Goal: Transaction & Acquisition: Purchase product/service

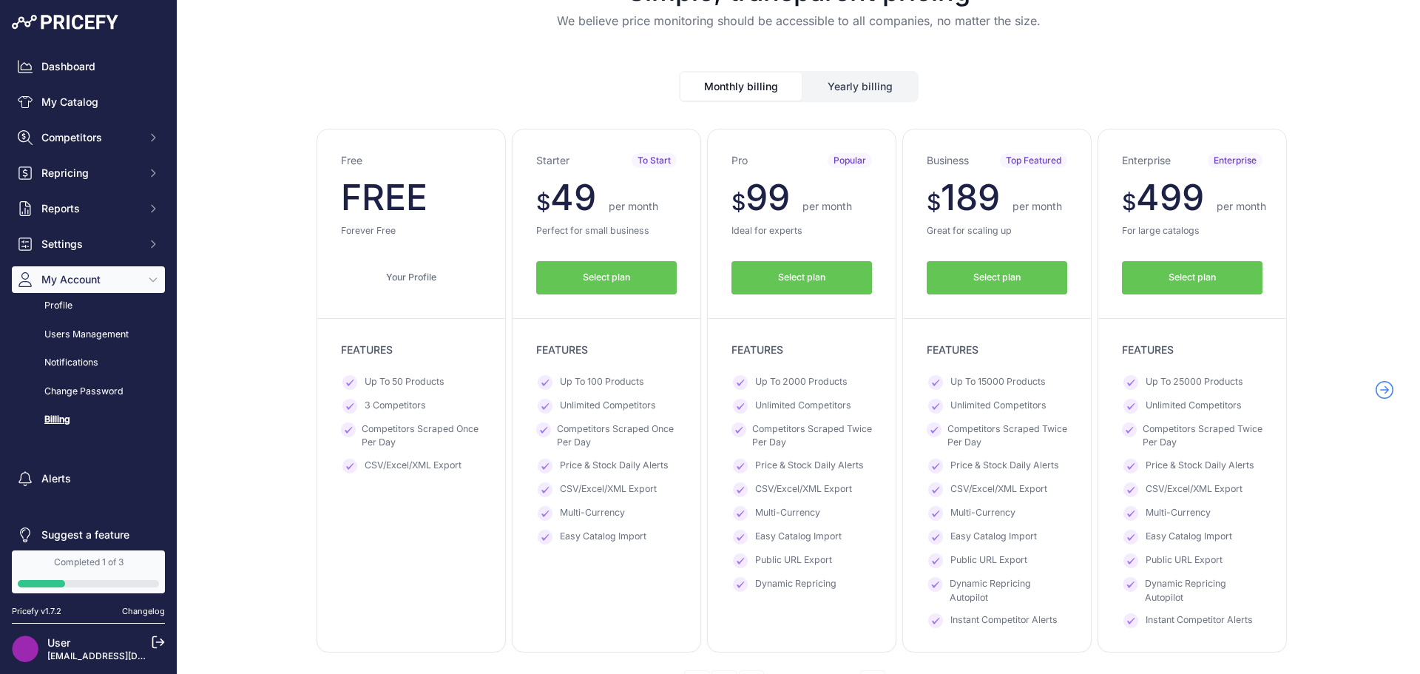
scroll to position [74, 0]
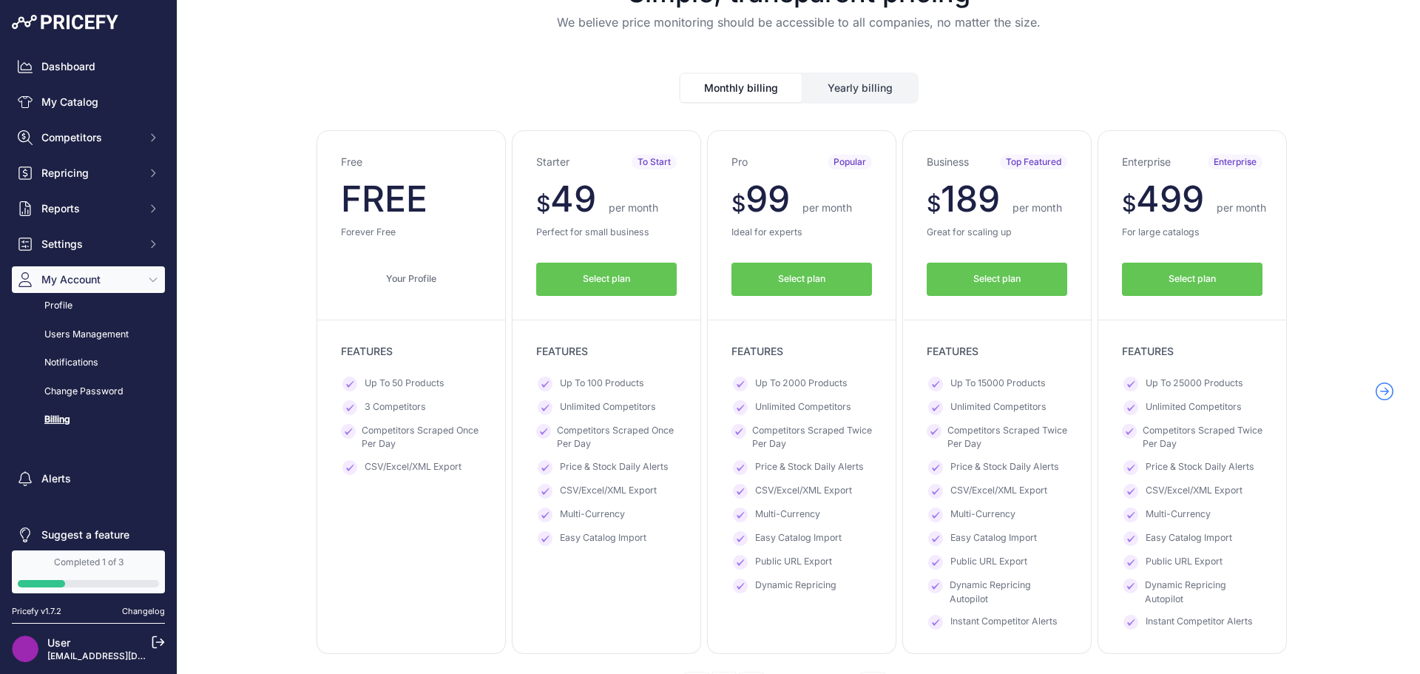
click at [703, 80] on button "Yearly billing" at bounding box center [860, 88] width 114 height 28
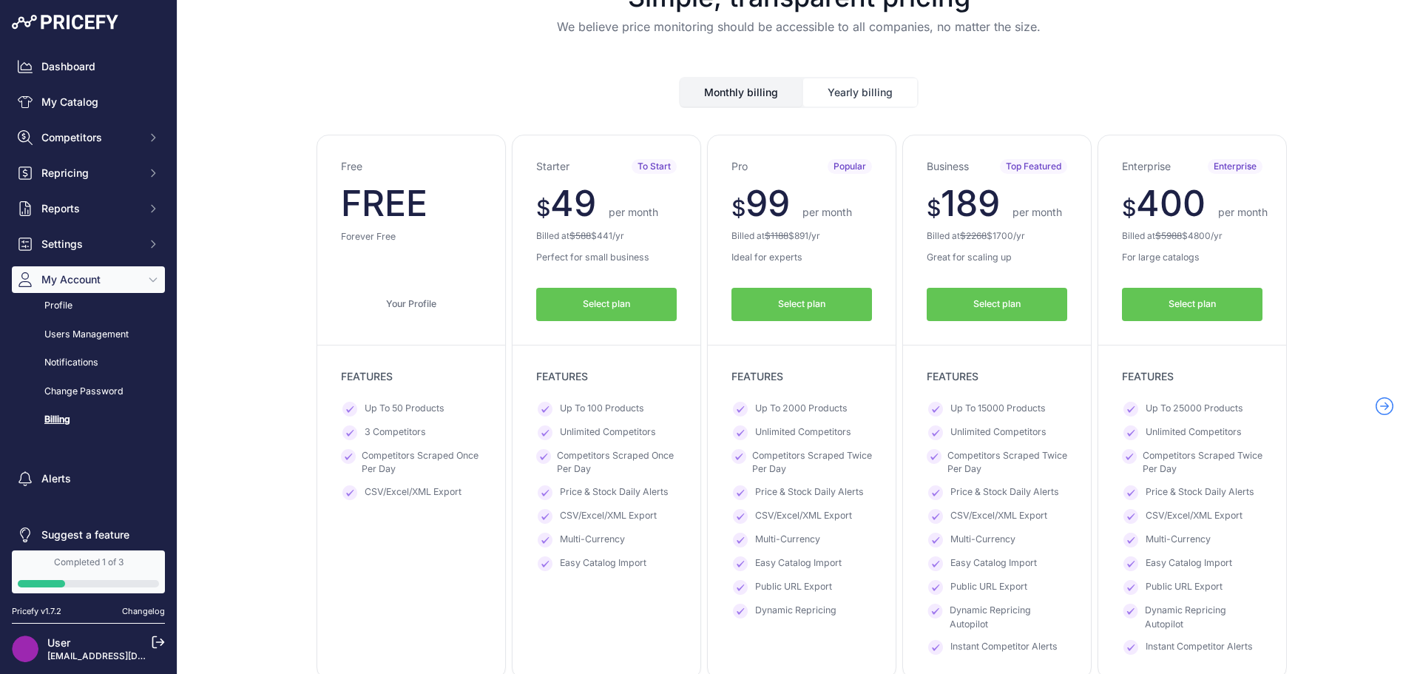
scroll to position [0, 0]
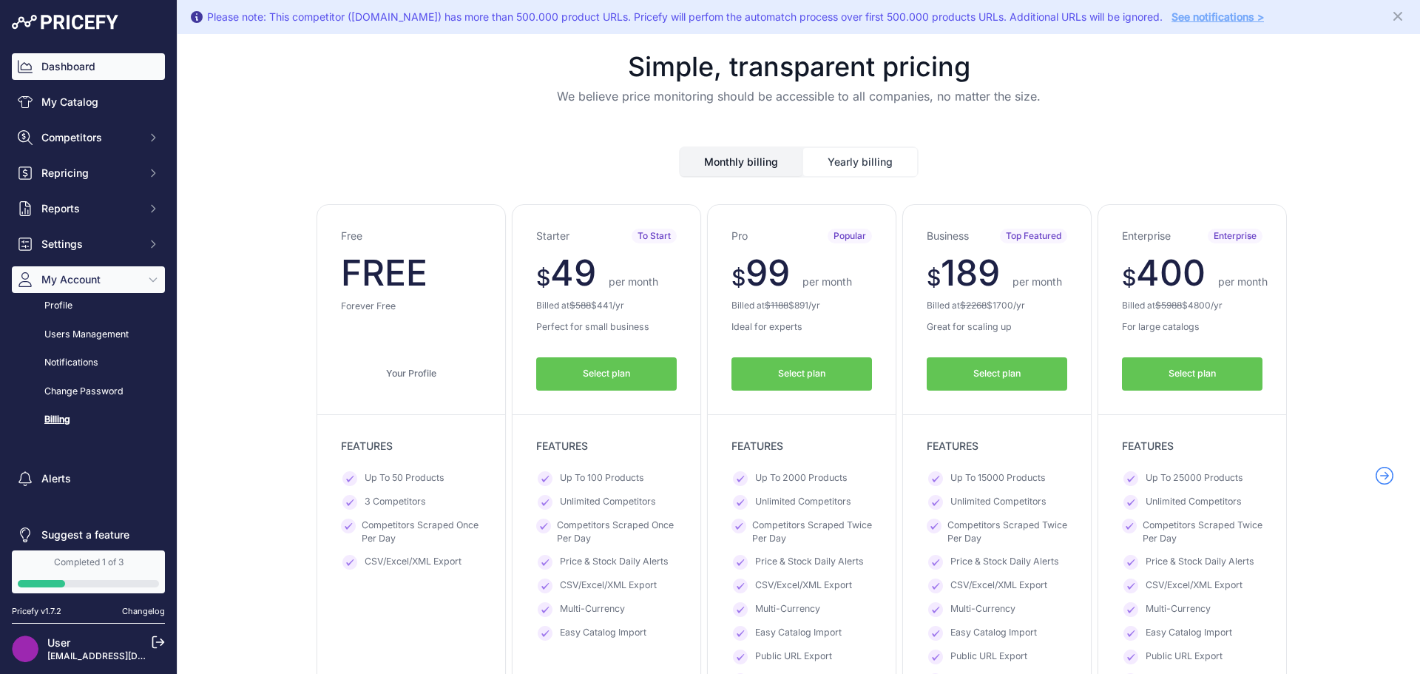
click at [96, 70] on link "Dashboard" at bounding box center [88, 66] width 153 height 27
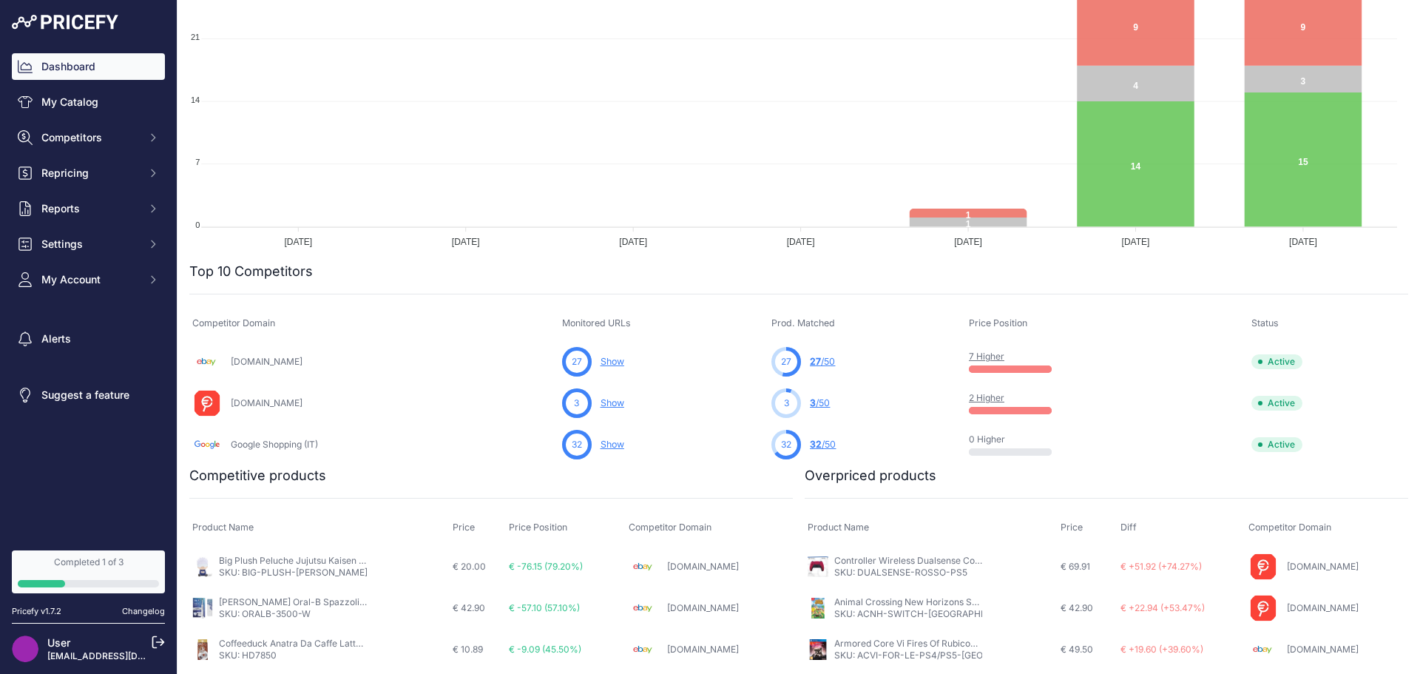
scroll to position [256, 0]
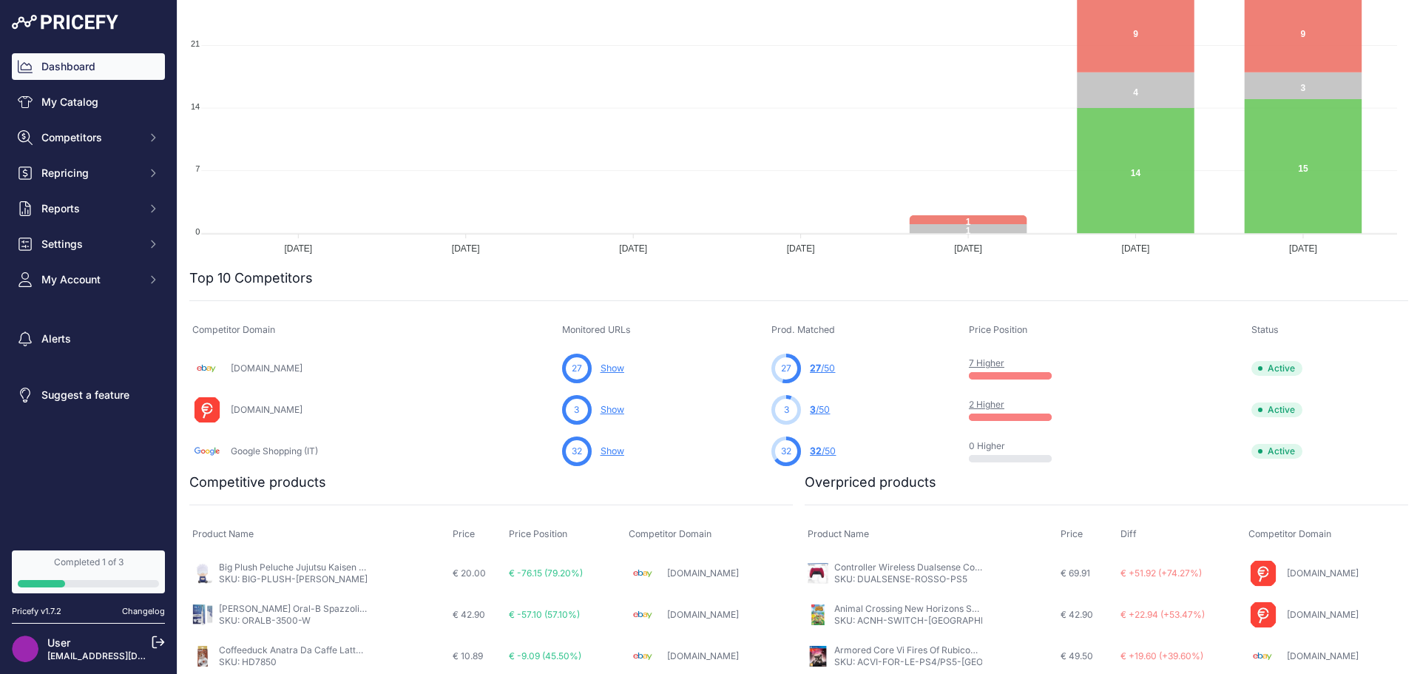
click at [615, 409] on link "Show" at bounding box center [612, 409] width 24 height 11
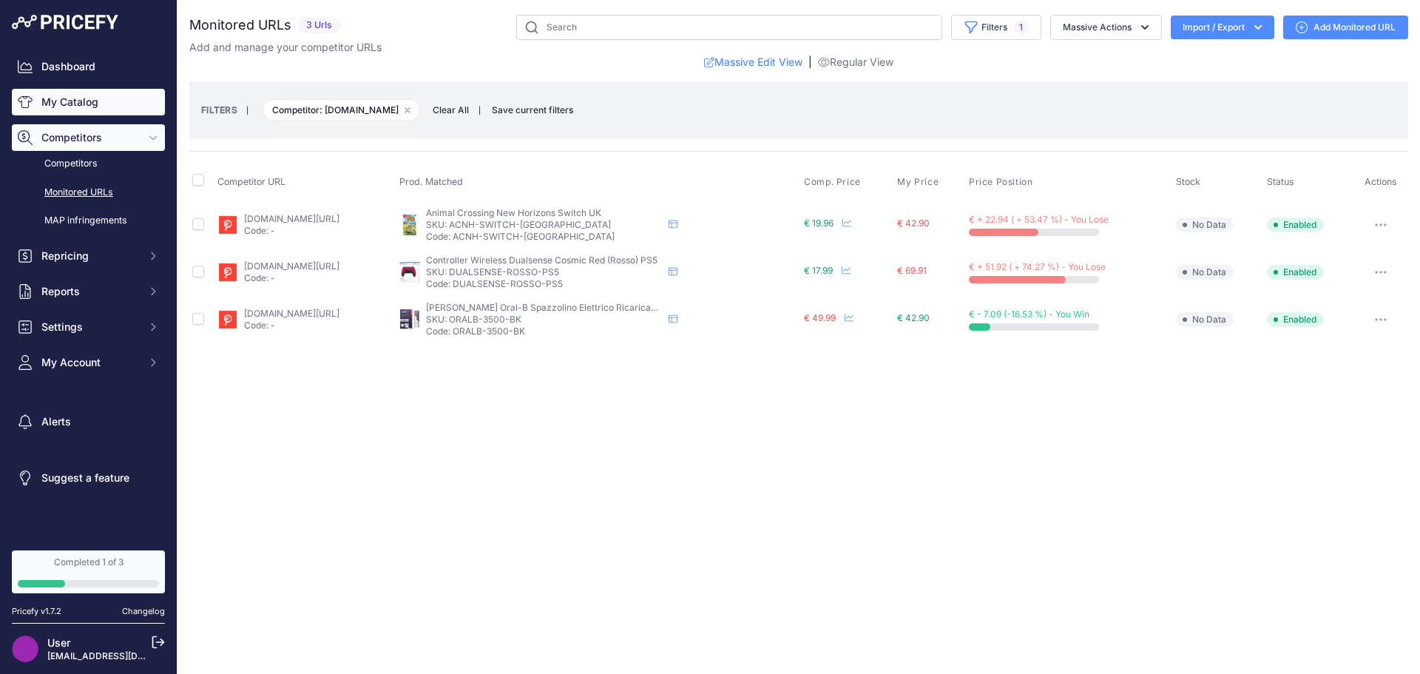
click at [94, 89] on link "My Catalog" at bounding box center [88, 102] width 153 height 27
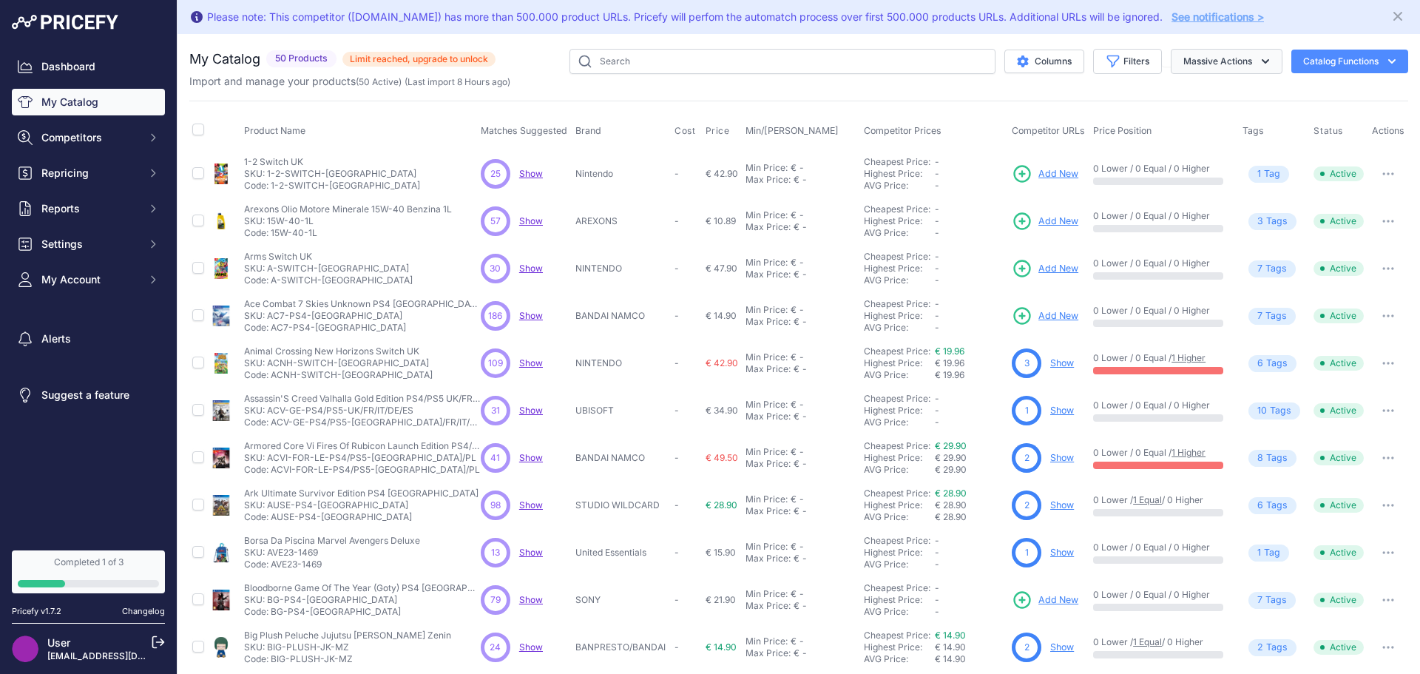
click at [1189, 57] on button "Massive Actions" at bounding box center [1227, 61] width 112 height 25
click at [1193, 56] on button "Massive Actions" at bounding box center [1227, 61] width 112 height 25
click at [1302, 58] on button "Catalog Functions" at bounding box center [1349, 62] width 117 height 24
click at [1293, 95] on span "Import Additional Info" at bounding box center [1321, 93] width 90 height 12
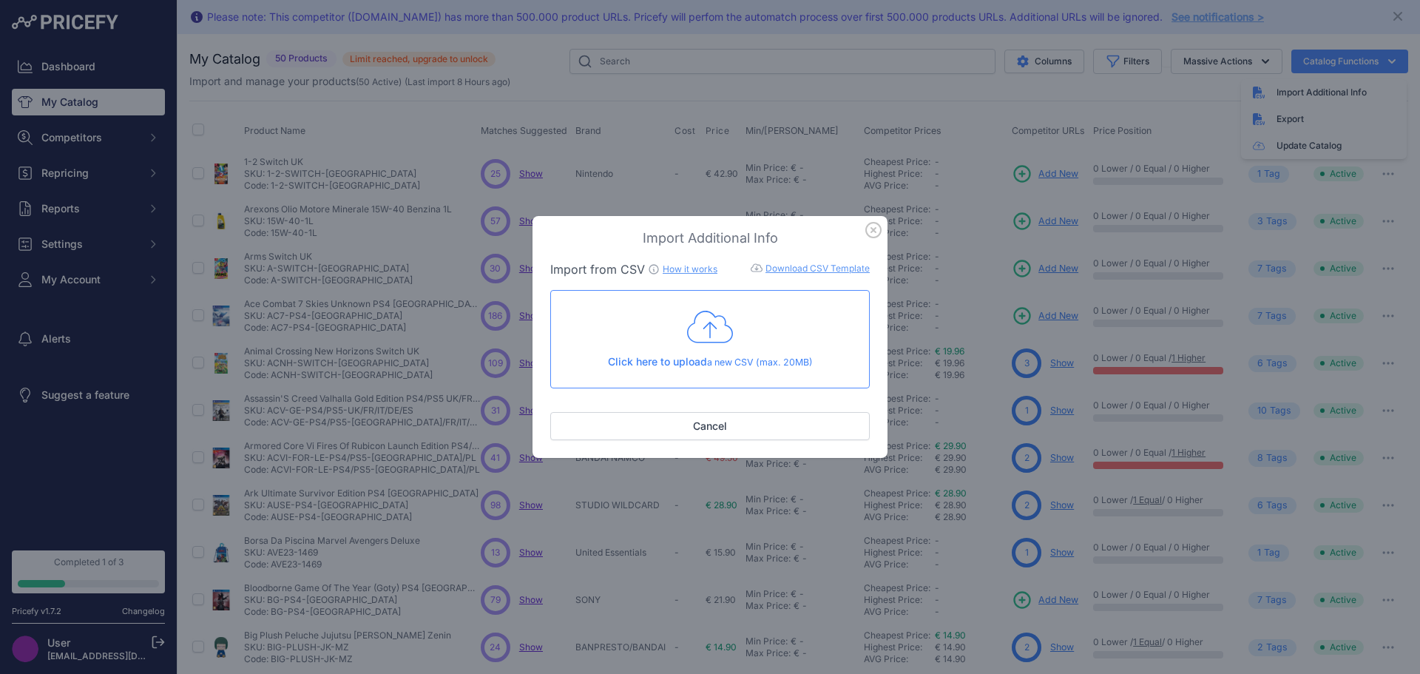
click at [878, 228] on icon "button" at bounding box center [873, 230] width 16 height 16
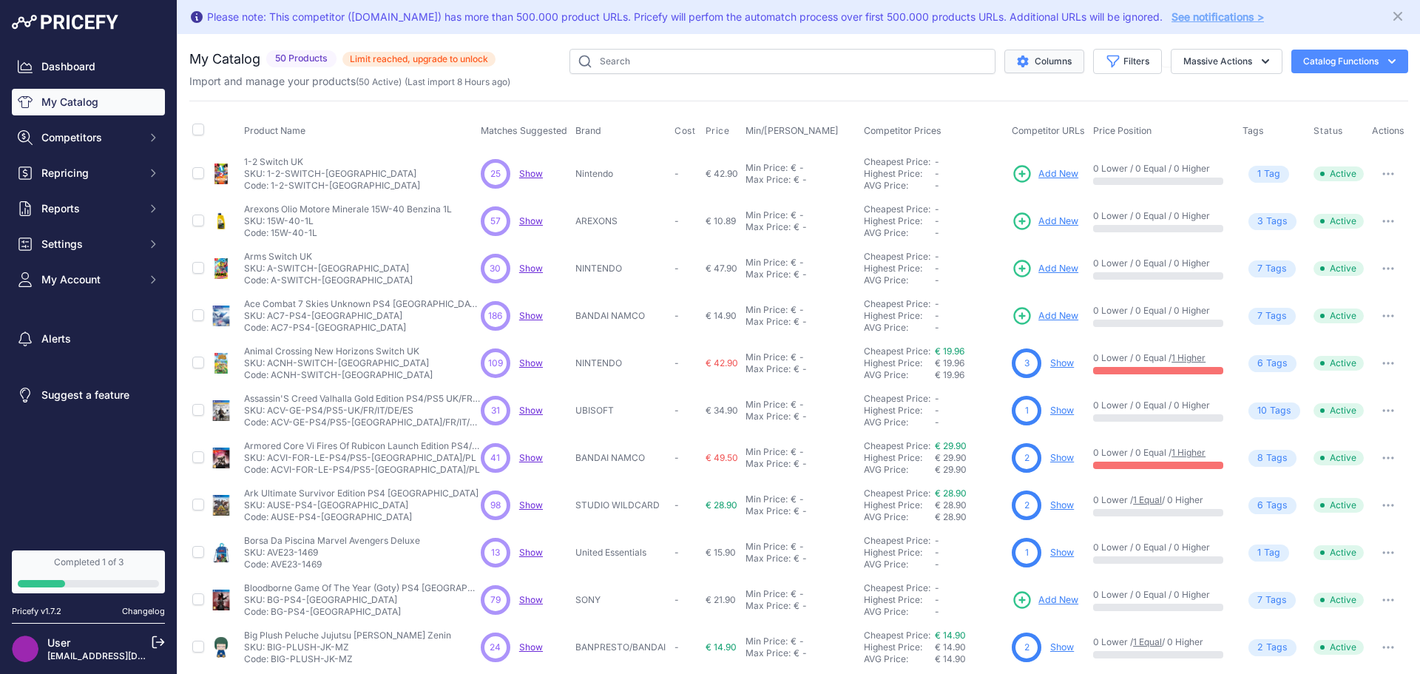
click at [1048, 71] on button "Columns" at bounding box center [1044, 62] width 80 height 24
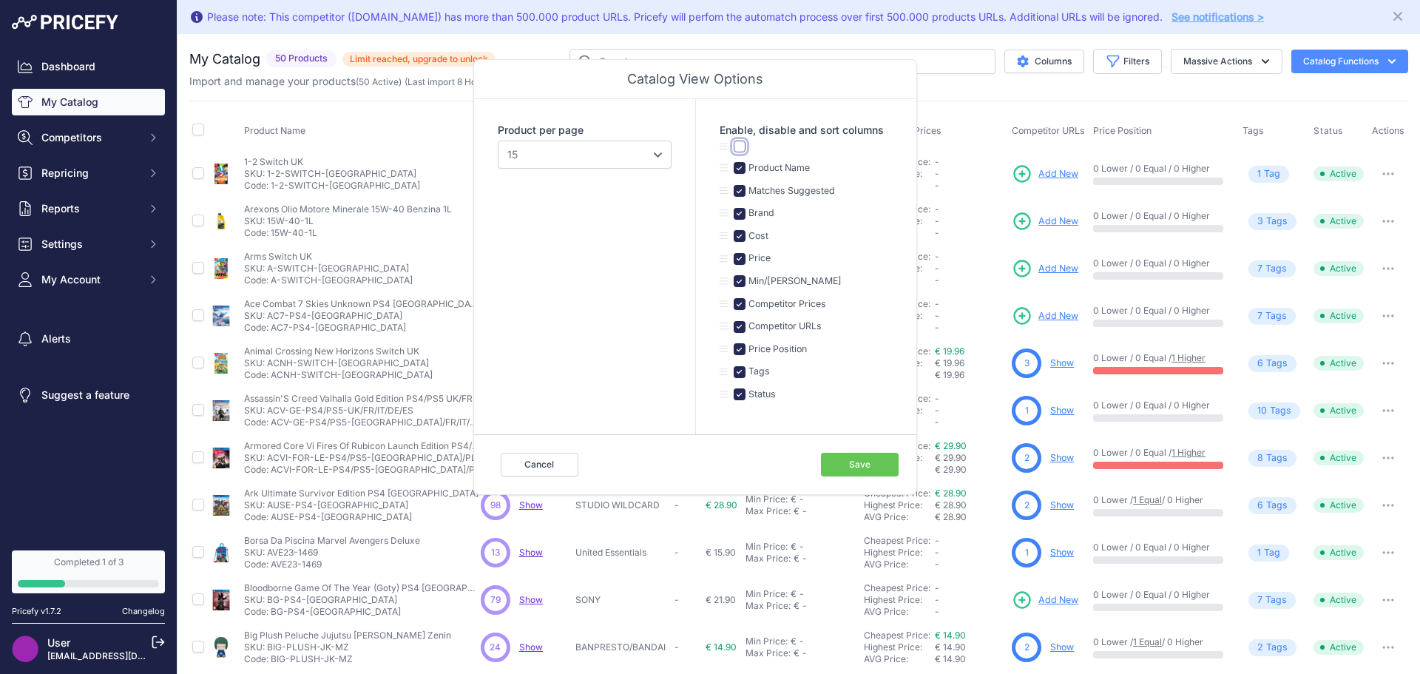
click at [734, 143] on input "checkbox" at bounding box center [740, 146] width 12 height 12
checkbox input "true"
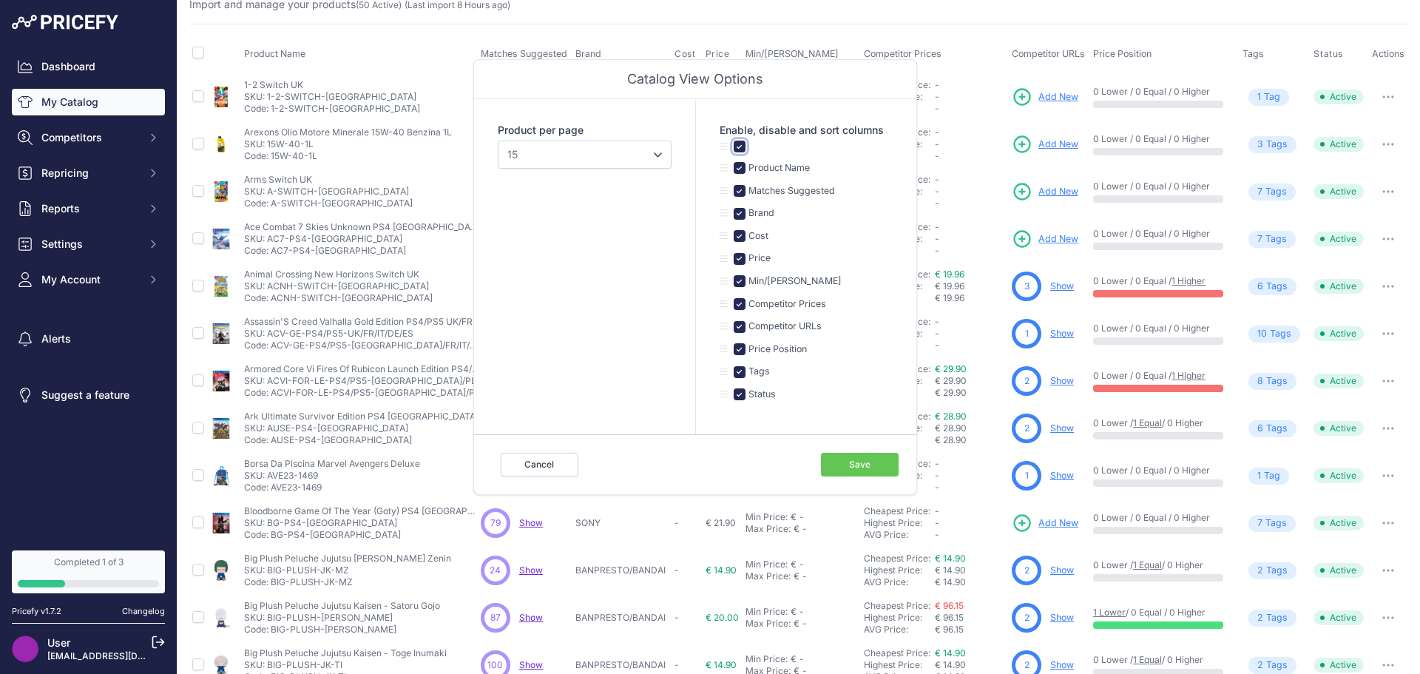
scroll to position [148, 0]
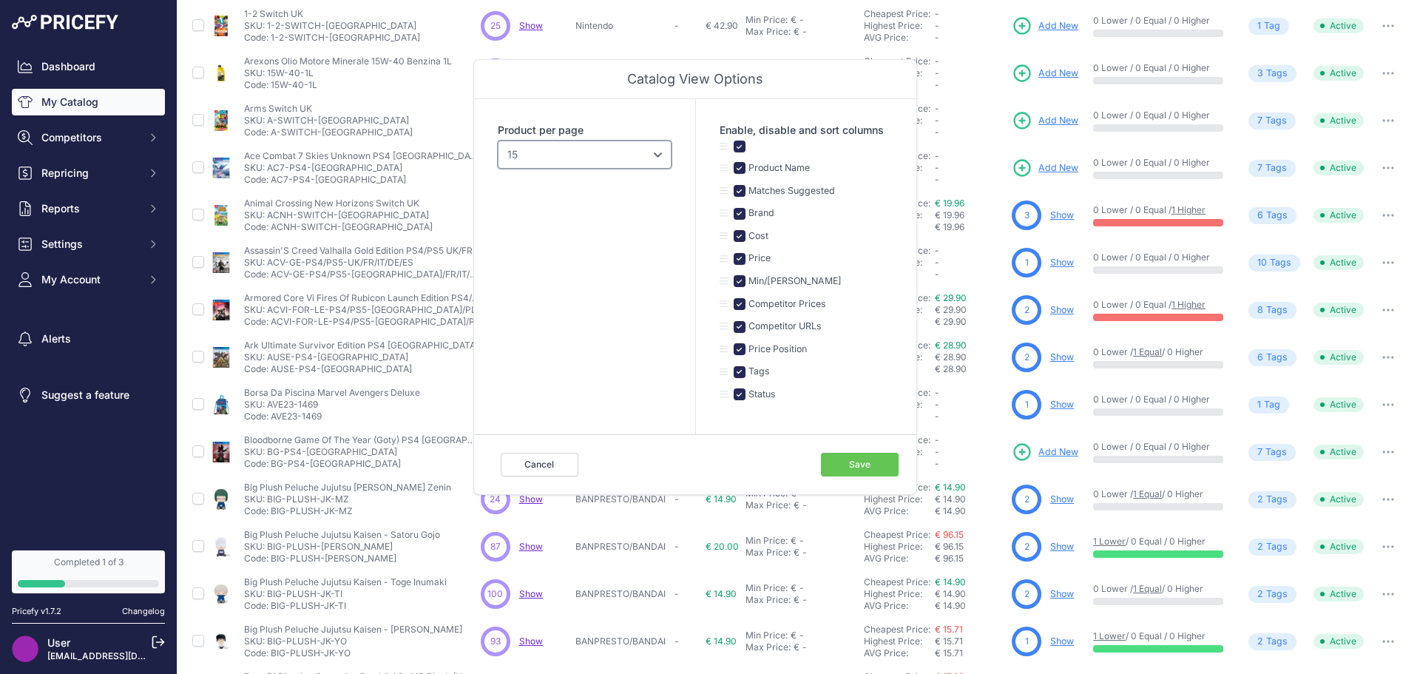
click at [602, 155] on select "10 15 20 25 50 100" at bounding box center [585, 154] width 174 height 28
click at [580, 165] on select "10 15 20 25 50 100" at bounding box center [585, 154] width 174 height 28
select select "100"
click at [498, 140] on select "10 15 20 25 50 100" at bounding box center [585, 154] width 174 height 28
click at [833, 459] on button "Save" at bounding box center [860, 465] width 78 height 24
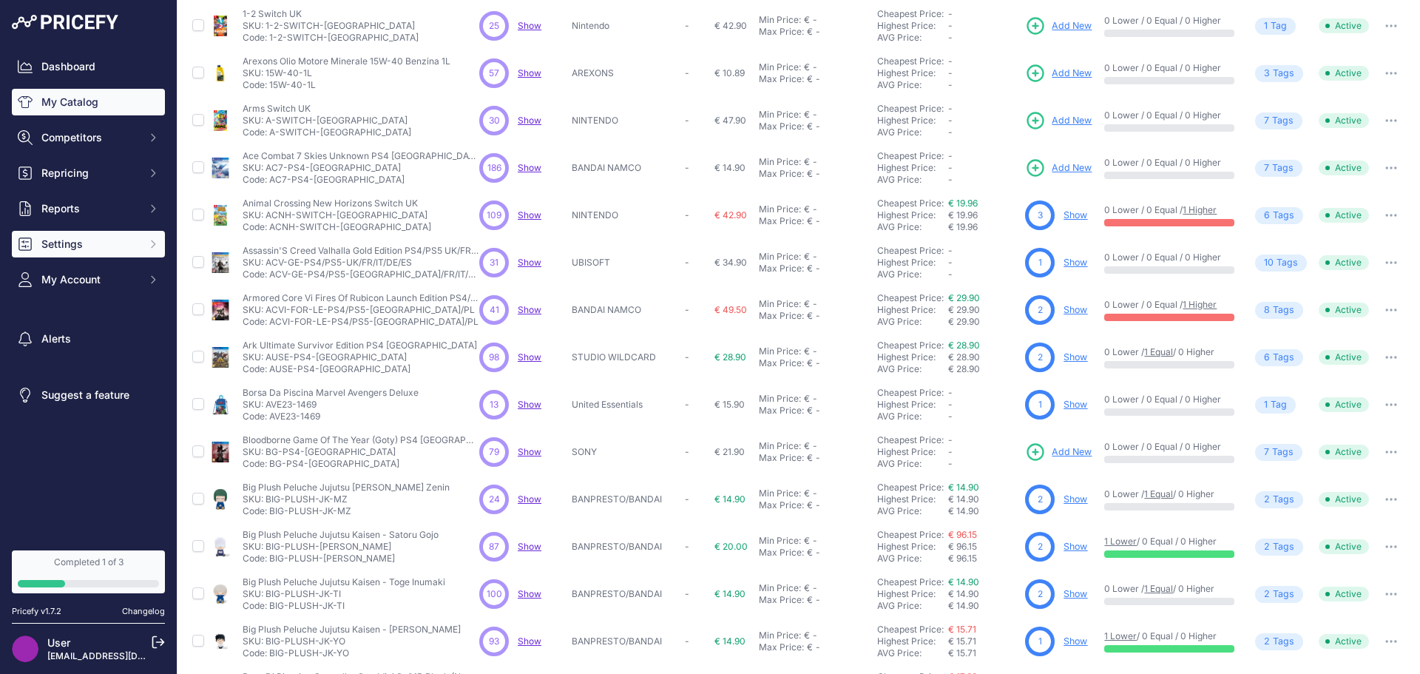
click at [101, 254] on button "Settings" at bounding box center [88, 244] width 153 height 27
click at [100, 256] on button "Settings" at bounding box center [88, 244] width 153 height 27
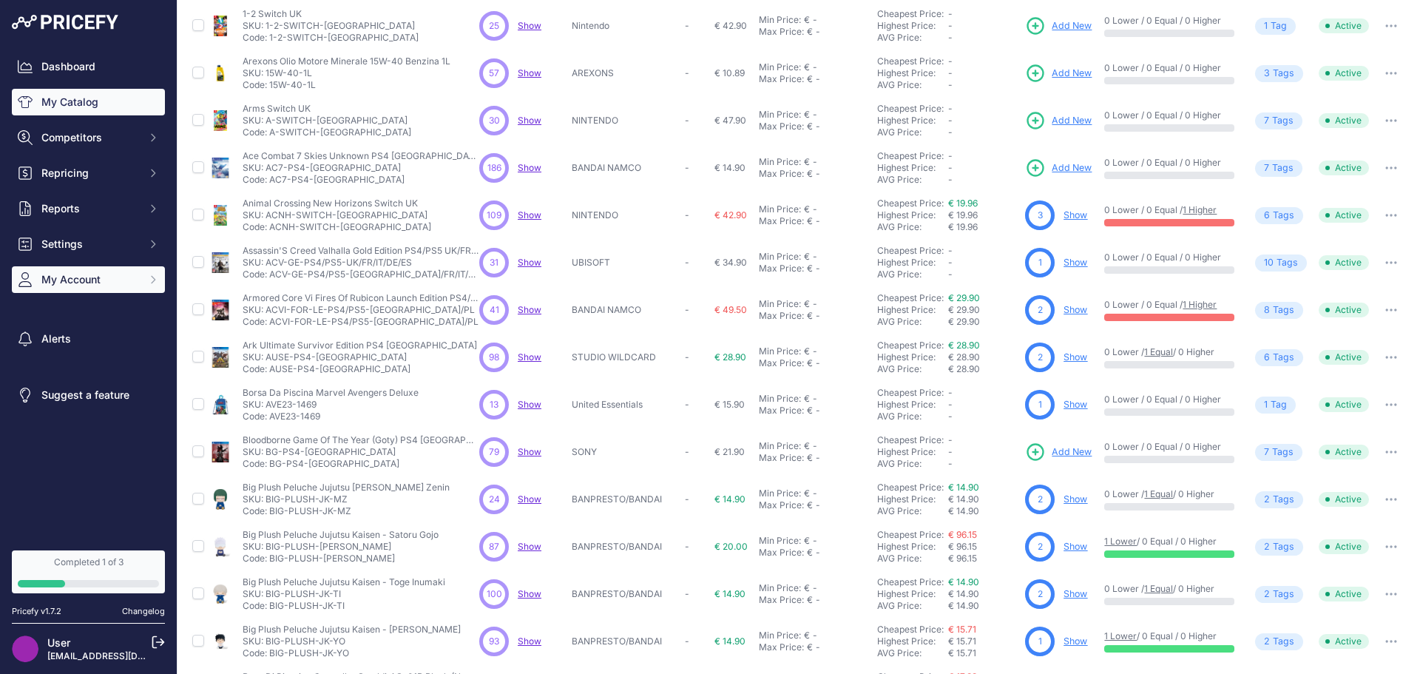
click at [84, 270] on button "My Account" at bounding box center [88, 279] width 153 height 27
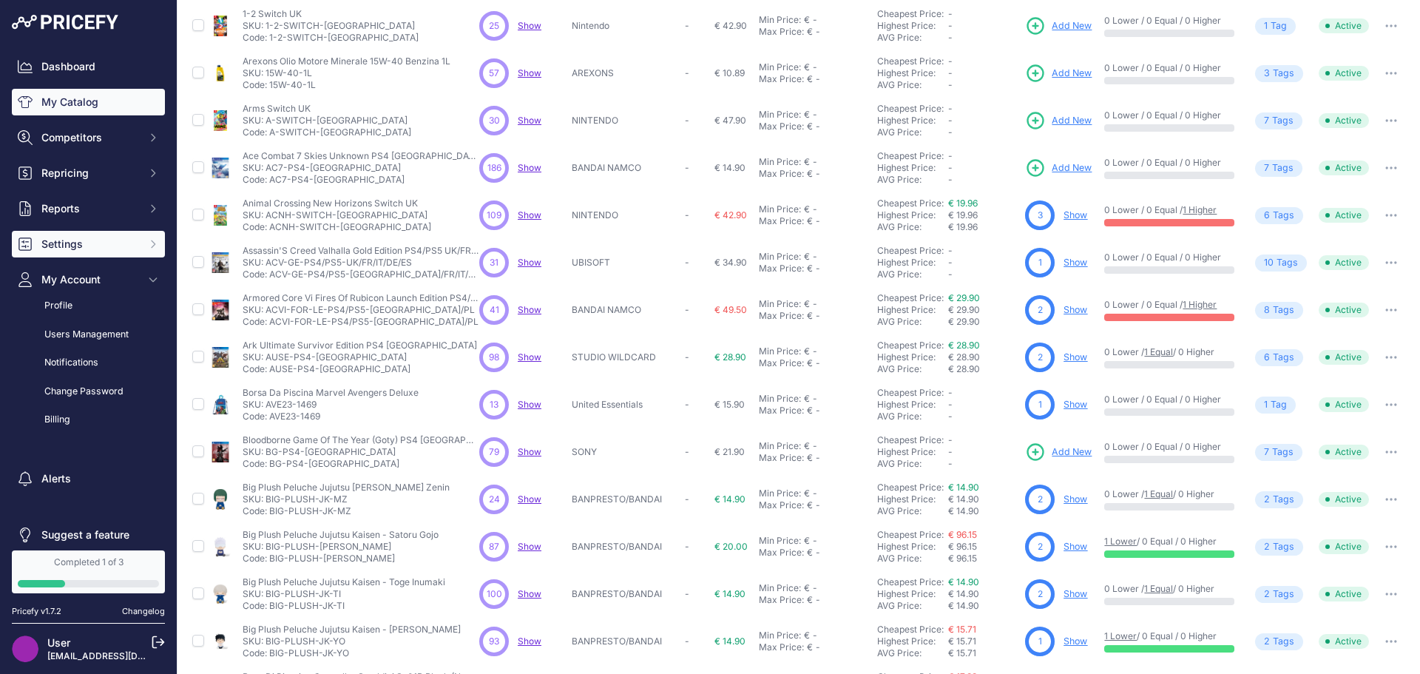
click at [84, 253] on button "Settings" at bounding box center [88, 244] width 153 height 27
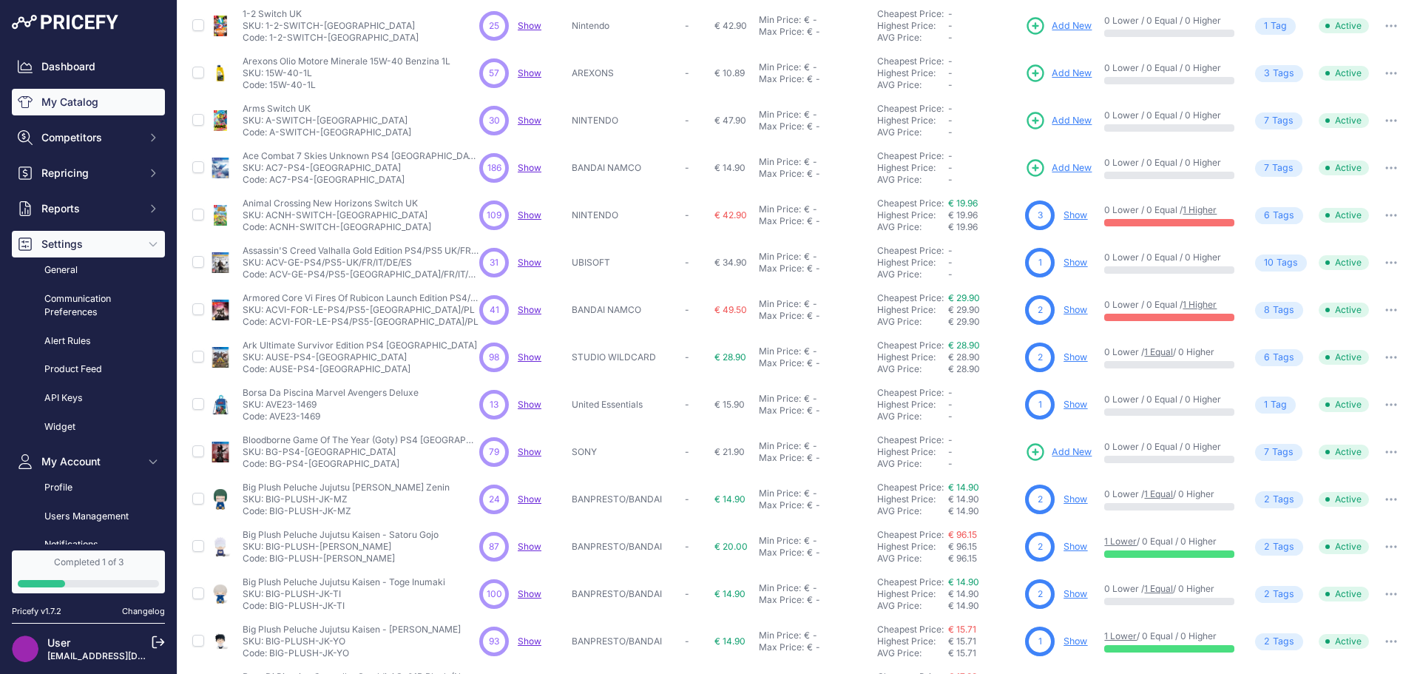
click at [84, 247] on span "Settings" at bounding box center [89, 244] width 97 height 15
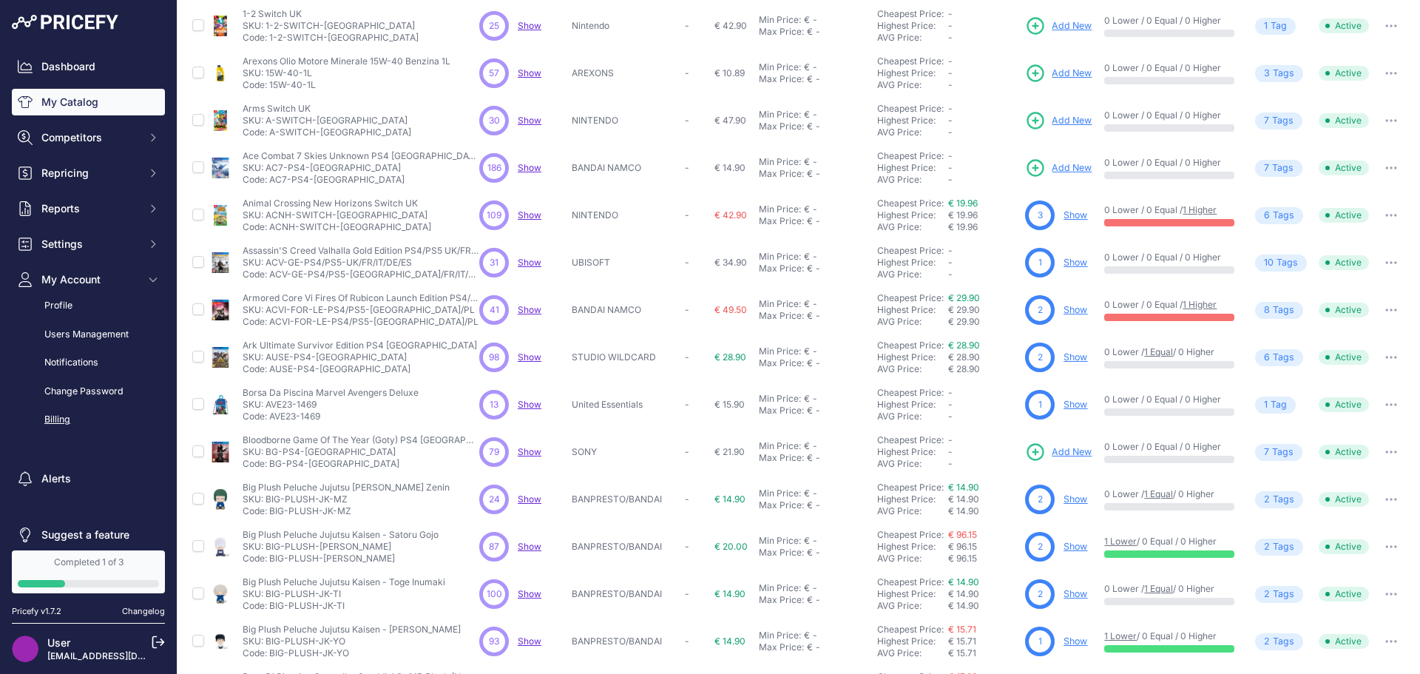
click at [84, 408] on link "Billing" at bounding box center [88, 420] width 153 height 26
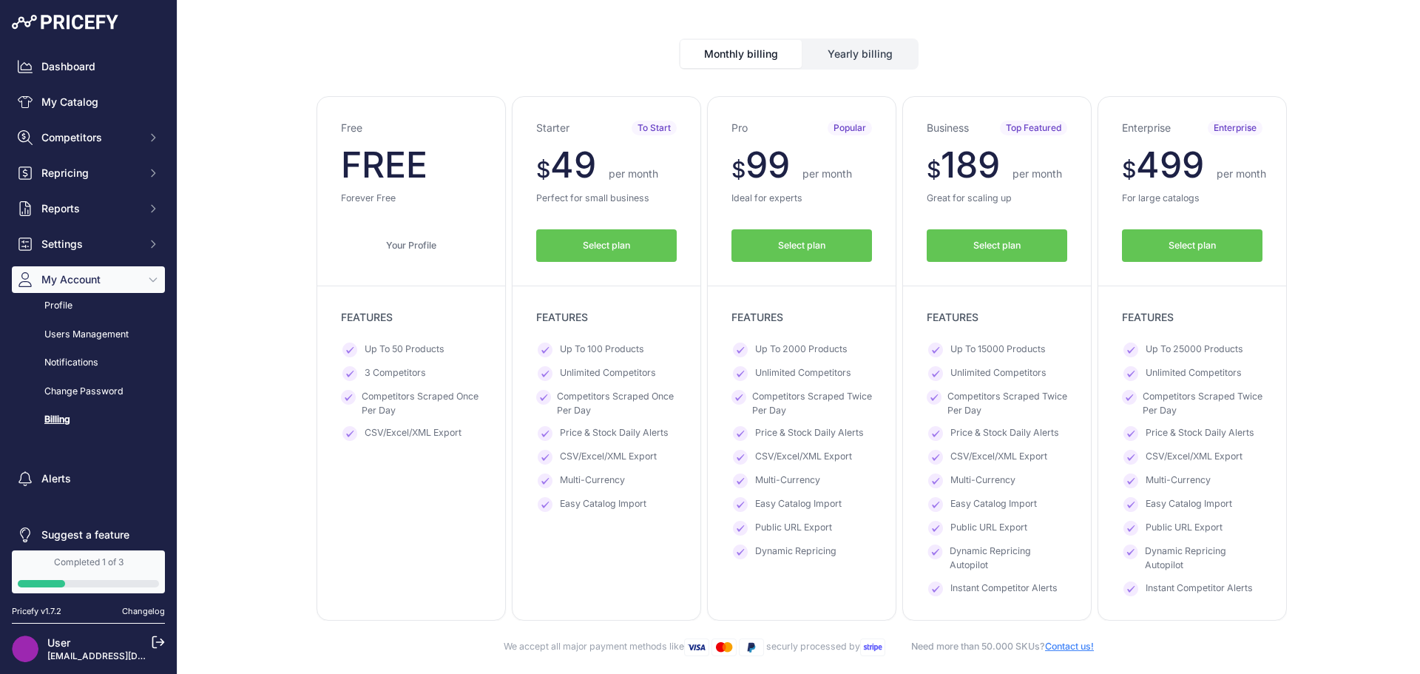
scroll to position [108, 0]
click at [805, 248] on span "Select plan" at bounding box center [801, 245] width 47 height 14
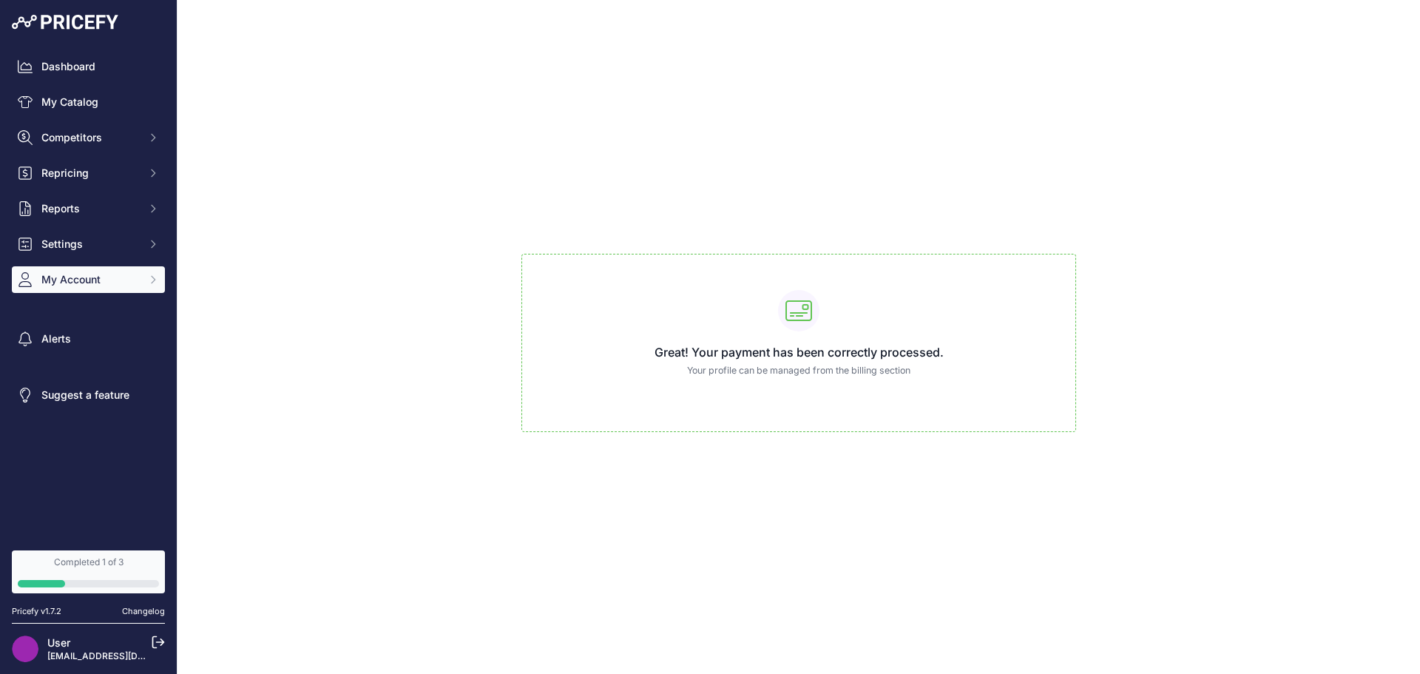
click at [112, 271] on button "My Account" at bounding box center [88, 279] width 153 height 27
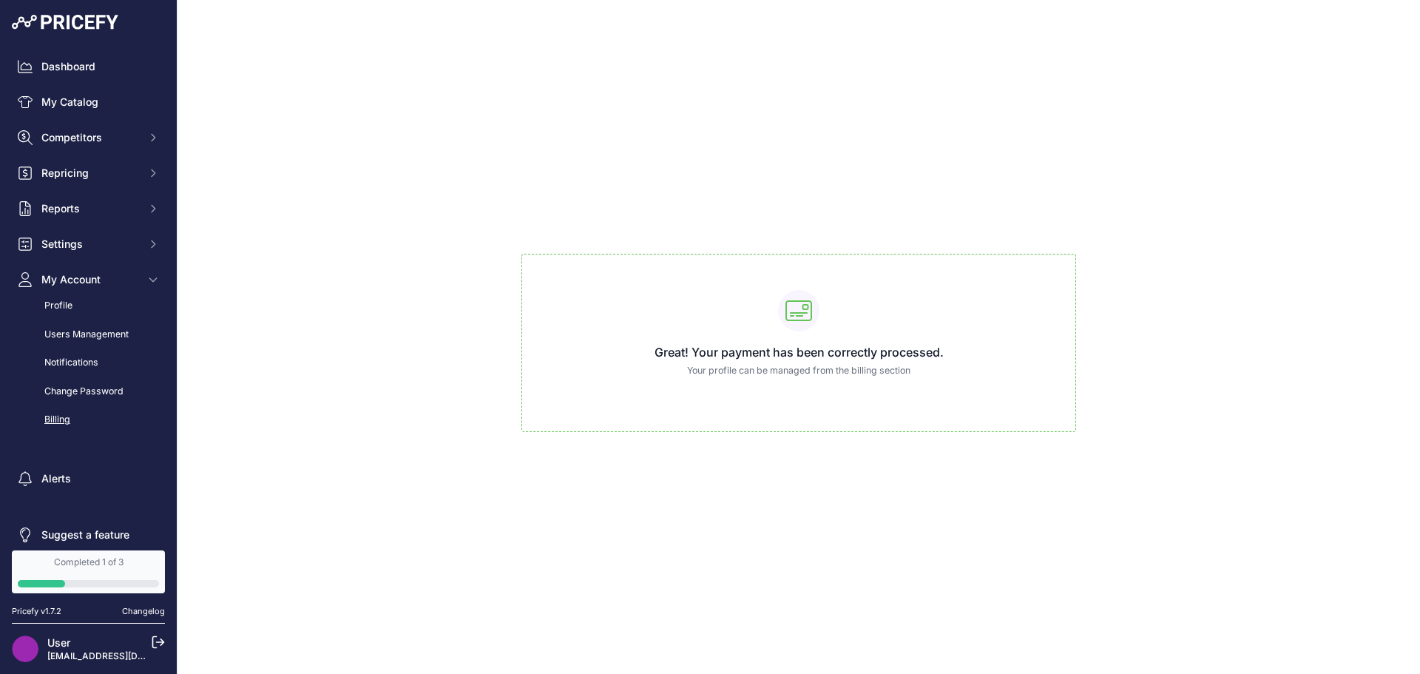
click at [73, 413] on link "Billing" at bounding box center [88, 420] width 153 height 26
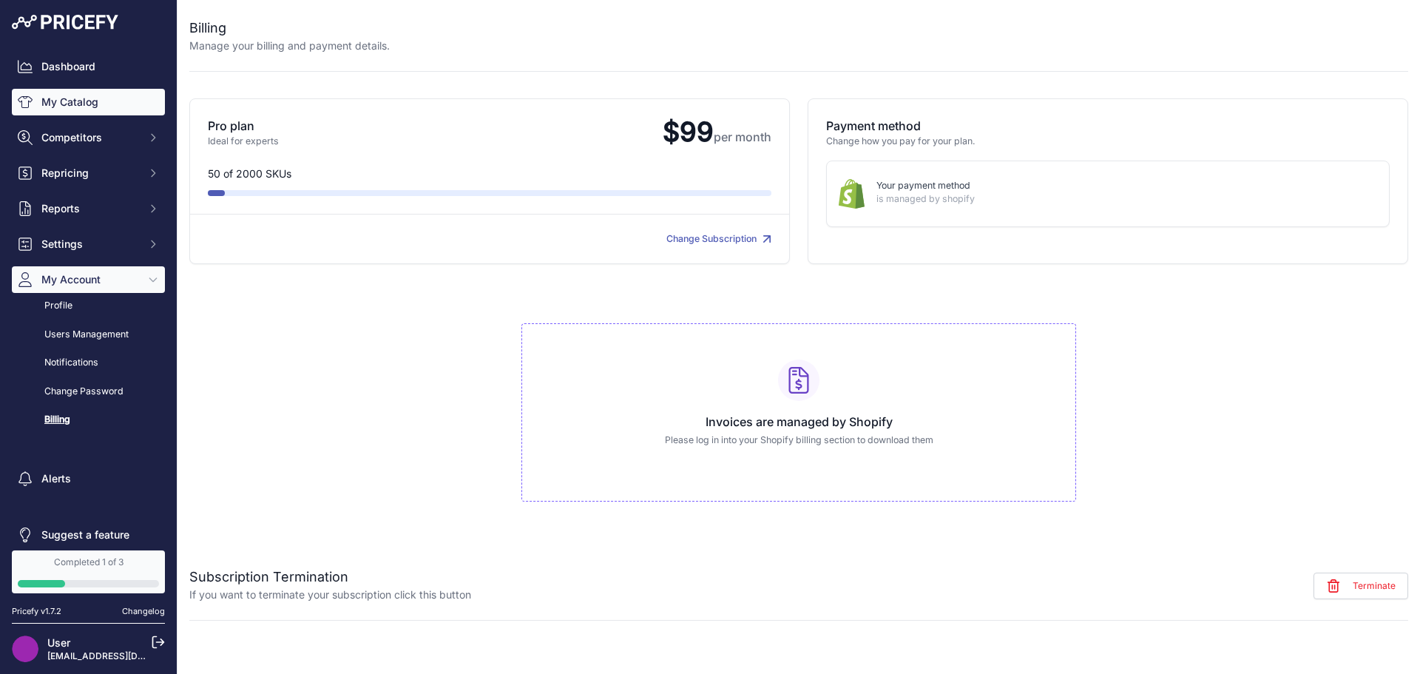
click at [95, 101] on link "My Catalog" at bounding box center [88, 102] width 153 height 27
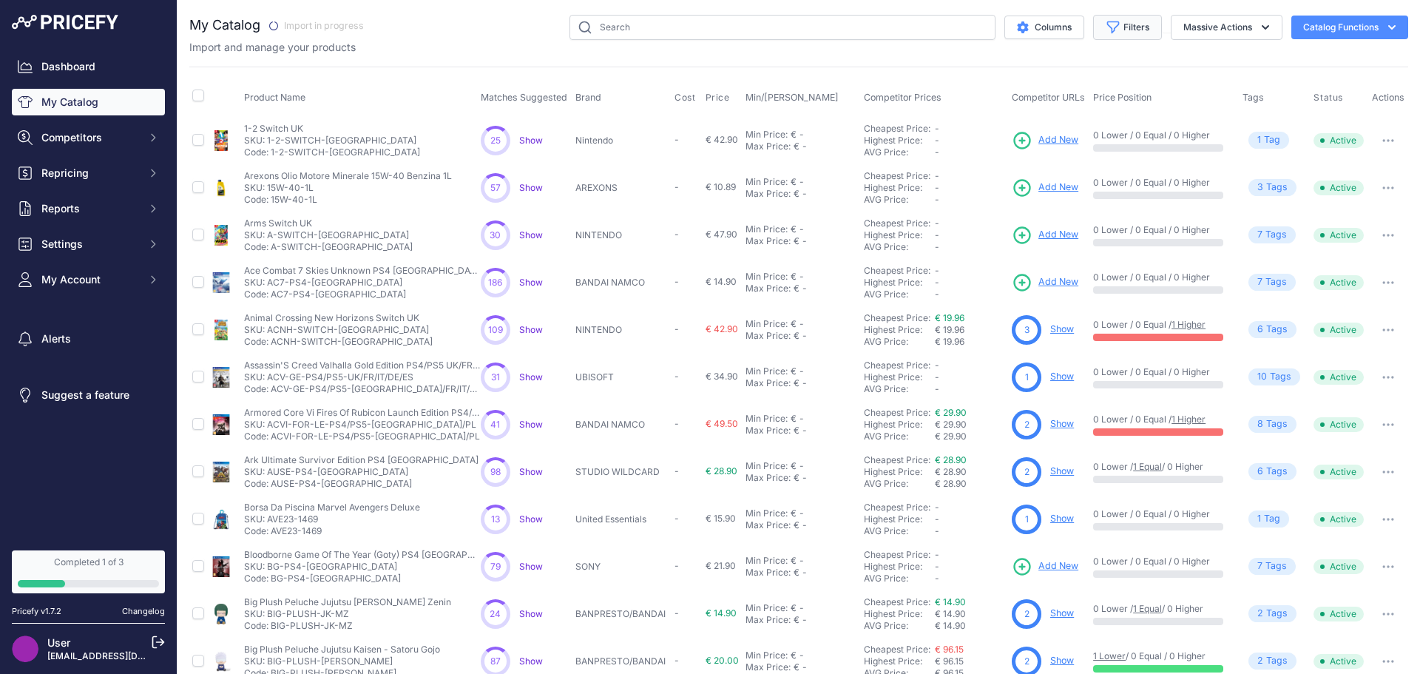
click at [1137, 23] on button "Filters" at bounding box center [1127, 27] width 69 height 25
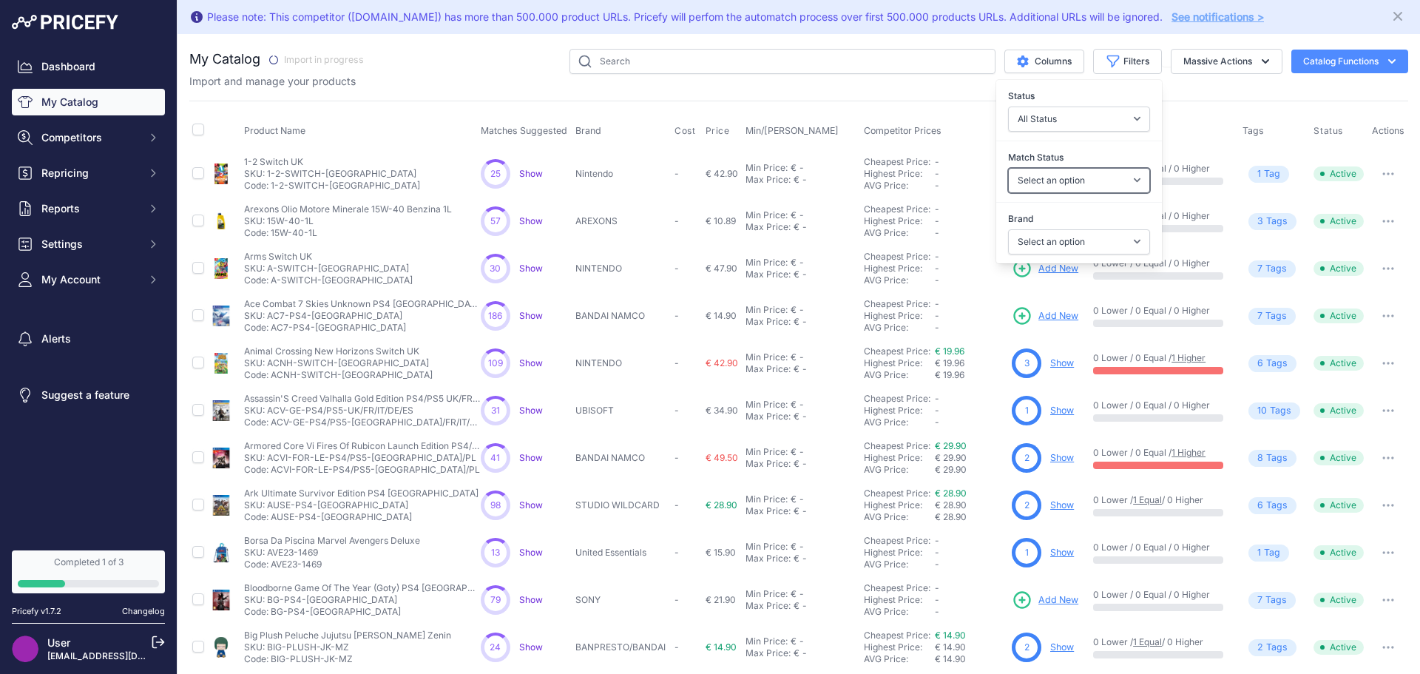
click at [1096, 175] on select "Select an option Matched Unmatched" at bounding box center [1079, 180] width 142 height 25
click at [1171, 89] on div "My Catalog" at bounding box center [798, 478] width 1219 height 858
click at [1051, 64] on button "Columns" at bounding box center [1044, 62] width 80 height 24
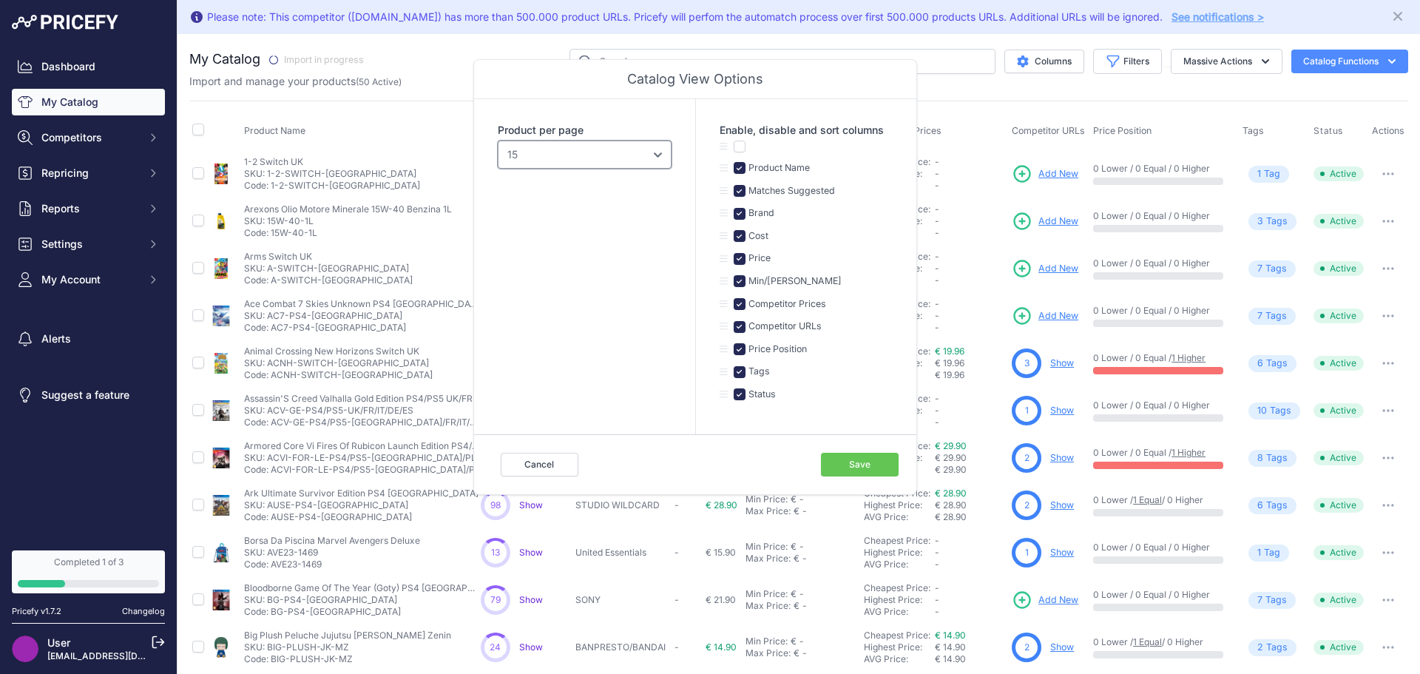
click at [609, 158] on select "10 15 20 25 50 100" at bounding box center [585, 154] width 174 height 28
select select "100"
click at [498, 140] on select "10 15 20 25 50 100" at bounding box center [585, 154] width 174 height 28
click at [864, 464] on button "Save" at bounding box center [860, 465] width 78 height 24
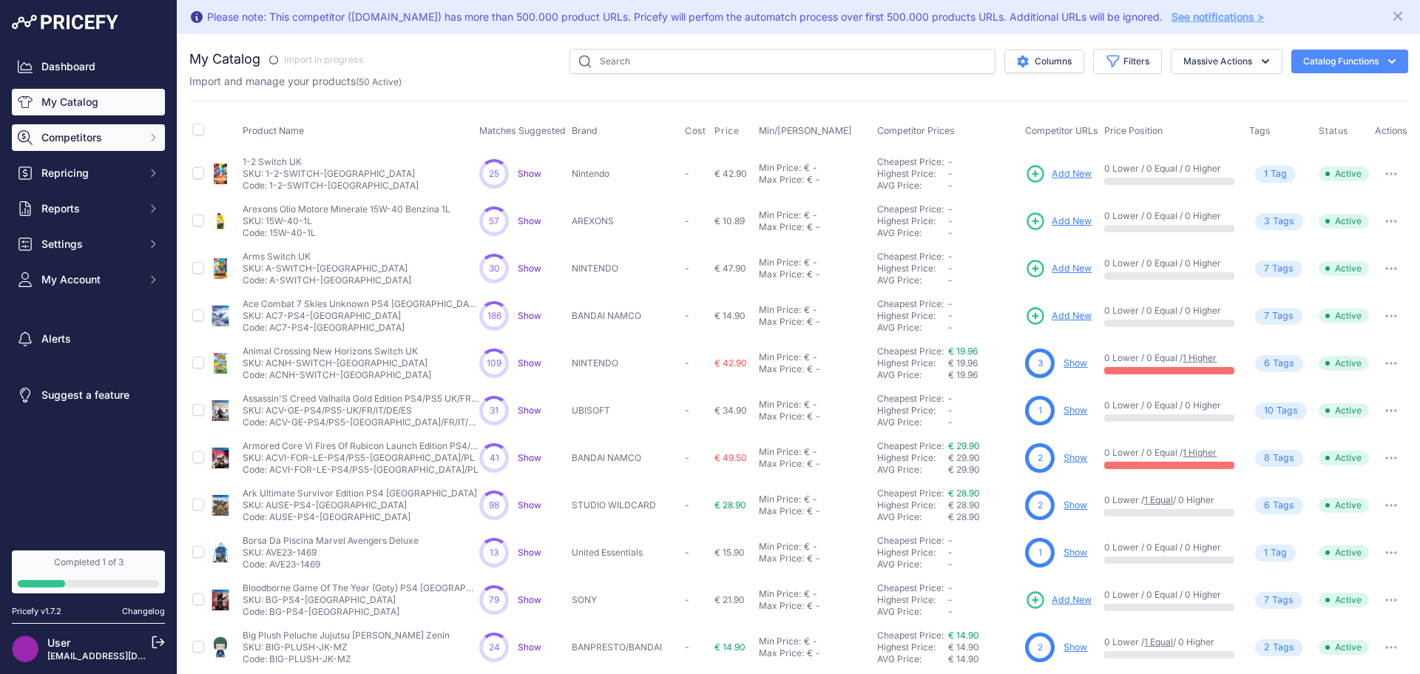
click at [92, 141] on span "Competitors" at bounding box center [89, 137] width 97 height 15
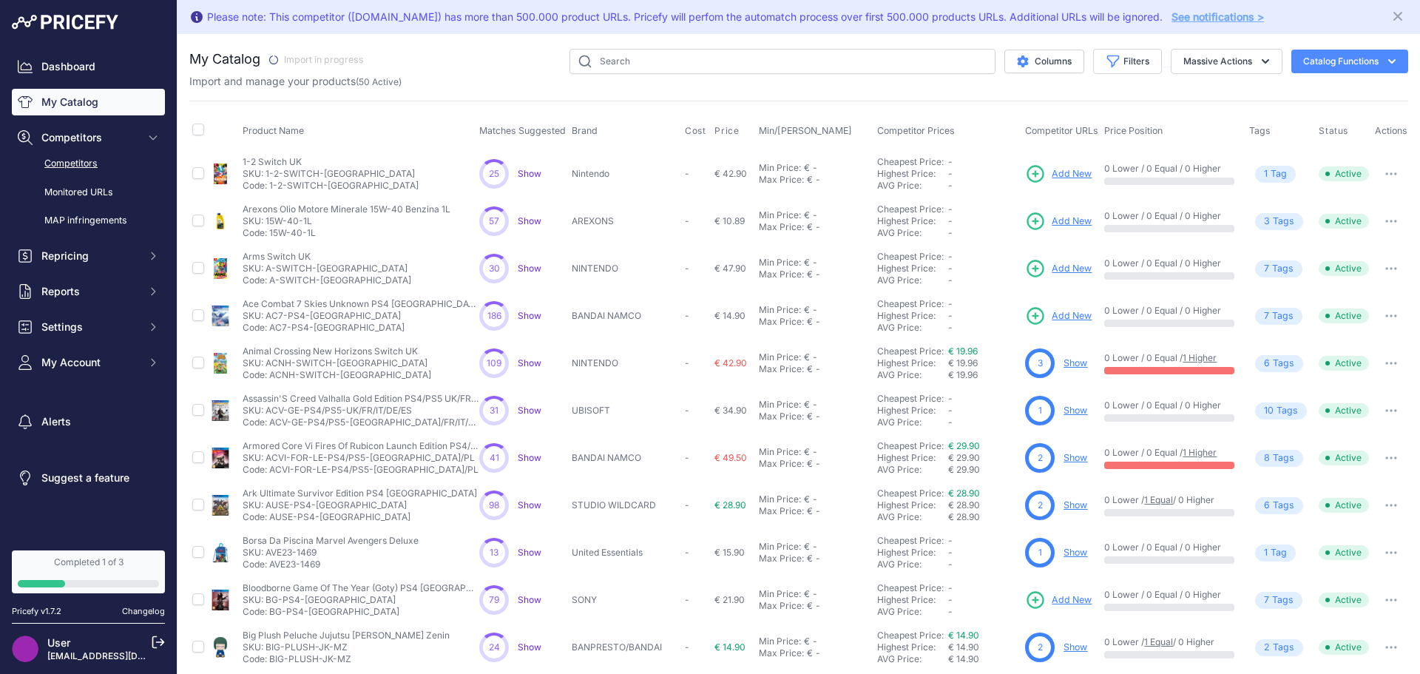
click at [101, 164] on link "Competitors" at bounding box center [88, 164] width 153 height 26
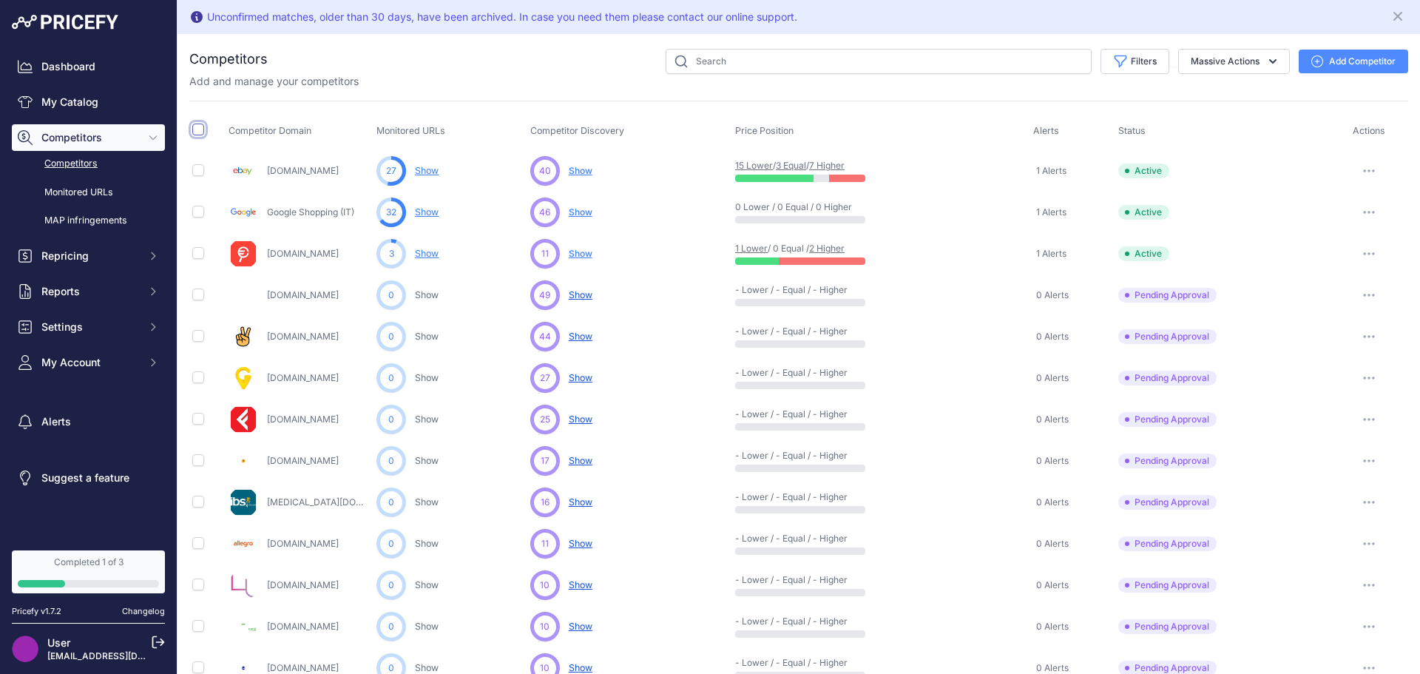
click at [199, 132] on input "checkbox" at bounding box center [198, 129] width 12 height 12
checkbox input "true"
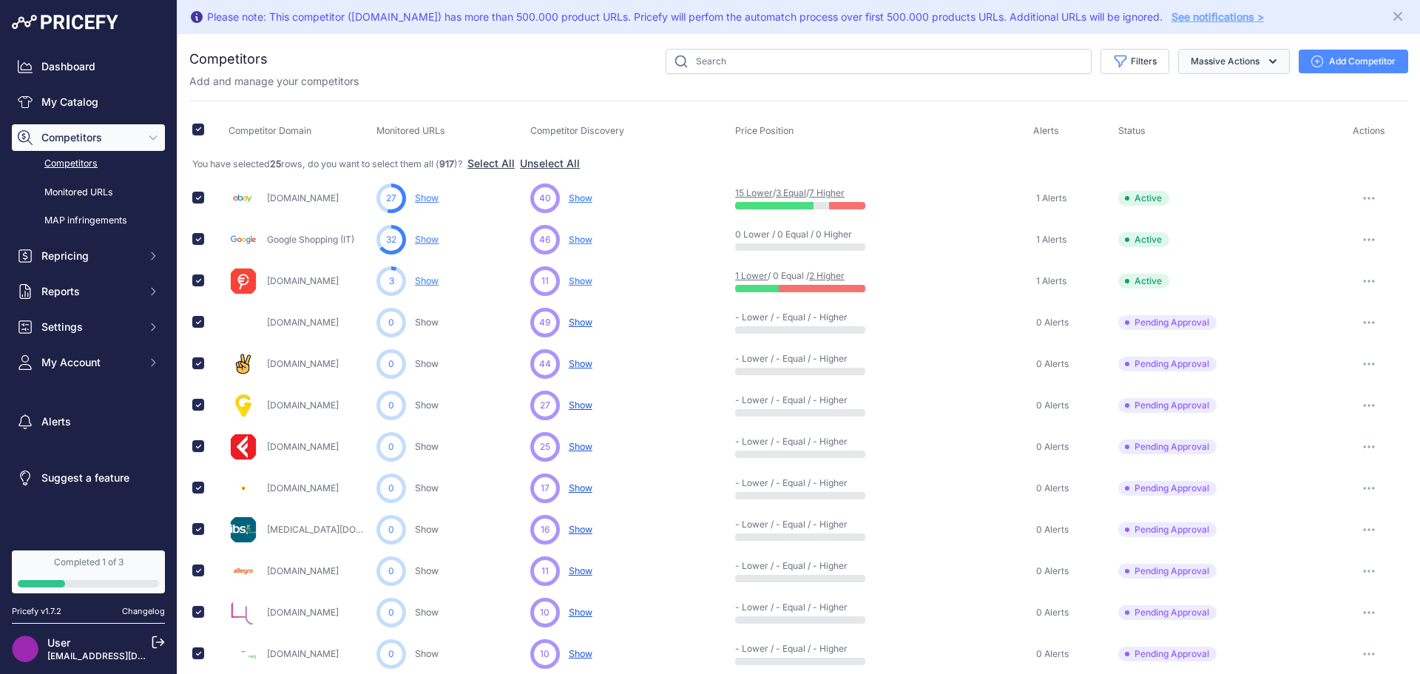
click at [1228, 64] on button "Massive Actions" at bounding box center [1234, 61] width 112 height 25
click at [690, 98] on div "Competitors" at bounding box center [798, 654] width 1219 height 1210
click at [510, 164] on button "Select All" at bounding box center [490, 163] width 47 height 15
click at [1230, 57] on button "Massive Actions" at bounding box center [1234, 61] width 112 height 25
click at [1236, 55] on button "Massive Actions" at bounding box center [1234, 61] width 112 height 25
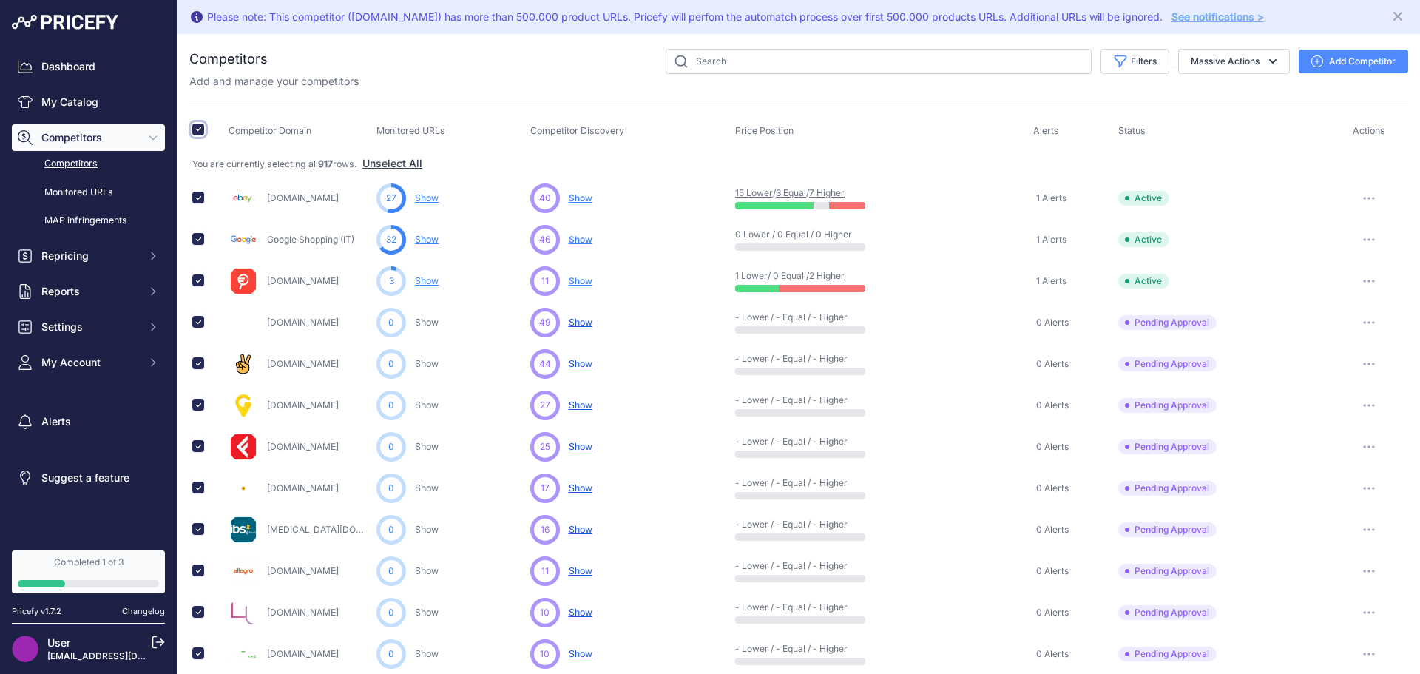
click at [201, 126] on input "checkbox" at bounding box center [198, 129] width 12 height 12
checkbox input "false"
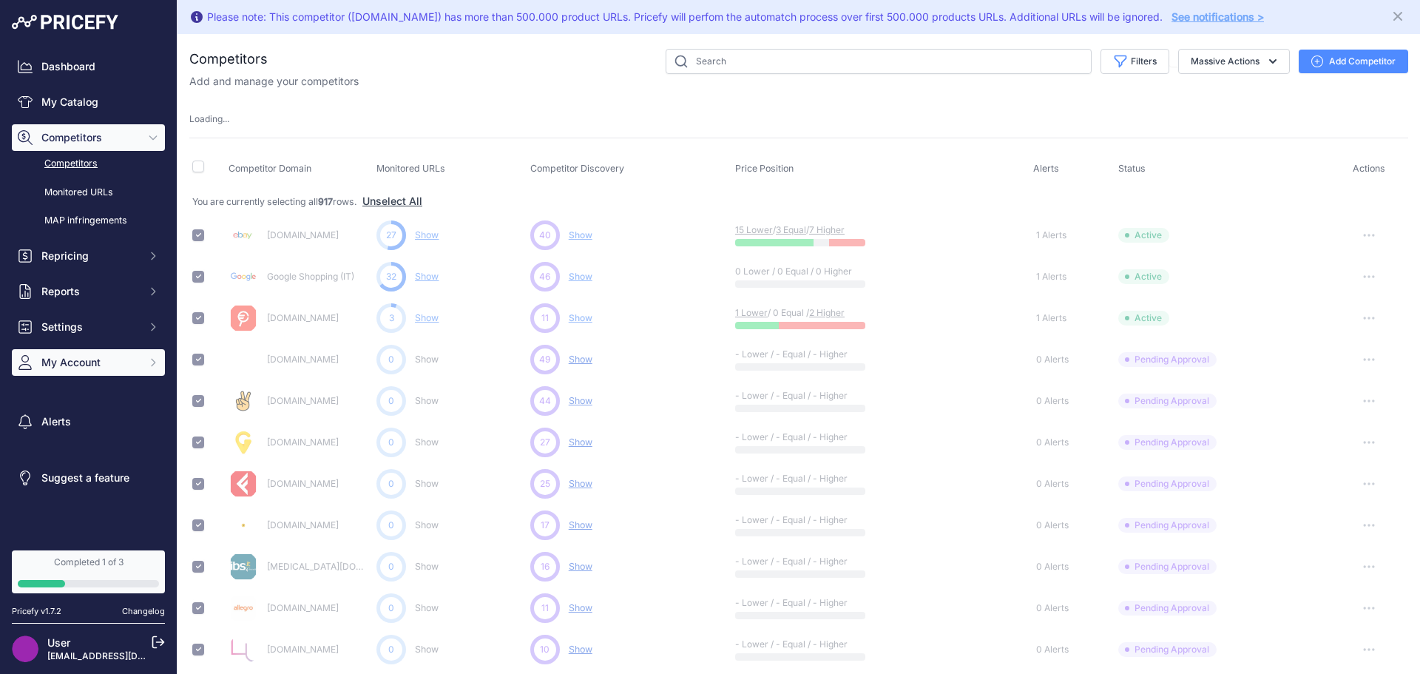
click at [108, 364] on span "My Account" at bounding box center [89, 362] width 97 height 15
click at [78, 499] on link "Billing" at bounding box center [88, 503] width 153 height 26
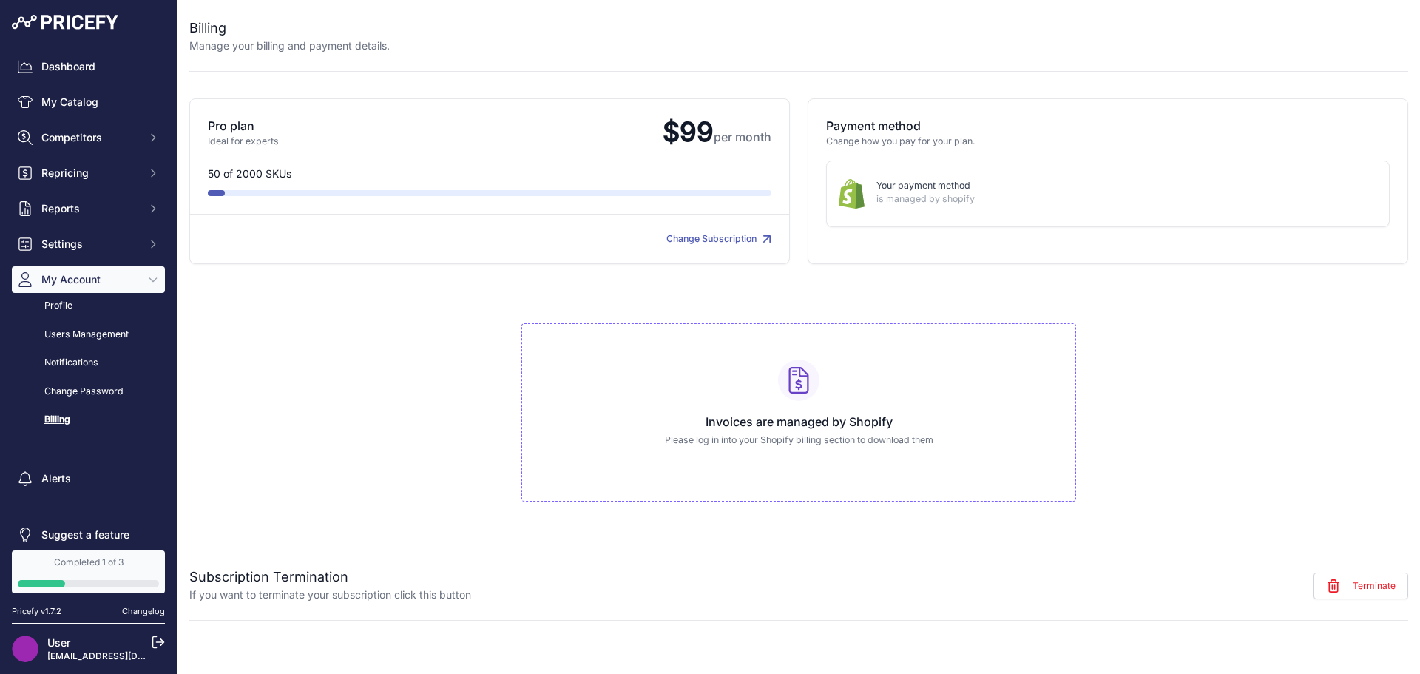
click at [725, 240] on link "Change Subscription" at bounding box center [718, 238] width 105 height 11
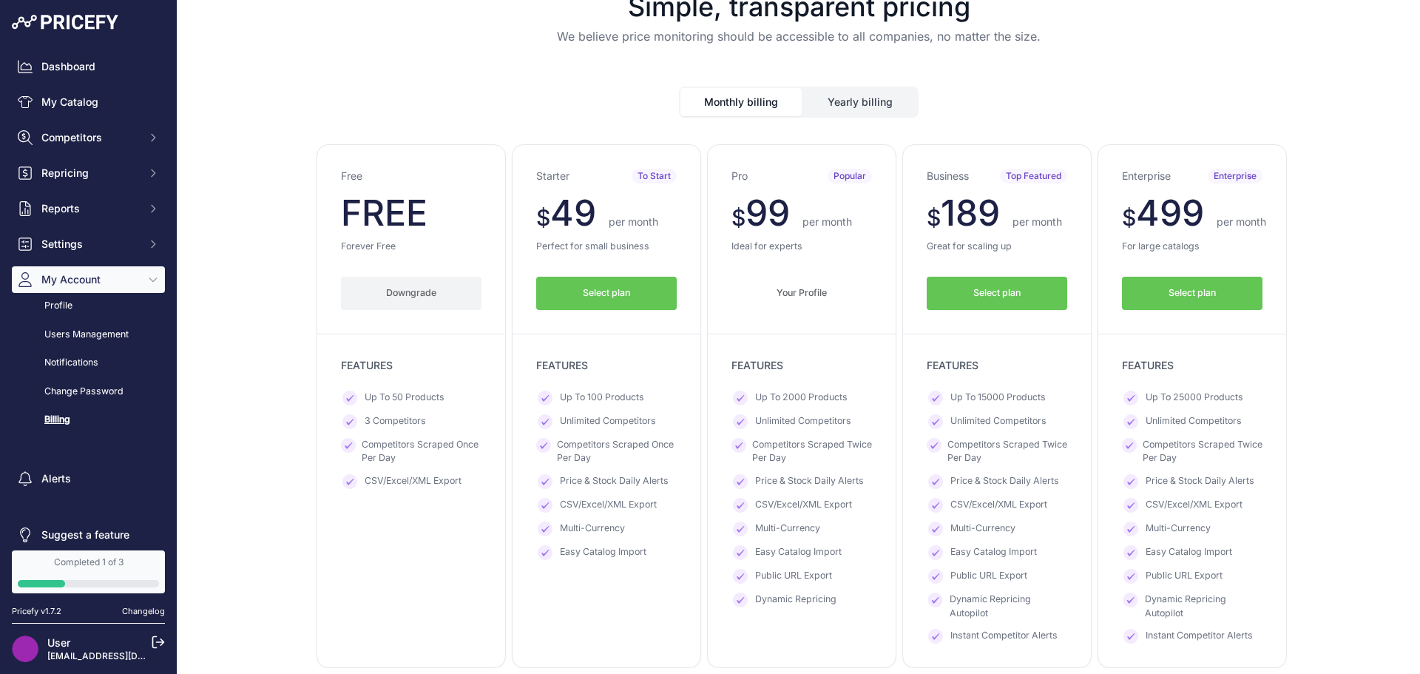
scroll to position [34, 0]
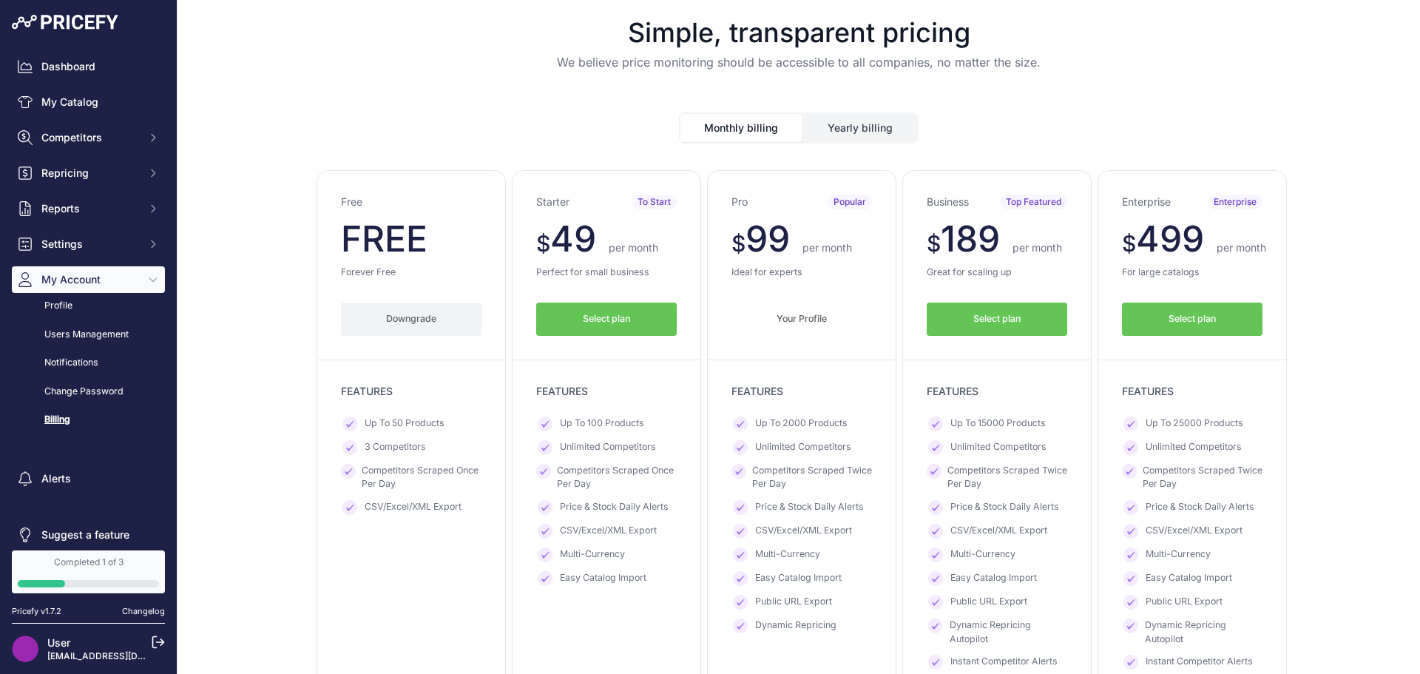
click at [830, 123] on button "Yearly billing" at bounding box center [860, 128] width 114 height 28
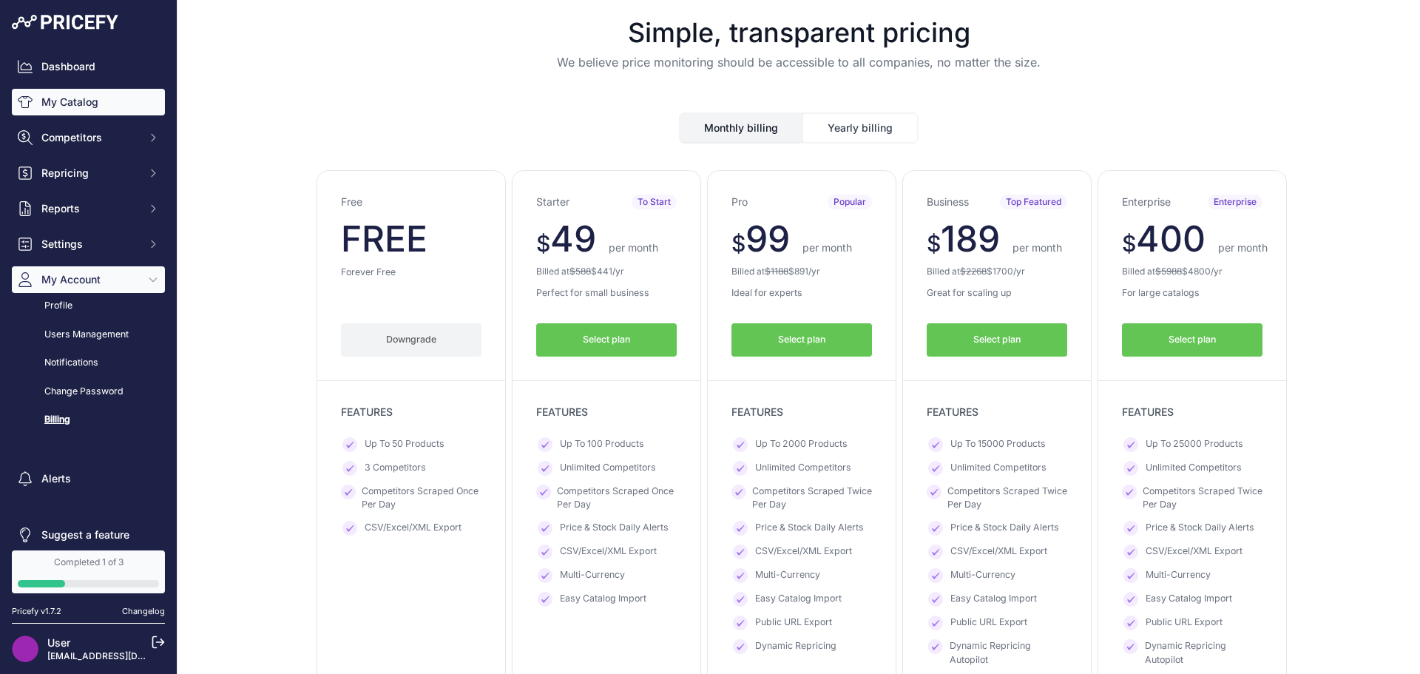
click at [101, 103] on link "My Catalog" at bounding box center [88, 102] width 153 height 27
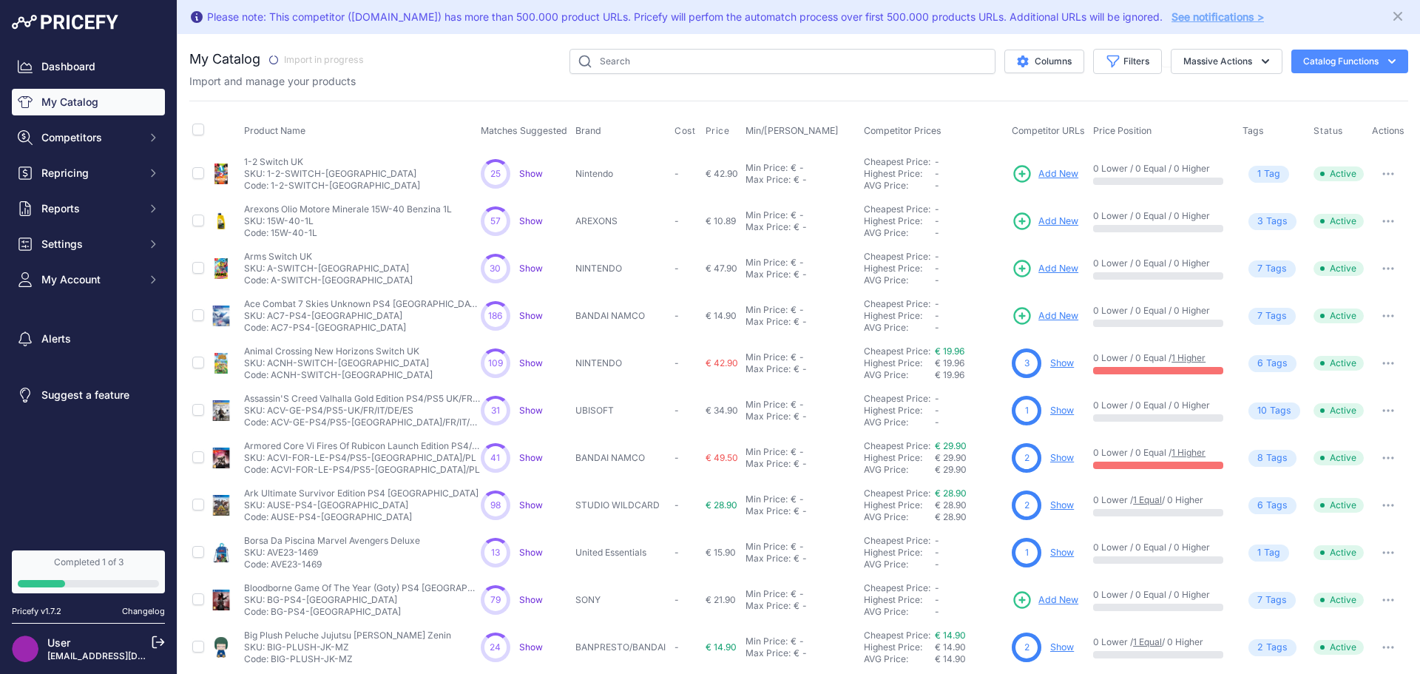
click at [1296, 58] on button "Catalog Functions" at bounding box center [1349, 62] width 117 height 24
click at [1287, 150] on link "Update Catalog" at bounding box center [1324, 145] width 166 height 27
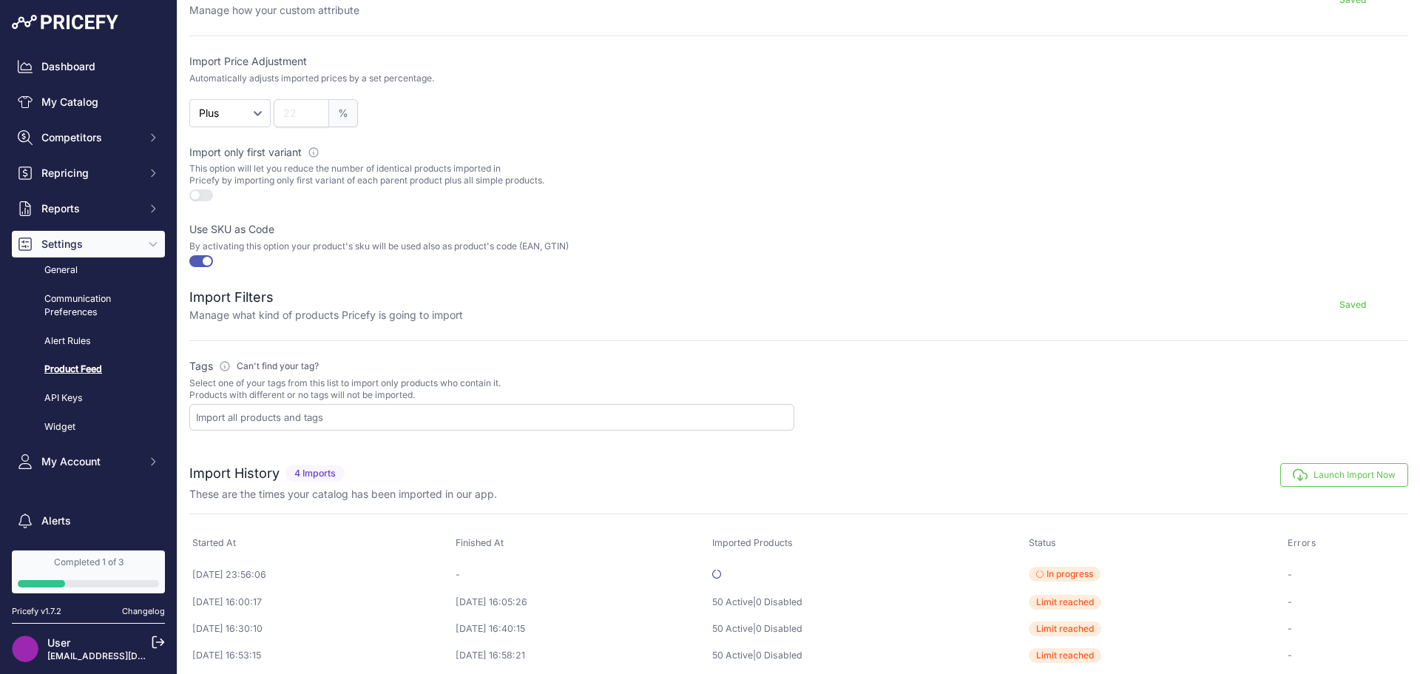
scroll to position [357, 0]
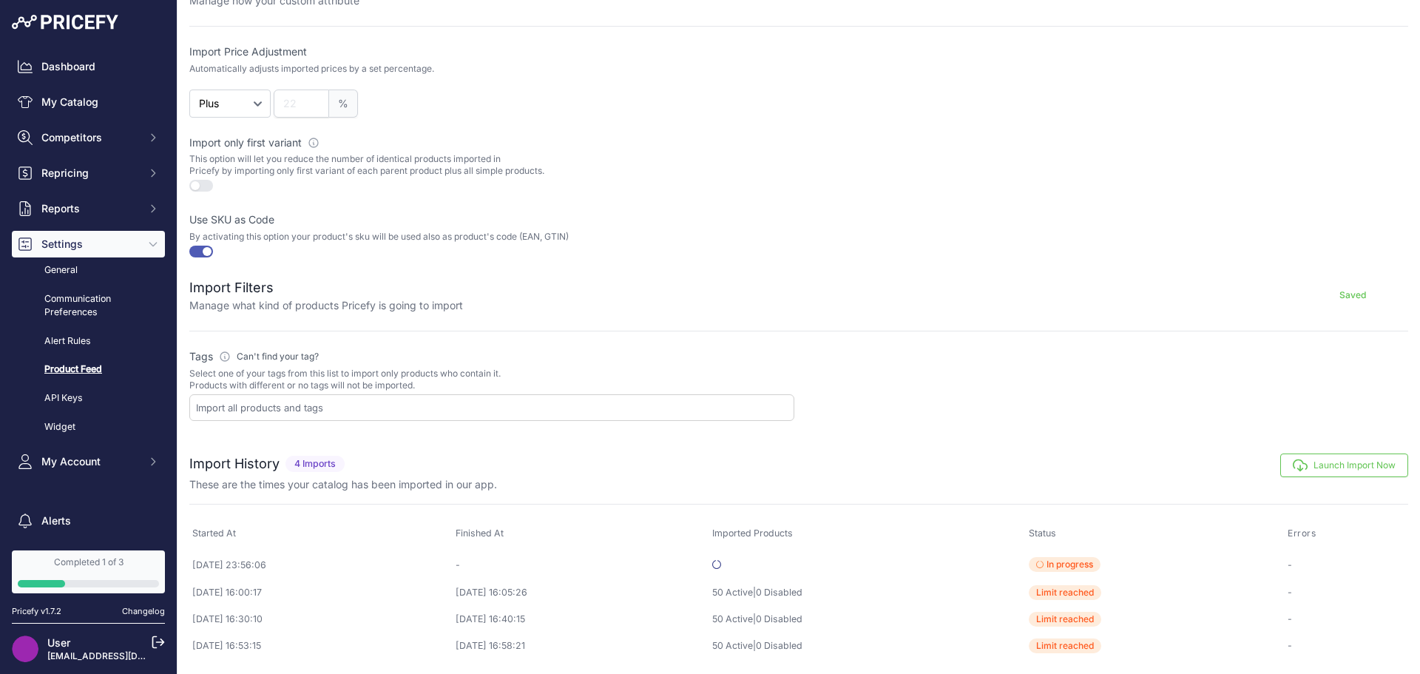
click at [382, 416] on div at bounding box center [491, 407] width 605 height 27
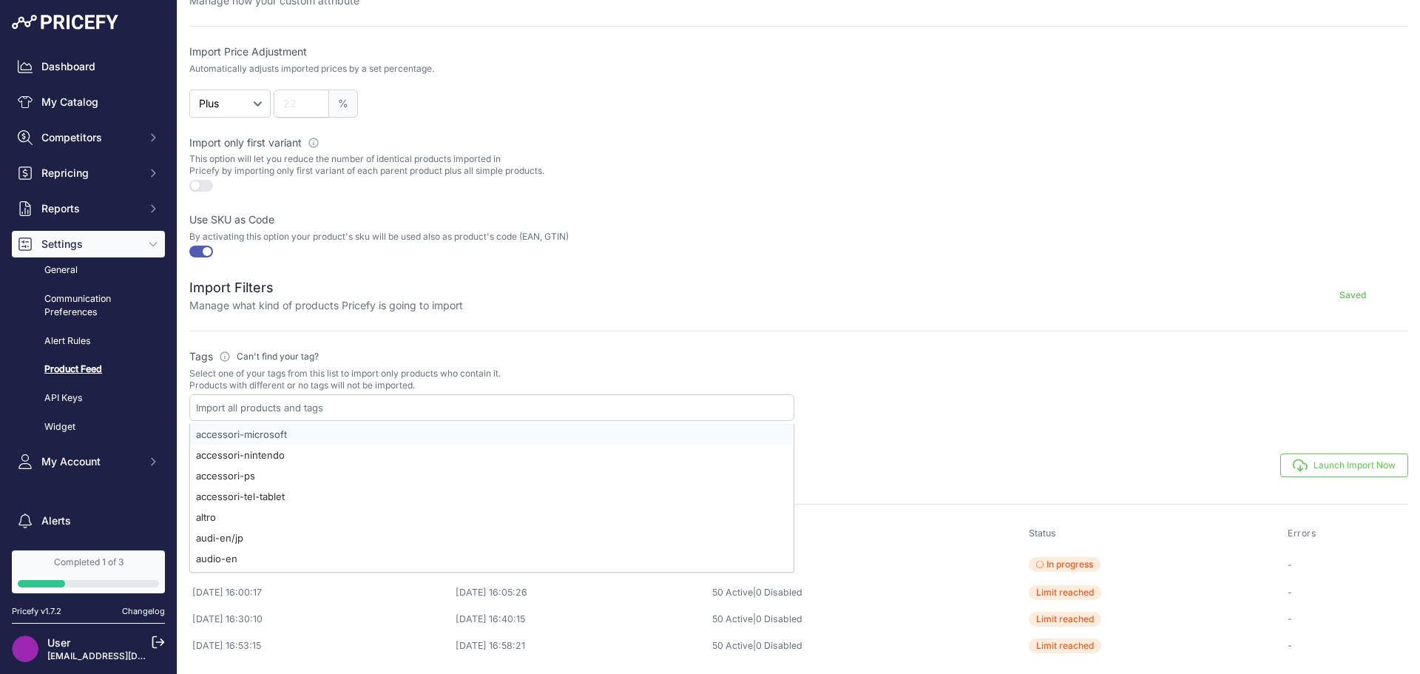
click at [772, 274] on div "Import Filters Manage what kind of products Pricefy is going to import Saved" at bounding box center [798, 286] width 1219 height 53
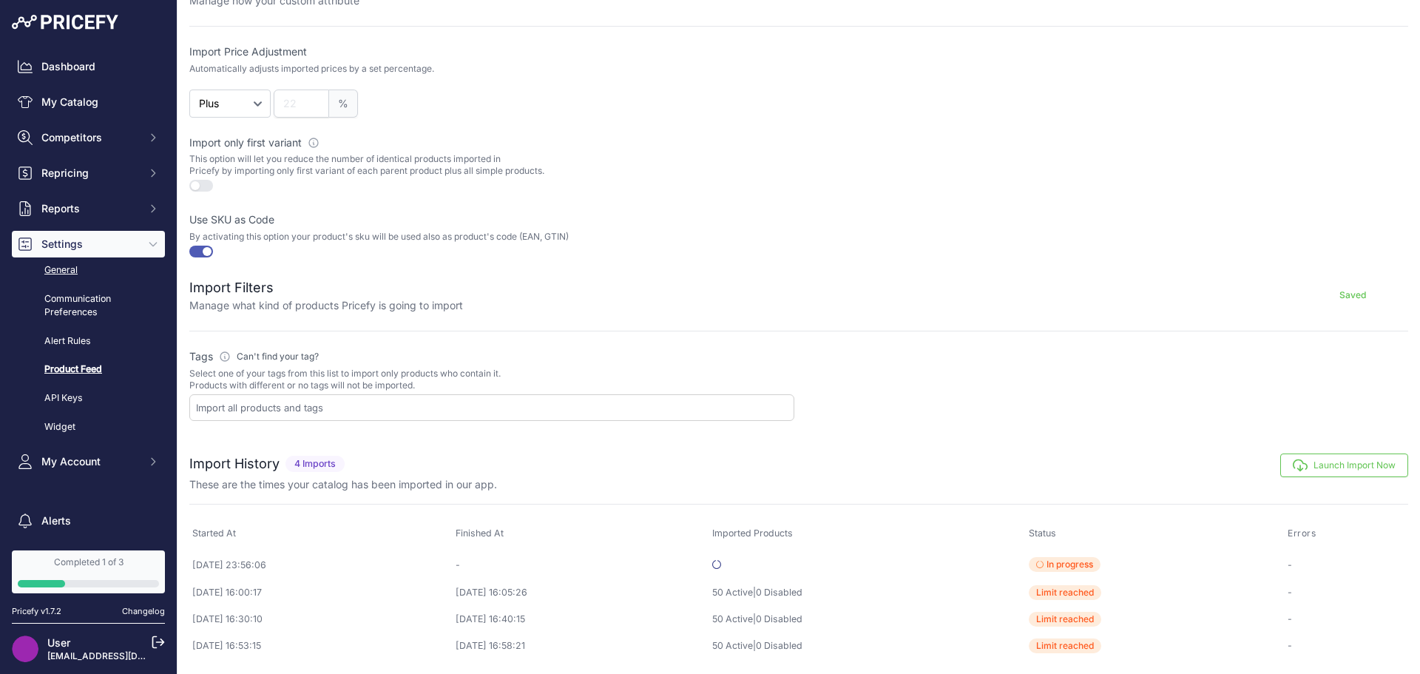
click at [107, 273] on link "General" at bounding box center [88, 270] width 153 height 26
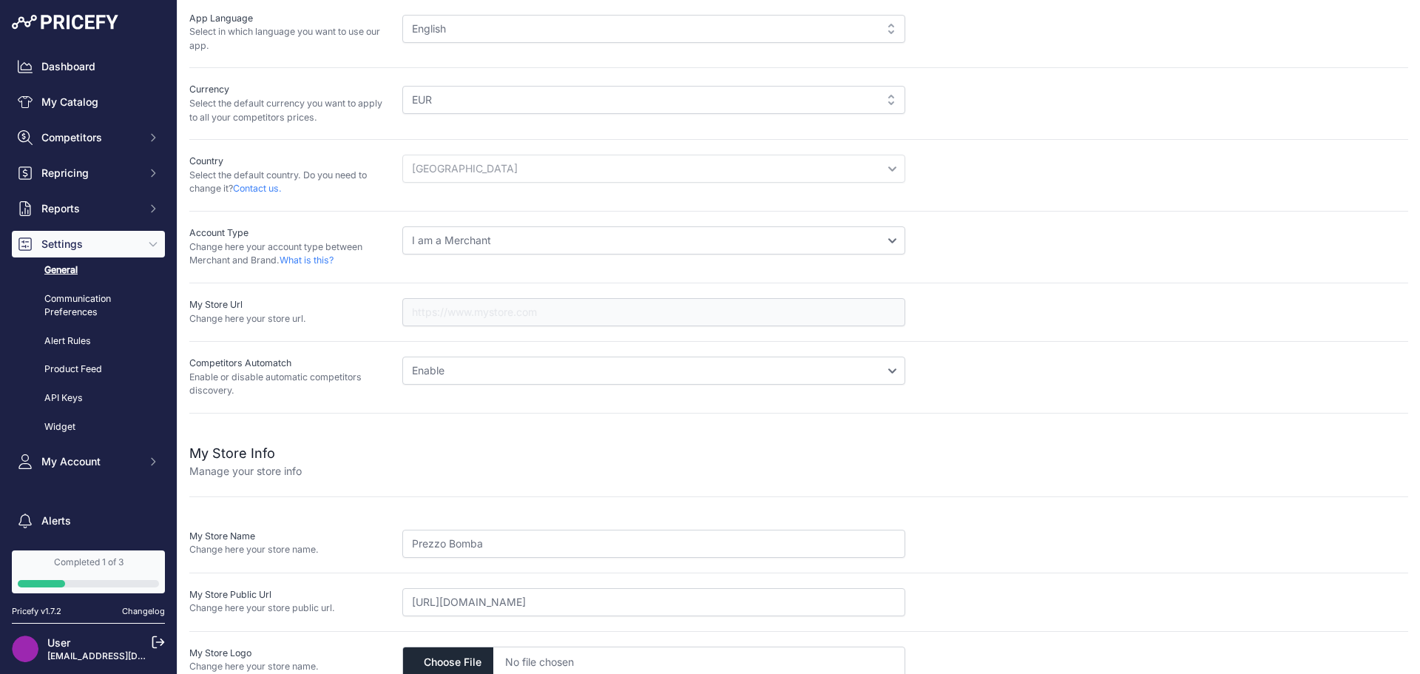
scroll to position [160, 0]
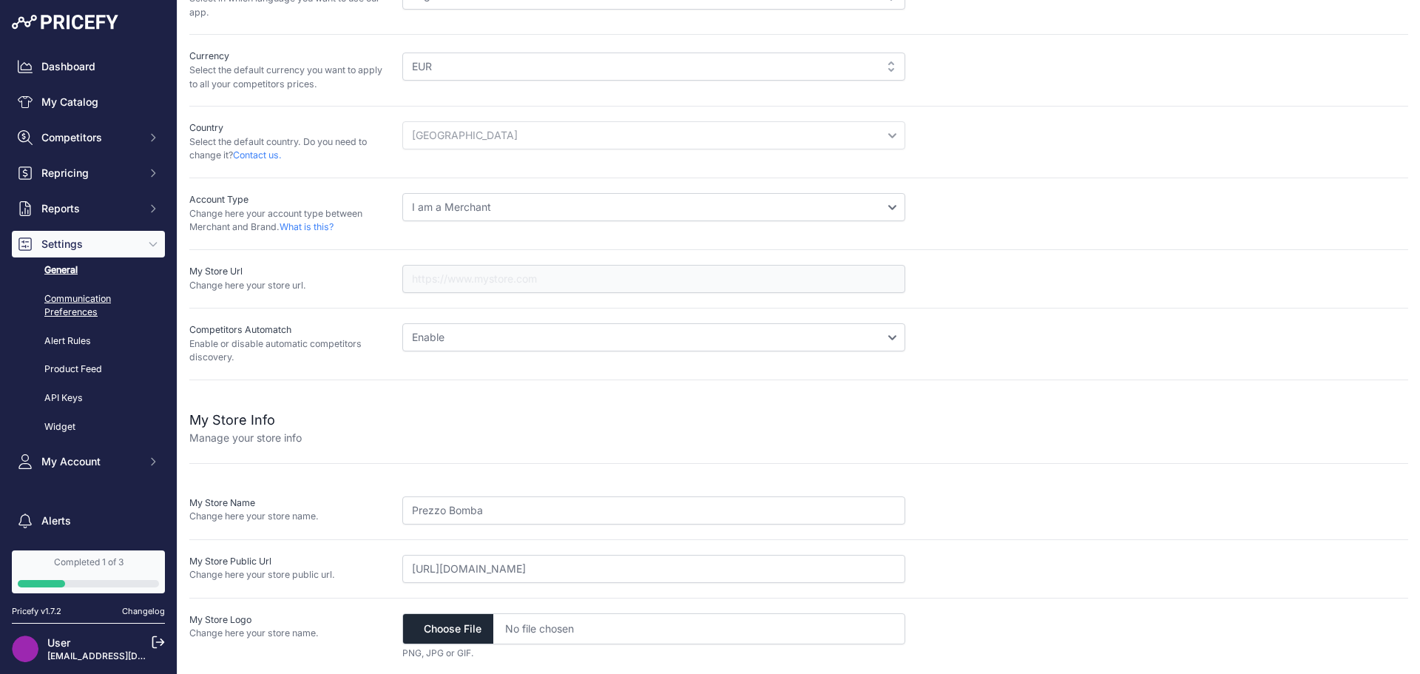
click at [71, 299] on link "Communication Preferences" at bounding box center [88, 305] width 153 height 39
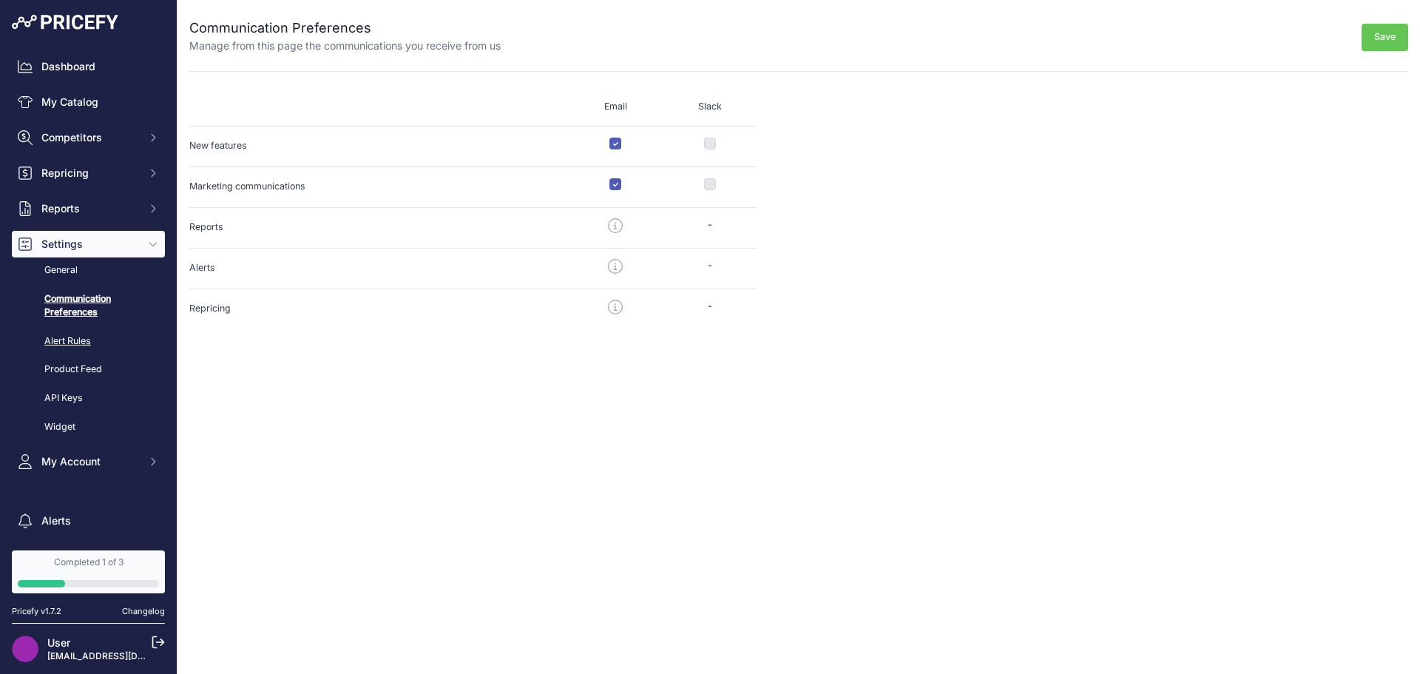
click at [111, 345] on link "Alert Rules" at bounding box center [88, 341] width 153 height 26
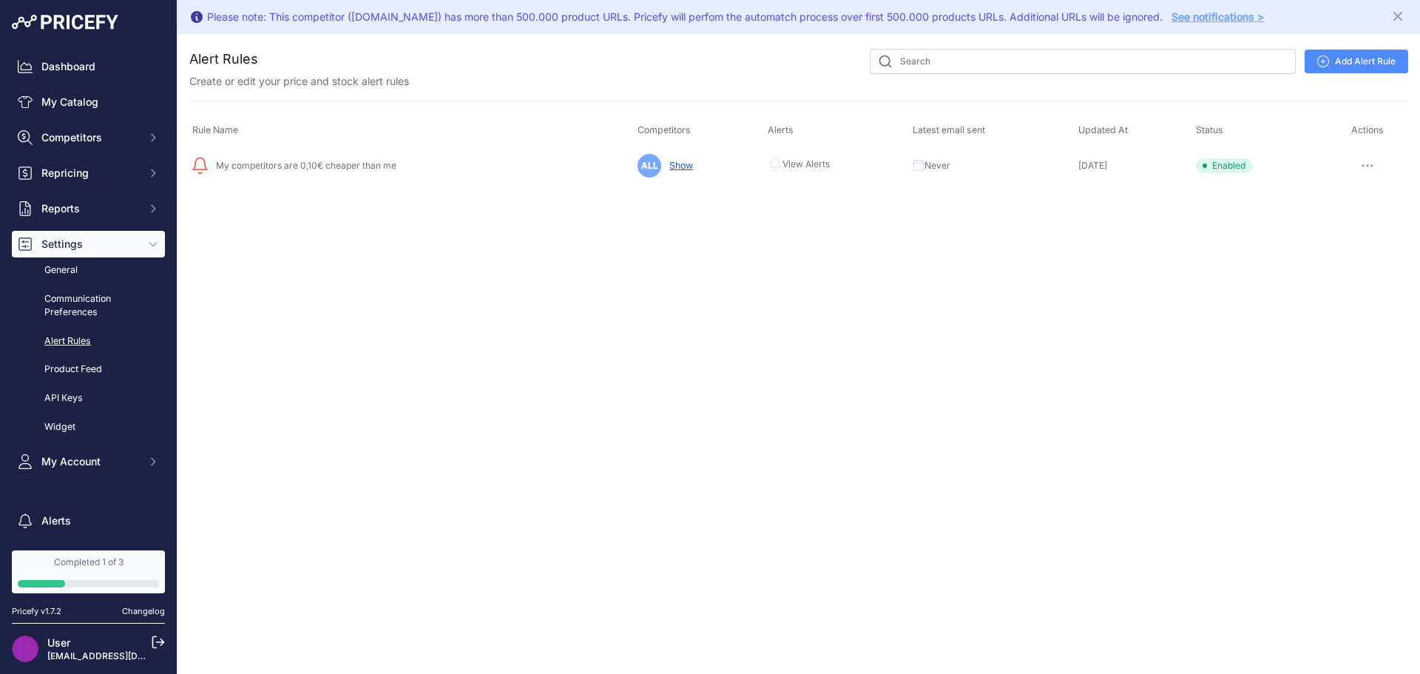
click at [1377, 169] on button "button" at bounding box center [1367, 165] width 30 height 21
click at [1338, 201] on link "Edit" at bounding box center [1357, 197] width 95 height 24
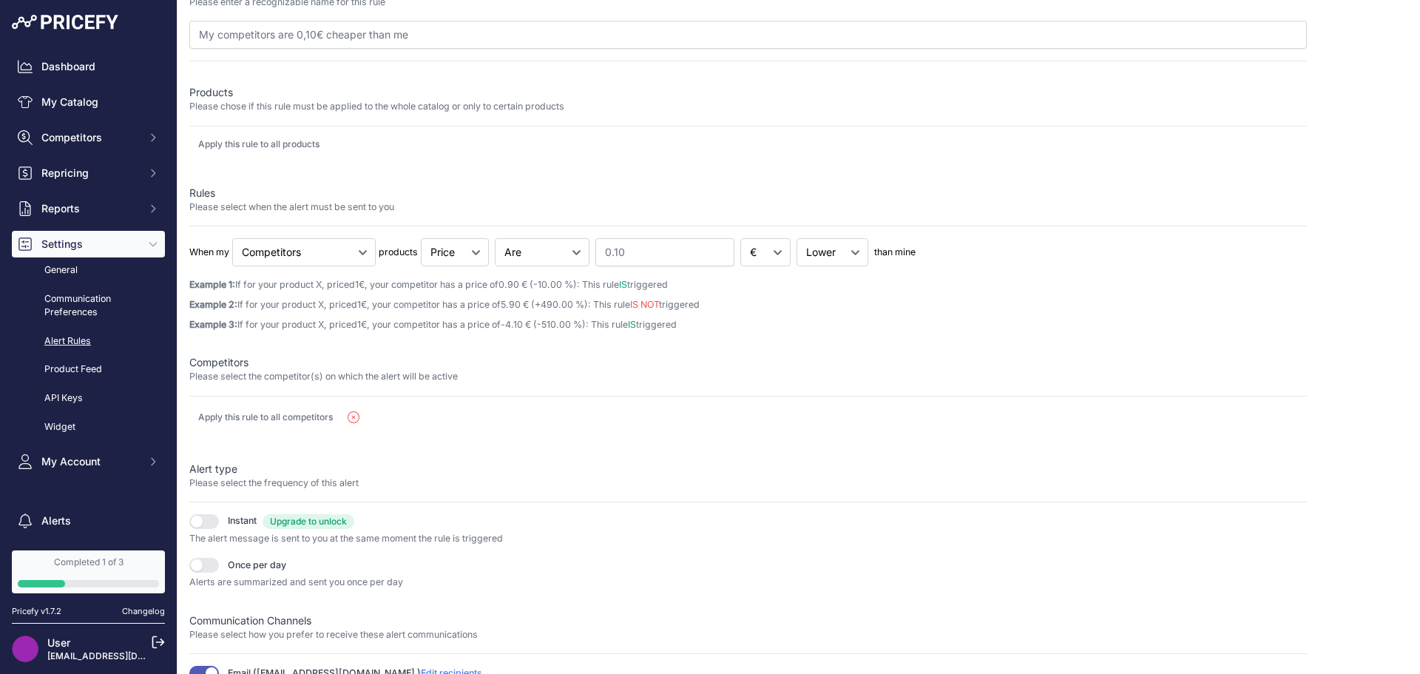
scroll to position [176, 0]
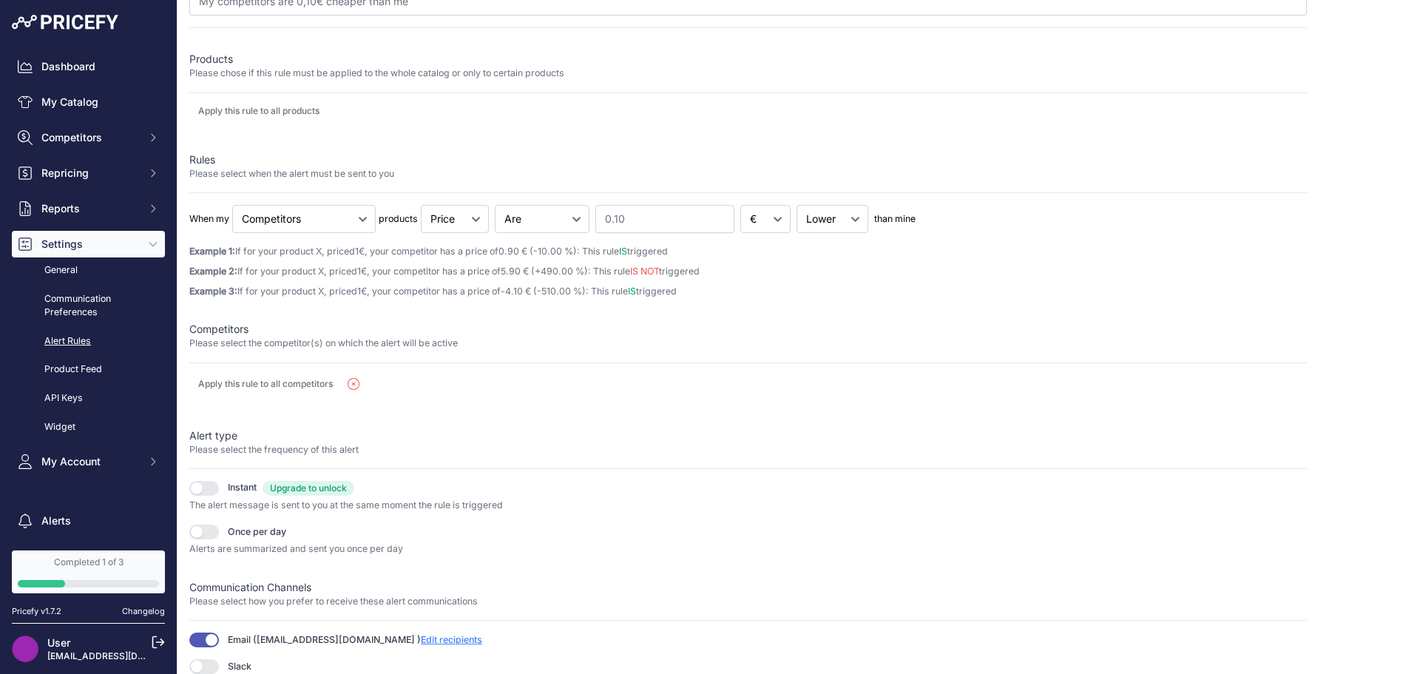
click at [209, 532] on button "button" at bounding box center [204, 531] width 30 height 15
click at [403, 645] on span "Email ( info@prezzobomba.eu + other -1 ) Edit recipients Upgrade to unlock" at bounding box center [355, 640] width 254 height 14
click at [421, 640] on span "Edit recipients" at bounding box center [451, 639] width 61 height 11
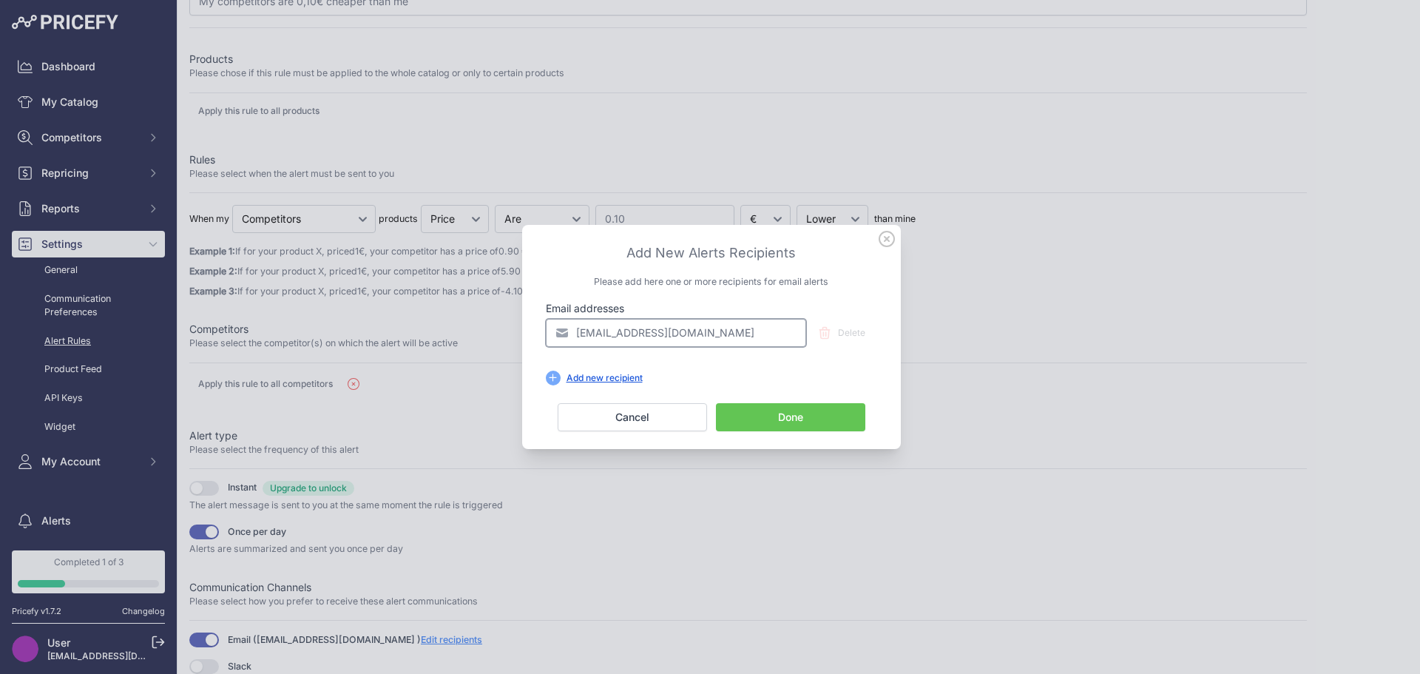
drag, startPoint x: 595, startPoint y: 329, endPoint x: 537, endPoint y: 331, distance: 58.5
click at [537, 331] on div "Add New Alerts Recipients Please add here one or more recipients for email aler…" at bounding box center [711, 337] width 379 height 224
type input "purchasing@prezzobomba.eu"
click at [773, 413] on button "Done" at bounding box center [790, 417] width 149 height 28
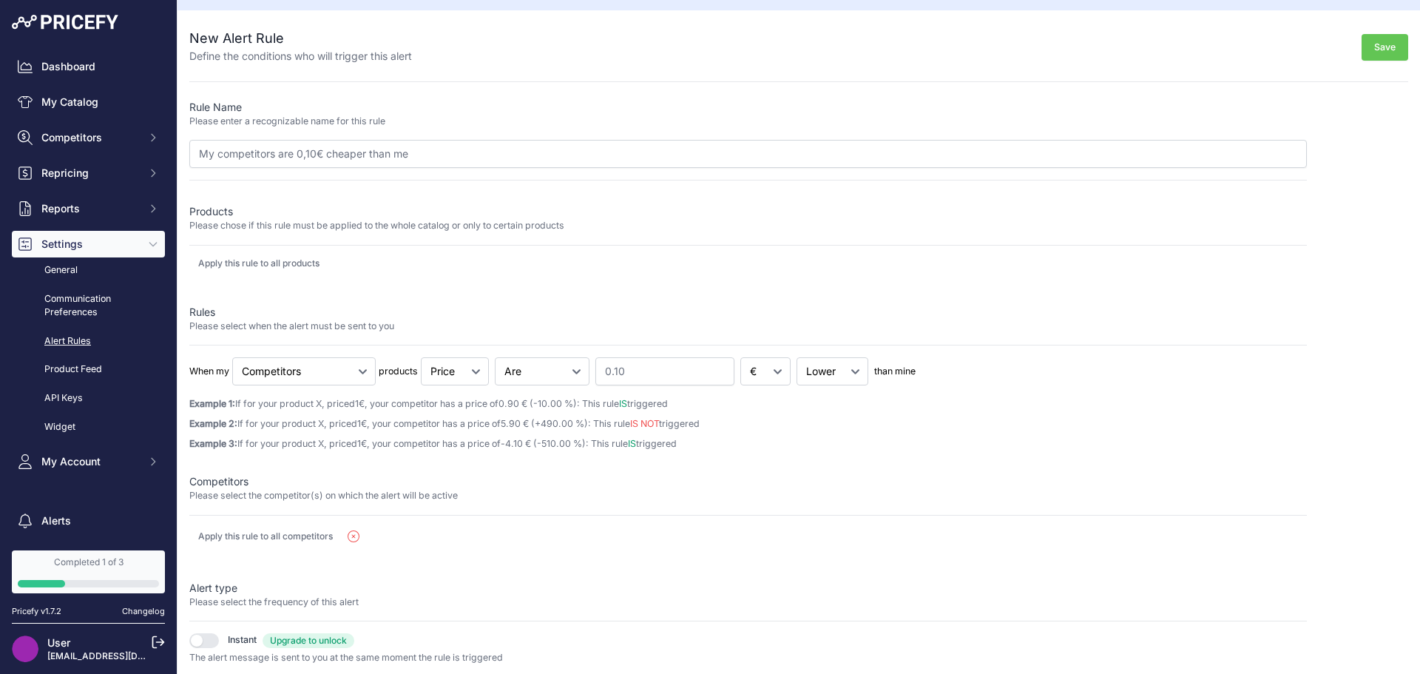
scroll to position [0, 0]
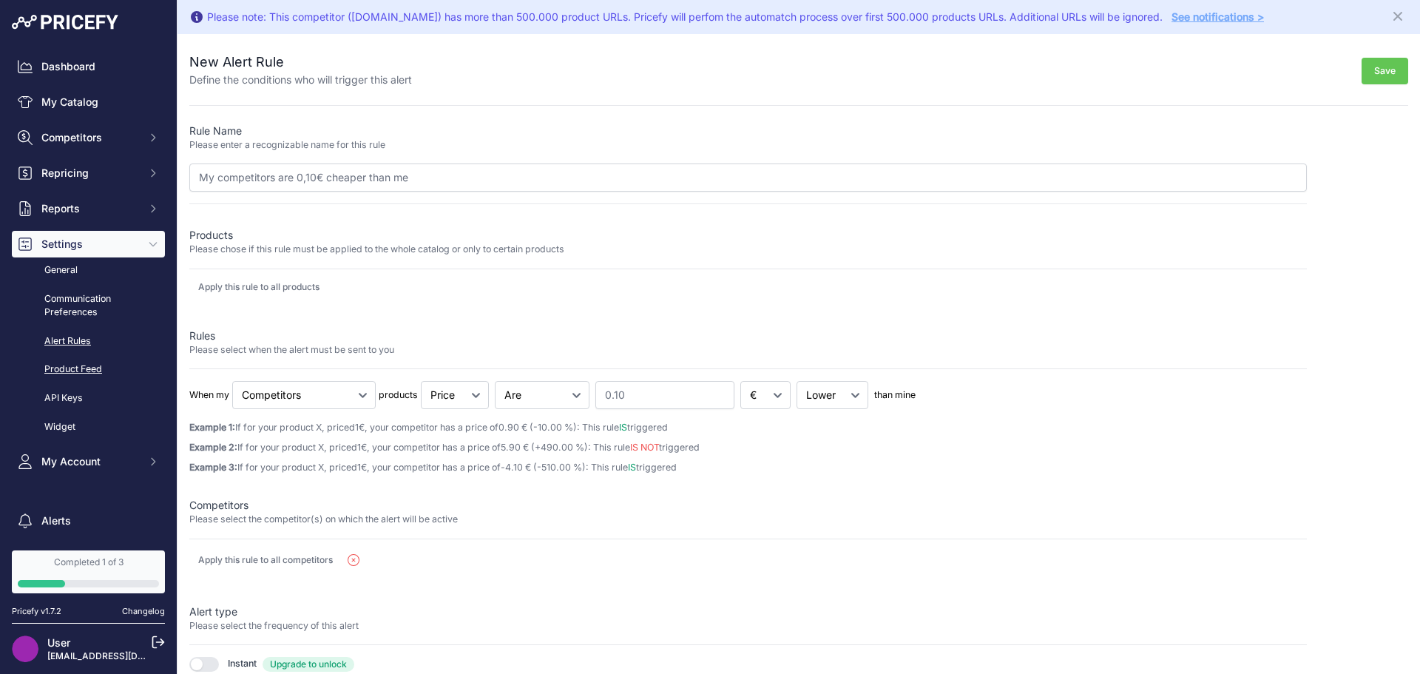
click at [103, 361] on link "Product Feed" at bounding box center [88, 369] width 153 height 26
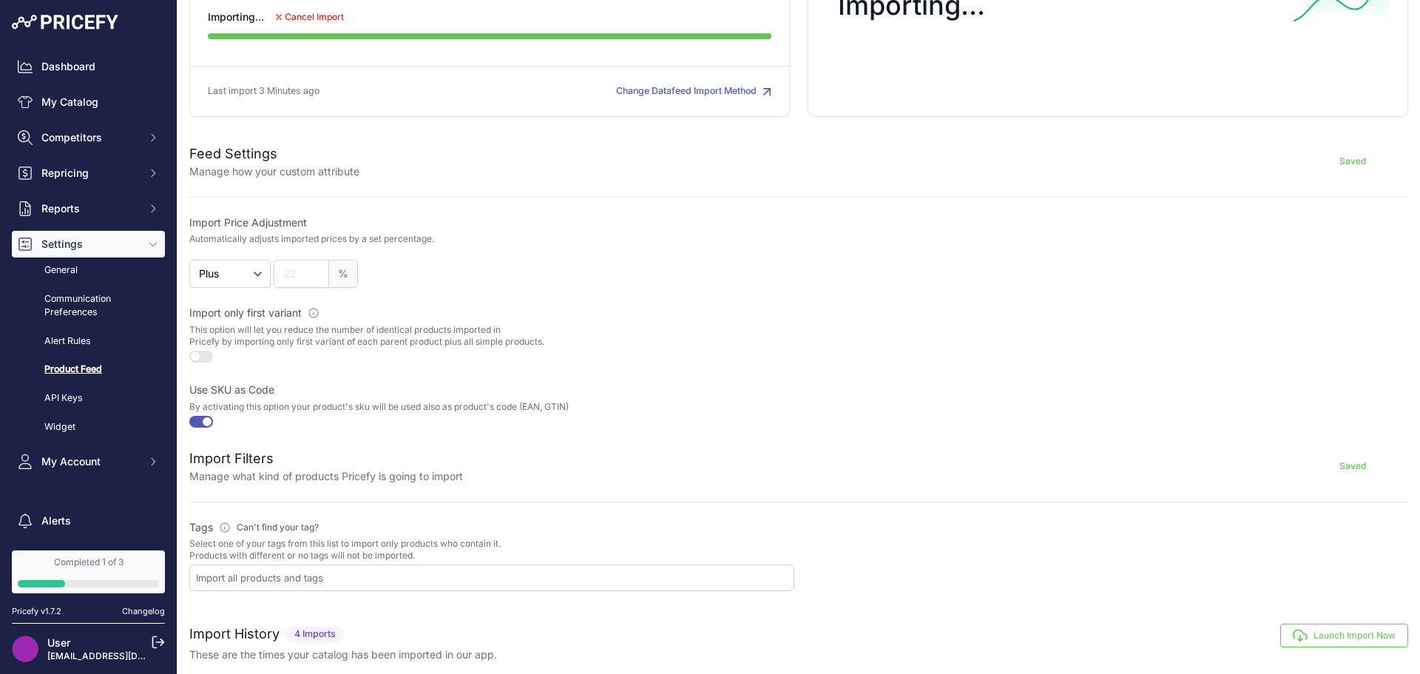
scroll to position [296, 0]
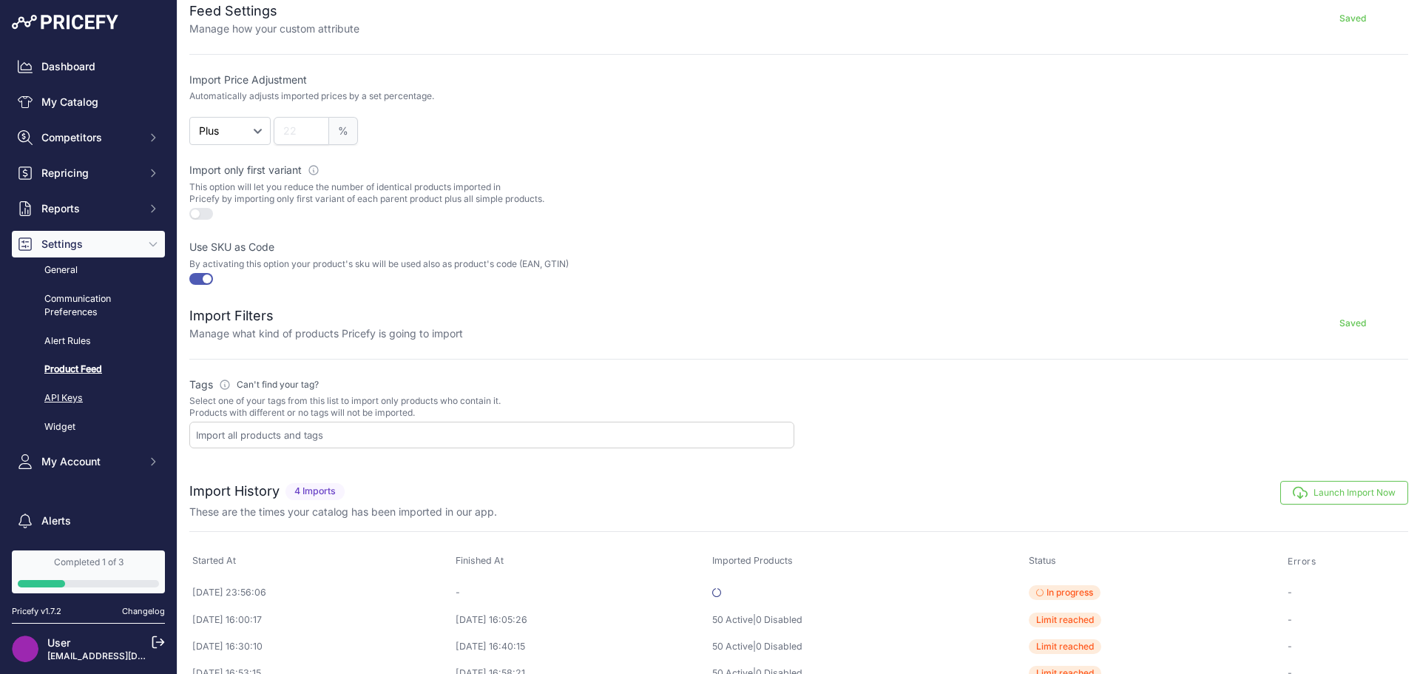
click at [89, 400] on link "API Keys" at bounding box center [88, 398] width 153 height 26
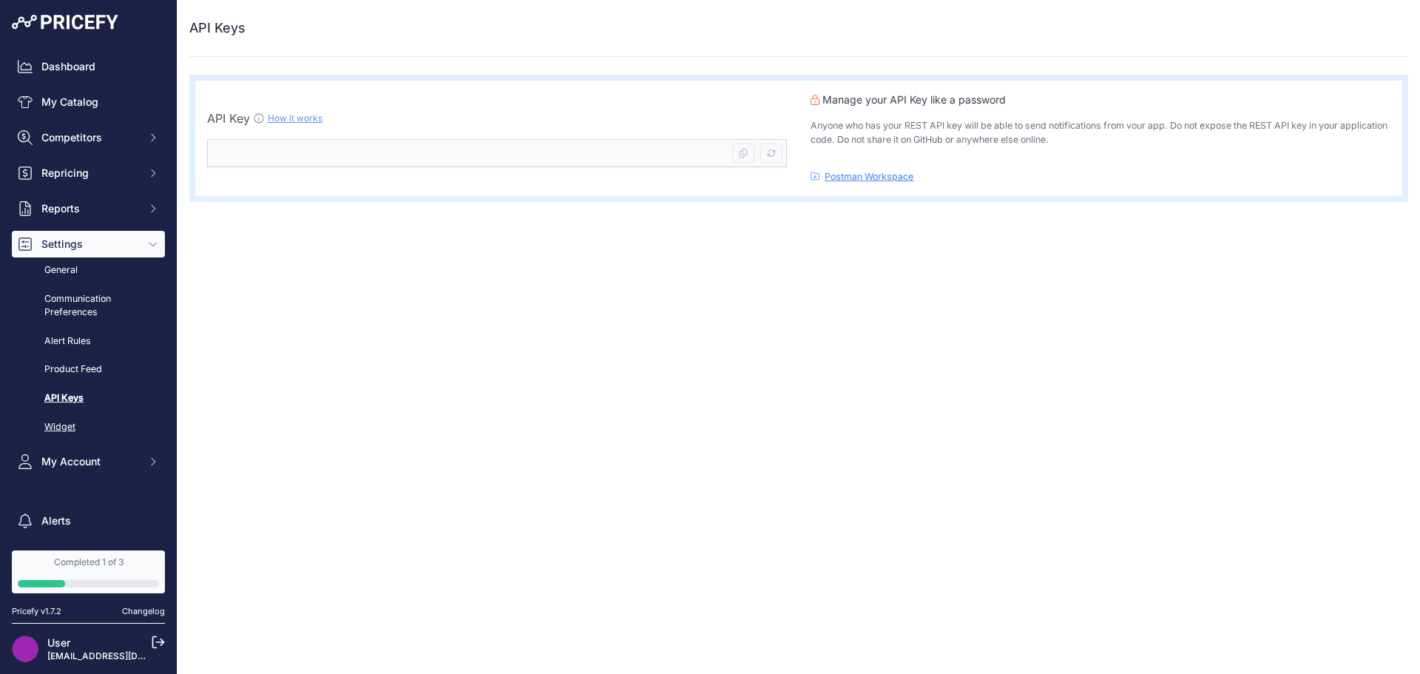
click at [87, 421] on link "Widget" at bounding box center [88, 427] width 153 height 26
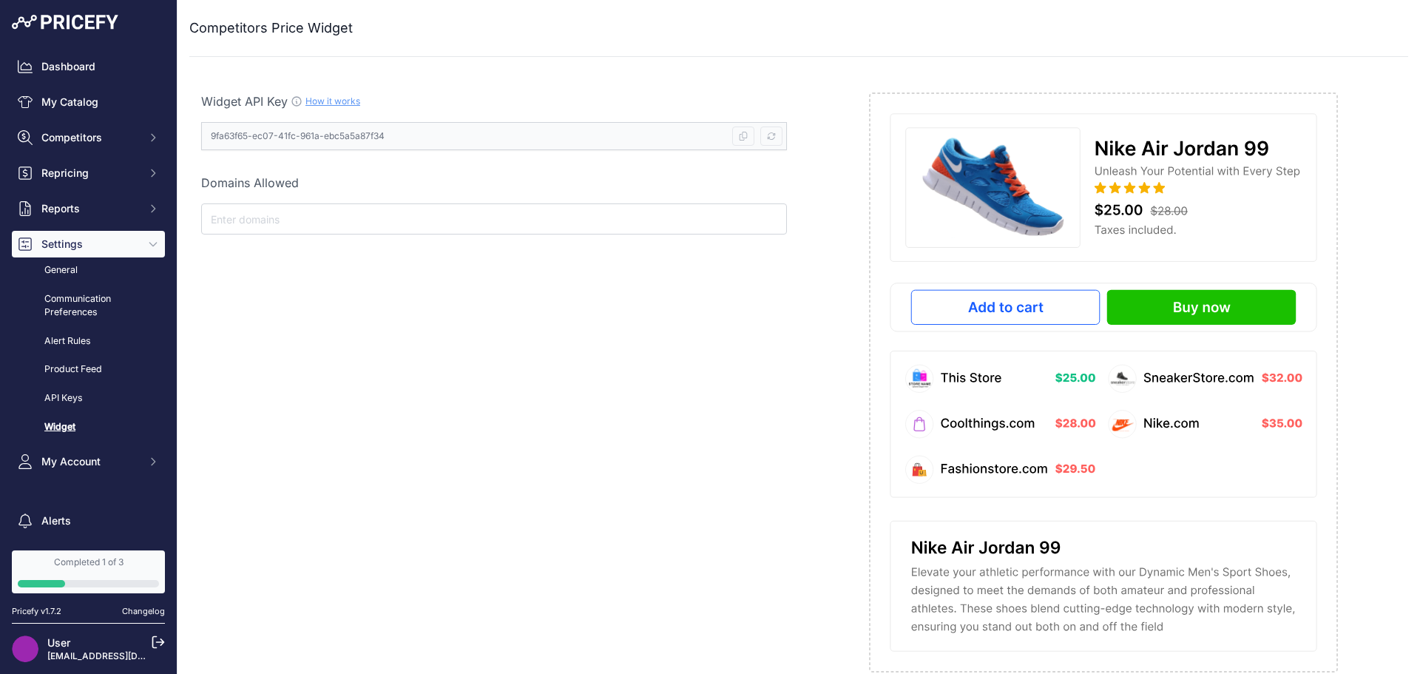
click at [100, 475] on nav "Dashboard My Catalog Competitors Competitors Monitored URLs MAP infringements R…" at bounding box center [88, 321] width 153 height 537
click at [97, 467] on span "My Account" at bounding box center [89, 461] width 97 height 15
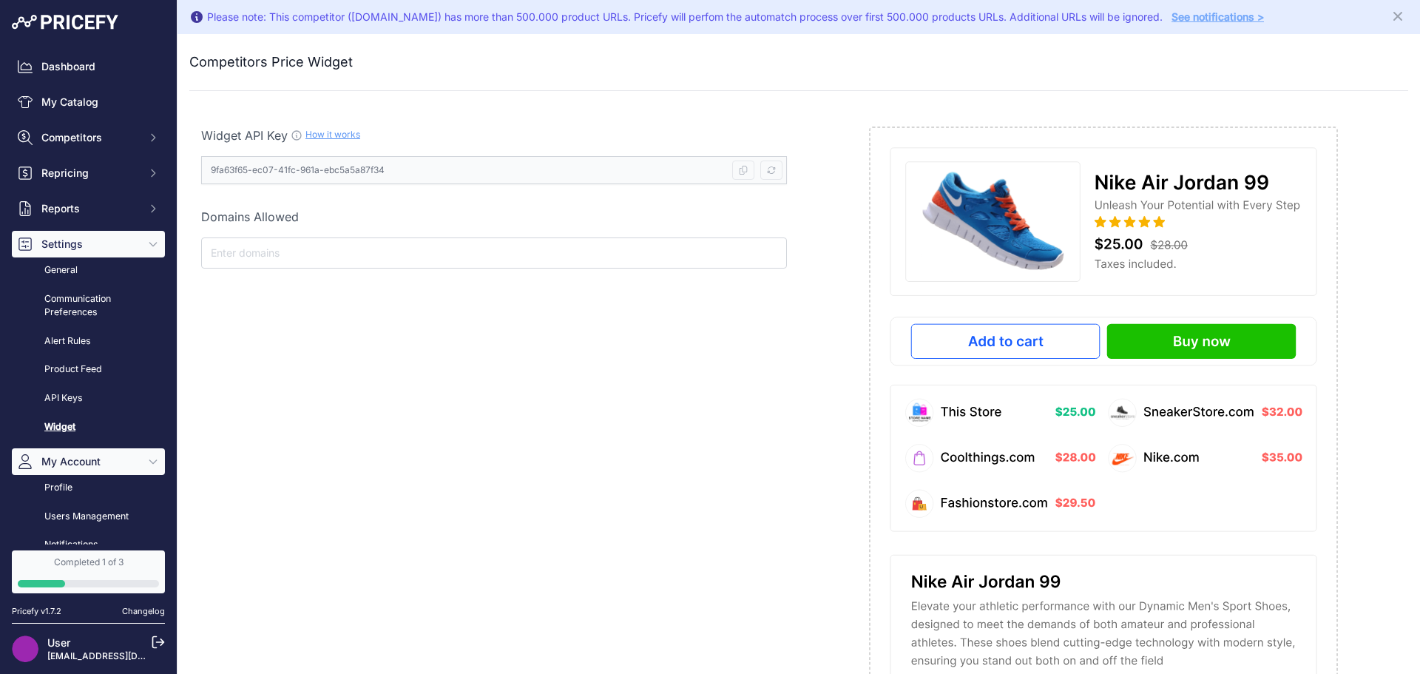
click at [89, 464] on span "My Account" at bounding box center [89, 461] width 97 height 15
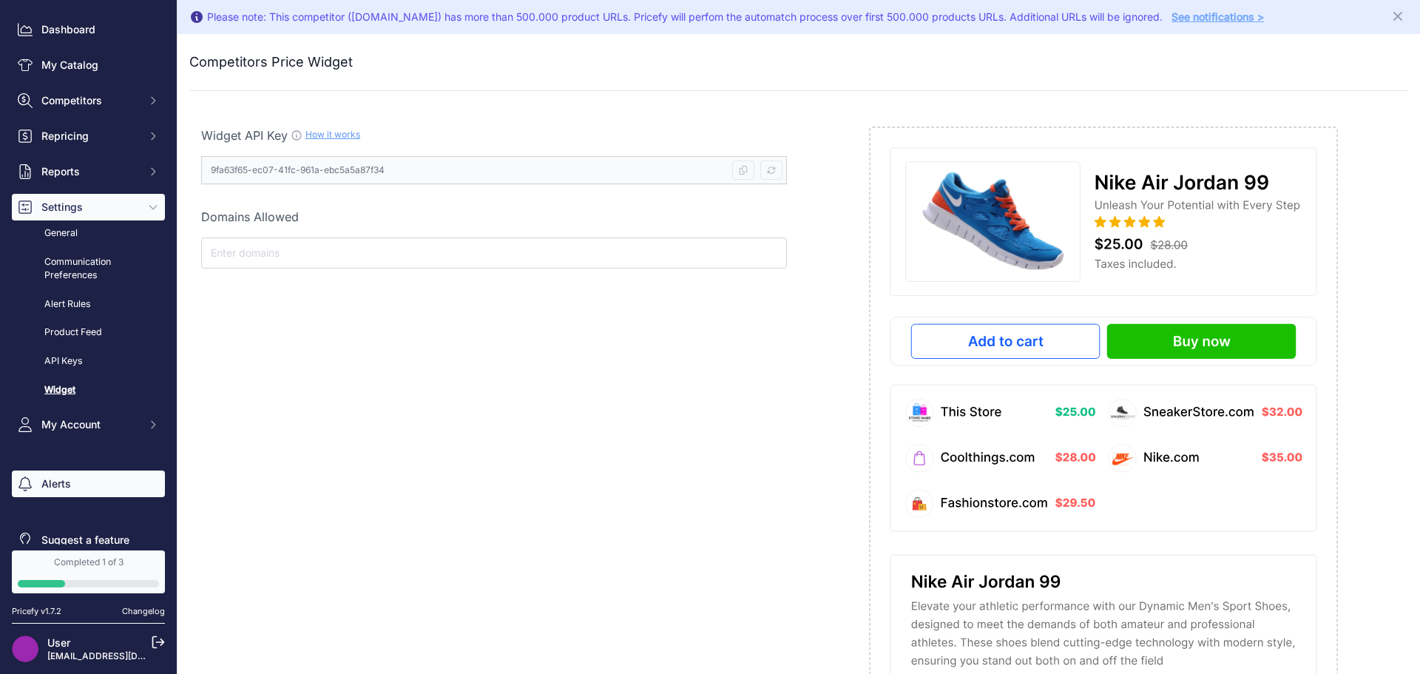
scroll to position [58, 0]
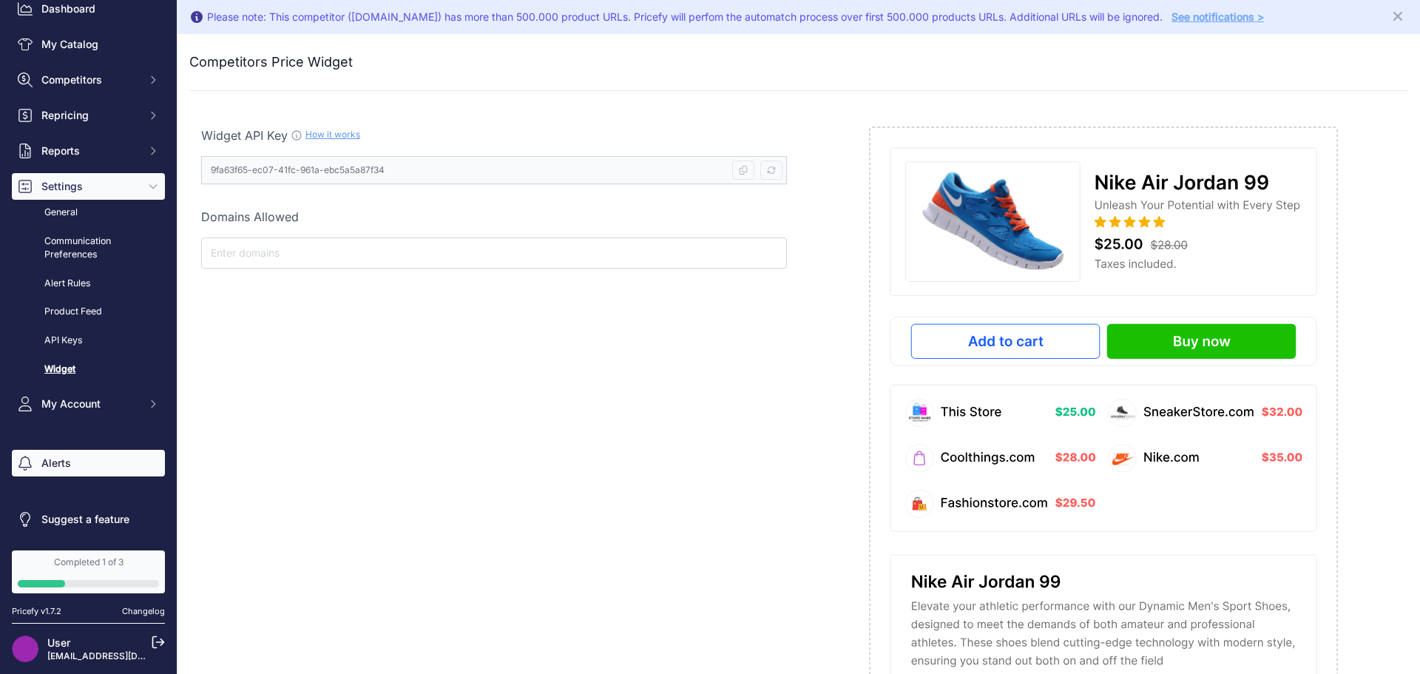
click at [83, 457] on link "Alerts" at bounding box center [88, 463] width 153 height 27
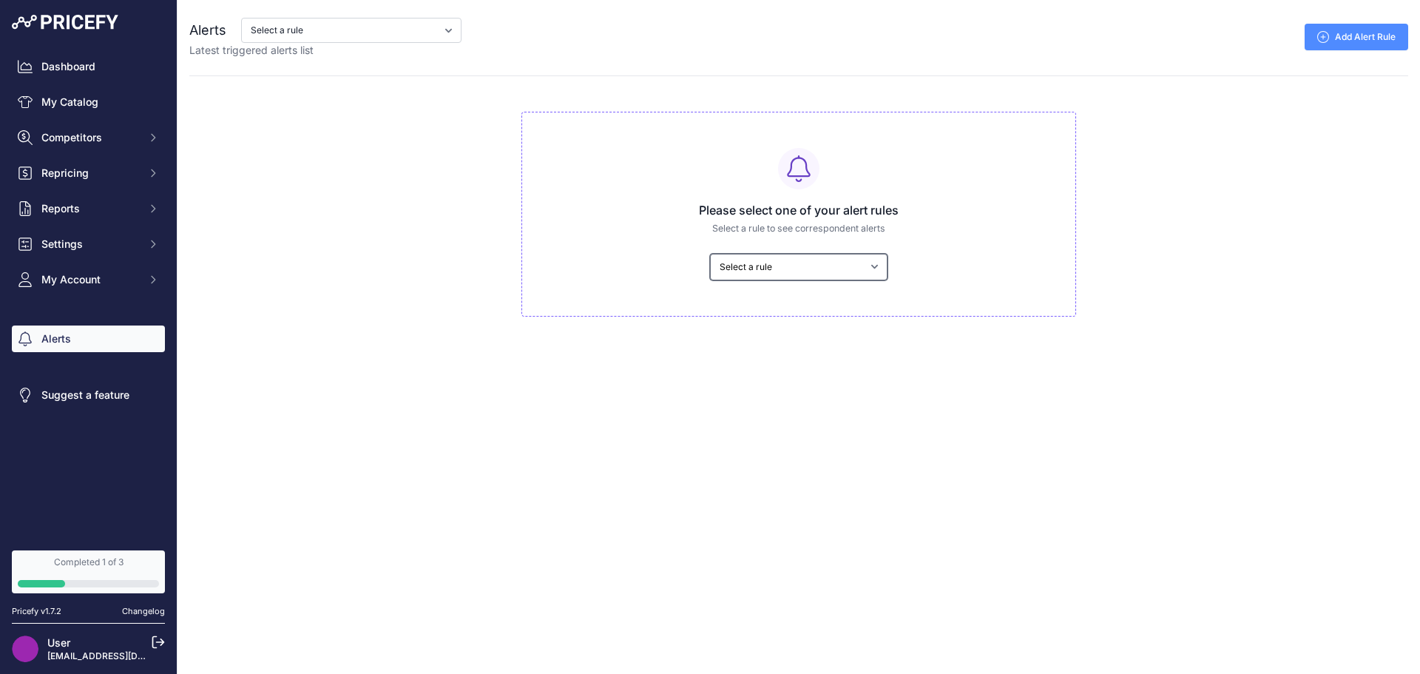
click at [799, 260] on select "Select a rule My competitors are 0,10€ cheaper than me" at bounding box center [798, 267] width 177 height 27
select select "9331"
click at [710, 254] on select "Select a rule My competitors are 0,10€ cheaper than me" at bounding box center [798, 267] width 177 height 27
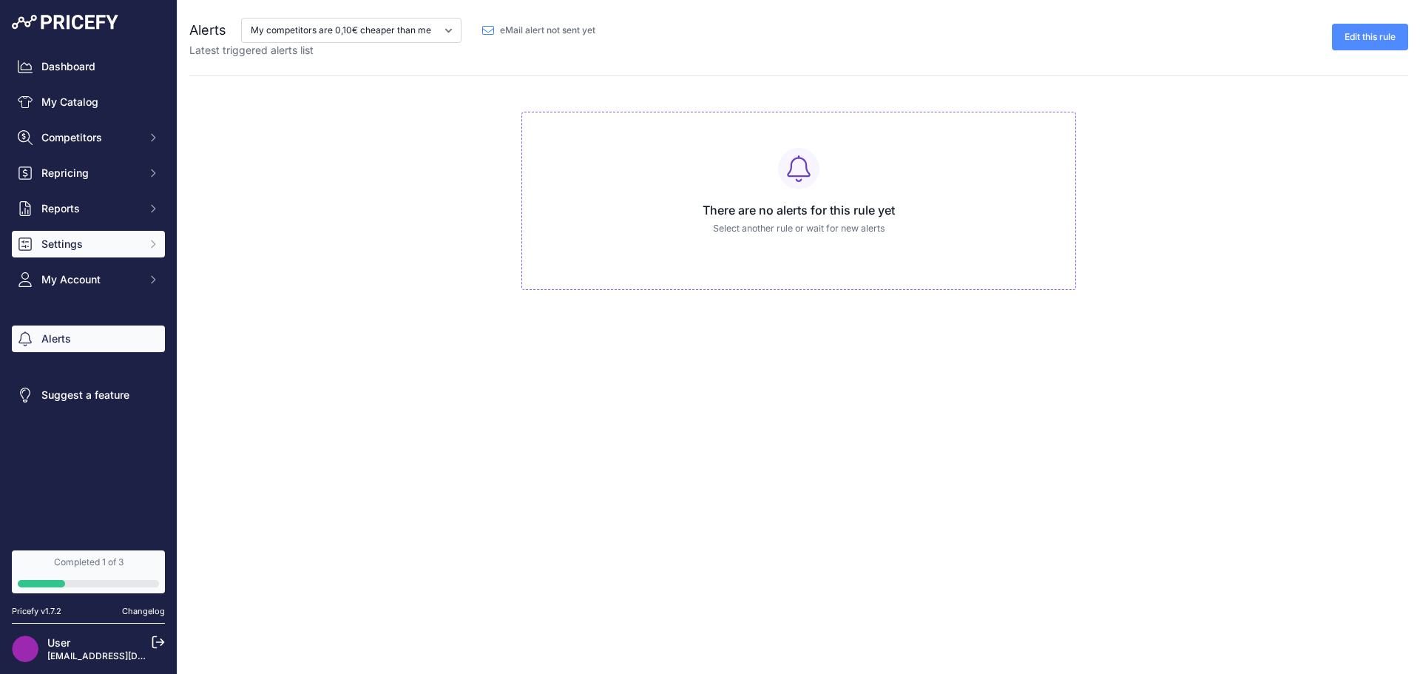
click at [89, 240] on span "Settings" at bounding box center [89, 244] width 97 height 15
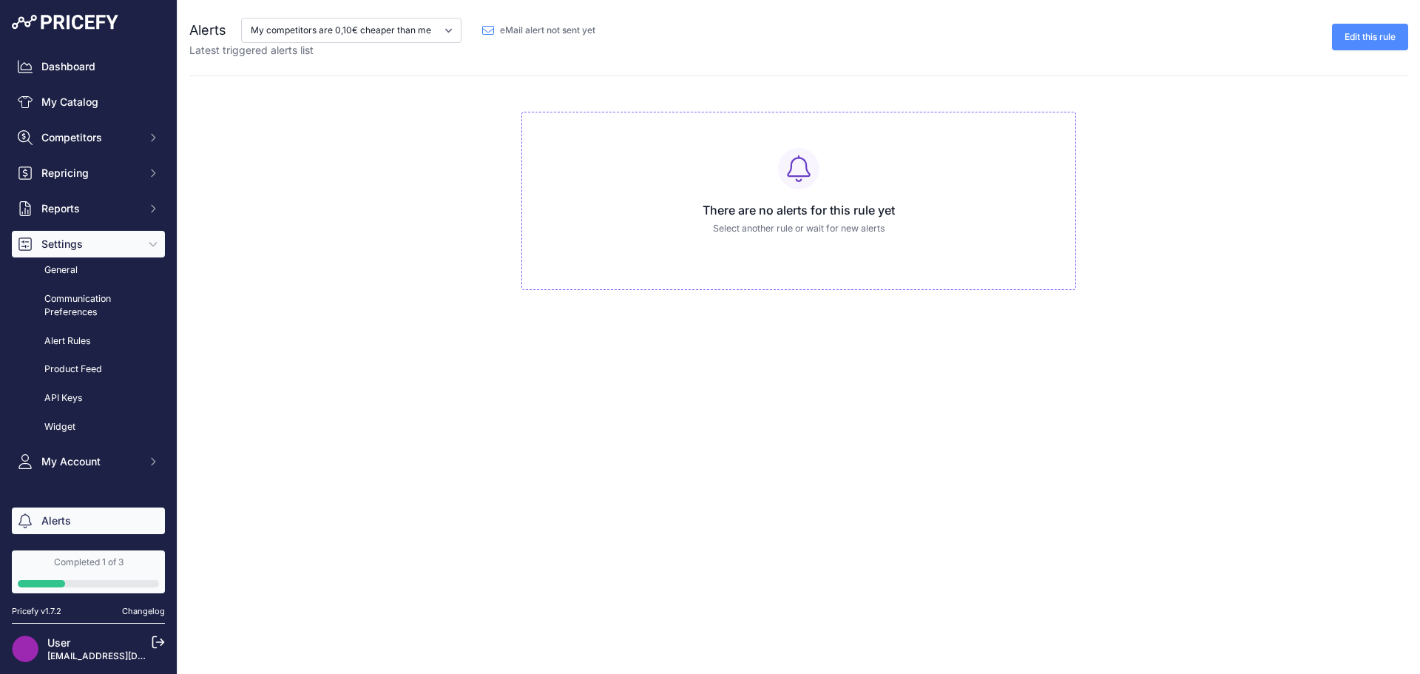
click at [88, 241] on span "Settings" at bounding box center [89, 244] width 97 height 15
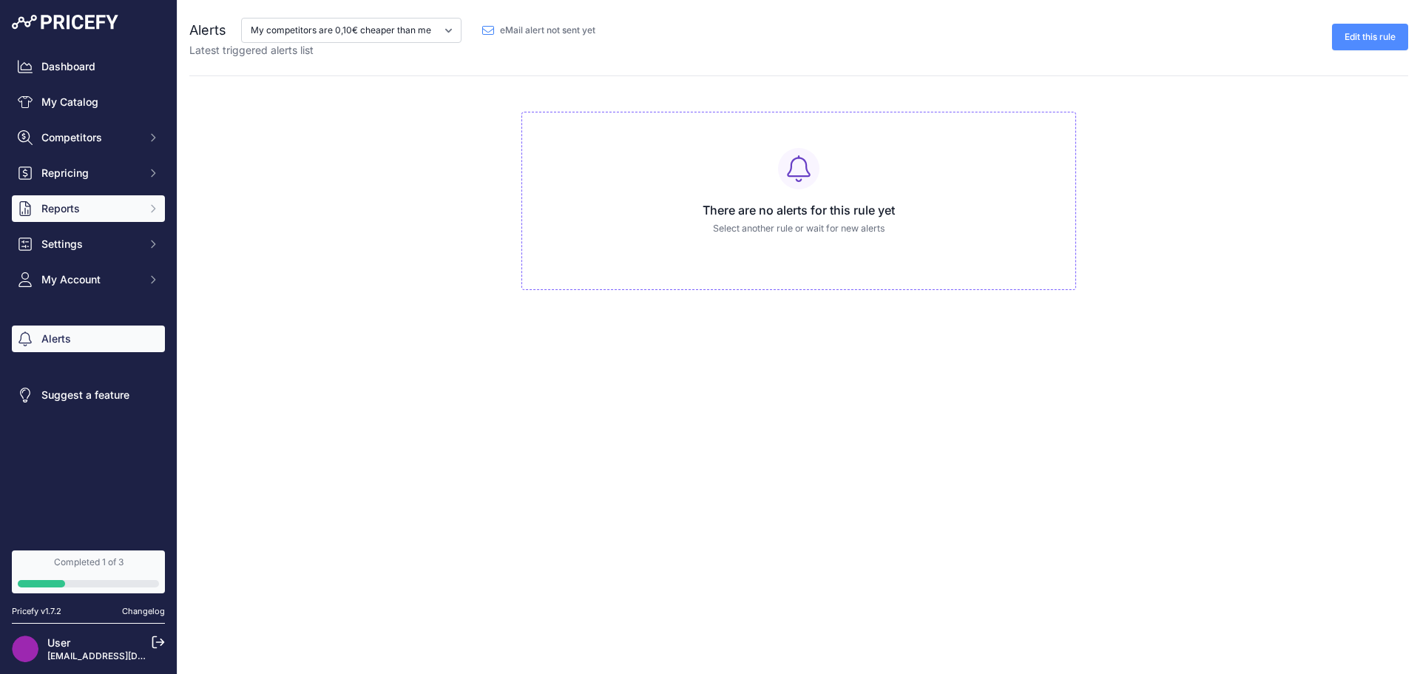
click at [86, 211] on span "Reports" at bounding box center [89, 208] width 97 height 15
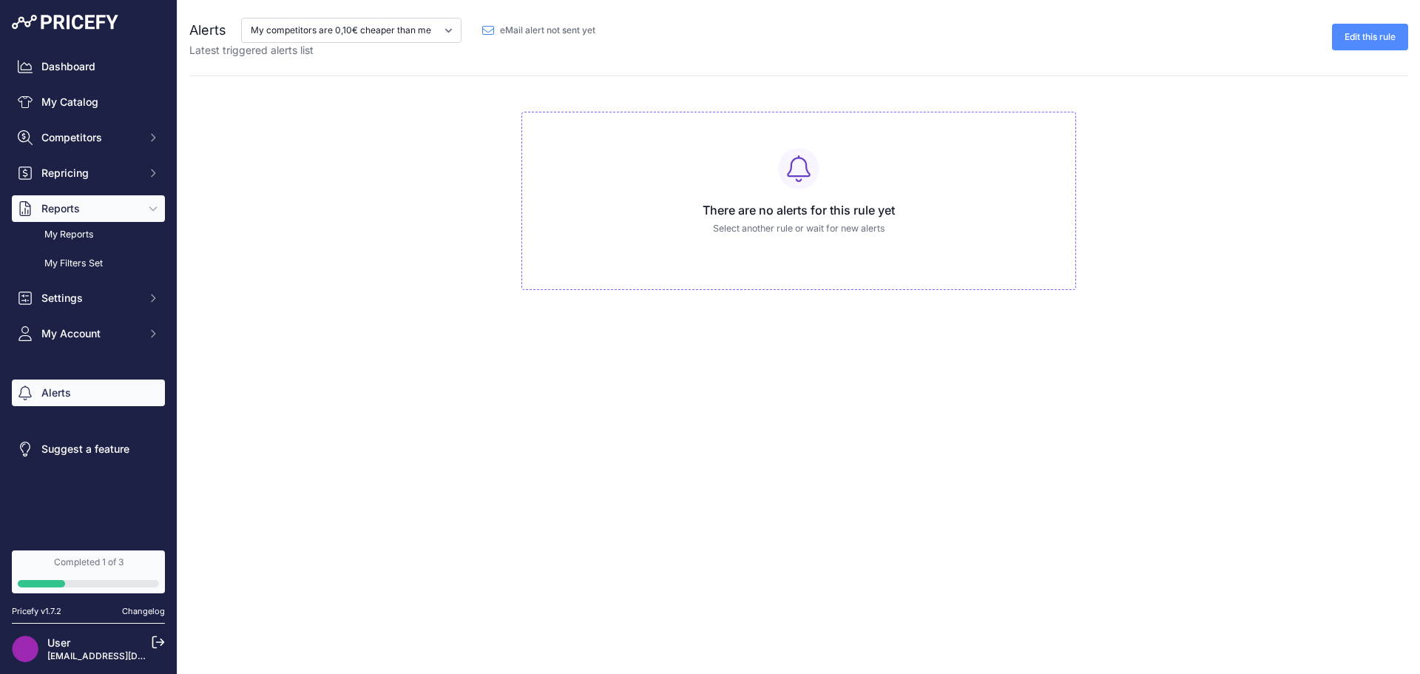
click at [86, 211] on span "Reports" at bounding box center [89, 208] width 97 height 15
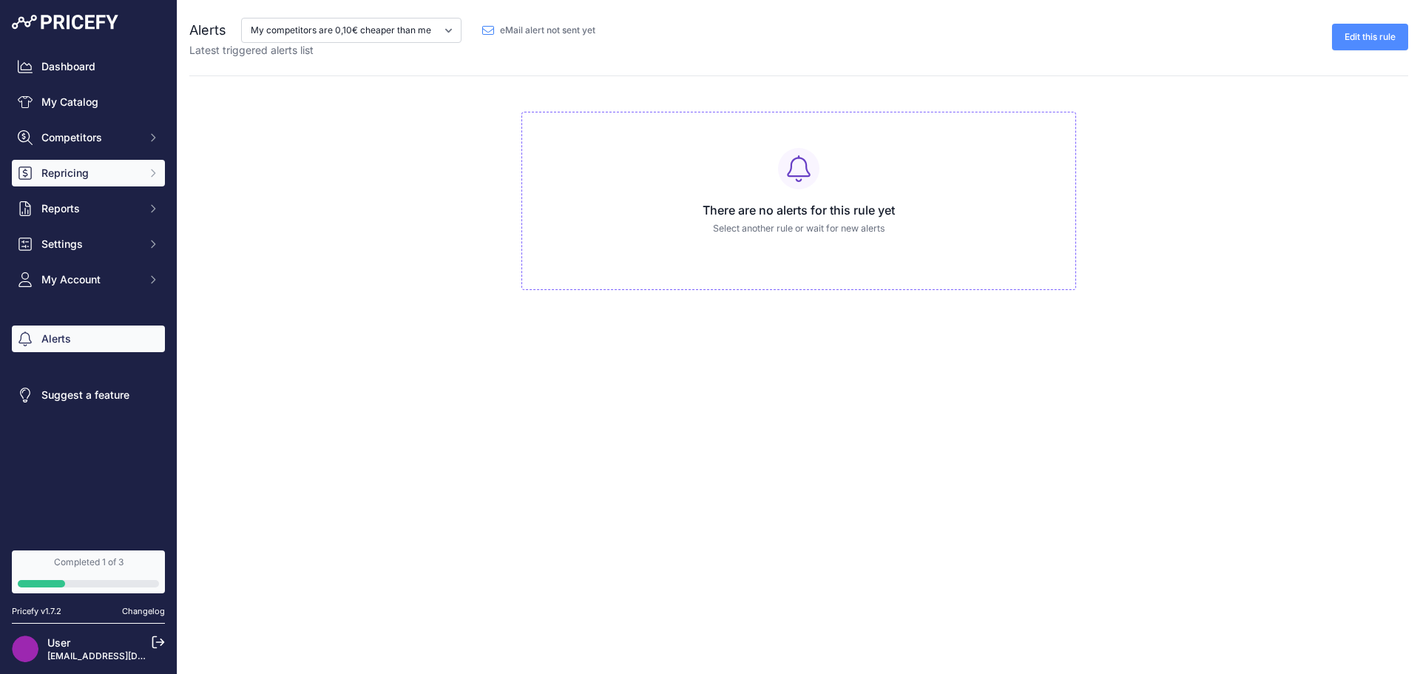
click at [81, 162] on button "Repricing" at bounding box center [88, 173] width 153 height 27
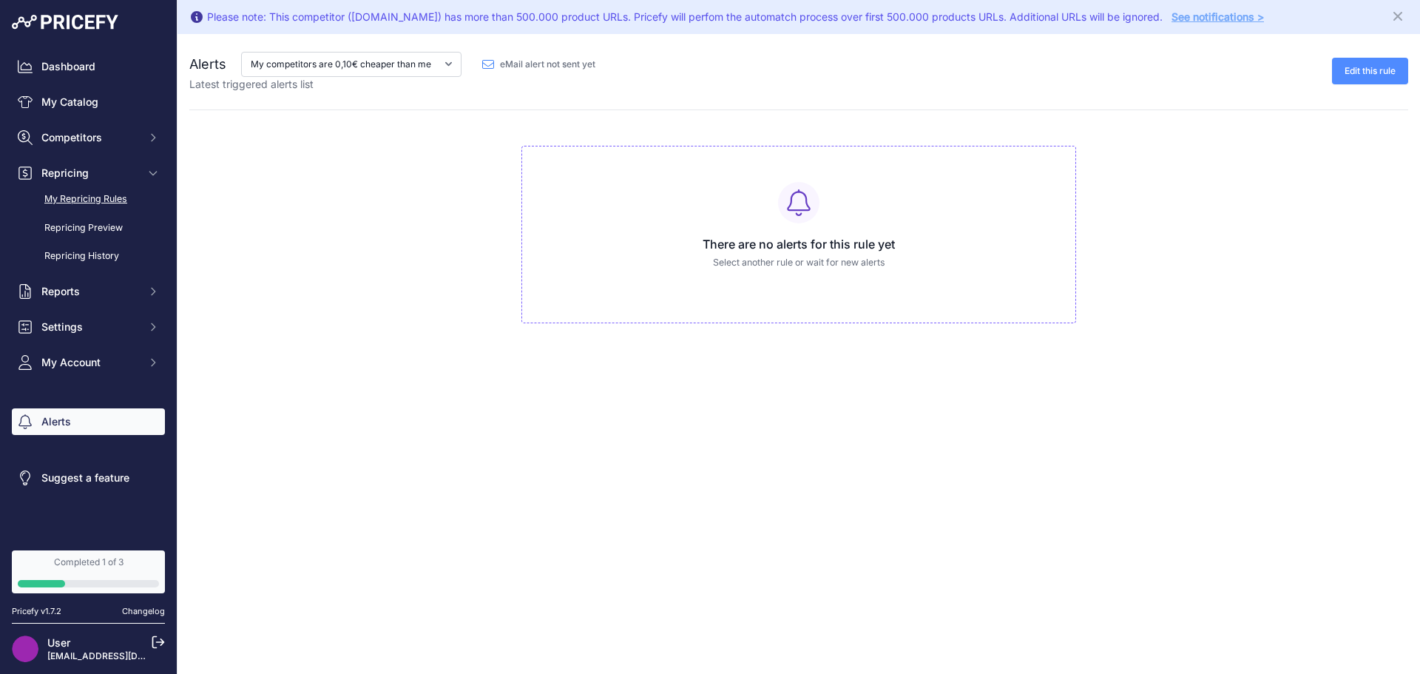
click at [87, 194] on link "My Repricing Rules" at bounding box center [88, 199] width 153 height 26
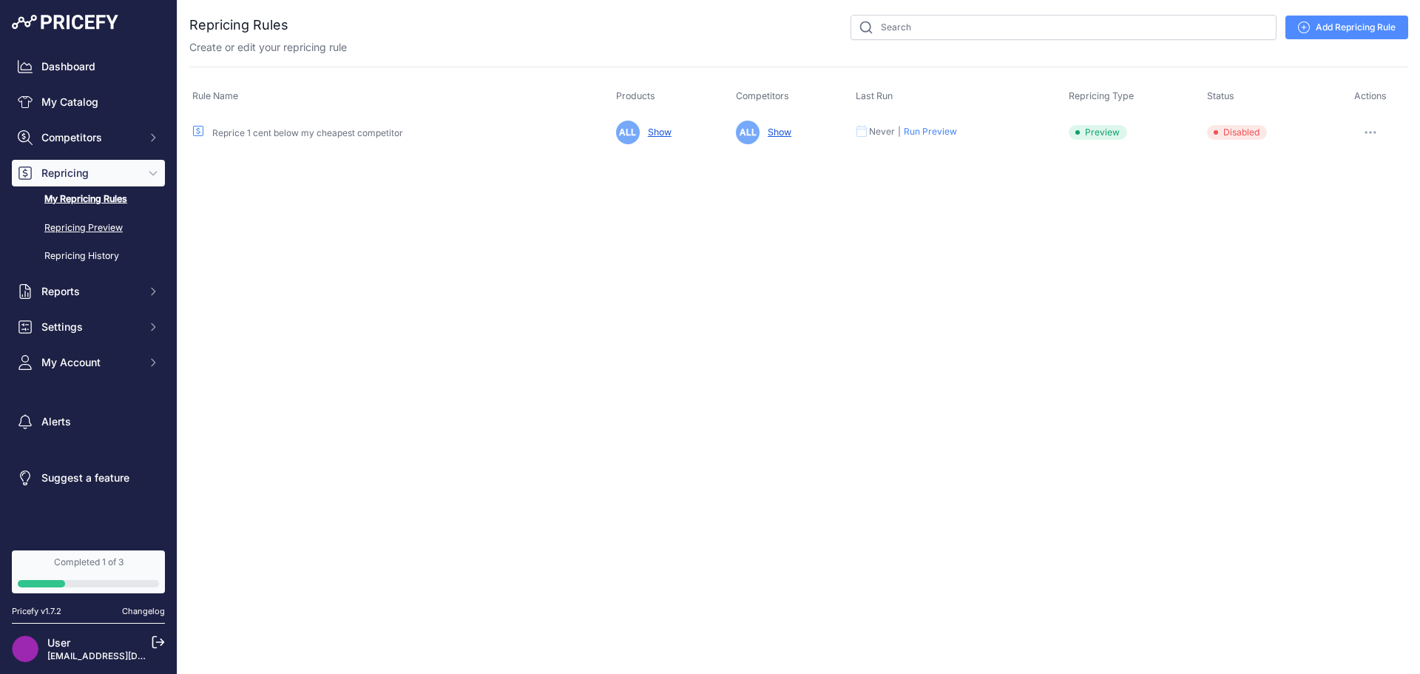
click at [112, 230] on link "Repricing Preview" at bounding box center [88, 228] width 153 height 26
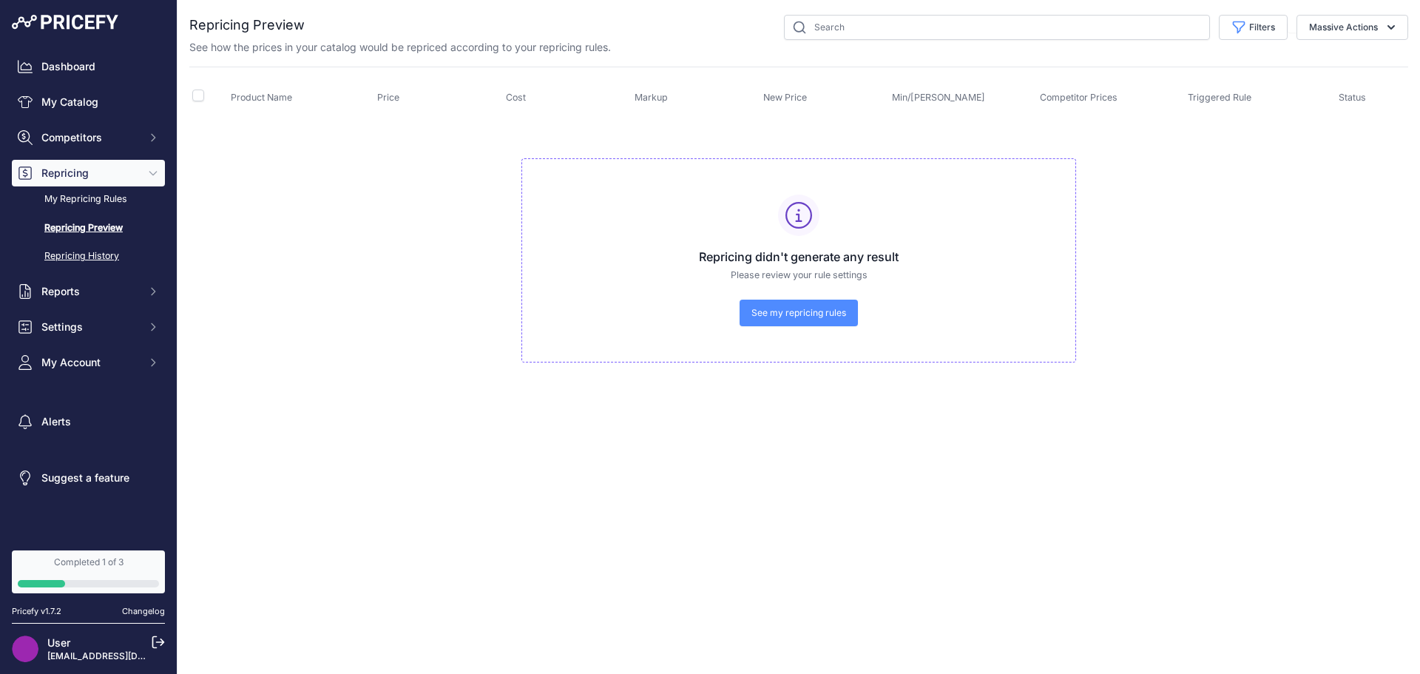
click at [115, 250] on link "Repricing History" at bounding box center [88, 256] width 153 height 26
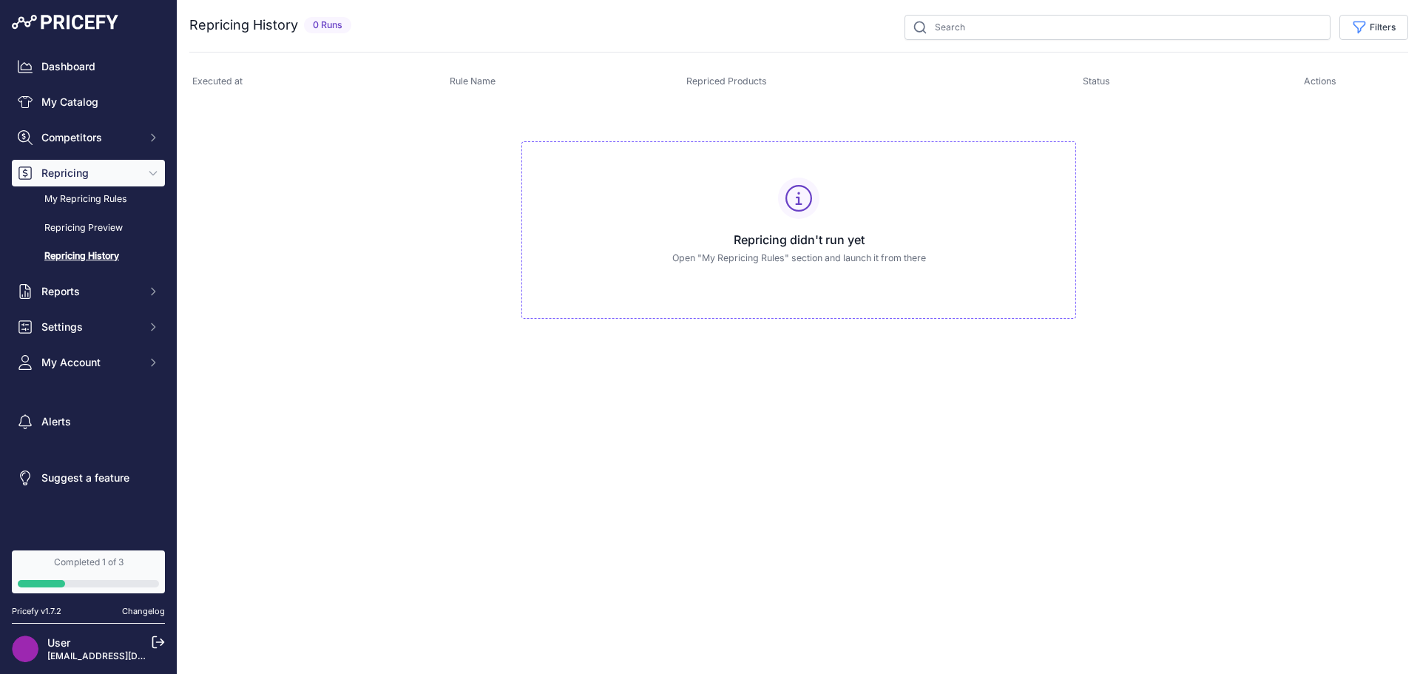
click at [152, 164] on button "Repricing" at bounding box center [88, 173] width 153 height 27
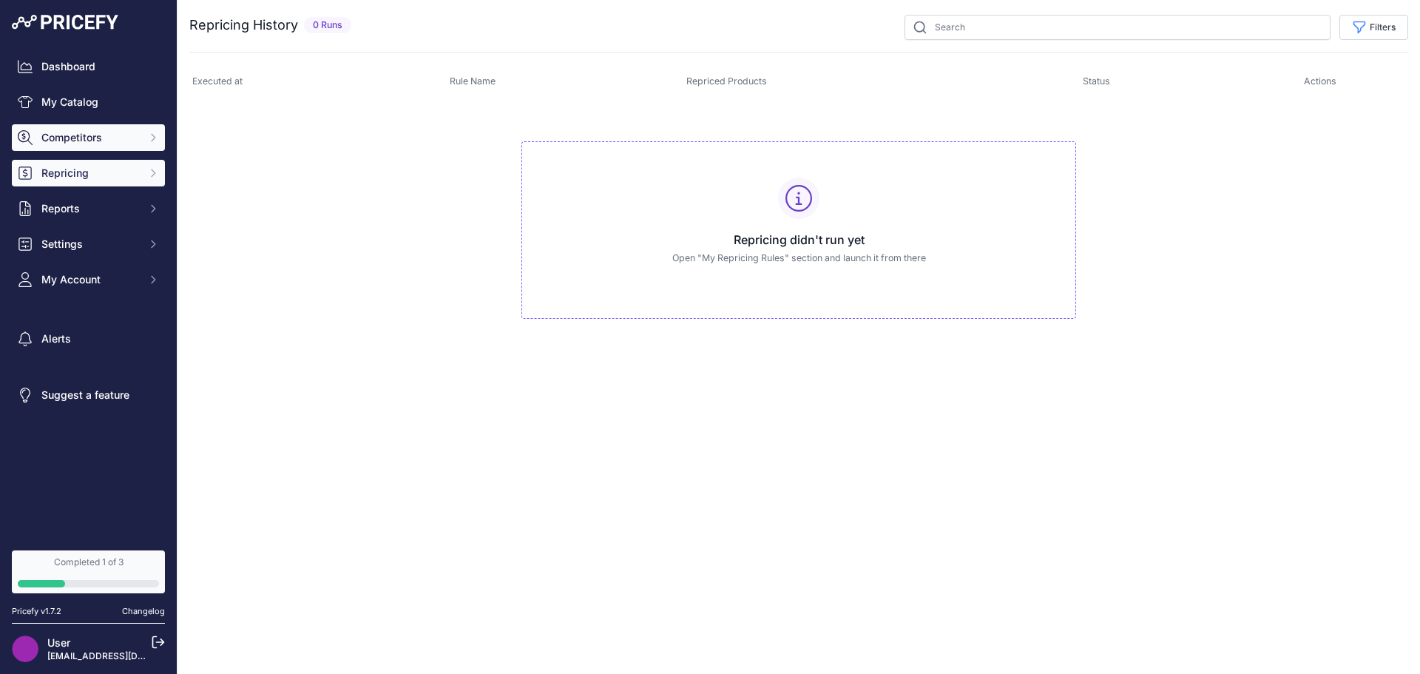
click at [152, 138] on icon "Sidebar" at bounding box center [153, 138] width 12 height 12
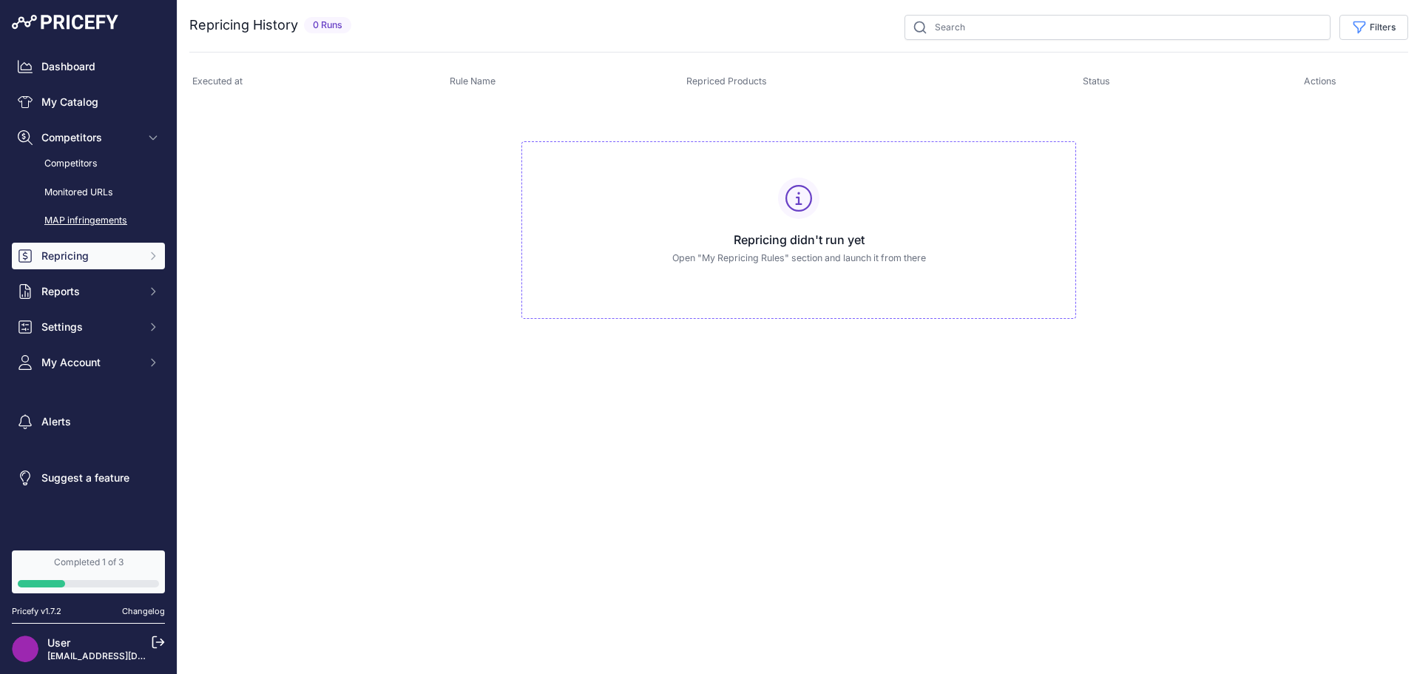
click at [120, 214] on link "MAP infringements" at bounding box center [88, 221] width 153 height 26
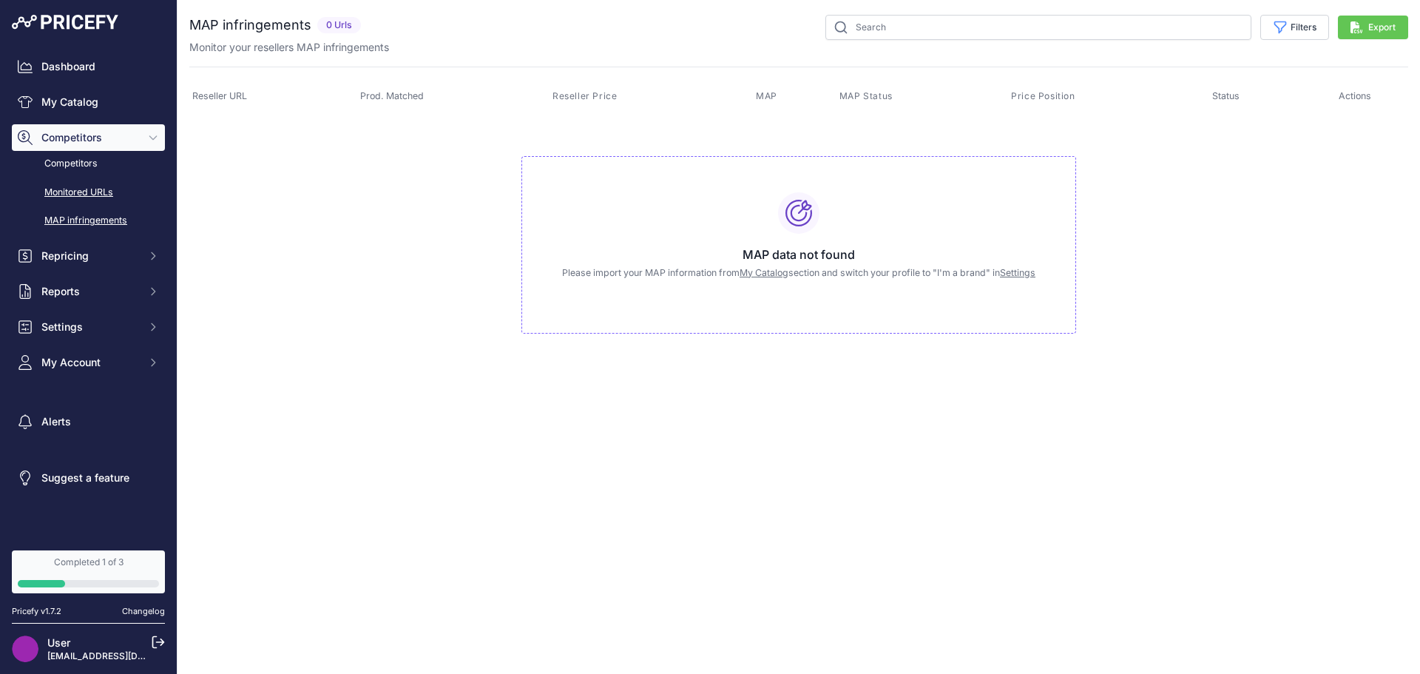
click at [119, 194] on link "Monitored URLs" at bounding box center [88, 193] width 153 height 26
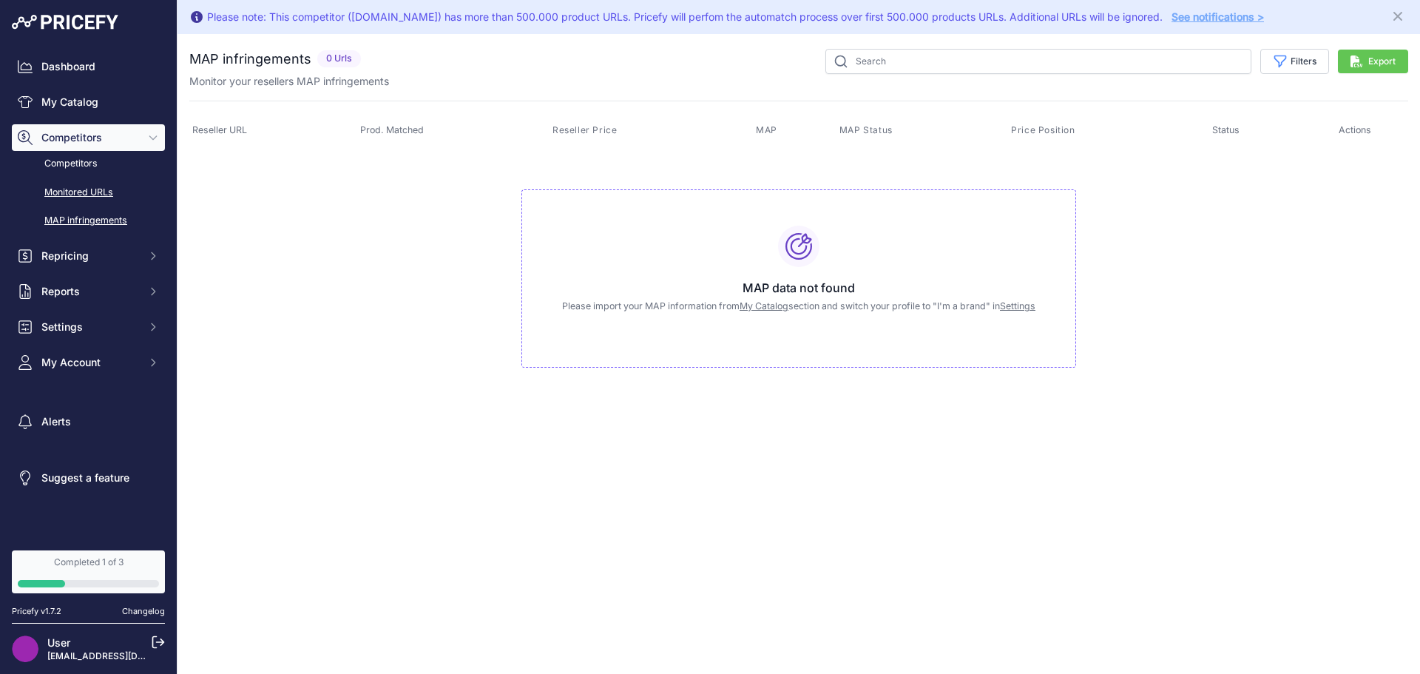
click at [104, 197] on link "Monitored URLs" at bounding box center [88, 193] width 153 height 26
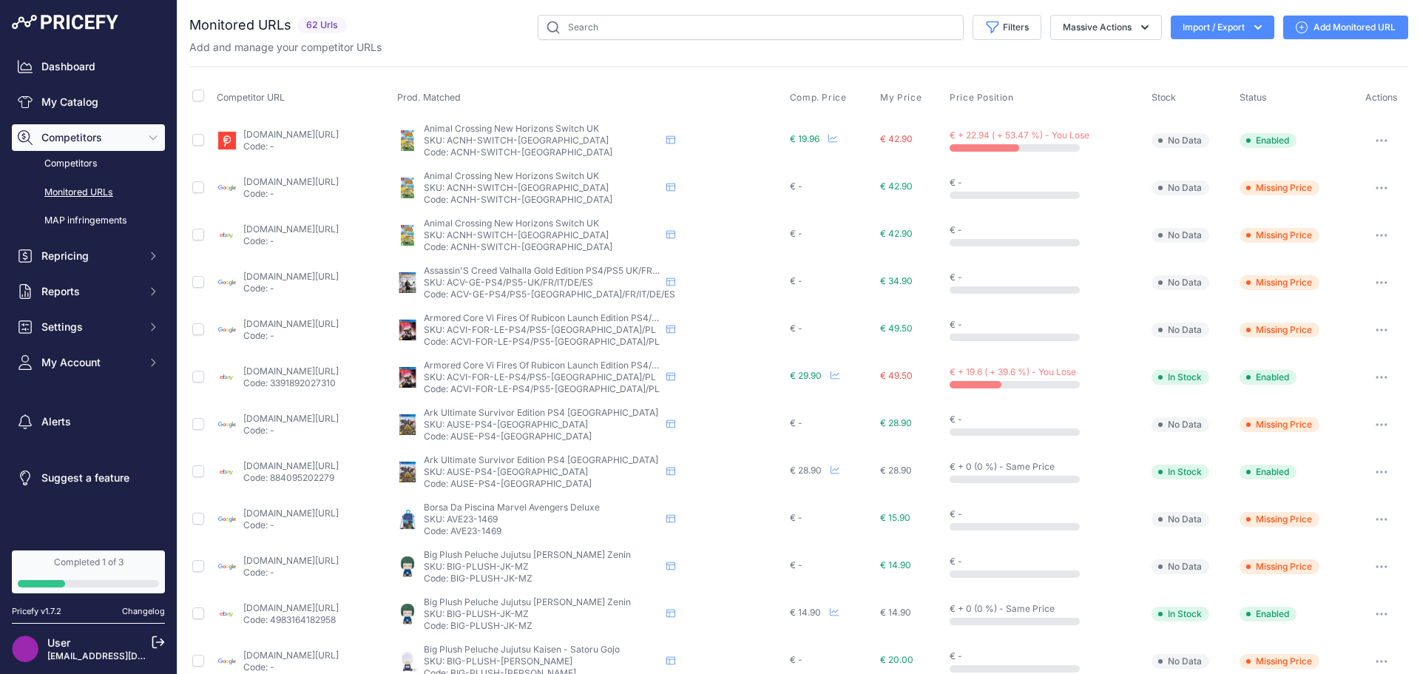
click at [339, 136] on link "trovaprezzi.it/fprezzo_altri-videogiochi_animal_crossing_new_horizons_switch.as…" at bounding box center [290, 134] width 95 height 11
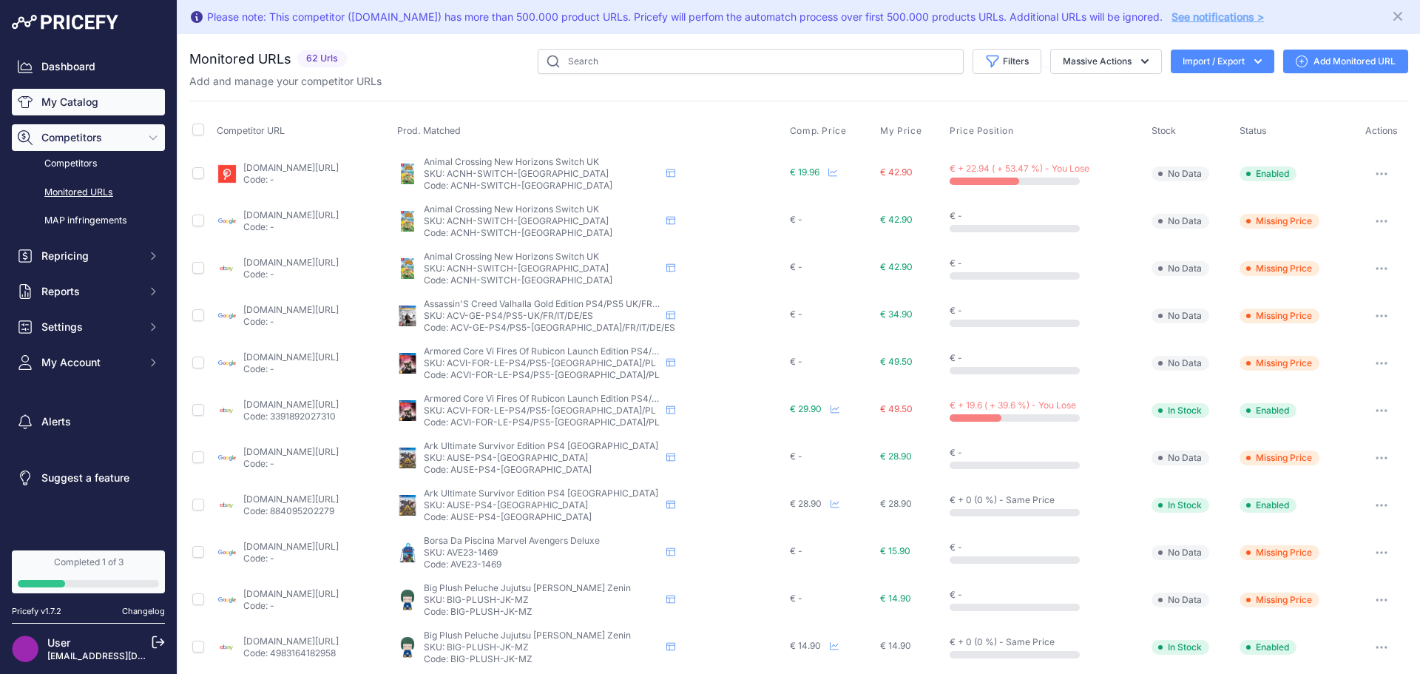
click at [98, 100] on link "My Catalog" at bounding box center [88, 102] width 153 height 27
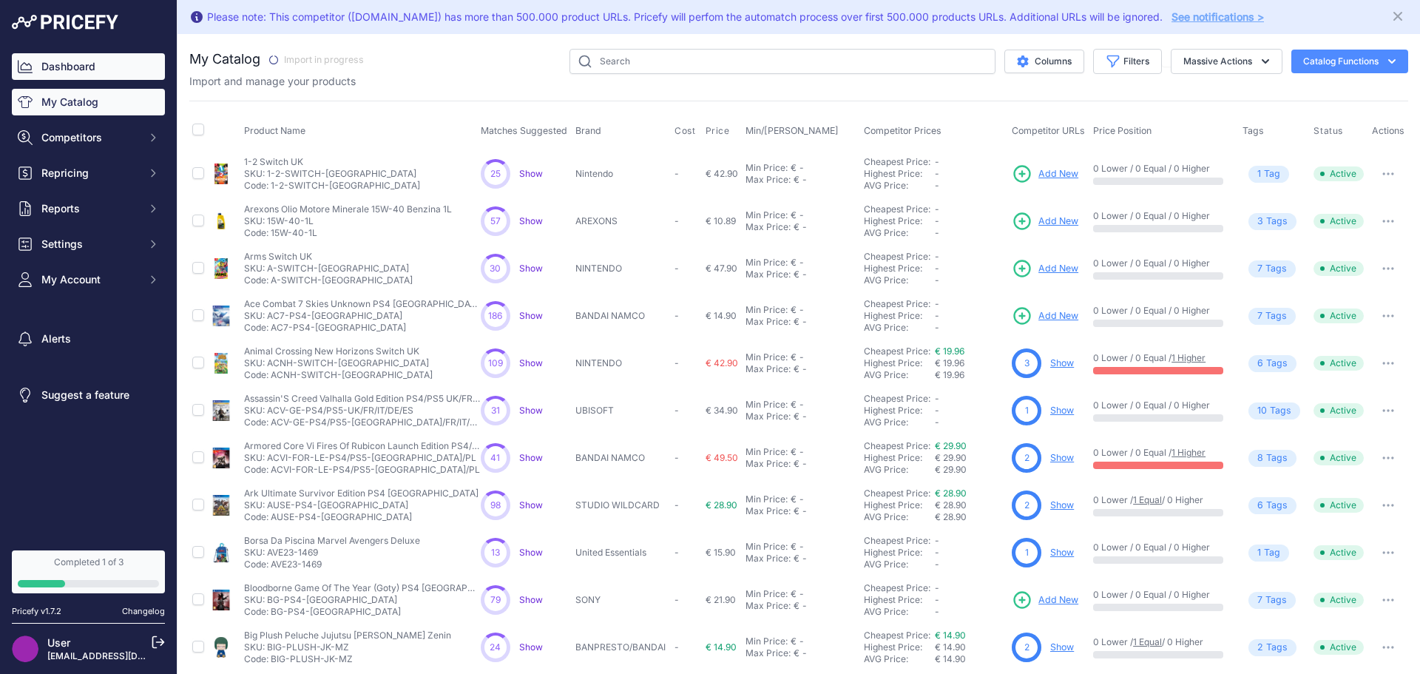
click at [105, 78] on link "Dashboard" at bounding box center [88, 66] width 153 height 27
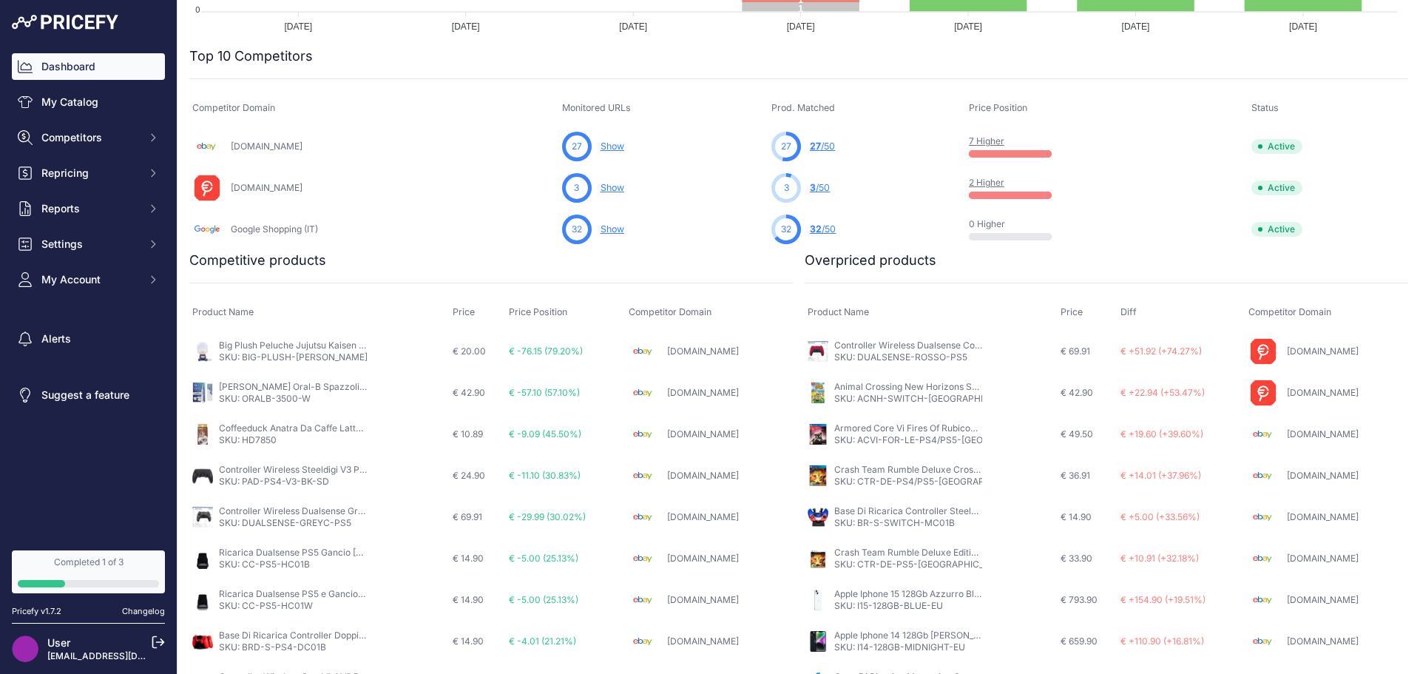
scroll to position [108, 0]
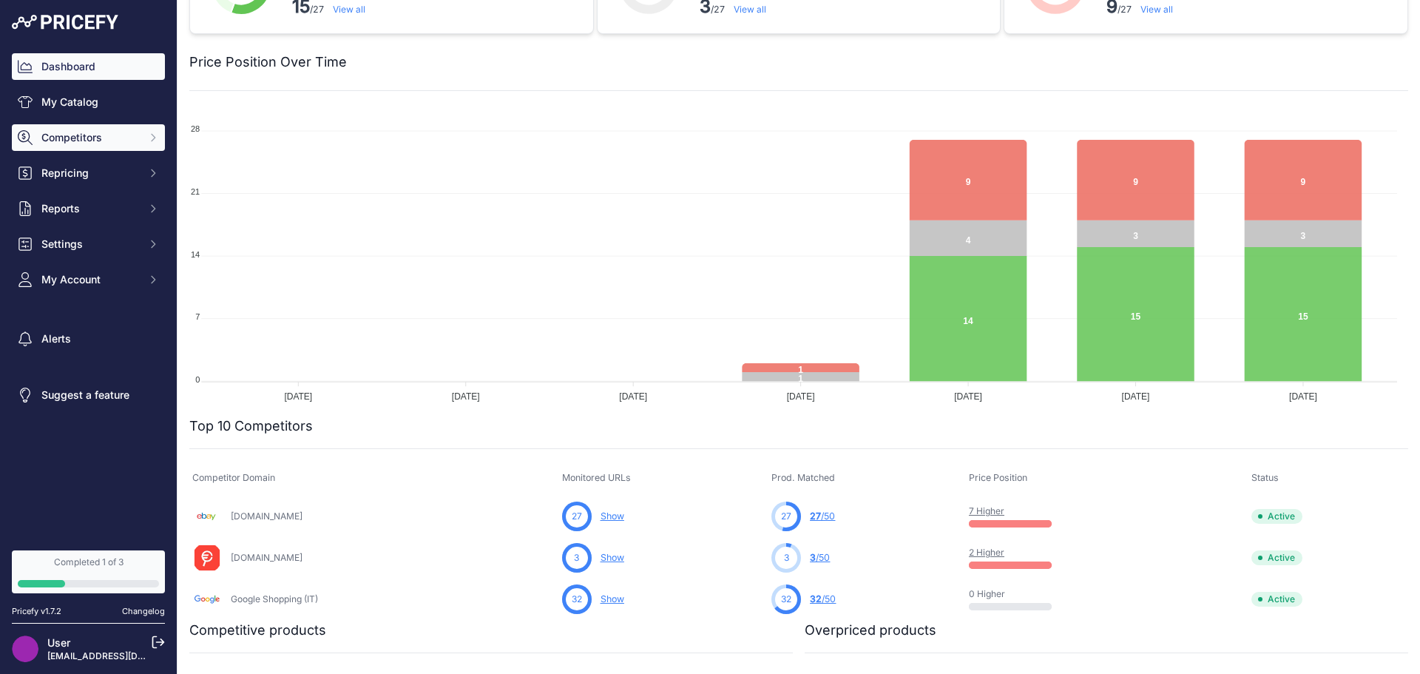
click at [98, 143] on span "Competitors" at bounding box center [89, 137] width 97 height 15
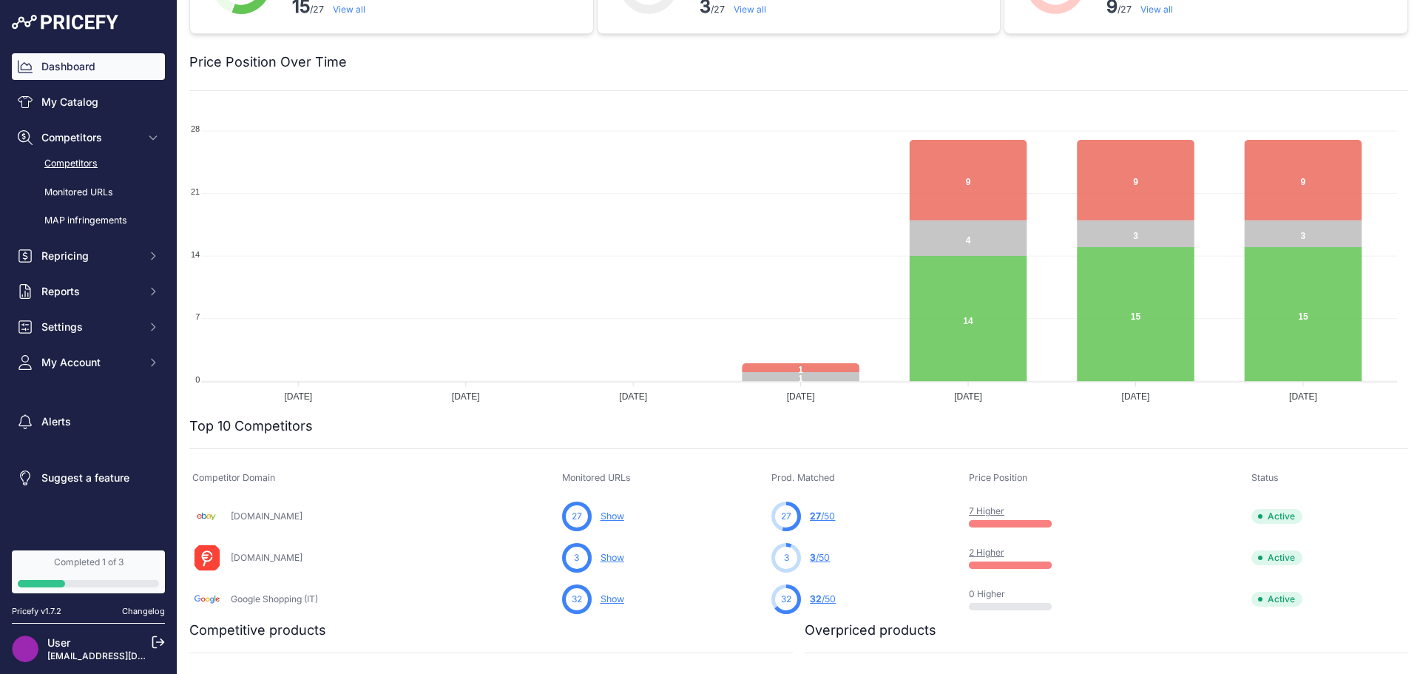
click at [94, 163] on link "Competitors" at bounding box center [88, 164] width 153 height 26
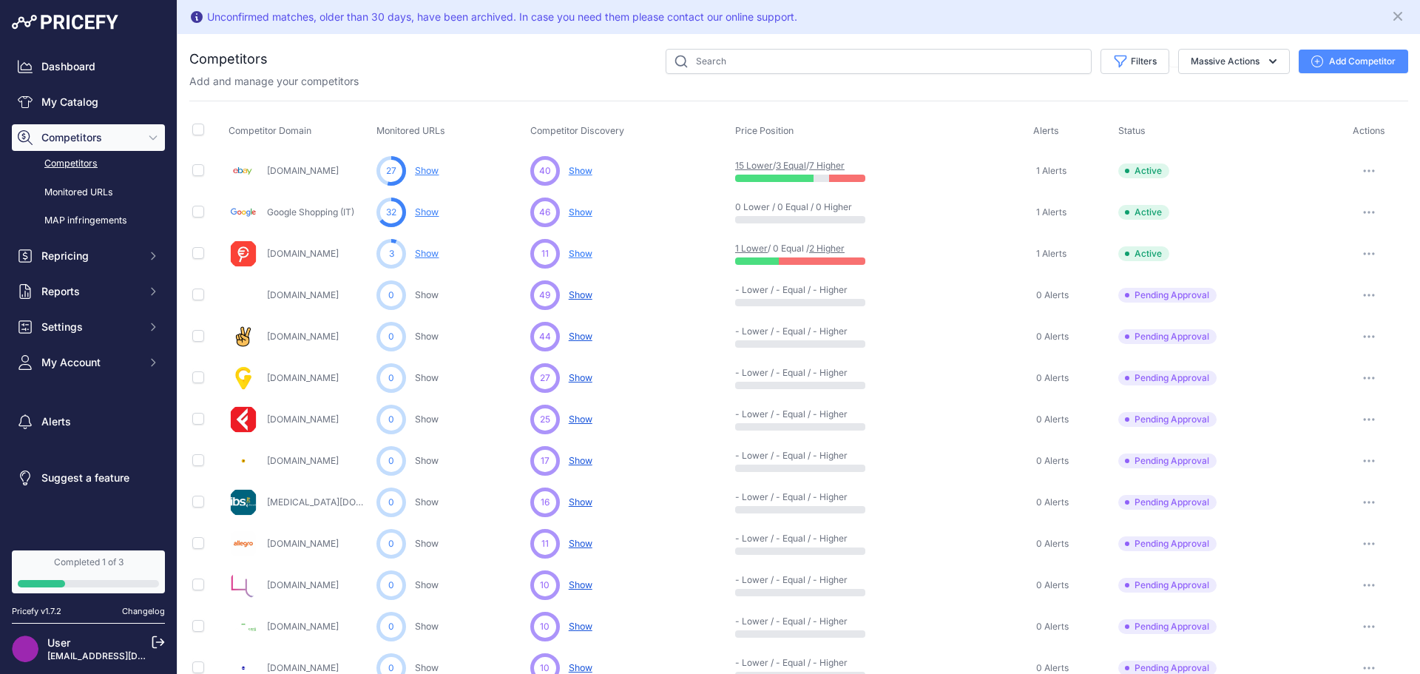
click at [1354, 288] on button "button" at bounding box center [1369, 295] width 30 height 21
click at [1340, 343] on button "Approve Competitor" at bounding box center [1344, 350] width 121 height 24
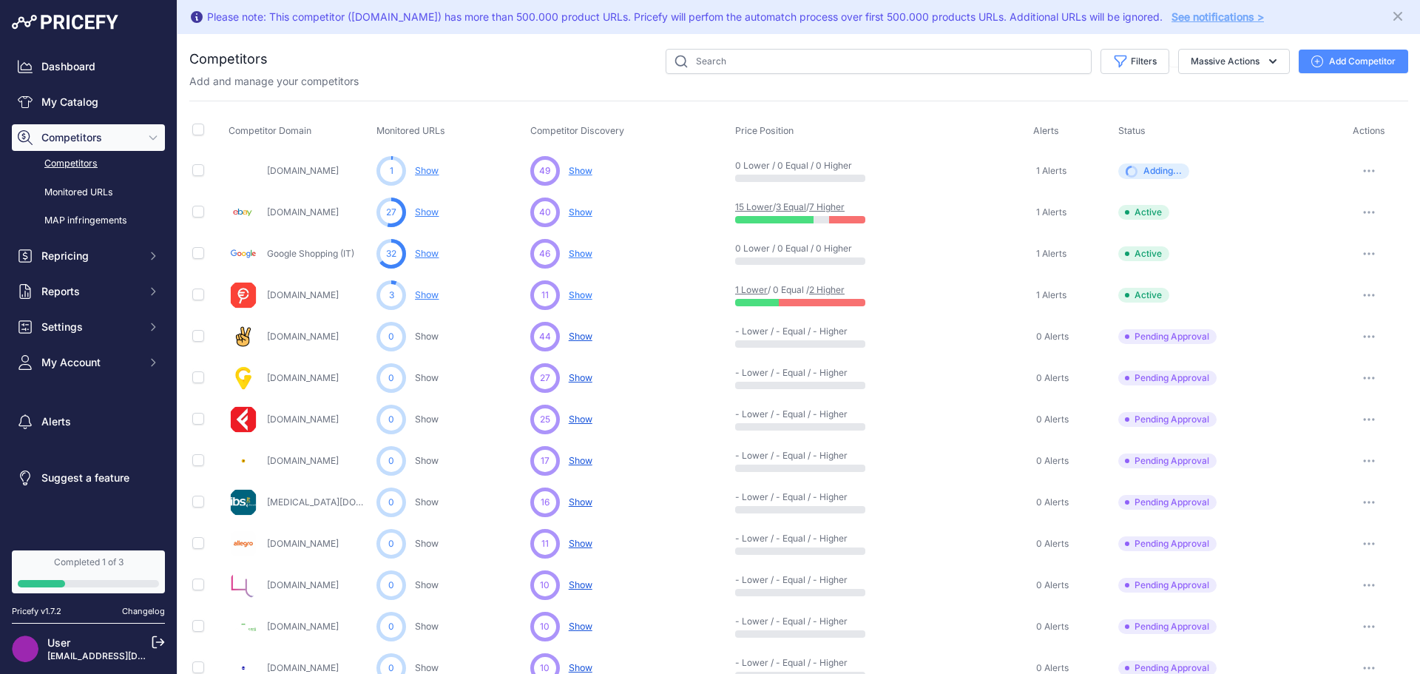
click at [1354, 333] on button "button" at bounding box center [1369, 336] width 30 height 21
click at [1328, 394] on button "Approve Competitor" at bounding box center [1344, 391] width 121 height 24
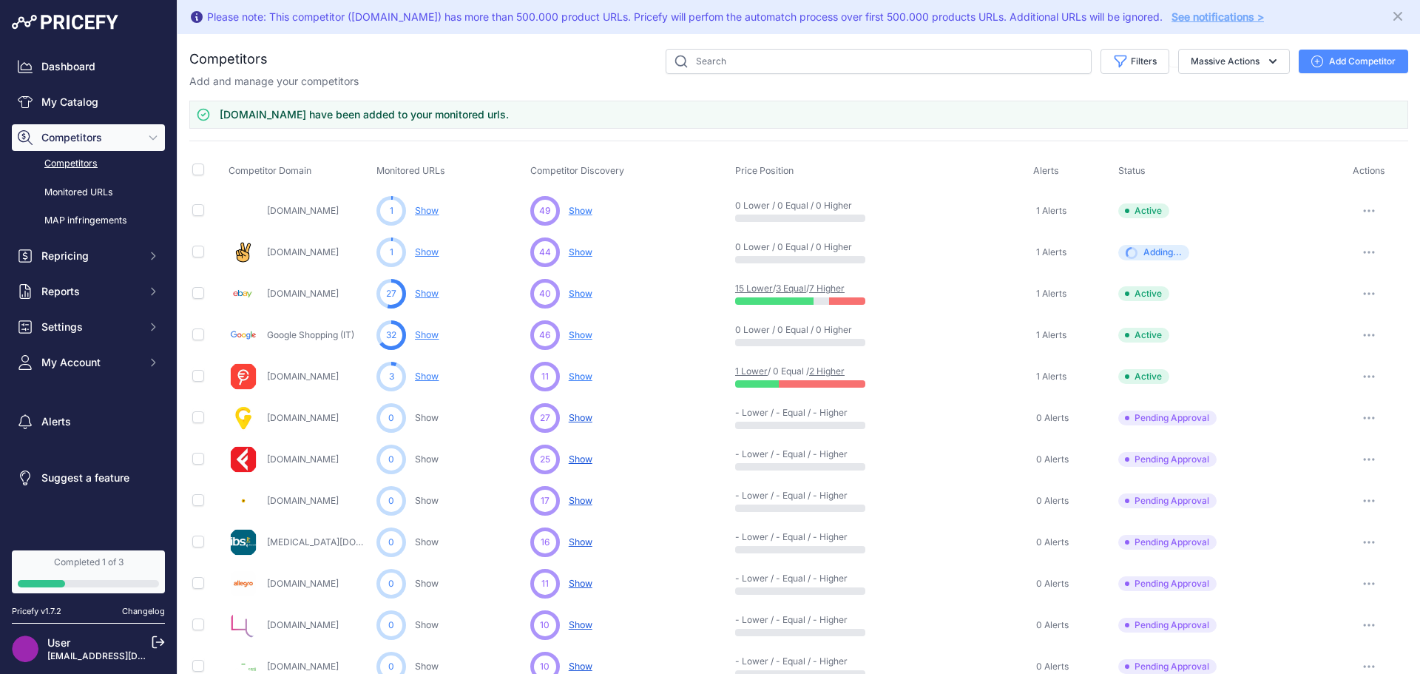
click at [1365, 421] on button "button" at bounding box center [1369, 417] width 30 height 21
click at [1344, 453] on link "Show Competitor URLs" at bounding box center [1344, 449] width 121 height 24
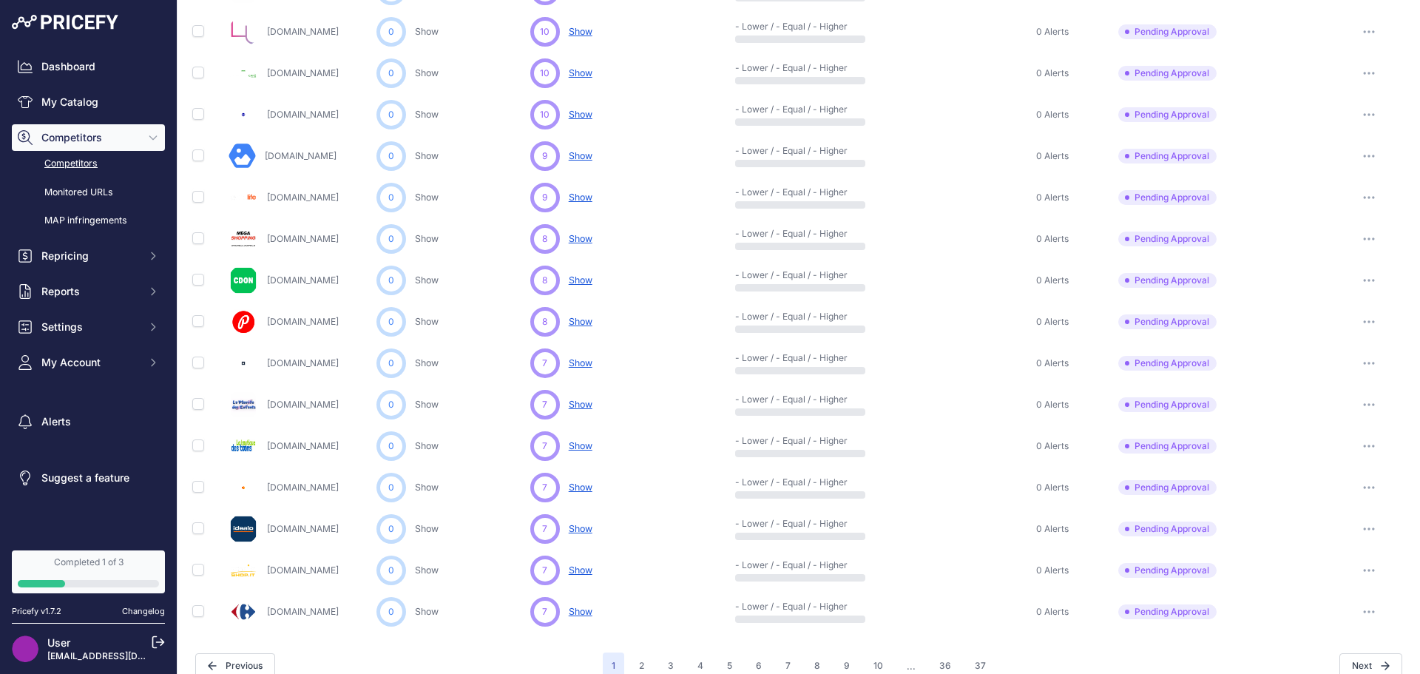
scroll to position [573, 0]
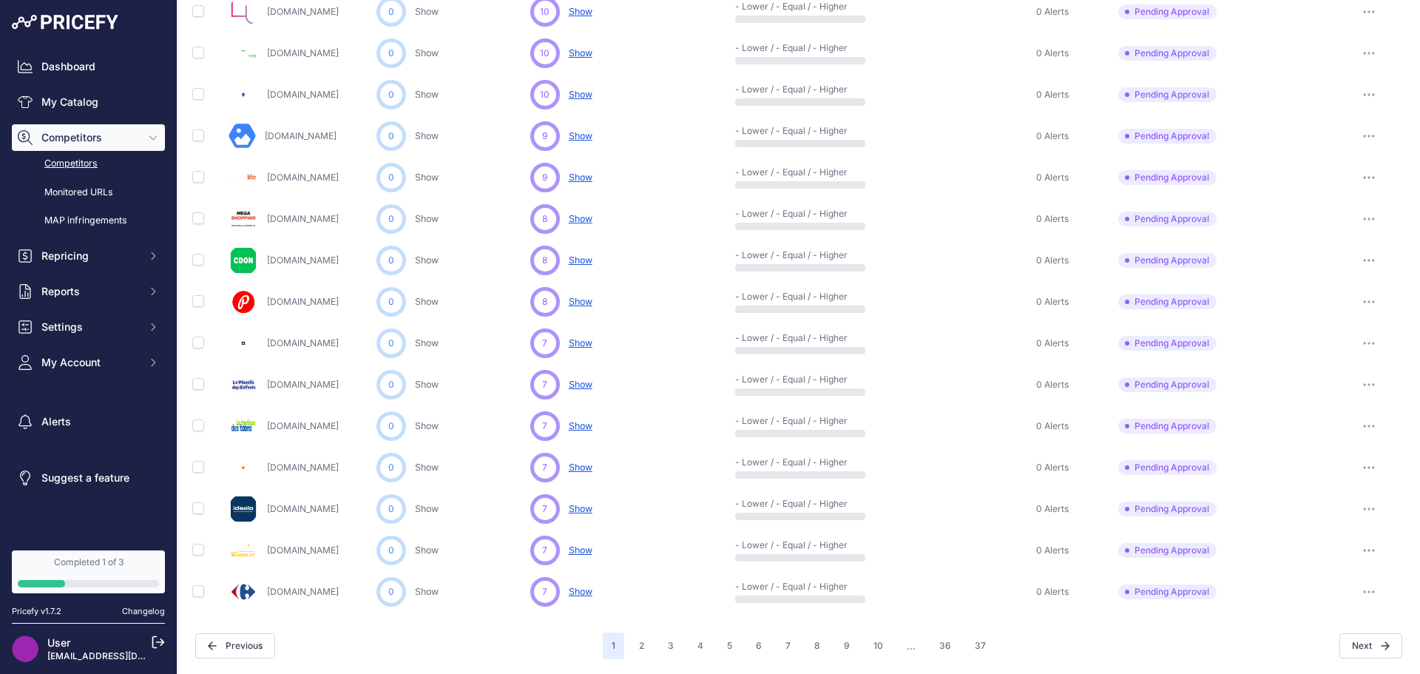
click at [1363, 508] on icon "button" at bounding box center [1369, 508] width 12 height 3
click at [1310, 563] on button "Approve Competitor" at bounding box center [1344, 564] width 121 height 24
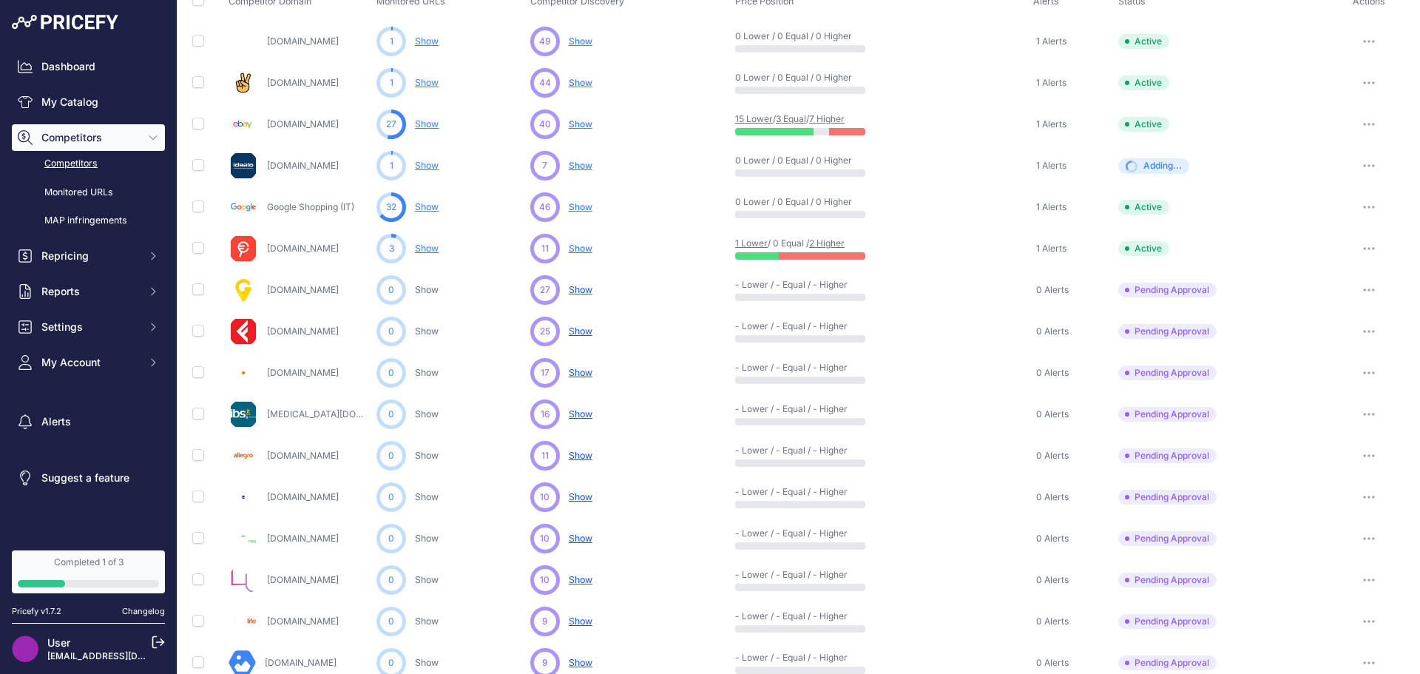
scroll to position [0, 0]
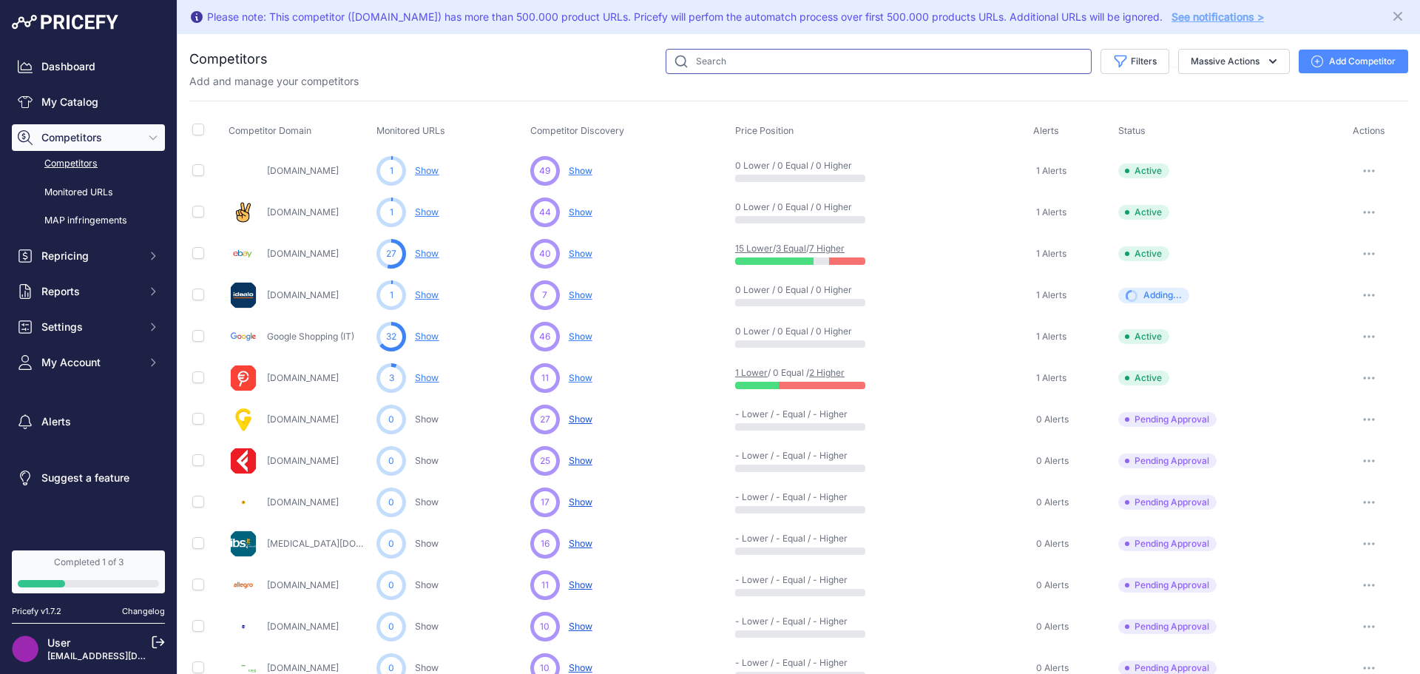
click at [713, 55] on input "text" at bounding box center [879, 61] width 426 height 25
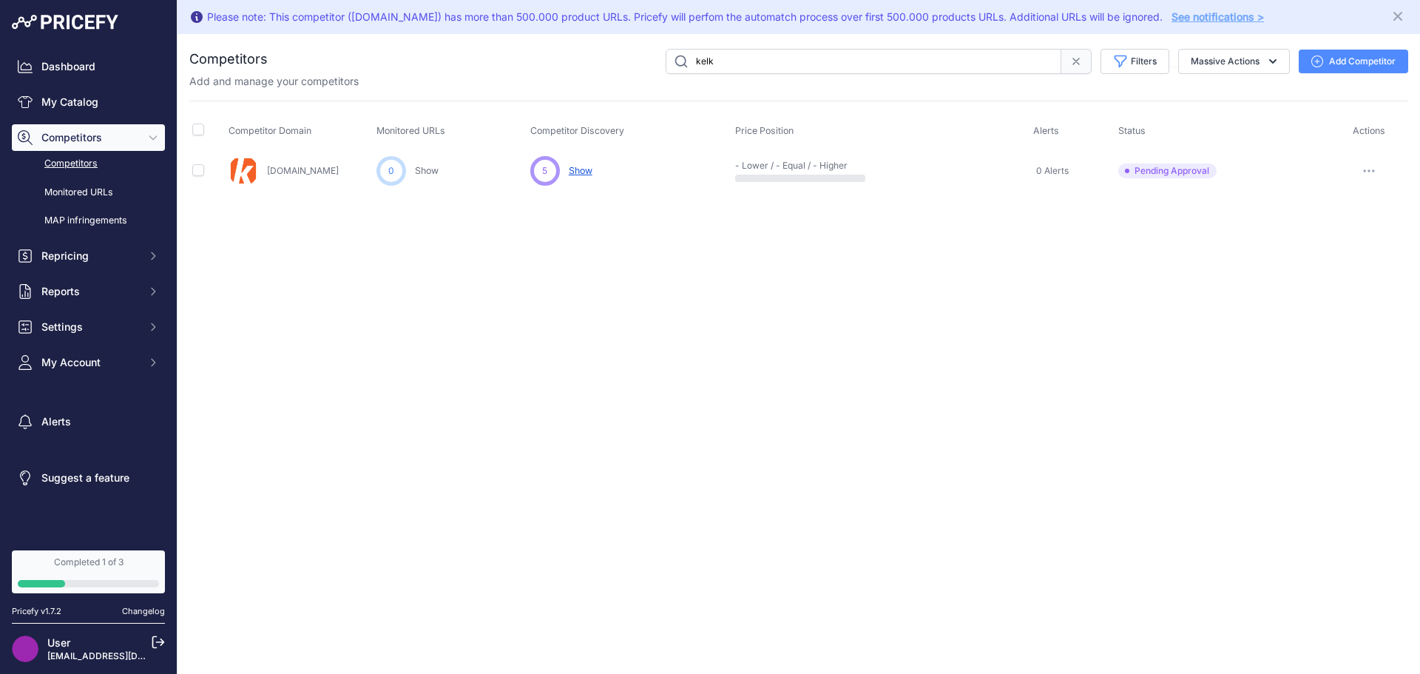
click at [1373, 172] on icon "button" at bounding box center [1369, 170] width 12 height 3
click at [1316, 228] on button "Approve Competitor" at bounding box center [1344, 226] width 121 height 24
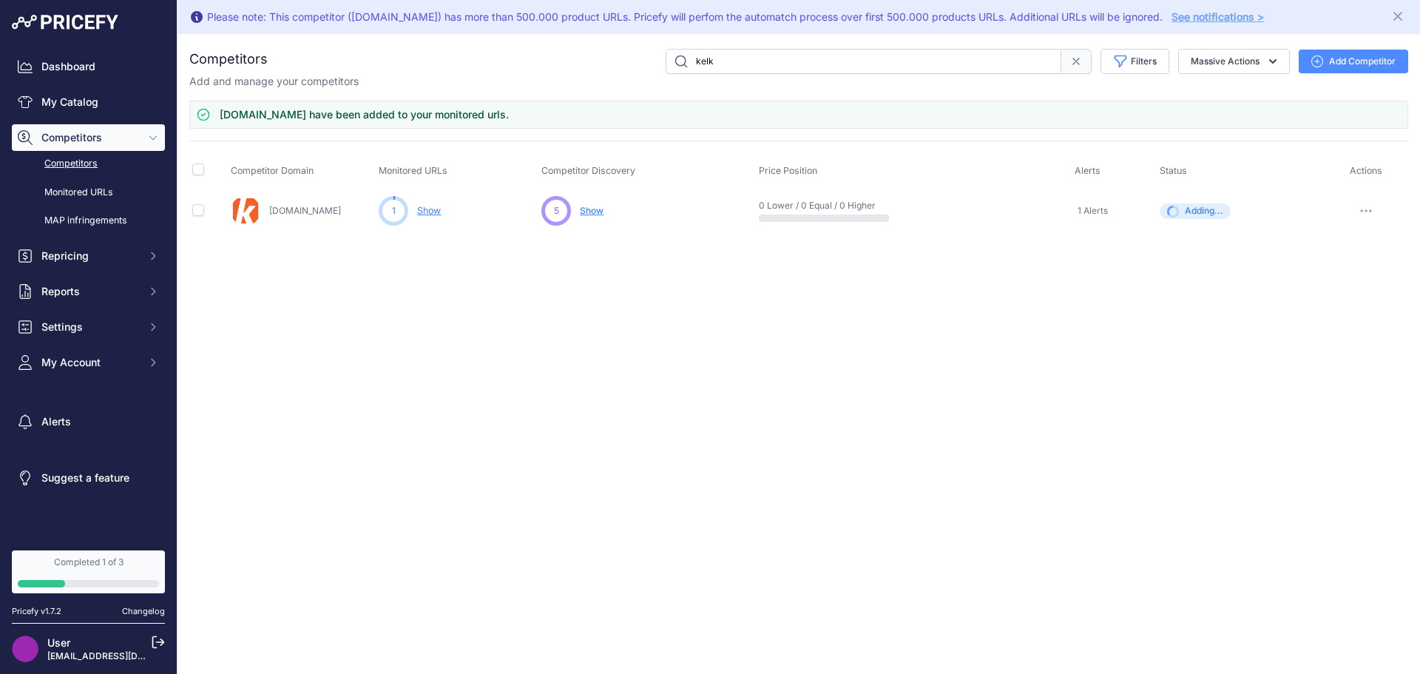
click at [760, 63] on input "kelk" at bounding box center [864, 61] width 396 height 25
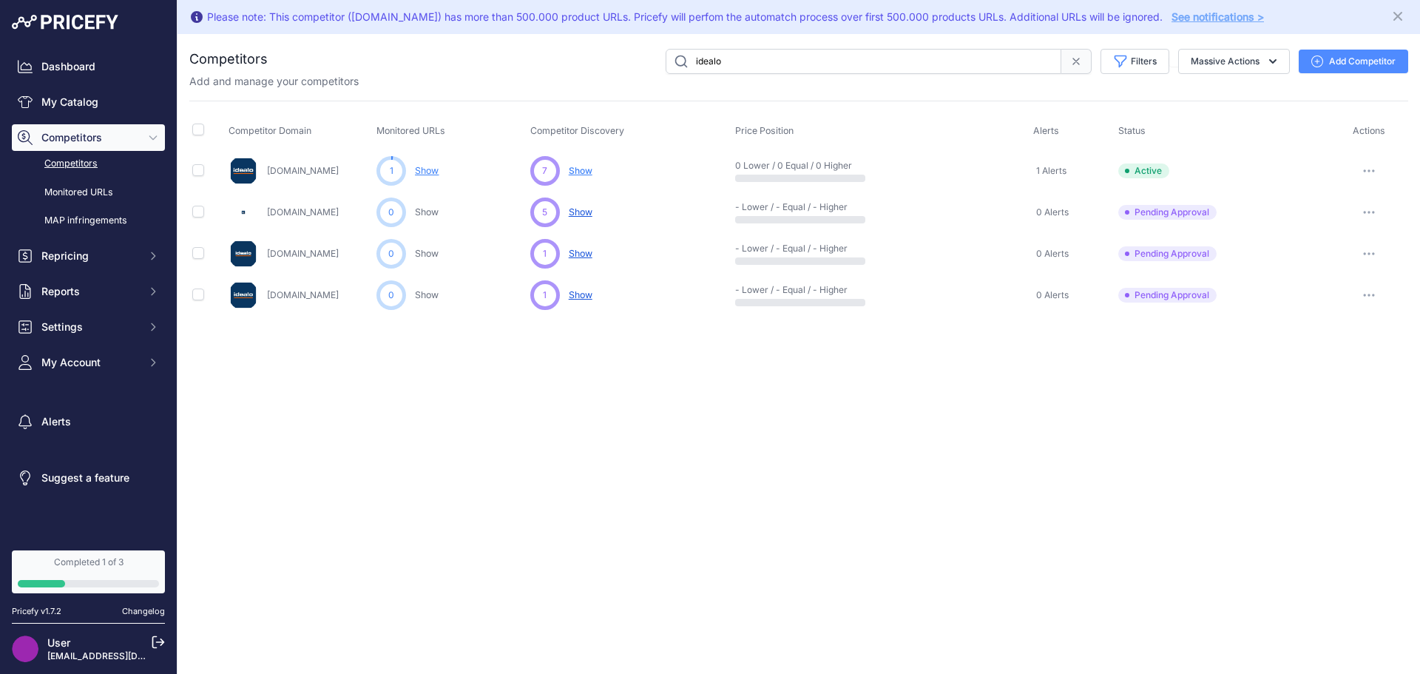
click at [762, 57] on input "idealo" at bounding box center [864, 61] width 396 height 25
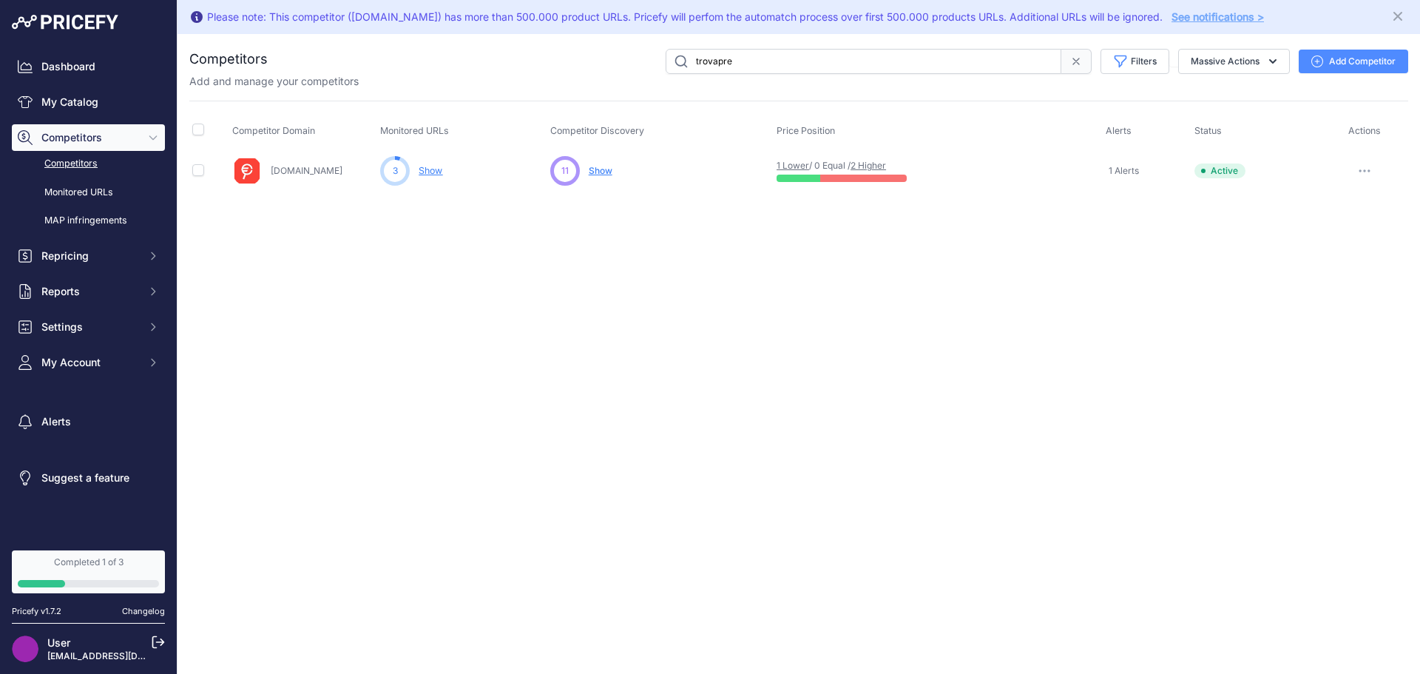
click at [776, 62] on input "trovapre" at bounding box center [864, 61] width 396 height 25
click at [776, 62] on input "google" at bounding box center [864, 61] width 396 height 25
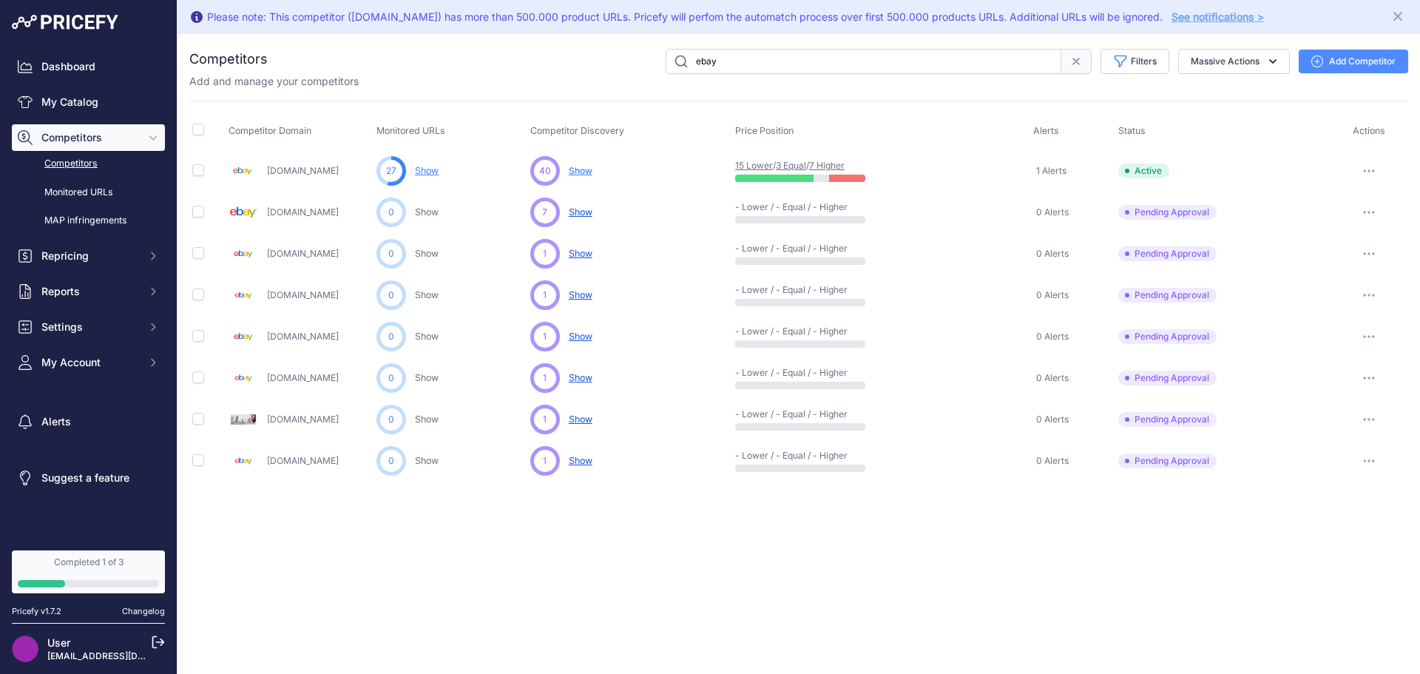
click at [776, 62] on input "ebay" at bounding box center [864, 61] width 396 height 25
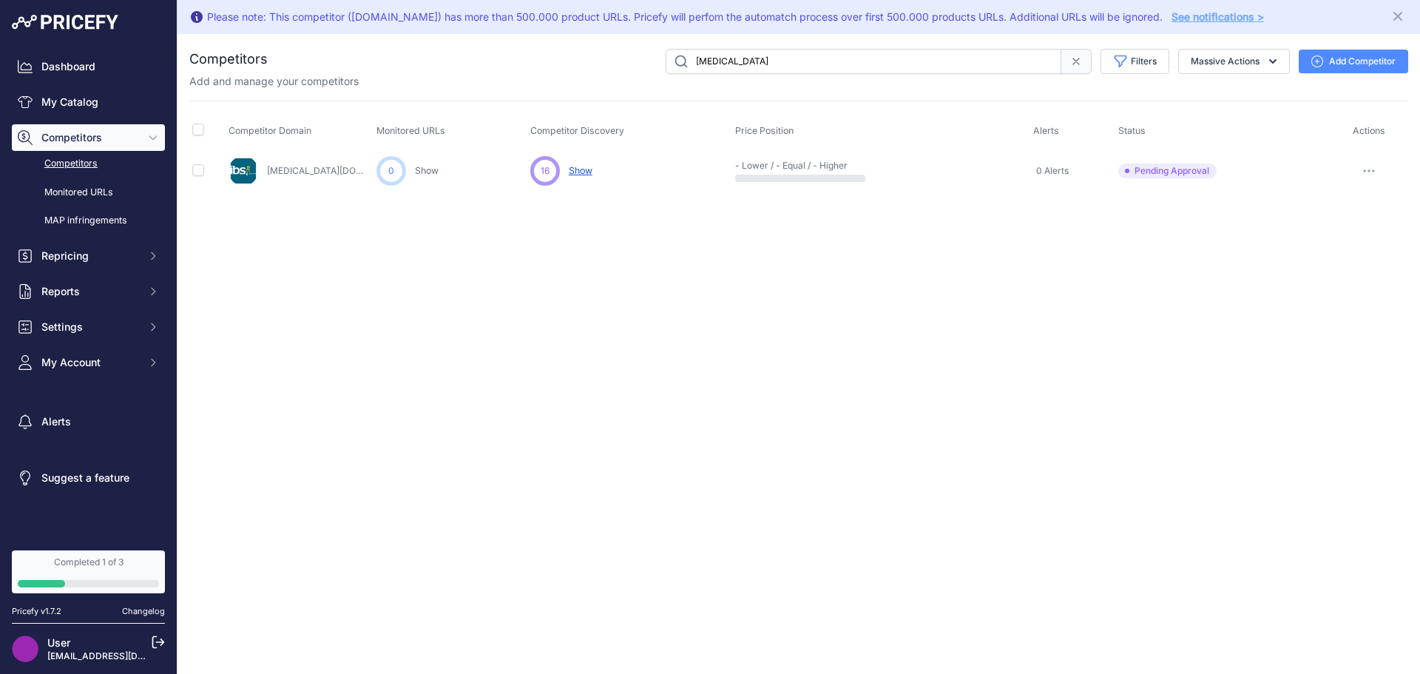
click at [1376, 174] on button "button" at bounding box center [1369, 170] width 30 height 21
click at [1346, 230] on button "Approve Competitor" at bounding box center [1344, 226] width 121 height 24
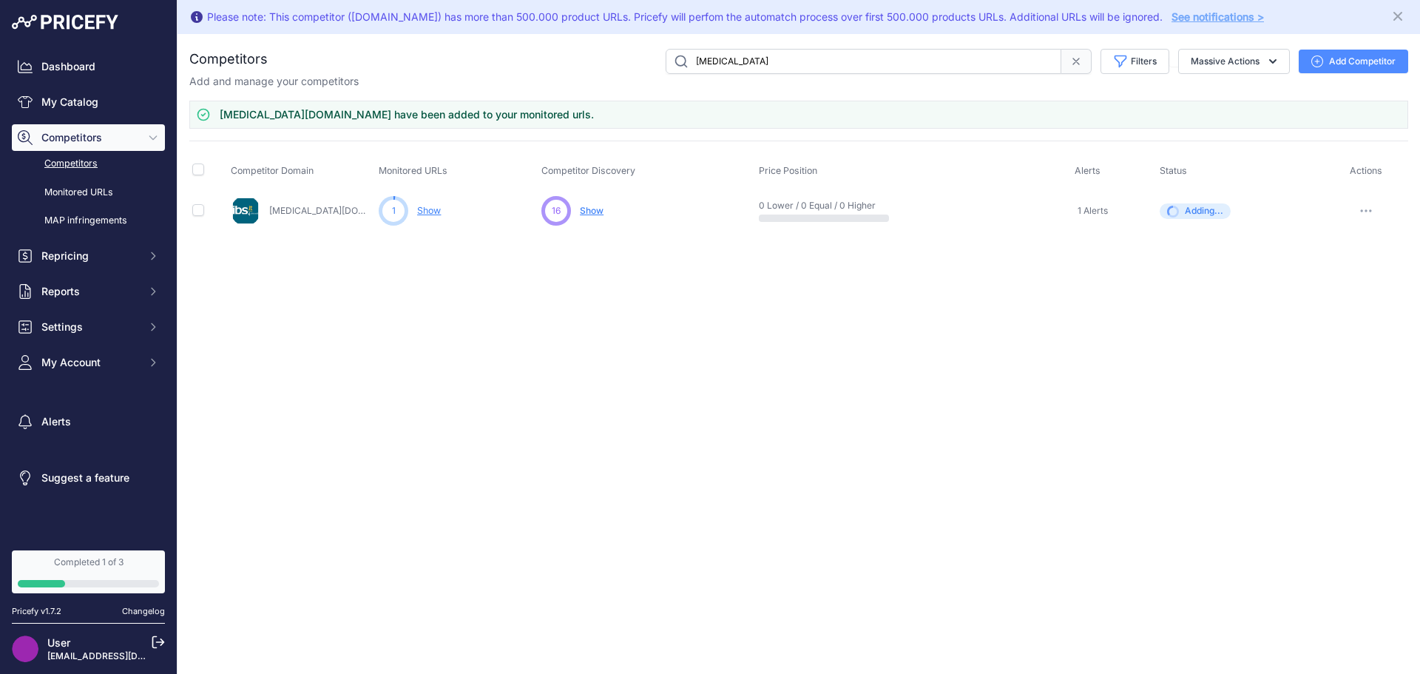
click at [724, 61] on input "ibs" at bounding box center [864, 61] width 396 height 25
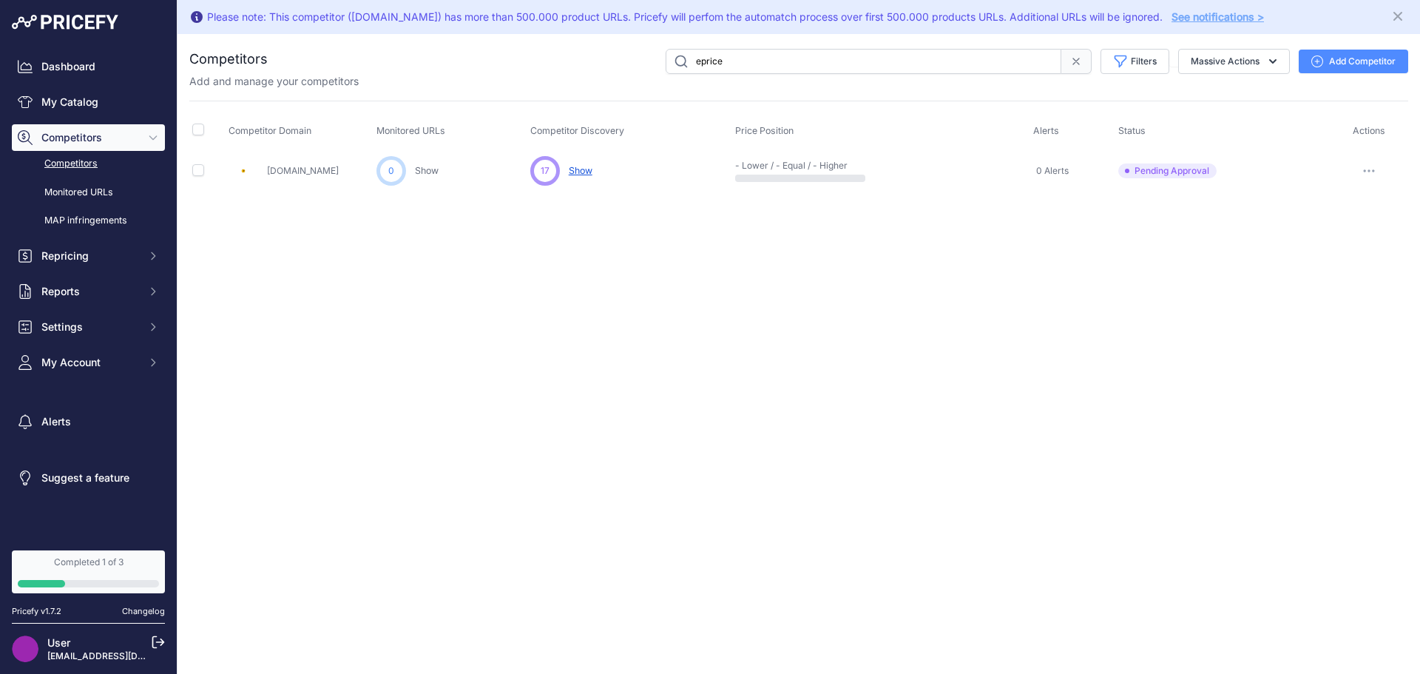
click at [1365, 170] on icon "button" at bounding box center [1369, 170] width 12 height 3
click at [1318, 223] on button "Approve Competitor" at bounding box center [1344, 226] width 121 height 24
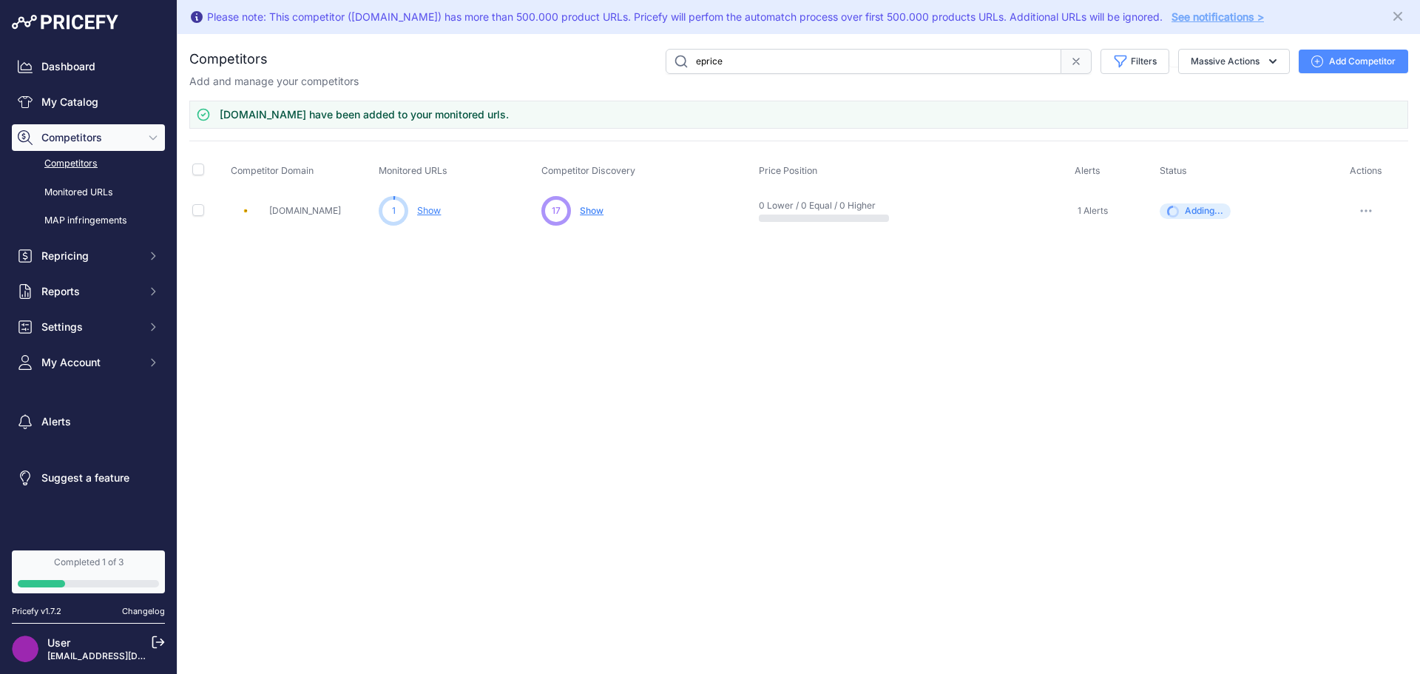
click at [714, 62] on input "eprice" at bounding box center [864, 61] width 396 height 25
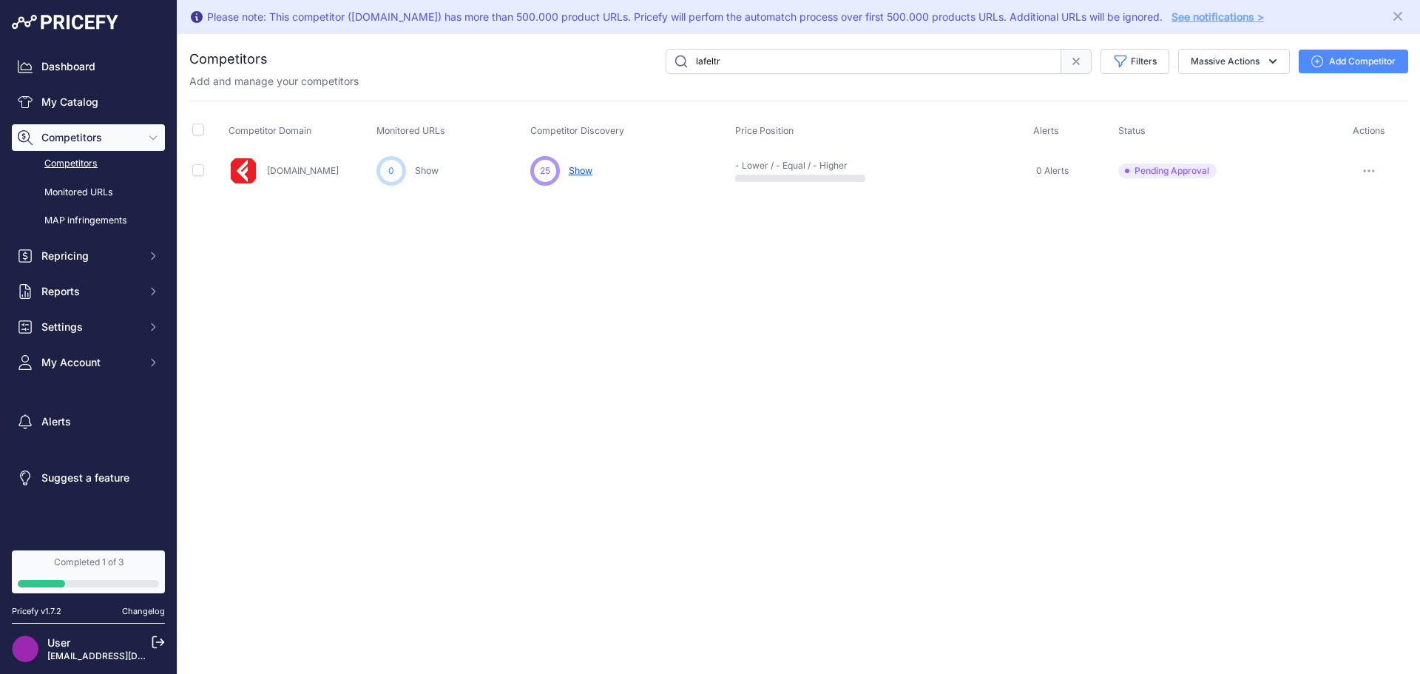
click at [1373, 175] on button "button" at bounding box center [1369, 170] width 30 height 21
click at [1308, 228] on button "Approve Competitor" at bounding box center [1344, 226] width 121 height 24
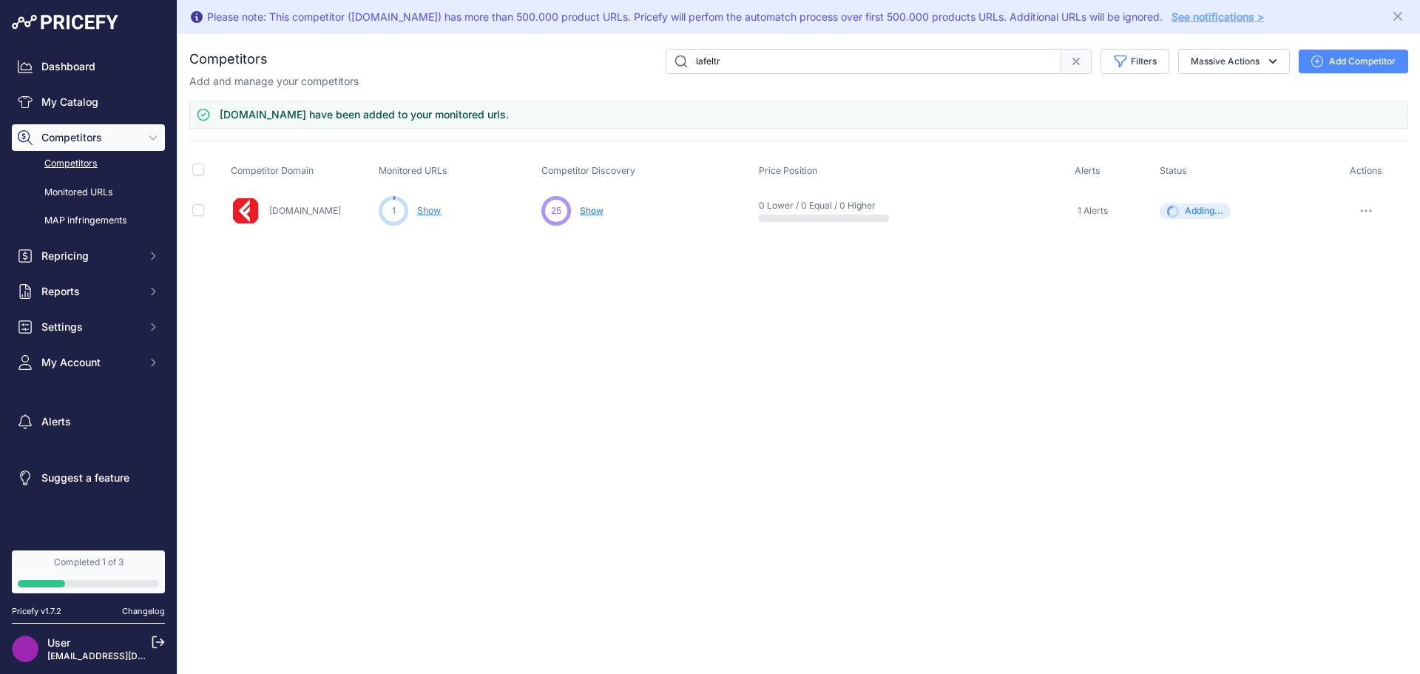
click at [705, 62] on input "lafeltr" at bounding box center [864, 61] width 396 height 25
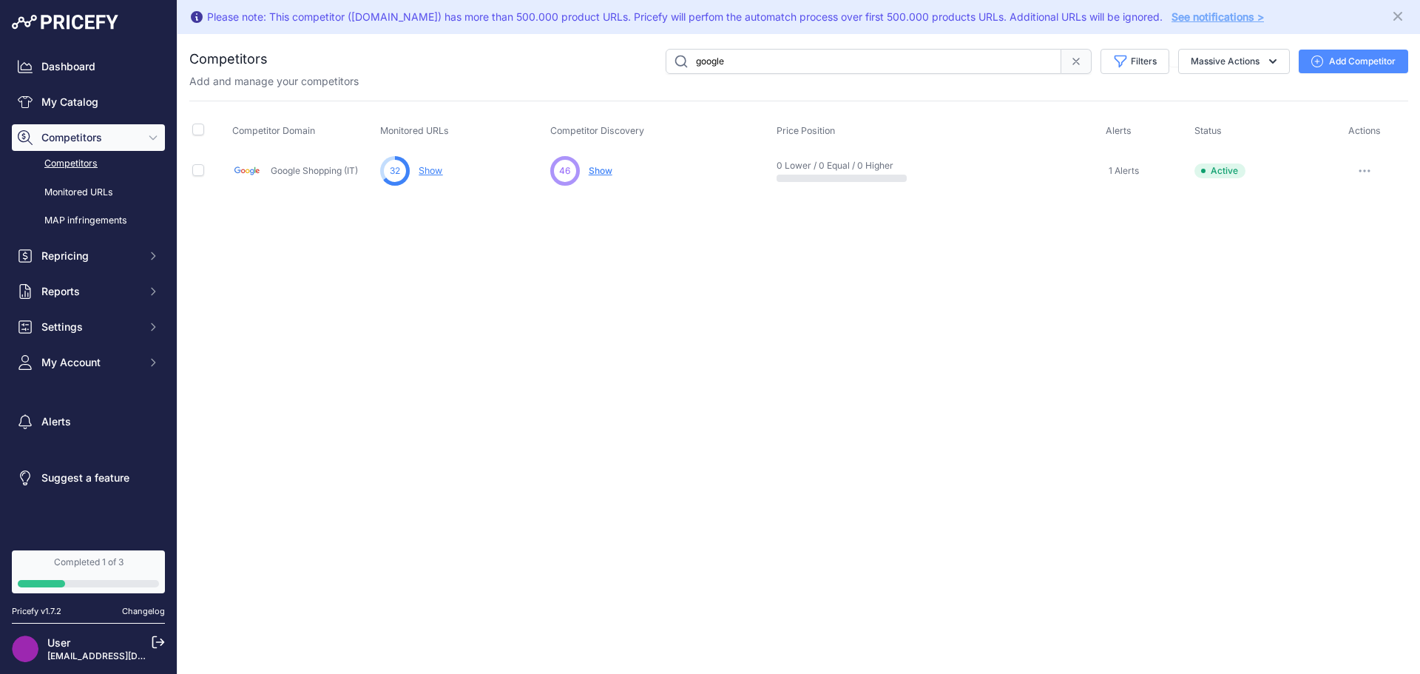
click at [705, 62] on input "google" at bounding box center [864, 61] width 396 height 25
type input "amazon"
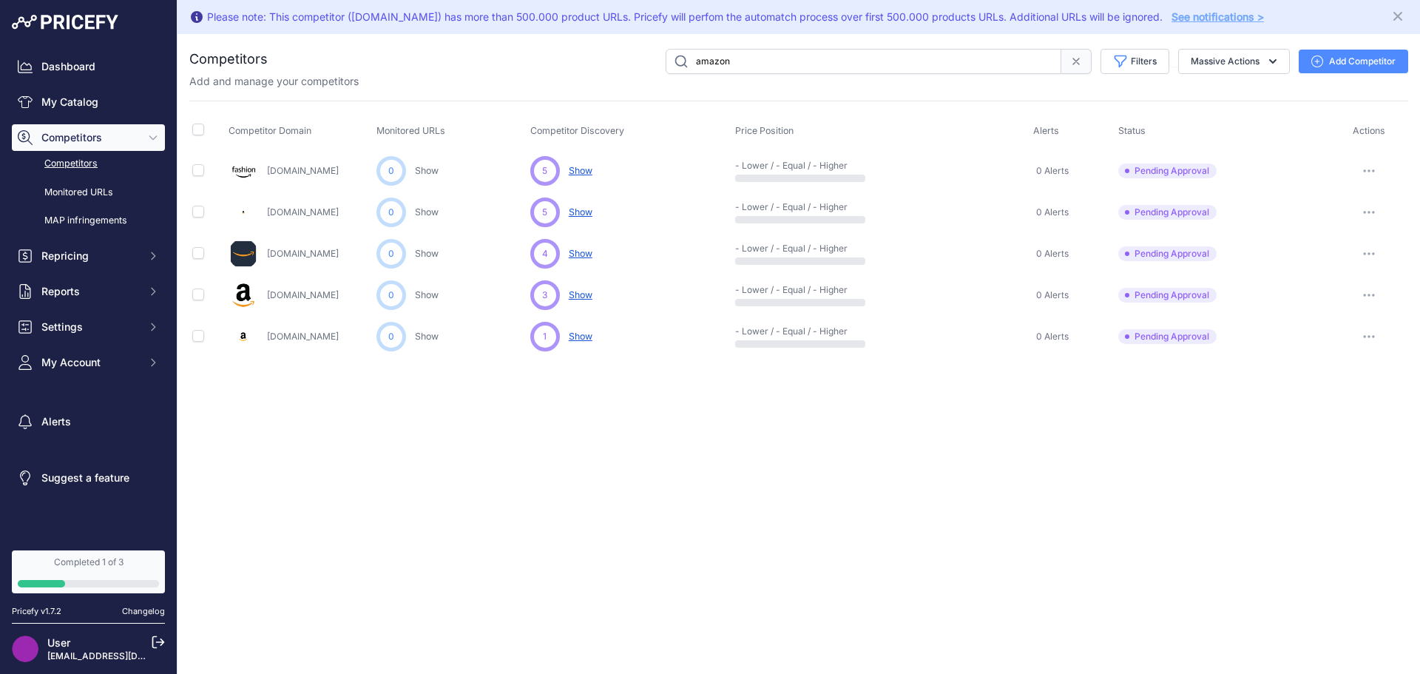
click at [1074, 67] on span at bounding box center [1076, 61] width 30 height 25
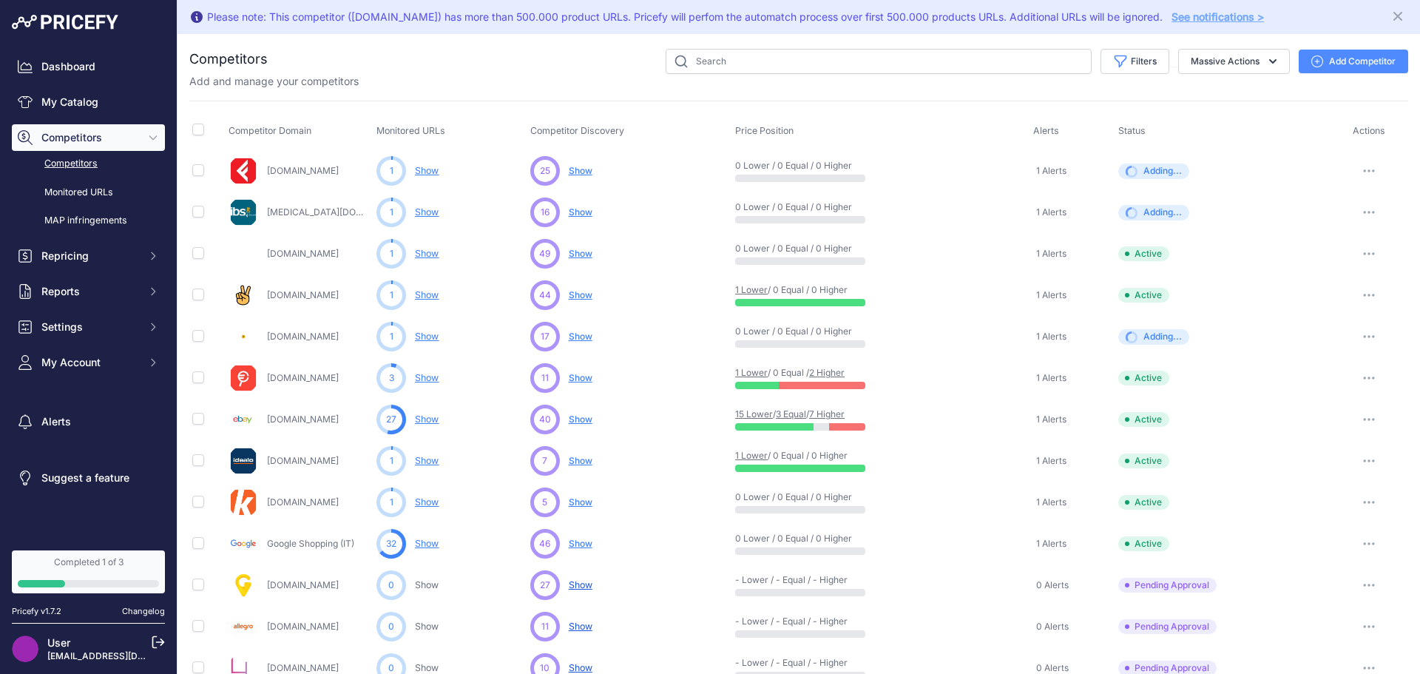
scroll to position [74, 0]
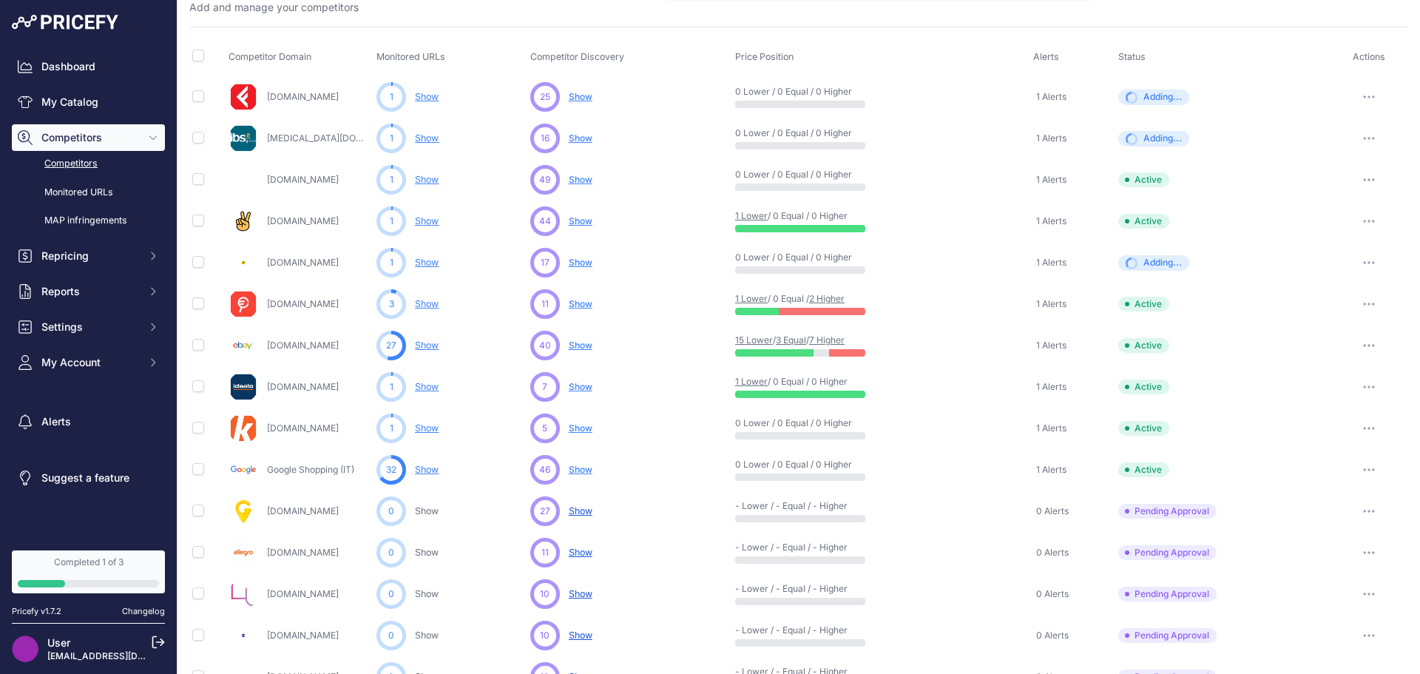
click at [1361, 508] on button "button" at bounding box center [1369, 511] width 30 height 21
click at [1326, 562] on button "Approve Competitor" at bounding box center [1344, 566] width 121 height 24
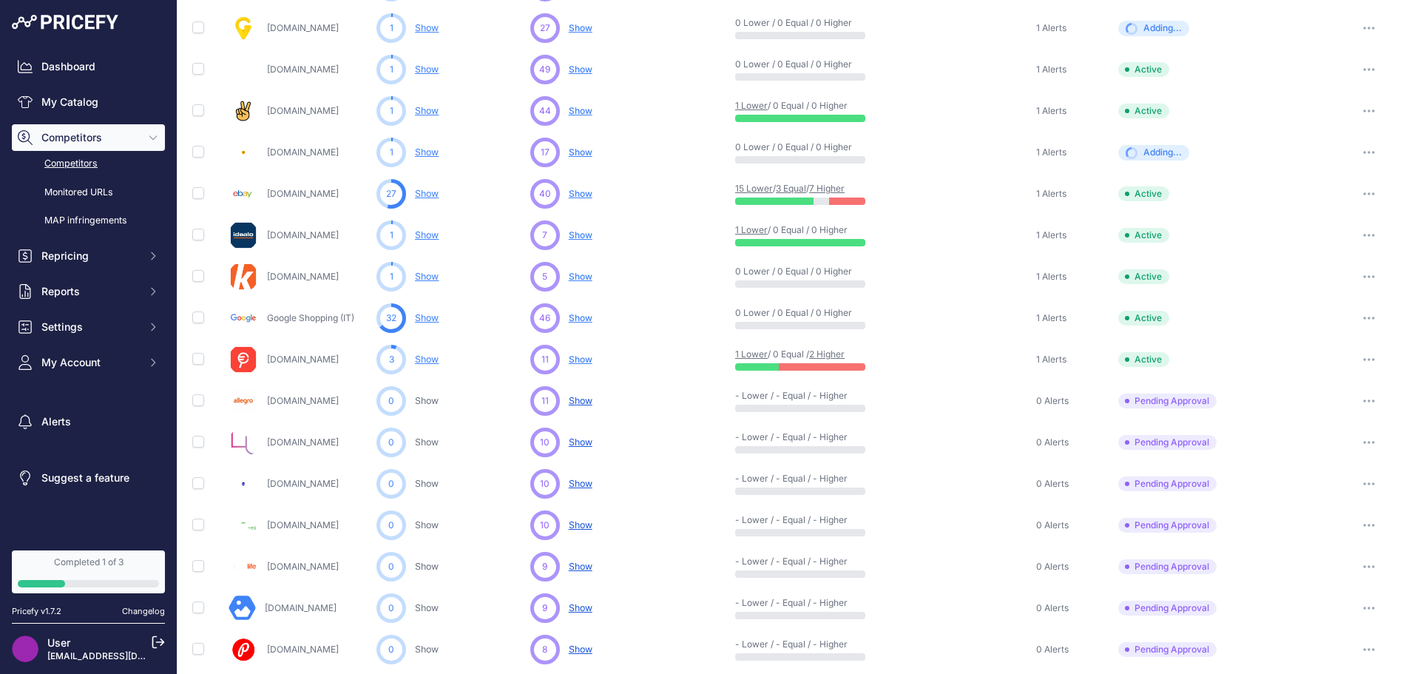
scroll to position [0, 0]
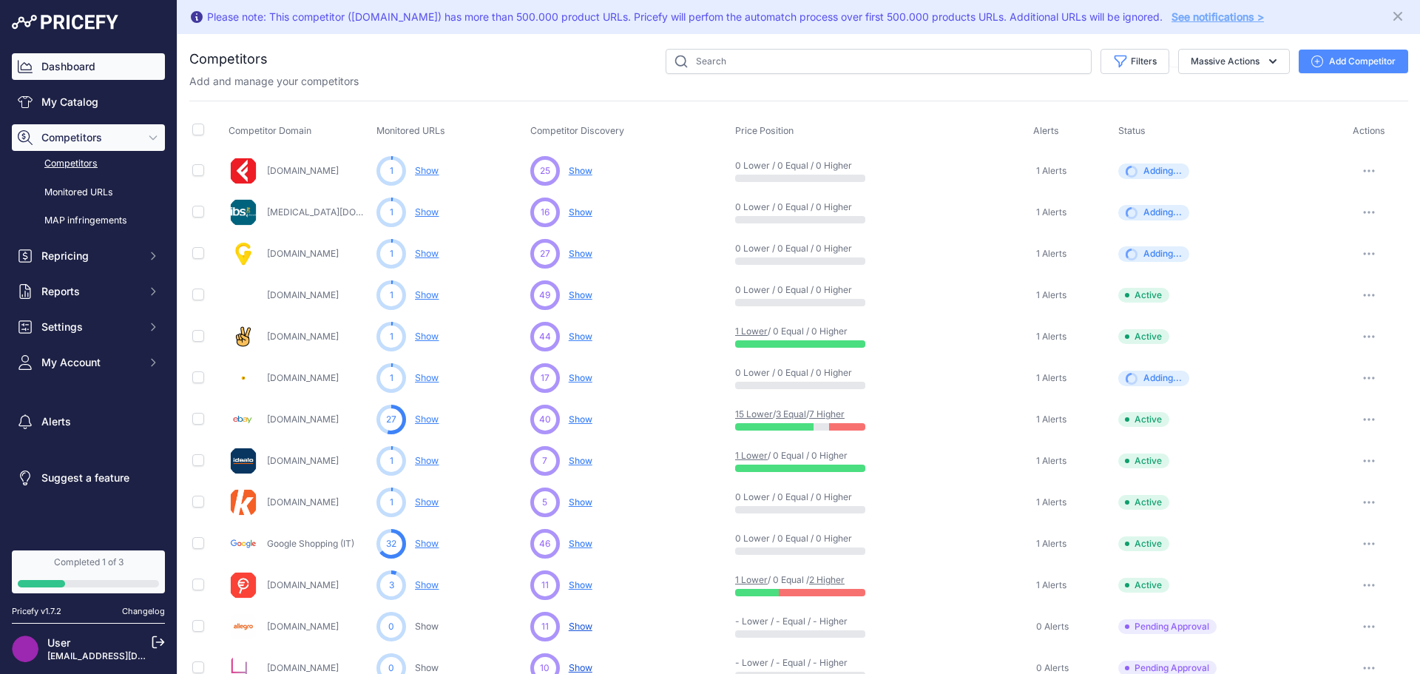
click at [64, 69] on link "Dashboard" at bounding box center [88, 66] width 153 height 27
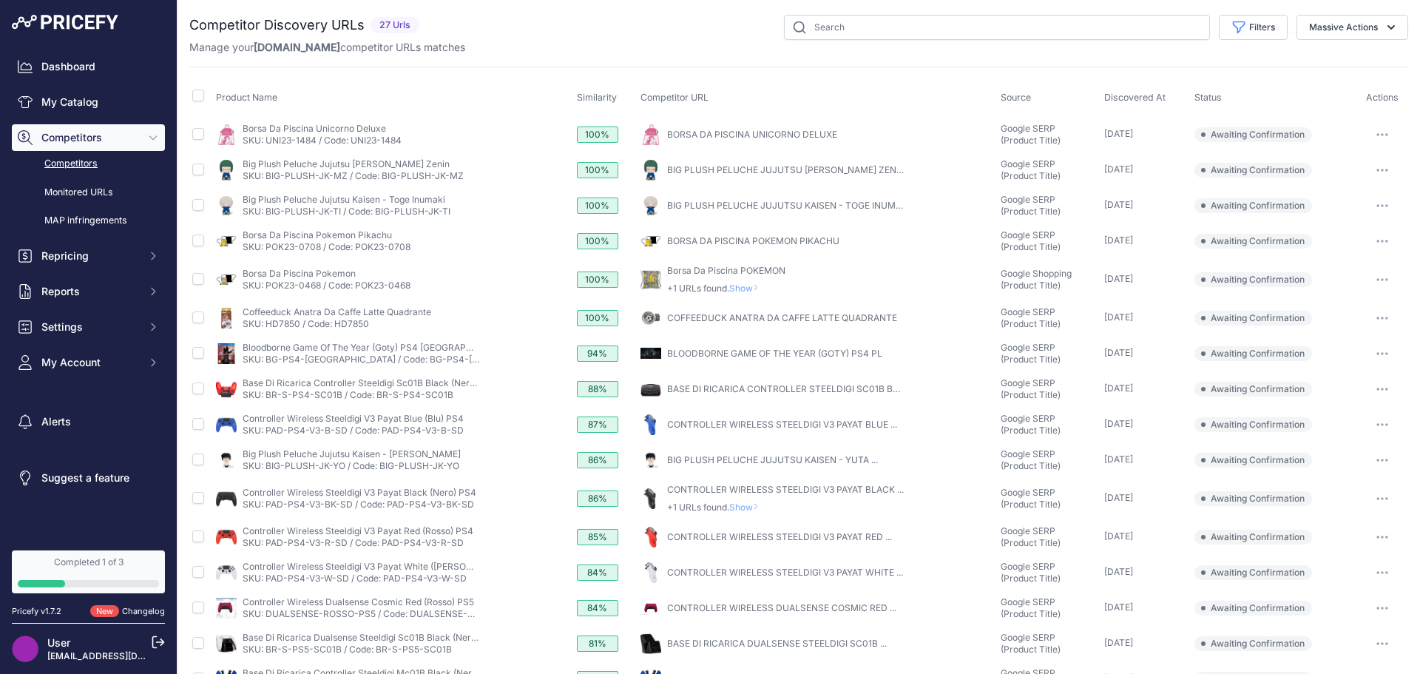
click at [1378, 134] on button "button" at bounding box center [1382, 134] width 30 height 21
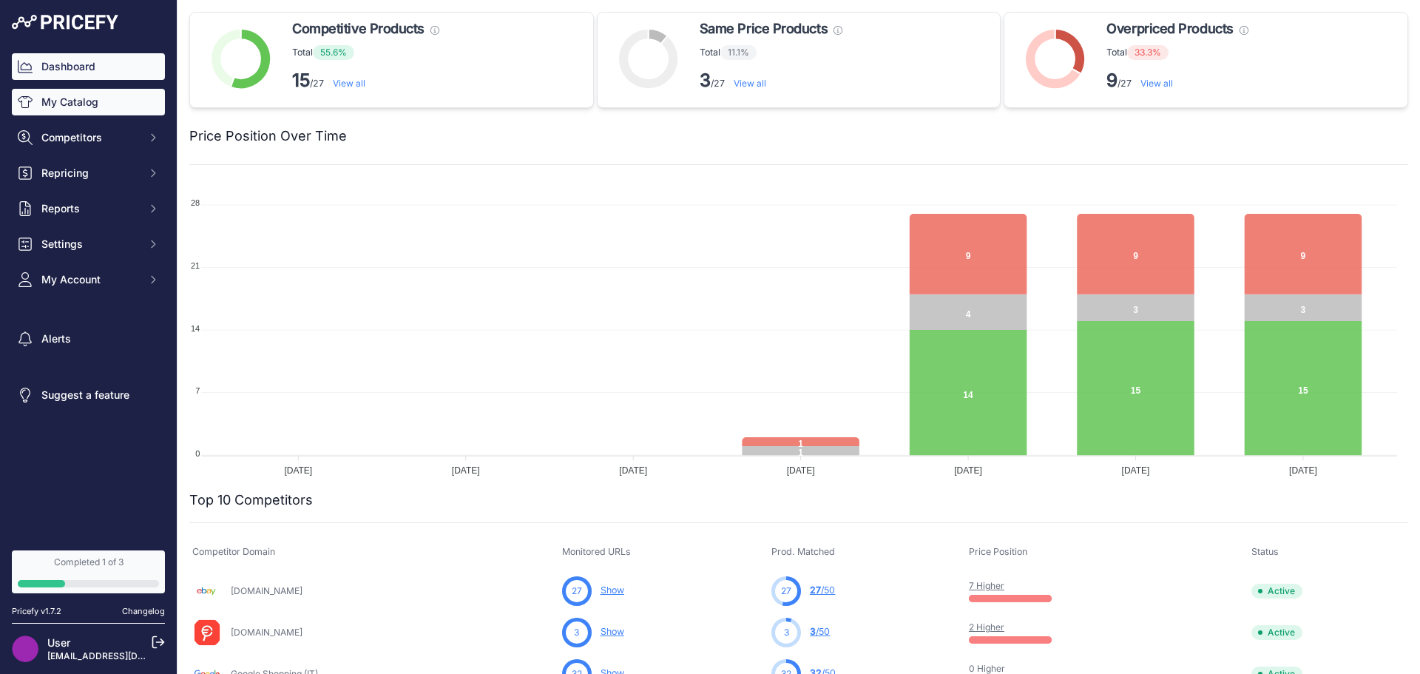
click at [58, 105] on link "My Catalog" at bounding box center [88, 102] width 153 height 27
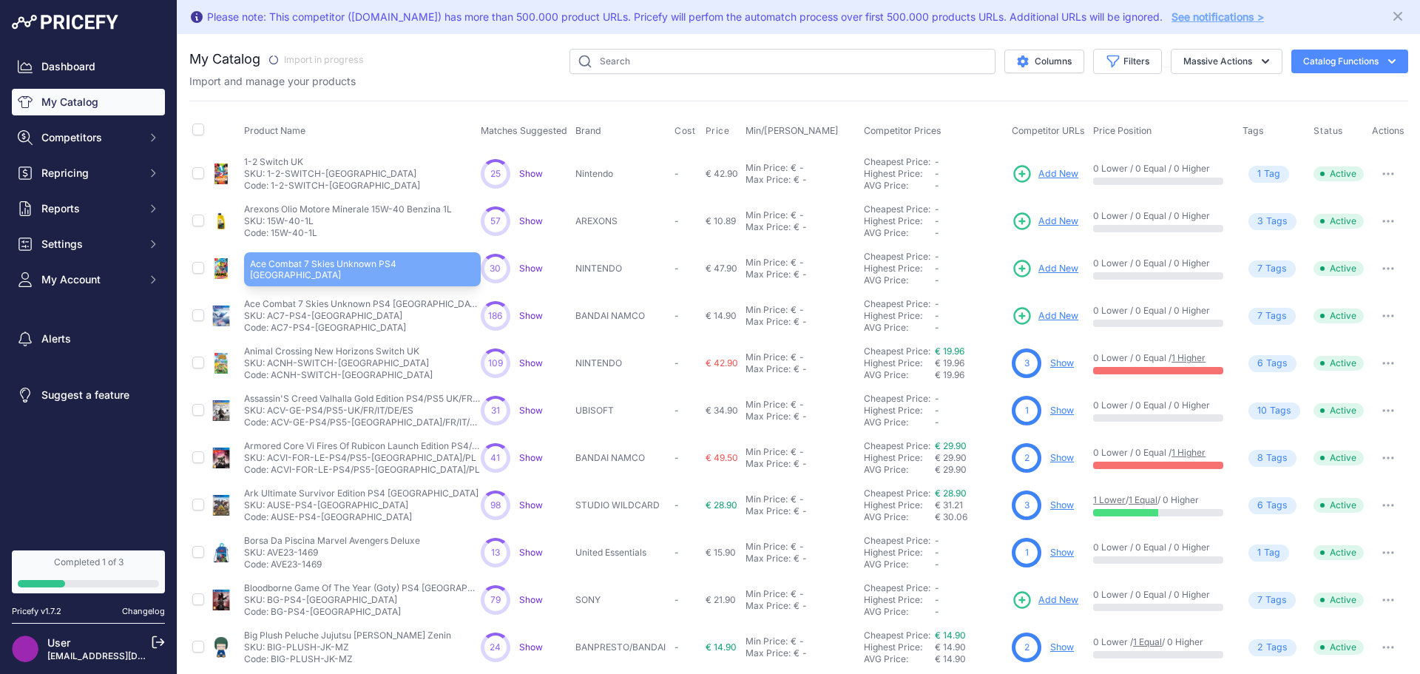
drag, startPoint x: 410, startPoint y: 303, endPoint x: 318, endPoint y: 309, distance: 91.9
click at [319, 309] on div "Ace Combat 7 Skies Unknown PS4 [GEOGRAPHIC_DATA] Ace Combat 7 Skies Unknown PS4…" at bounding box center [359, 315] width 231 height 35
click at [309, 308] on p "Ace Combat 7 Skies Unknown PS4 UK" at bounding box center [362, 304] width 237 height 12
click at [309, 307] on p "Ace Combat 7 Skies Unknown PS4 UK" at bounding box center [362, 304] width 237 height 12
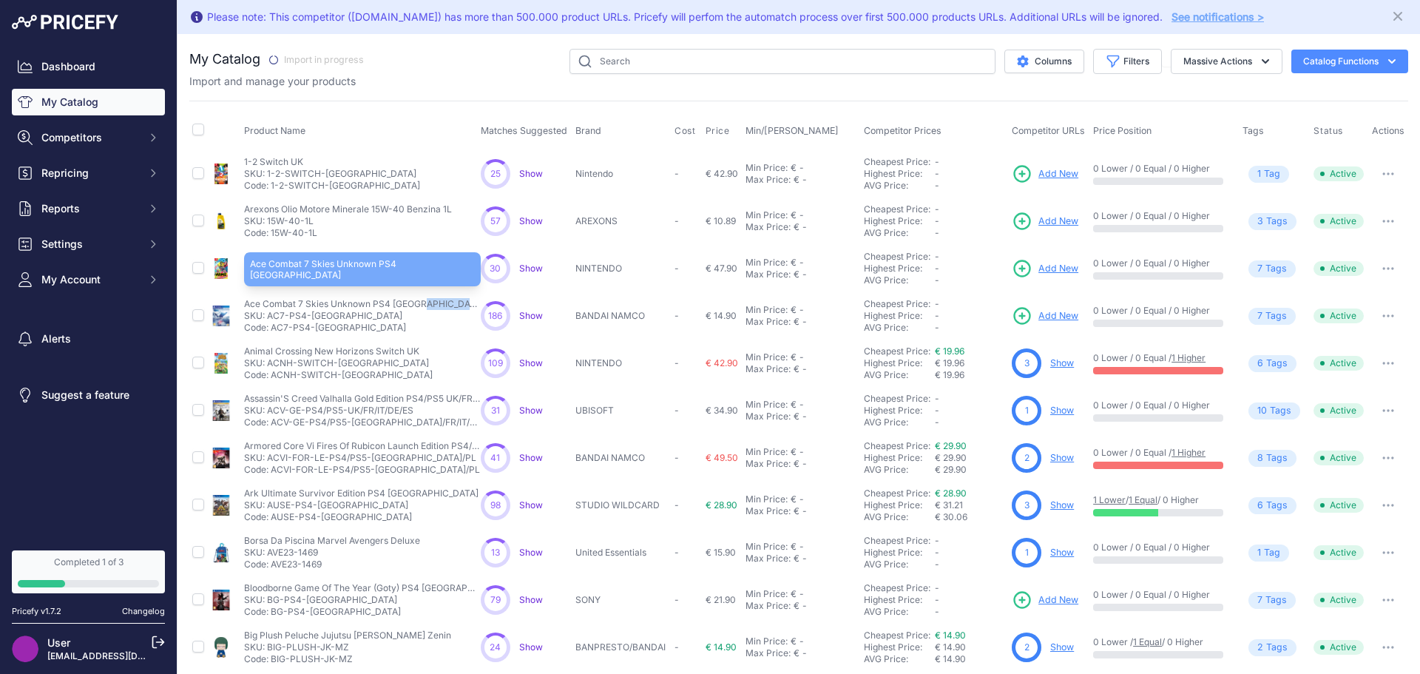
copy div "Ace Combat 7 Skies Unknown PS4 UK"
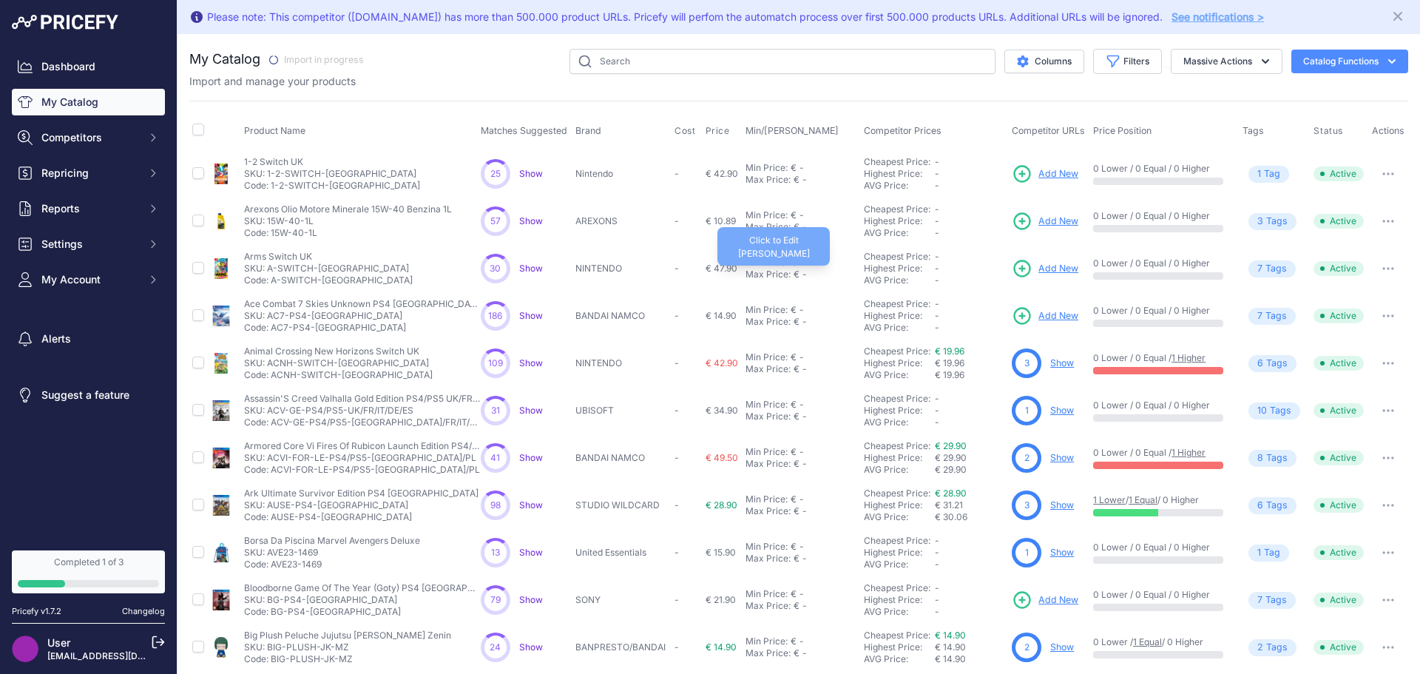
click at [816, 279] on div "Max Price: € -" at bounding box center [801, 274] width 112 height 12
click at [991, 183] on div "-" at bounding box center [970, 186] width 71 height 12
click at [1105, 58] on icon "button" at bounding box center [1112, 61] width 15 height 15
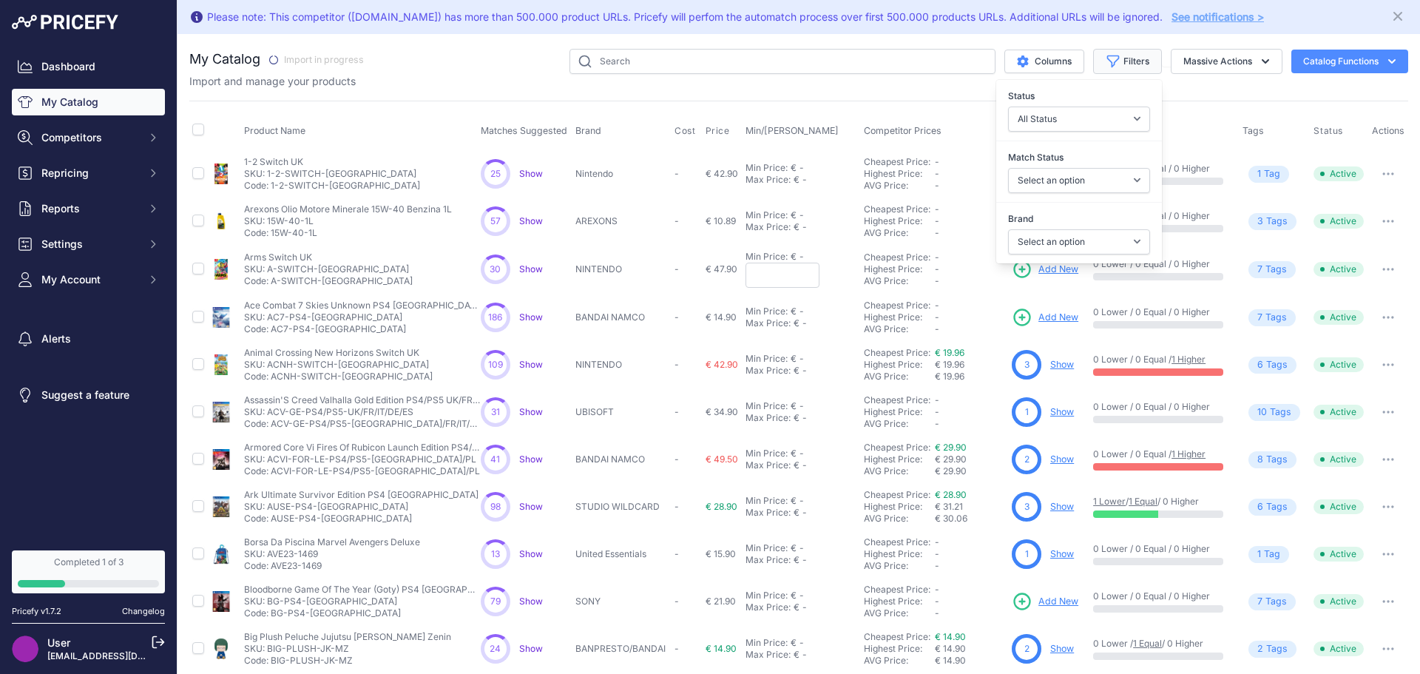
click at [1105, 58] on icon "button" at bounding box center [1112, 61] width 15 height 15
click at [1043, 57] on button "Columns" at bounding box center [1044, 62] width 80 height 24
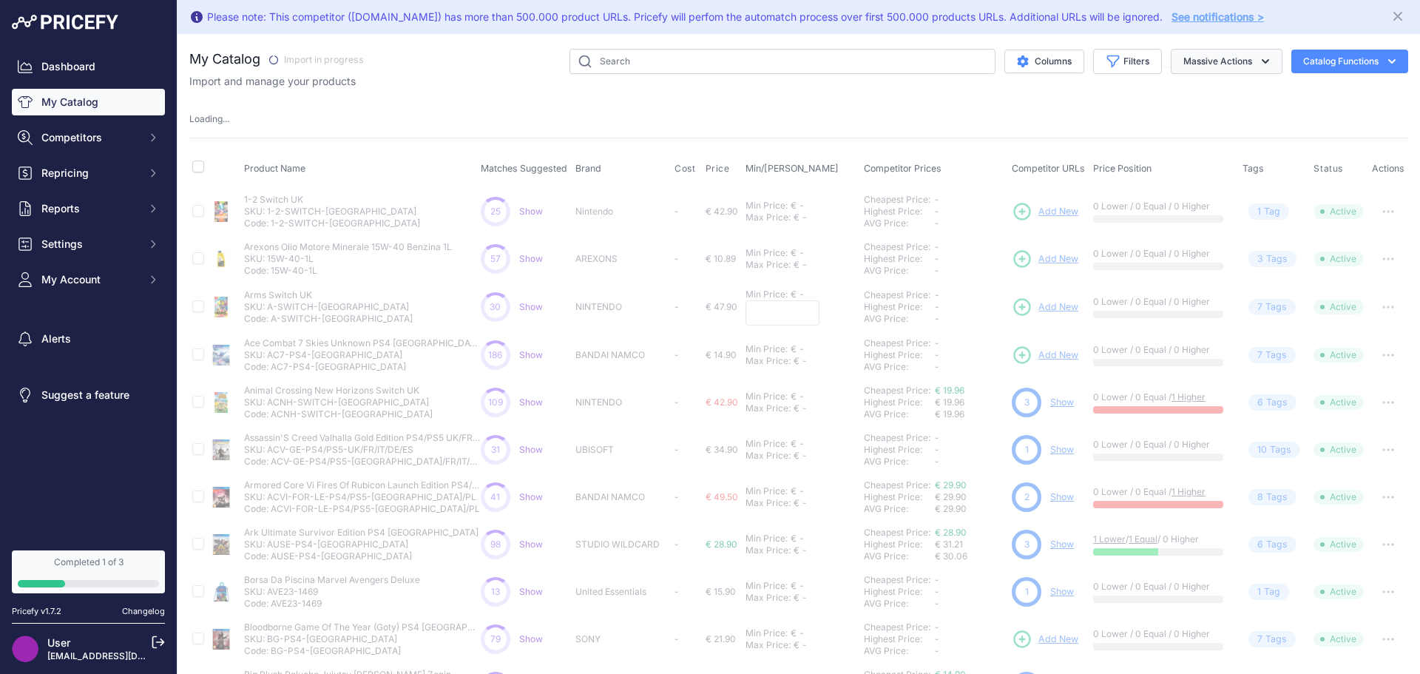
click at [1191, 59] on button "Massive Actions" at bounding box center [1227, 61] width 112 height 25
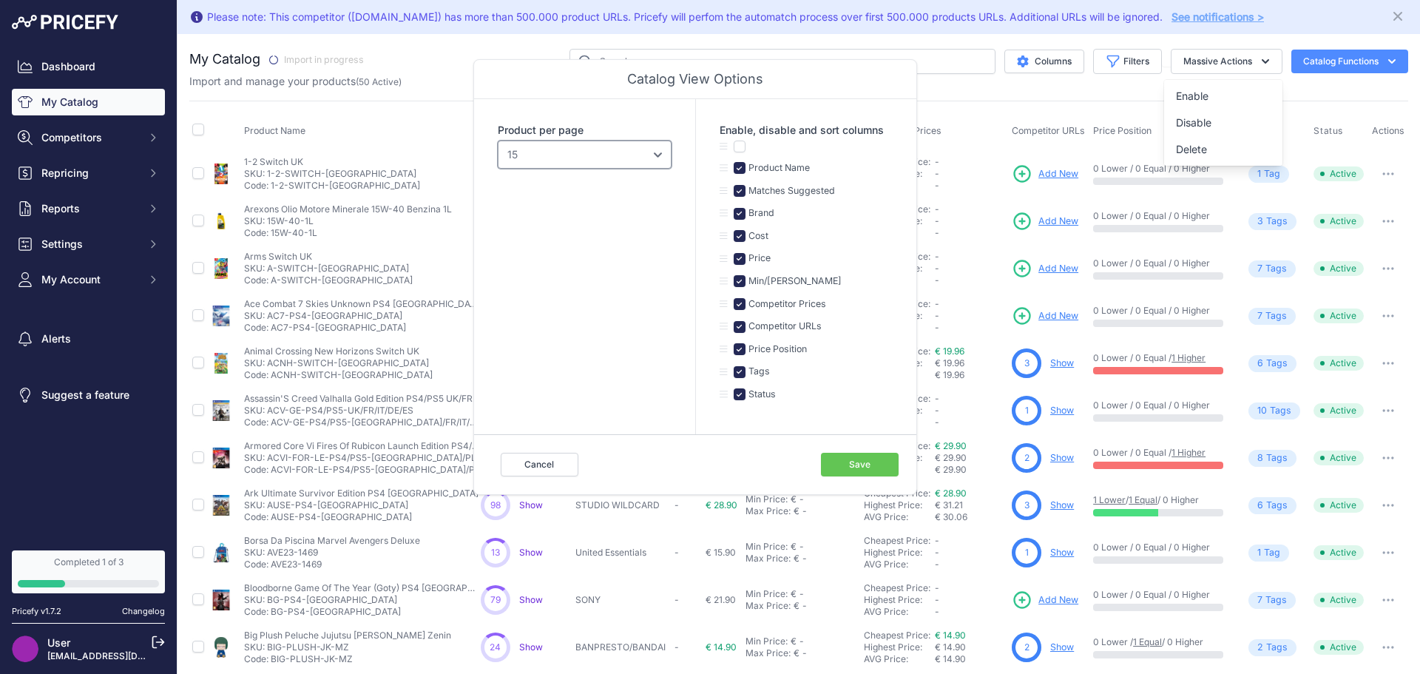
click at [662, 158] on select "10 15 20 25 50 100" at bounding box center [585, 154] width 174 height 28
select select "100"
click at [498, 140] on select "10 15 20 25 50 100" at bounding box center [585, 154] width 174 height 28
click at [825, 468] on button "Save" at bounding box center [860, 465] width 78 height 24
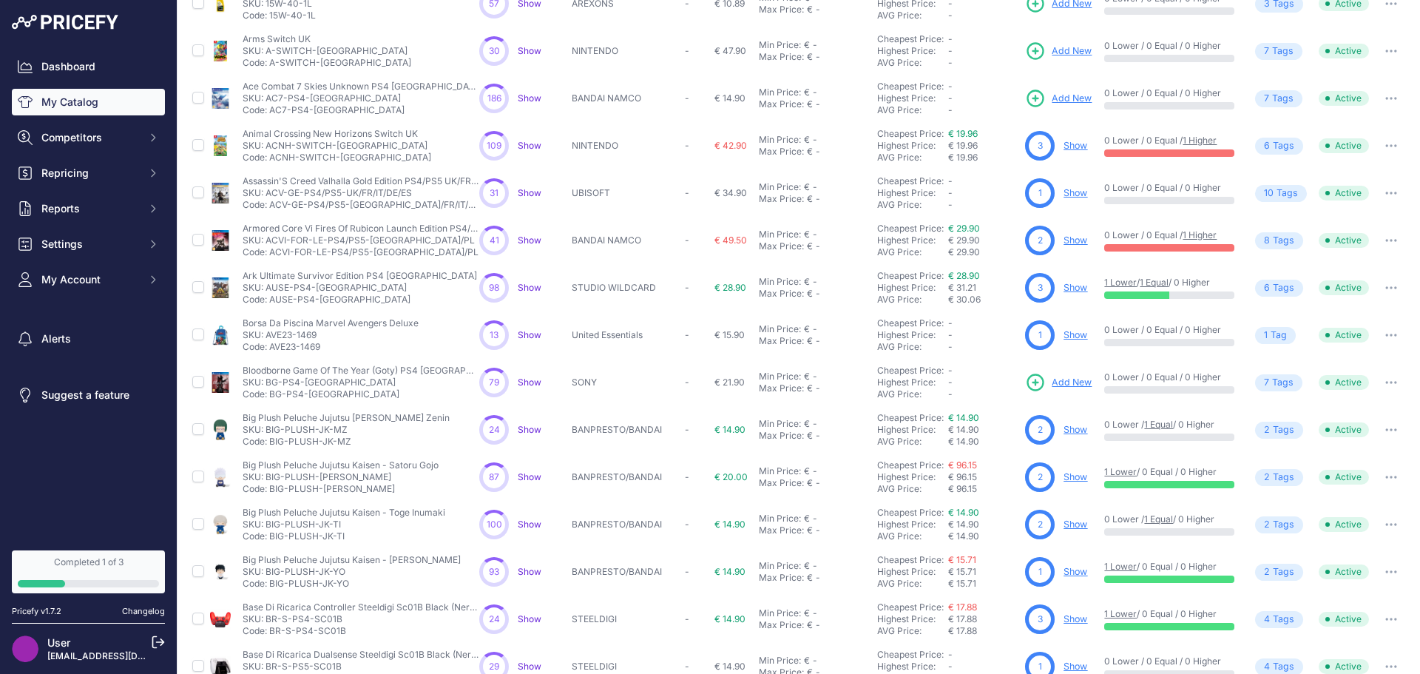
scroll to position [222, 0]
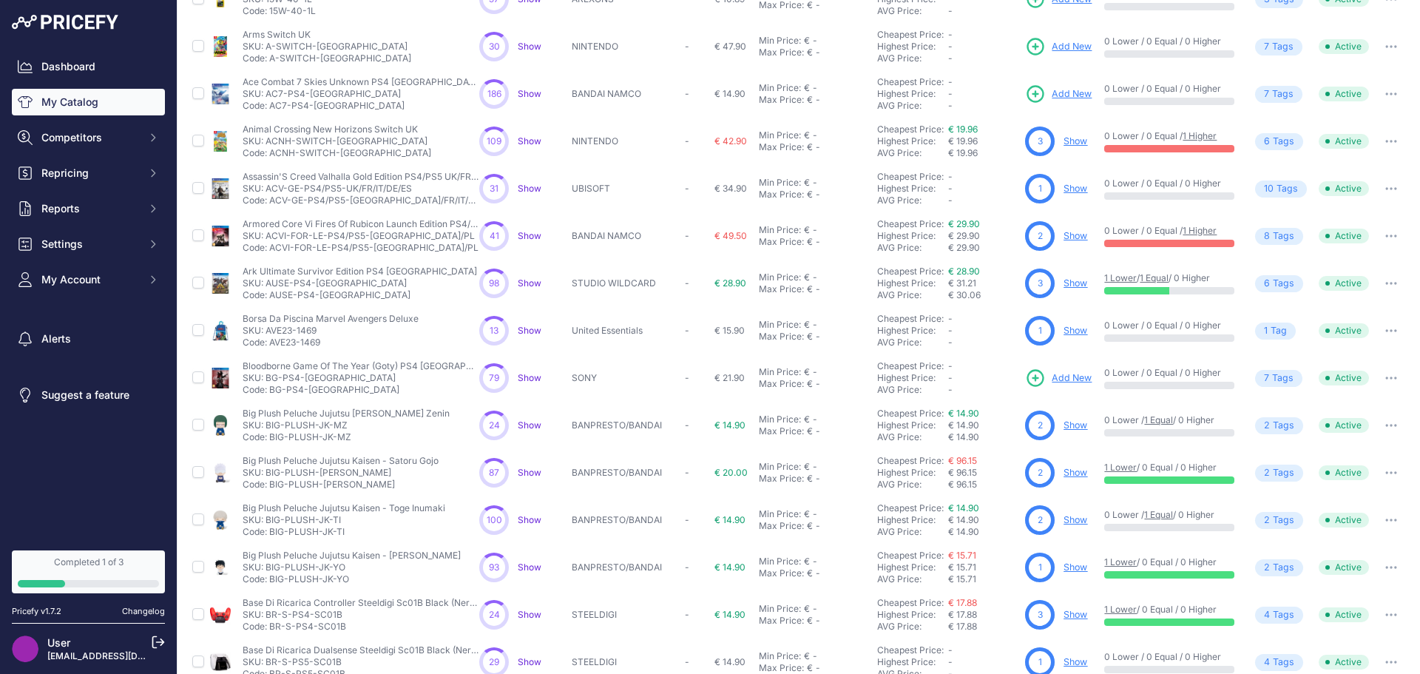
click at [1384, 372] on button "button" at bounding box center [1391, 378] width 30 height 21
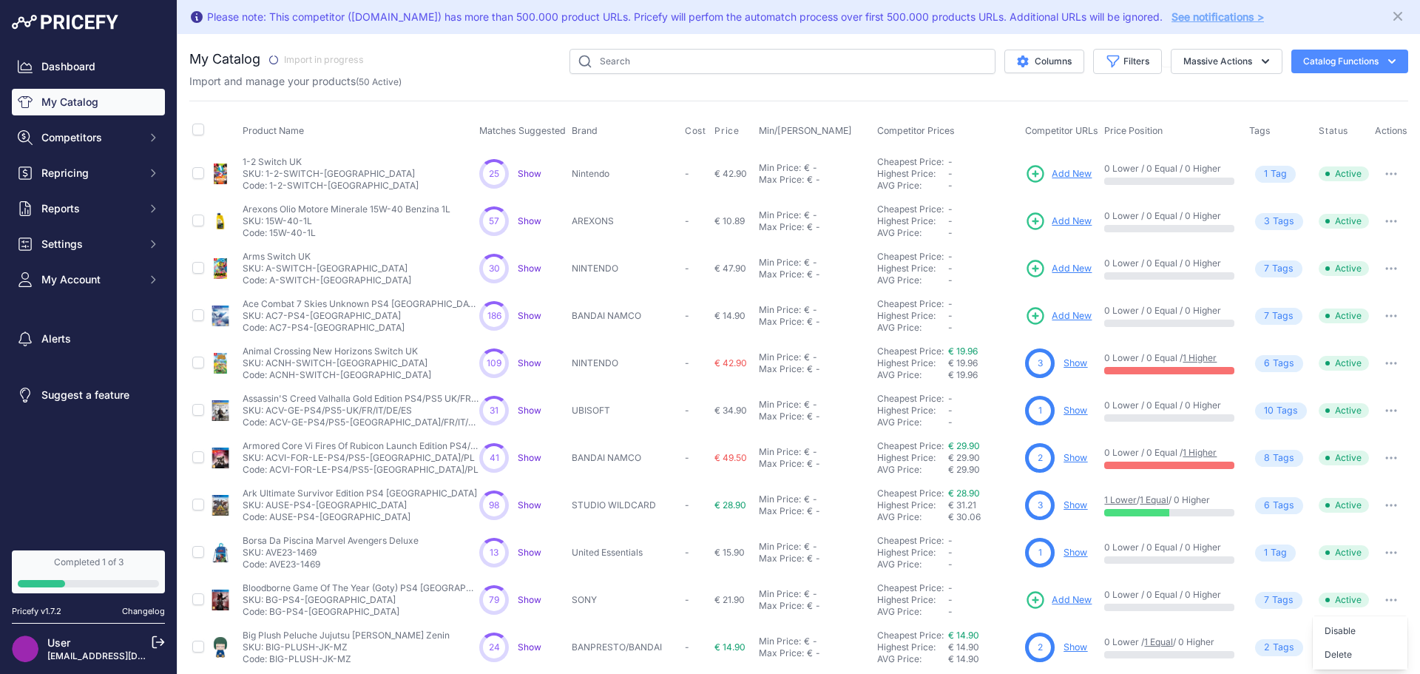
click at [1330, 67] on button "Catalog Functions" at bounding box center [1349, 62] width 117 height 24
click at [1238, 61] on button "Massive Actions" at bounding box center [1227, 61] width 112 height 25
click at [1183, 97] on span "Enable" at bounding box center [1192, 95] width 33 height 13
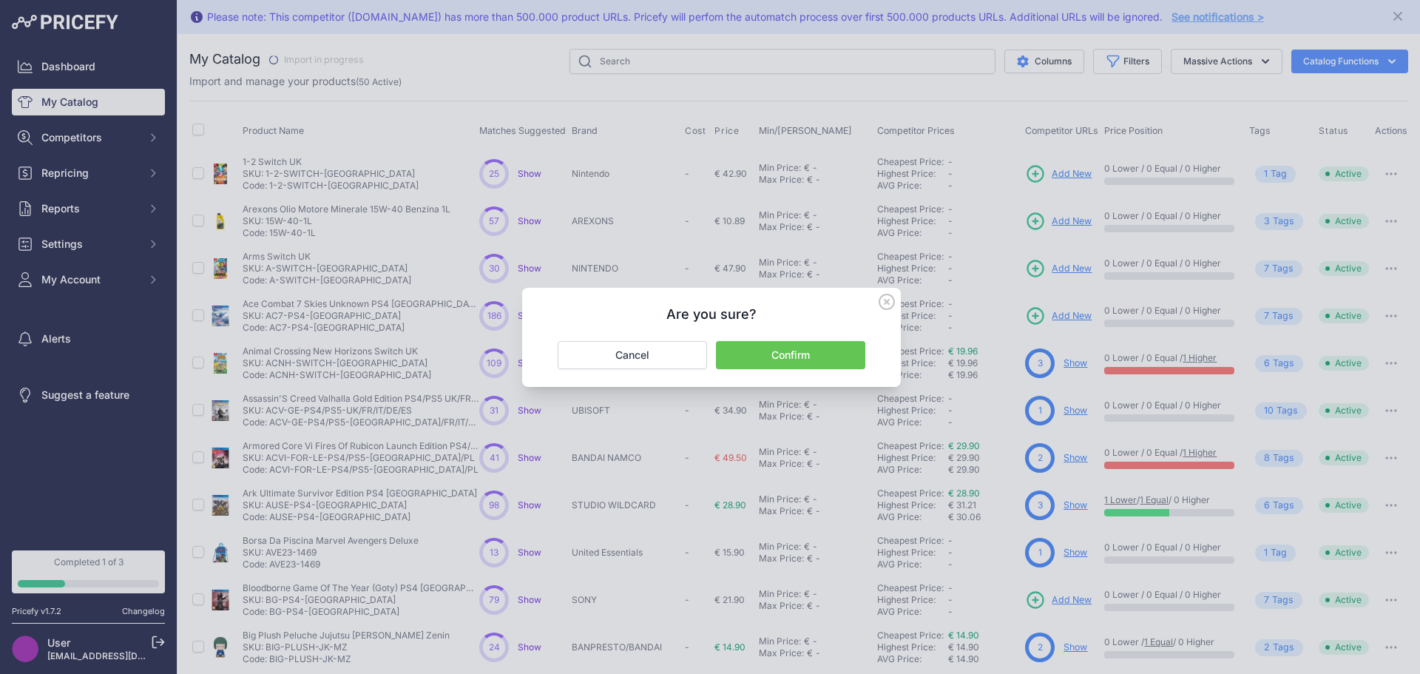
click at [776, 356] on button "Confirm" at bounding box center [790, 355] width 149 height 28
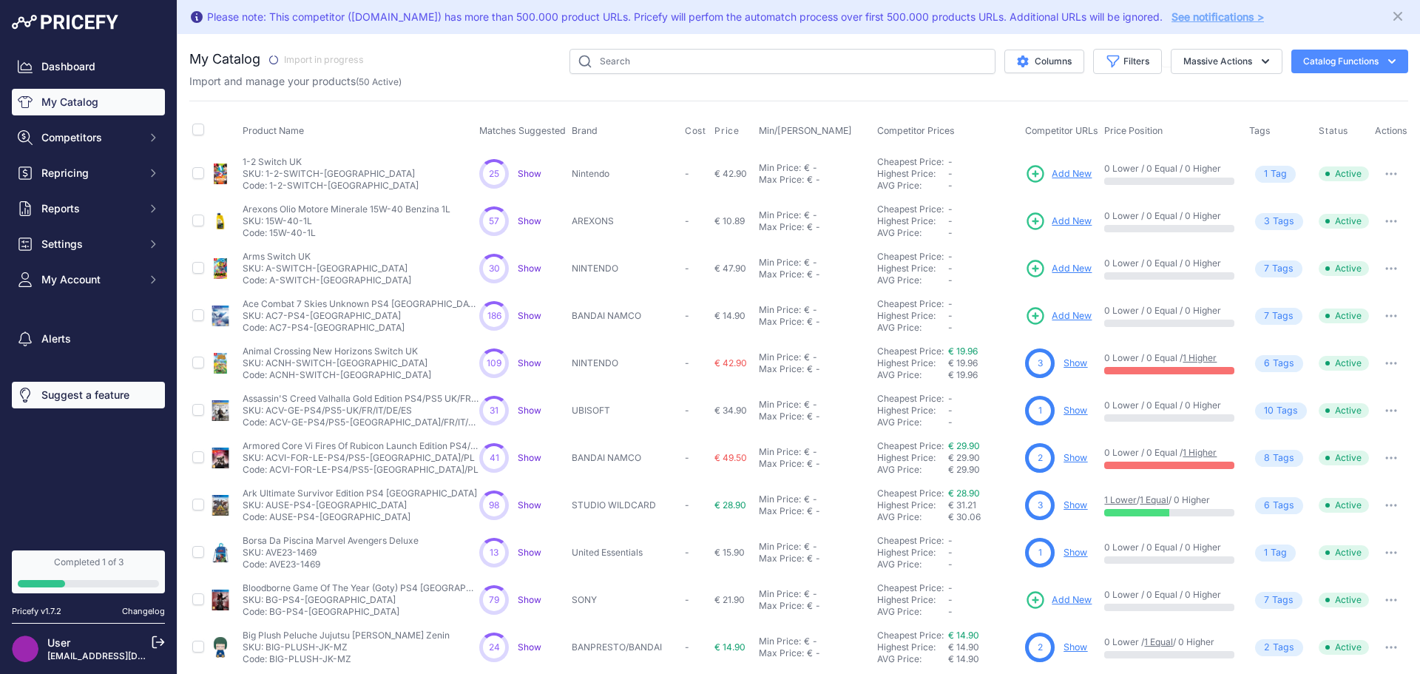
click at [94, 398] on link "Suggest a feature" at bounding box center [88, 395] width 153 height 27
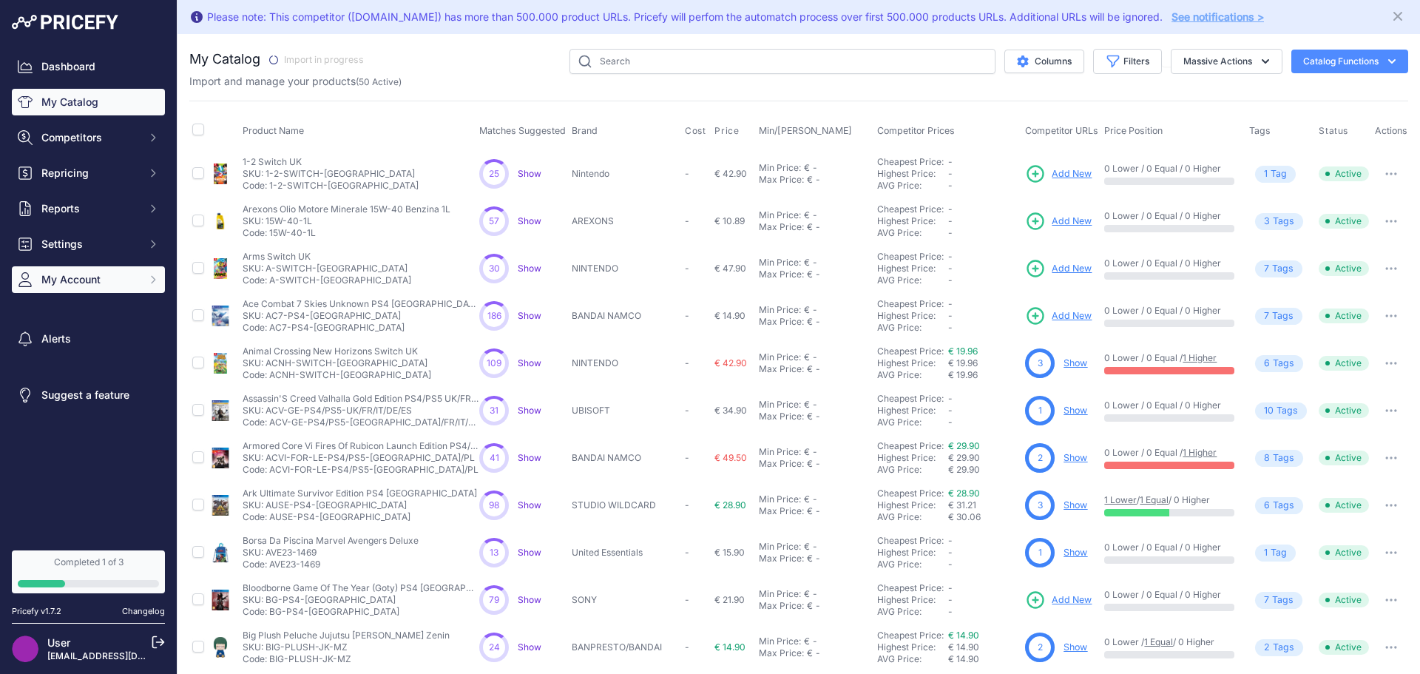
click at [143, 272] on button "My Account" at bounding box center [88, 279] width 153 height 27
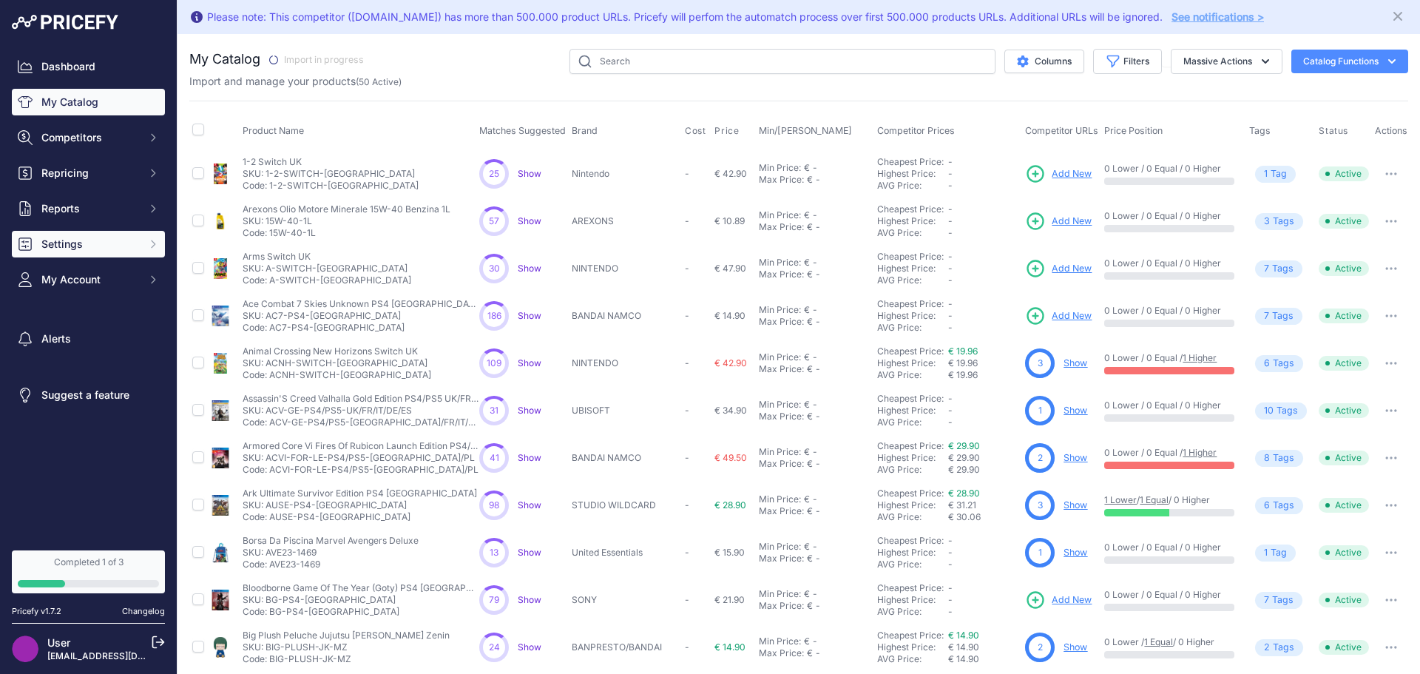
click at [112, 245] on span "Settings" at bounding box center [89, 244] width 97 height 15
click at [1293, 61] on button "Catalog Functions" at bounding box center [1349, 62] width 117 height 24
click at [1180, 17] on link "See notifications >" at bounding box center [1217, 16] width 92 height 13
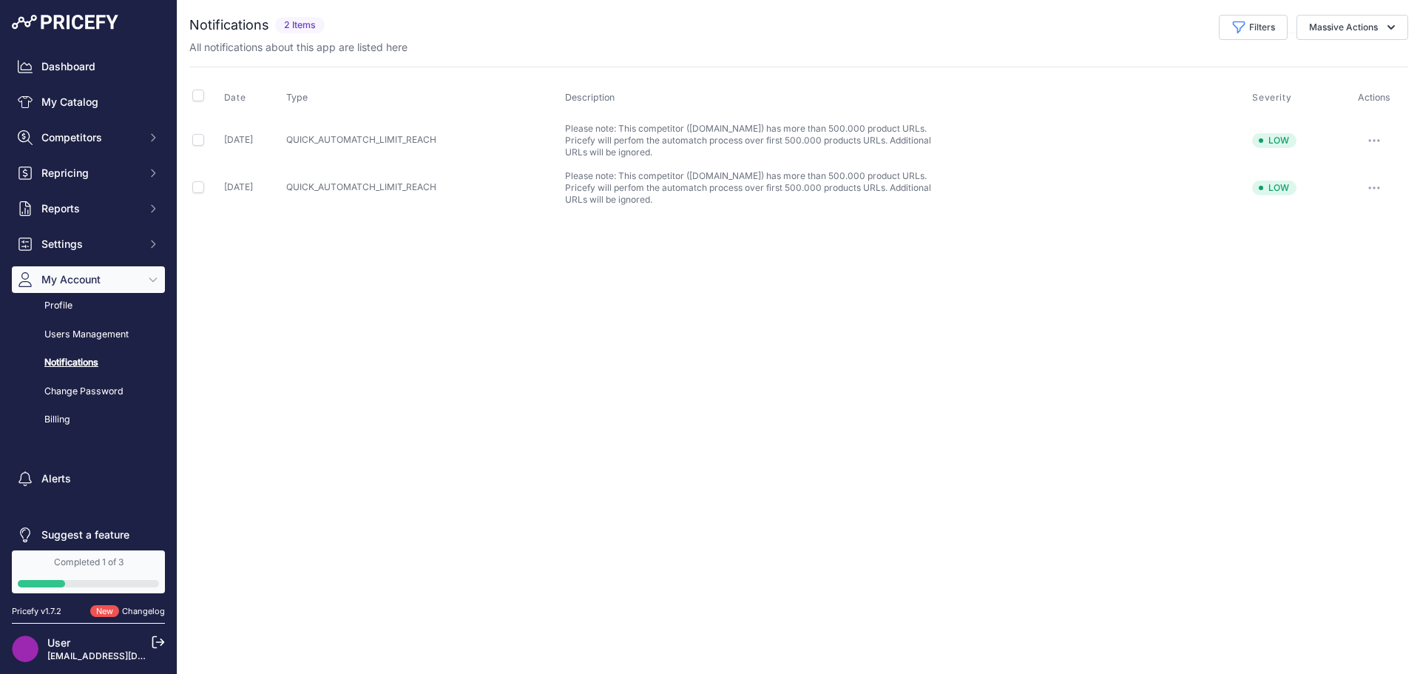
click at [1370, 132] on button "button" at bounding box center [1374, 140] width 30 height 21
click at [1362, 166] on button "Mark as read" at bounding box center [1357, 172] width 95 height 24
click at [1369, 132] on button "button" at bounding box center [1374, 140] width 30 height 21
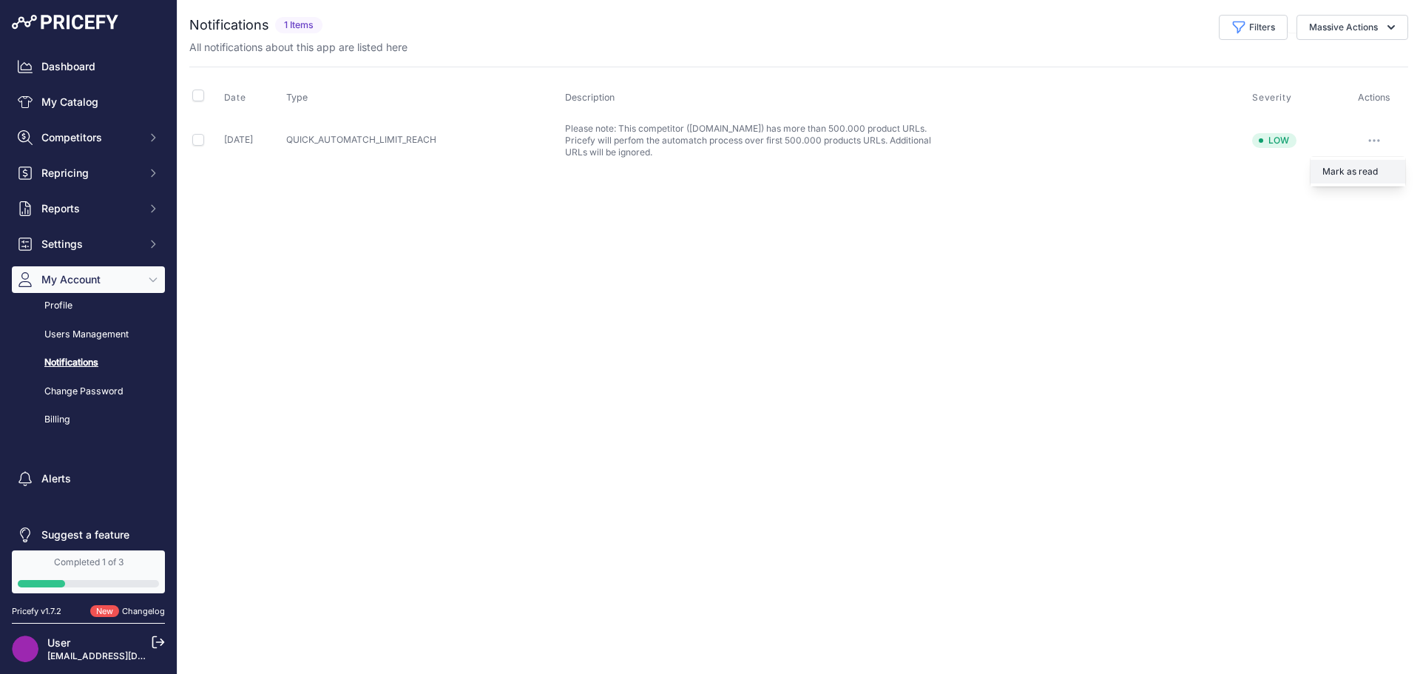
click at [1352, 181] on button "Mark as read" at bounding box center [1357, 172] width 95 height 24
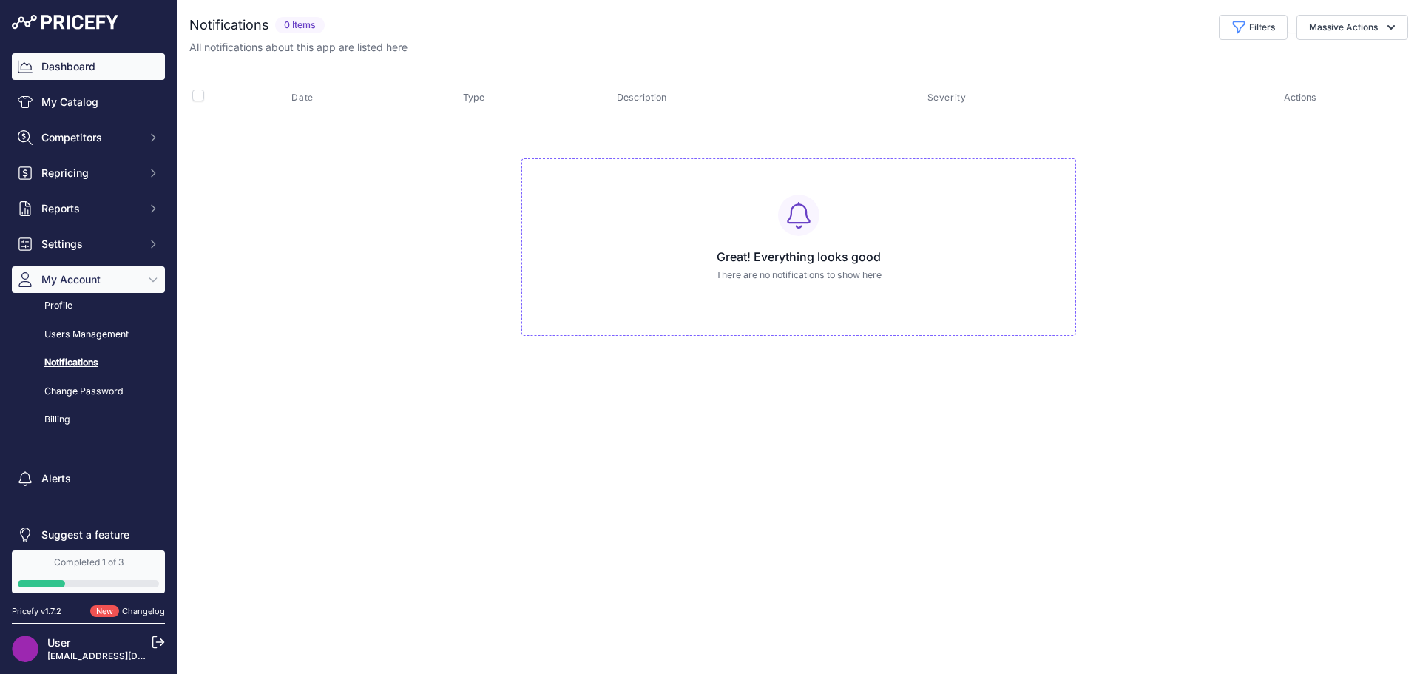
click at [84, 75] on link "Dashboard" at bounding box center [88, 66] width 153 height 27
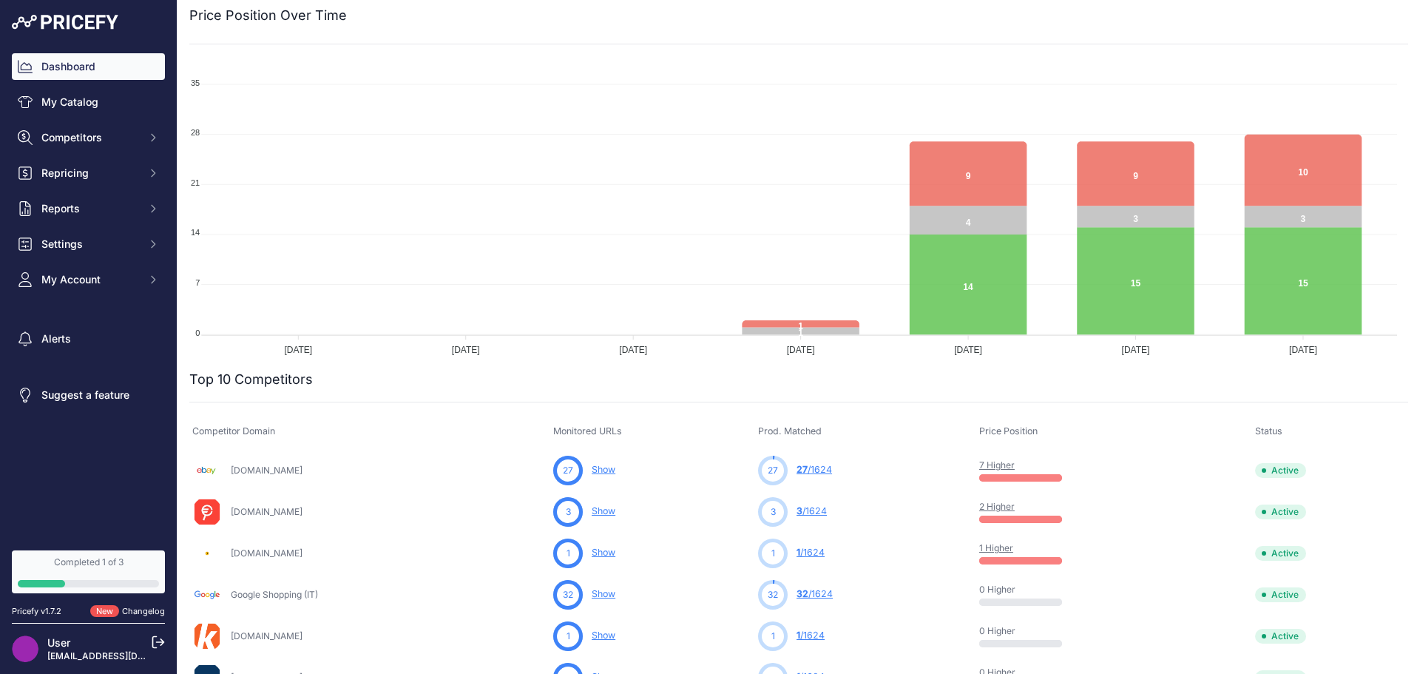
scroll to position [296, 0]
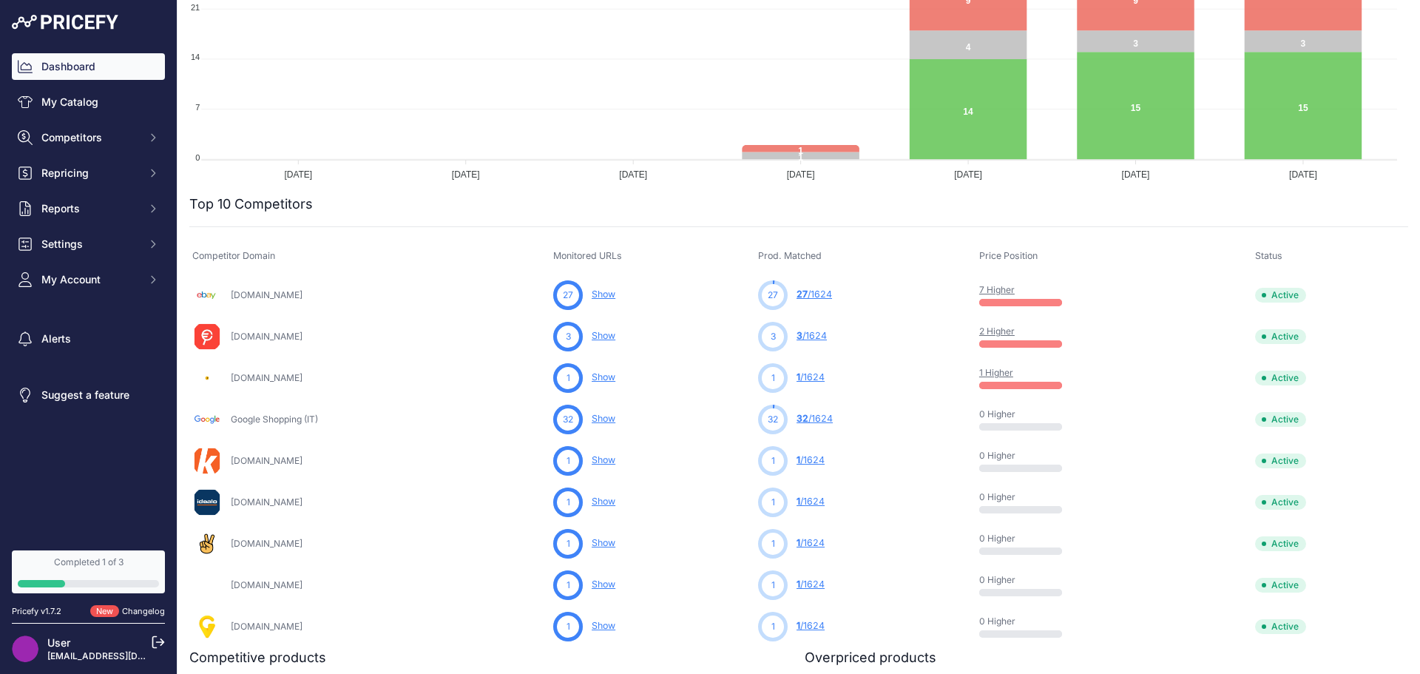
click at [810, 336] on link "3 /1624" at bounding box center [811, 335] width 30 height 11
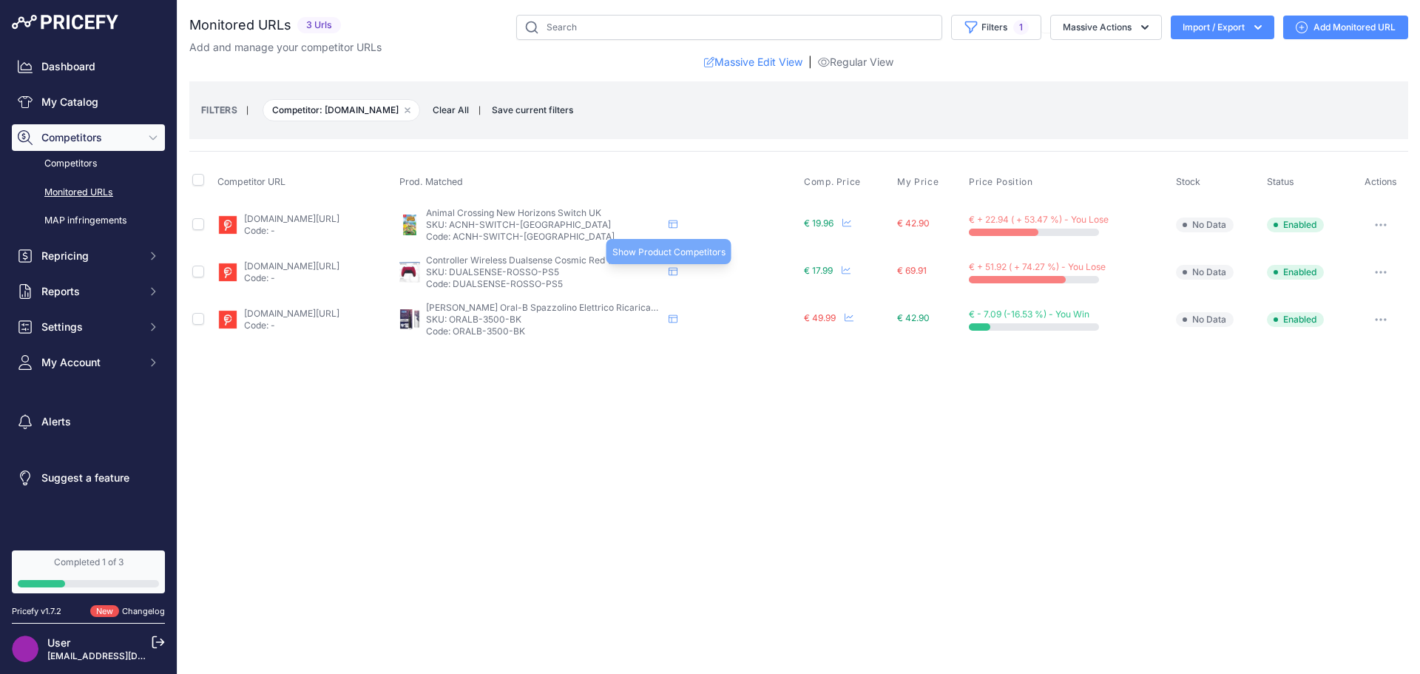
click at [677, 274] on icon at bounding box center [672, 271] width 9 height 9
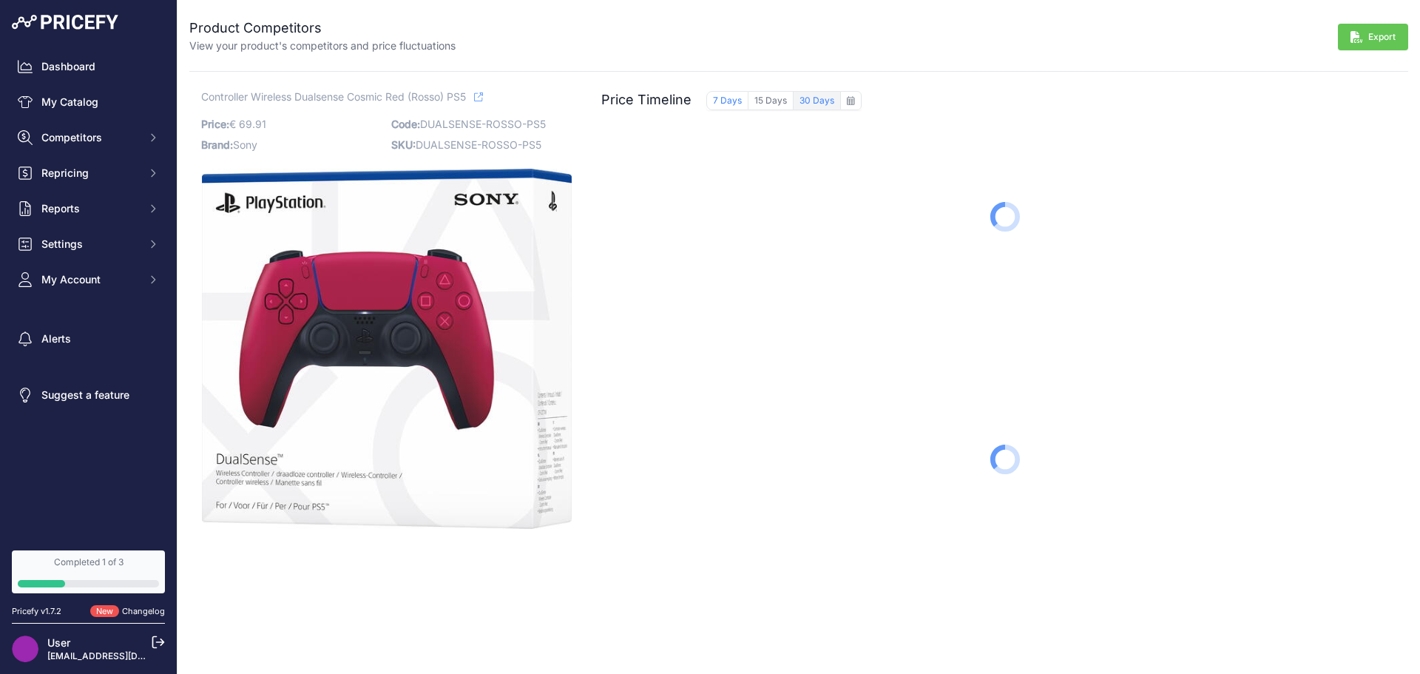
click at [802, 100] on button "30 Days" at bounding box center [816, 100] width 47 height 19
click at [88, 69] on link "Dashboard" at bounding box center [88, 66] width 153 height 27
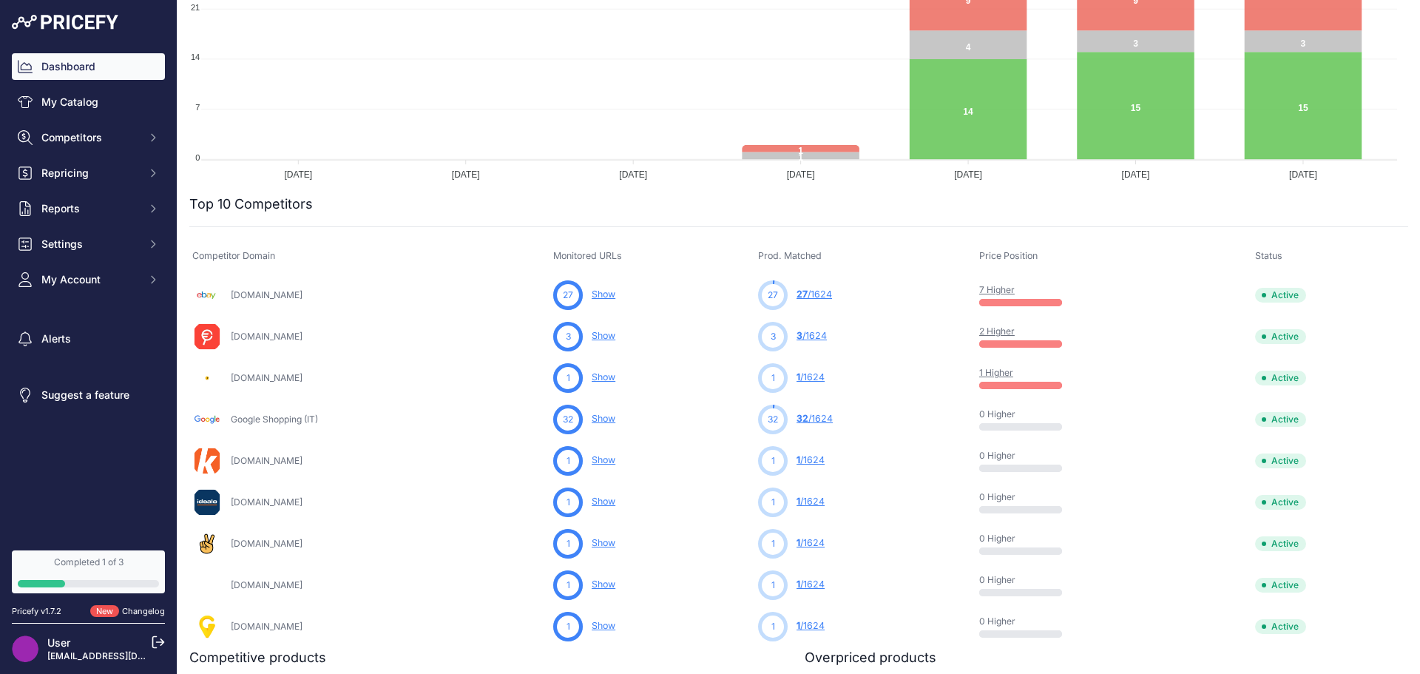
scroll to position [370, 0]
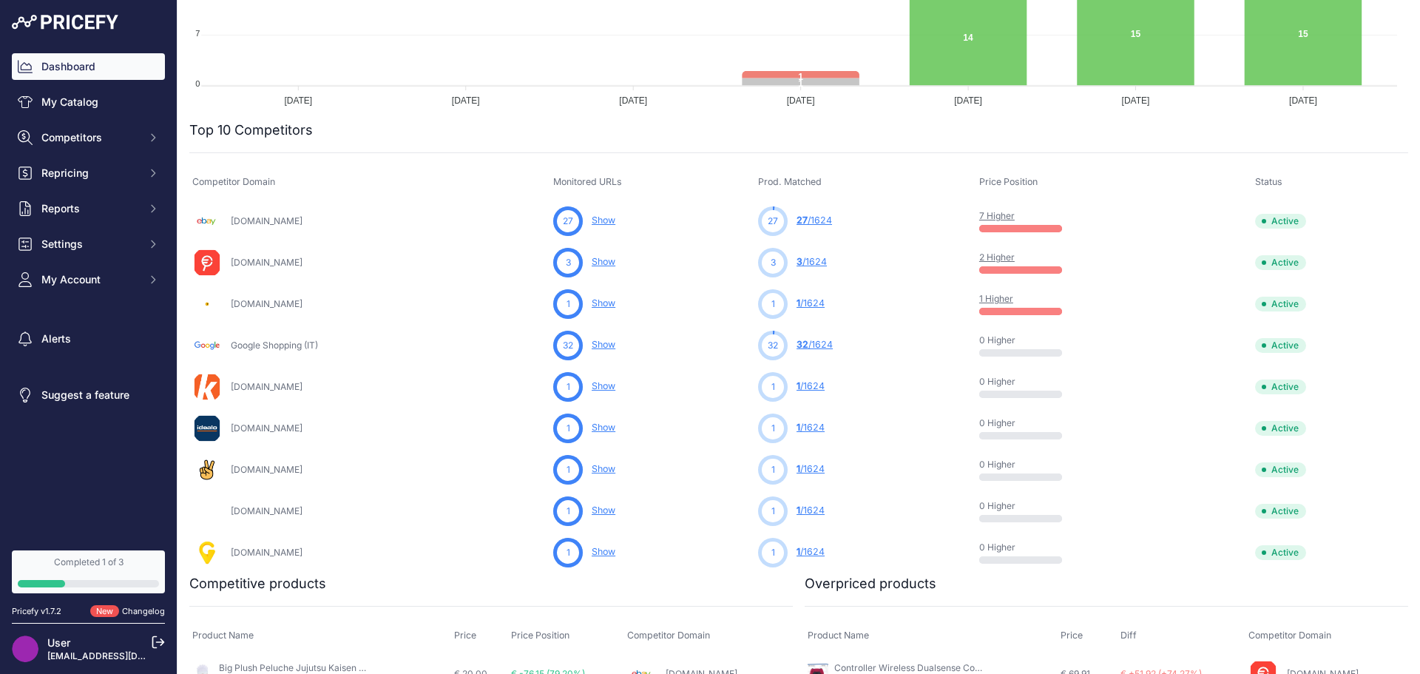
click at [613, 220] on link "Show" at bounding box center [604, 219] width 24 height 11
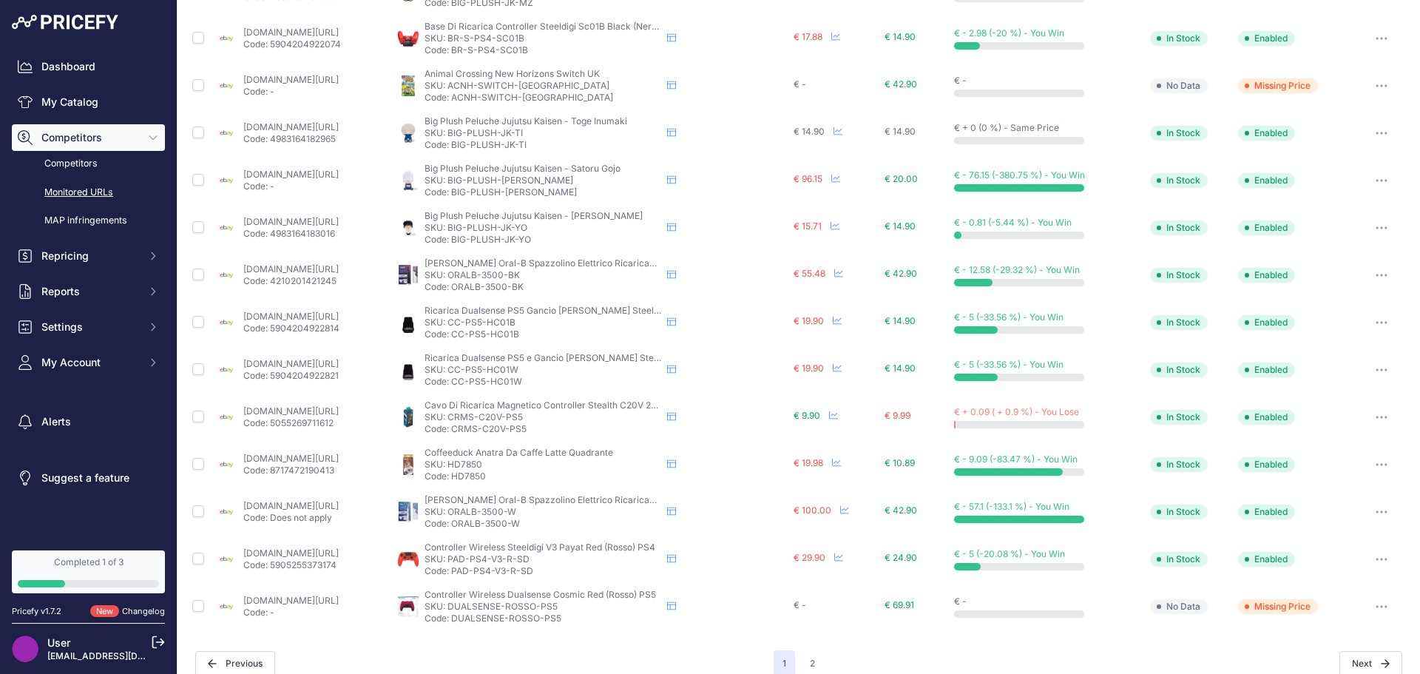
scroll to position [535, 0]
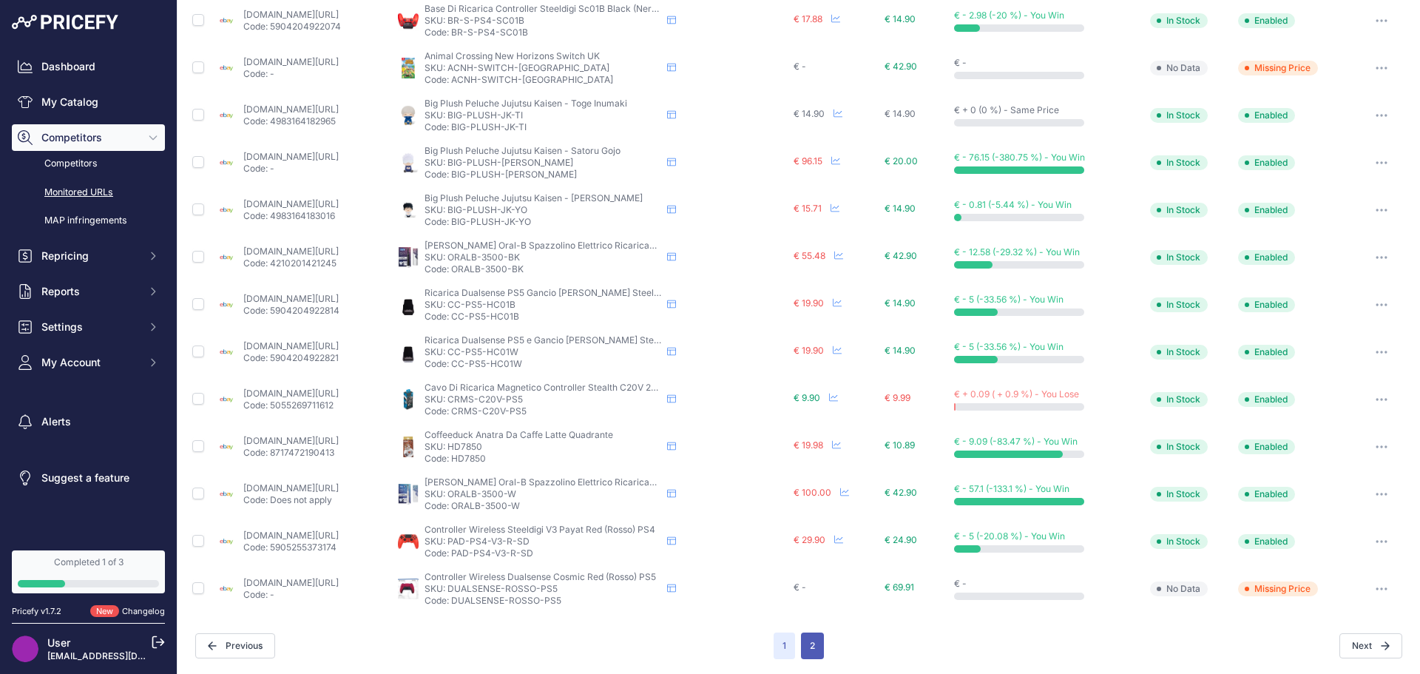
click at [813, 643] on button "2" at bounding box center [812, 645] width 23 height 27
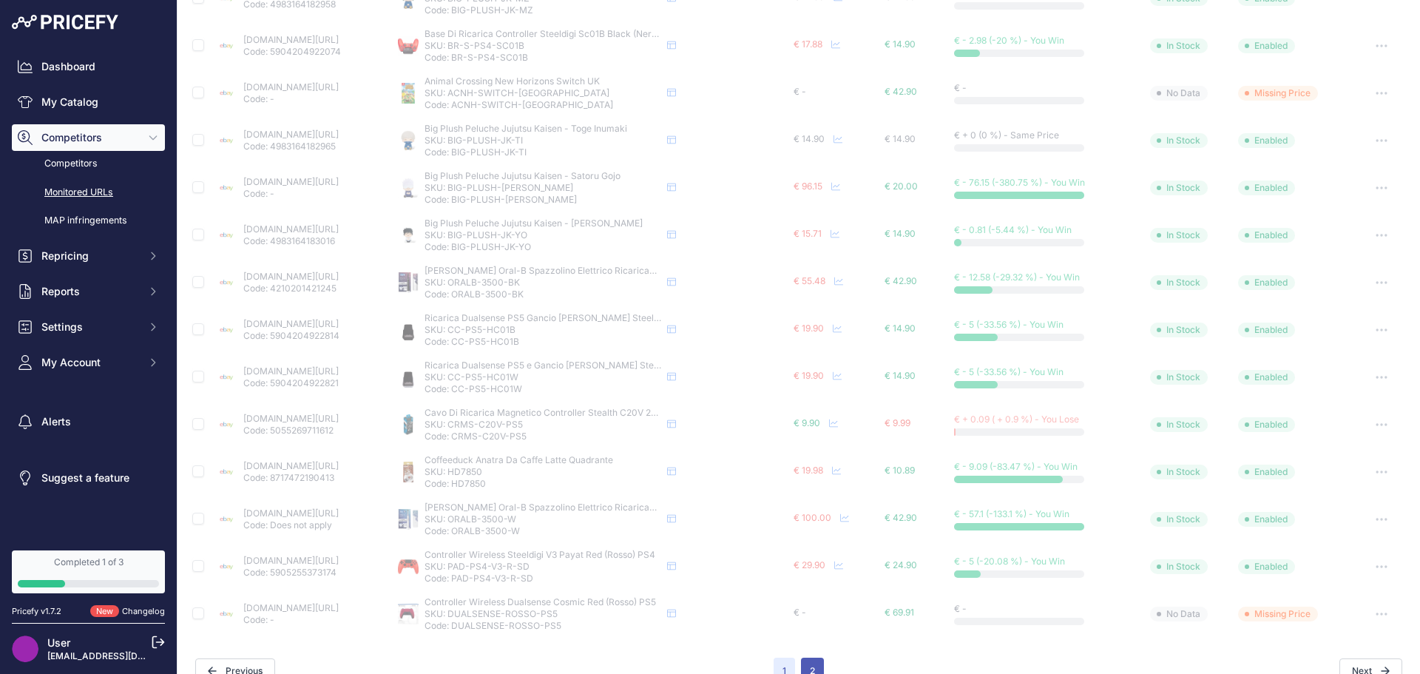
scroll to position [560, 0]
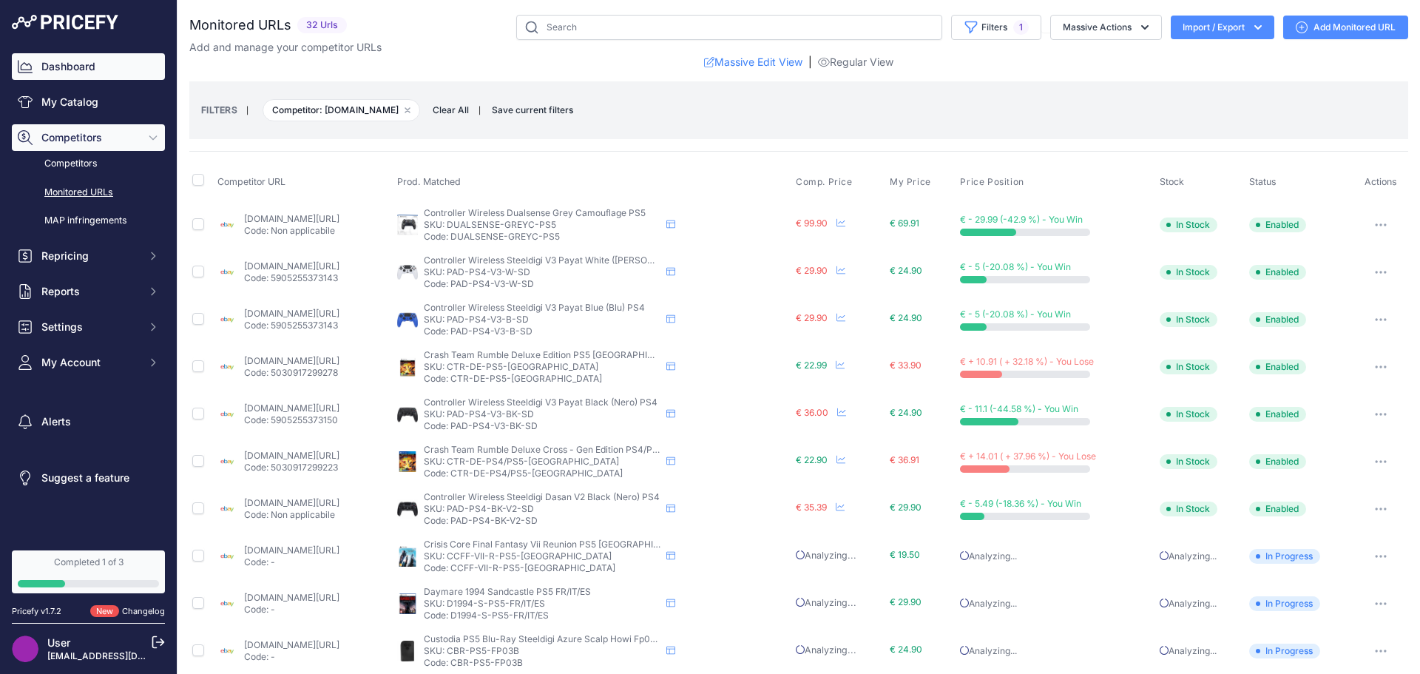
click at [92, 68] on link "Dashboard" at bounding box center [88, 66] width 153 height 27
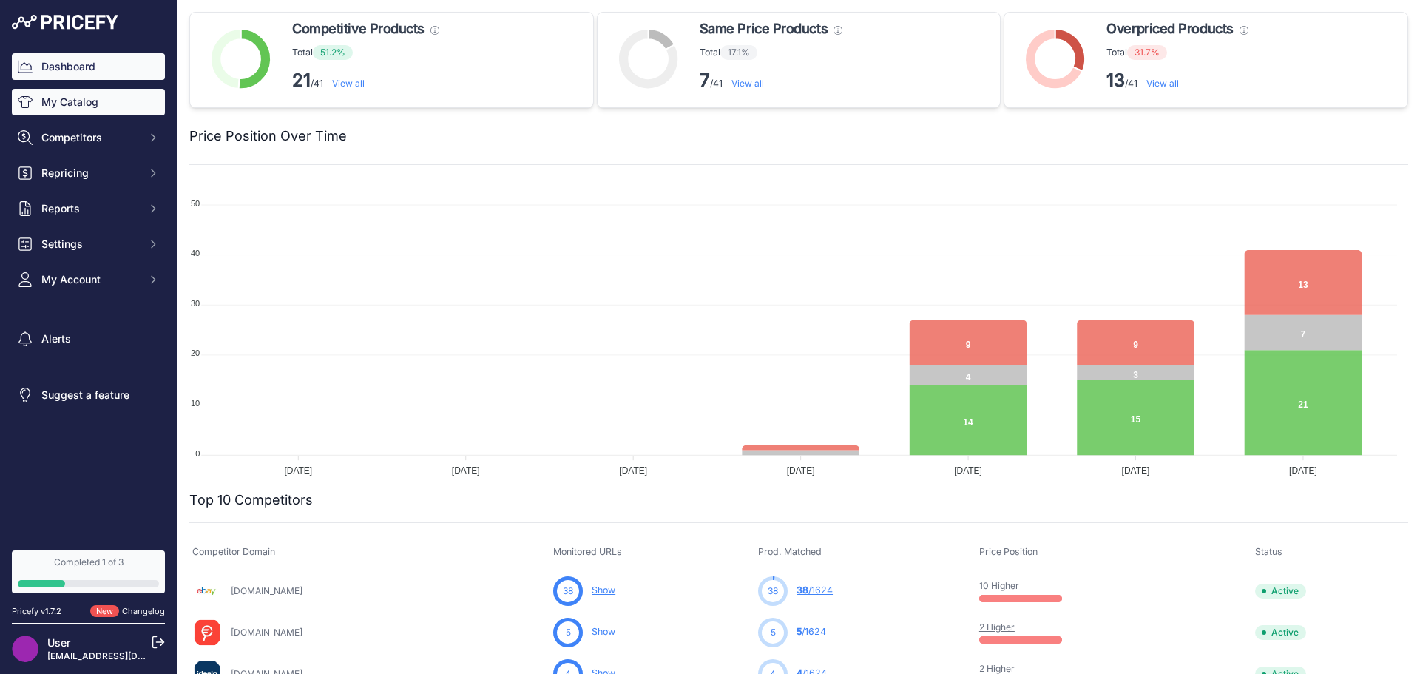
click at [118, 89] on link "My Catalog" at bounding box center [88, 102] width 153 height 27
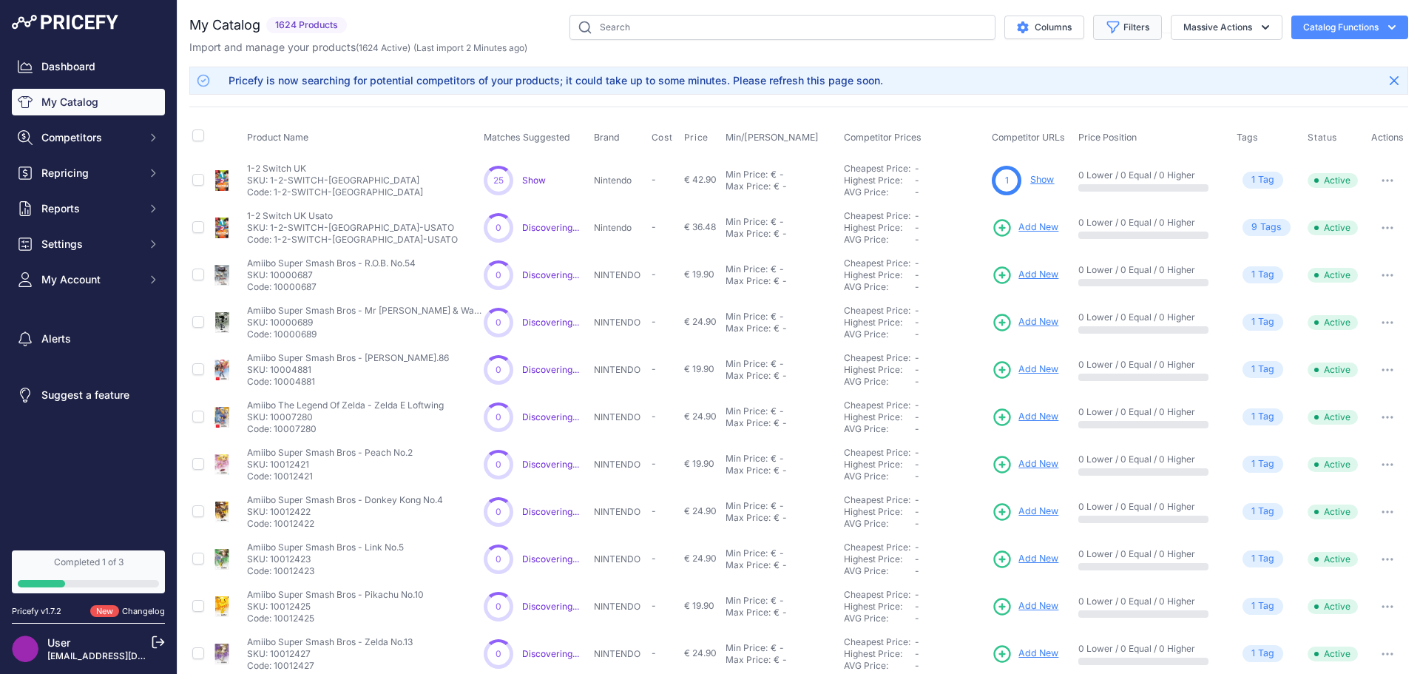
click at [1093, 28] on button "Filters" at bounding box center [1127, 27] width 69 height 25
click at [1039, 29] on button "Columns" at bounding box center [1044, 28] width 80 height 24
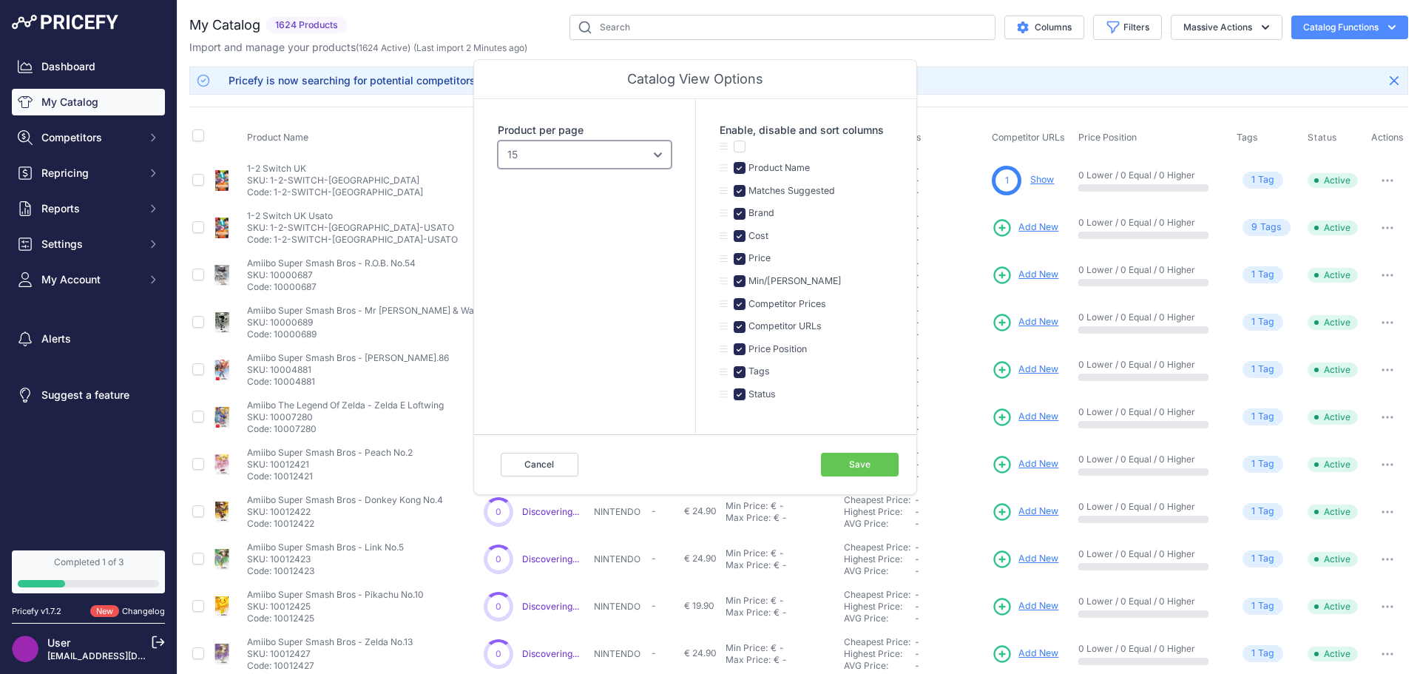
click at [589, 141] on select "10 15 20 25 50 100" at bounding box center [585, 154] width 174 height 28
select select "100"
click at [498, 140] on select "10 15 20 25 50 100" at bounding box center [585, 154] width 174 height 28
click at [844, 461] on button "Save" at bounding box center [860, 465] width 78 height 24
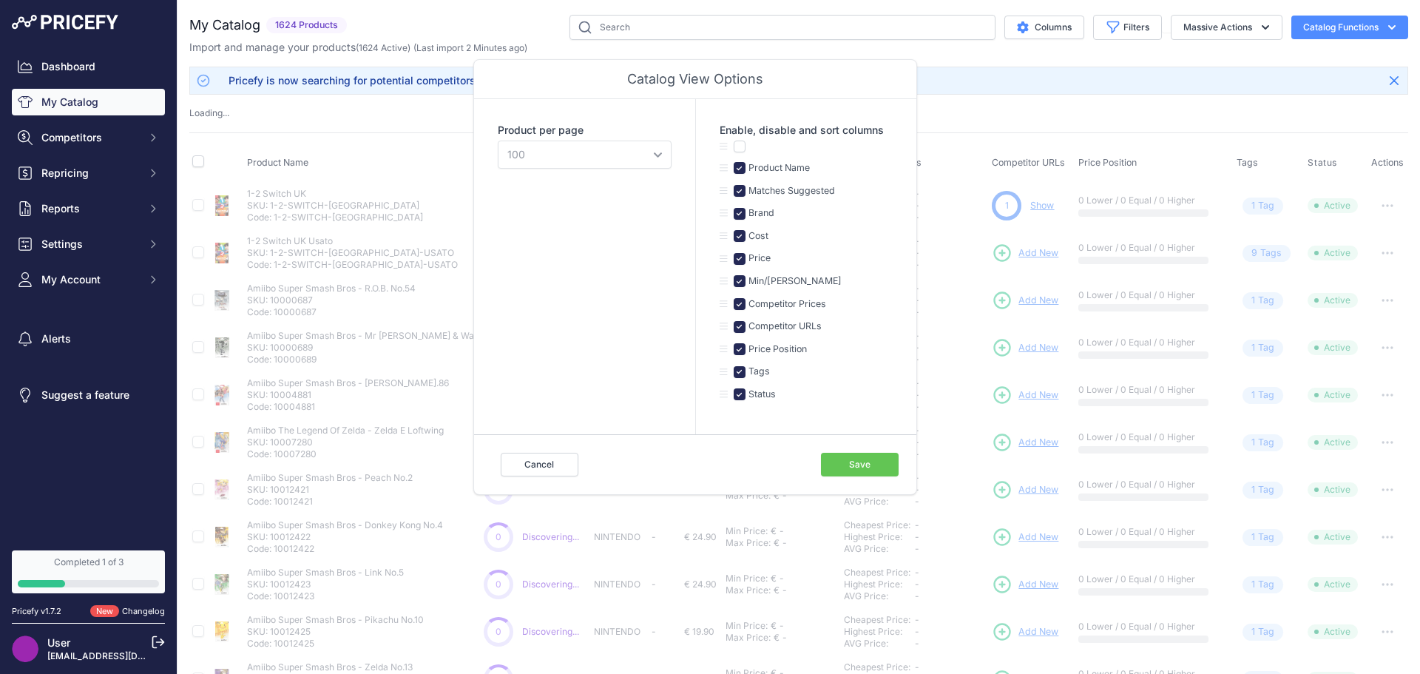
click at [935, 132] on div "Product Name Matches Suggested Brand Cost" at bounding box center [798, 512] width 1219 height 760
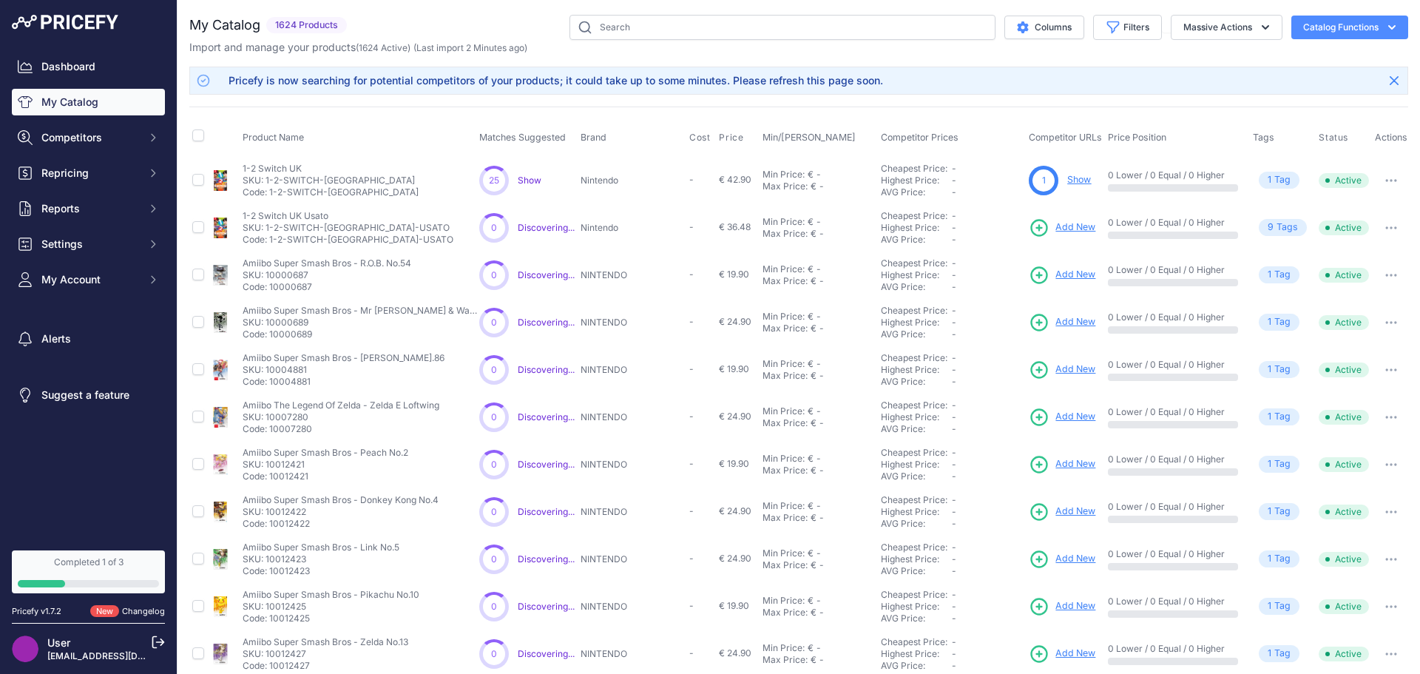
scroll to position [64, 0]
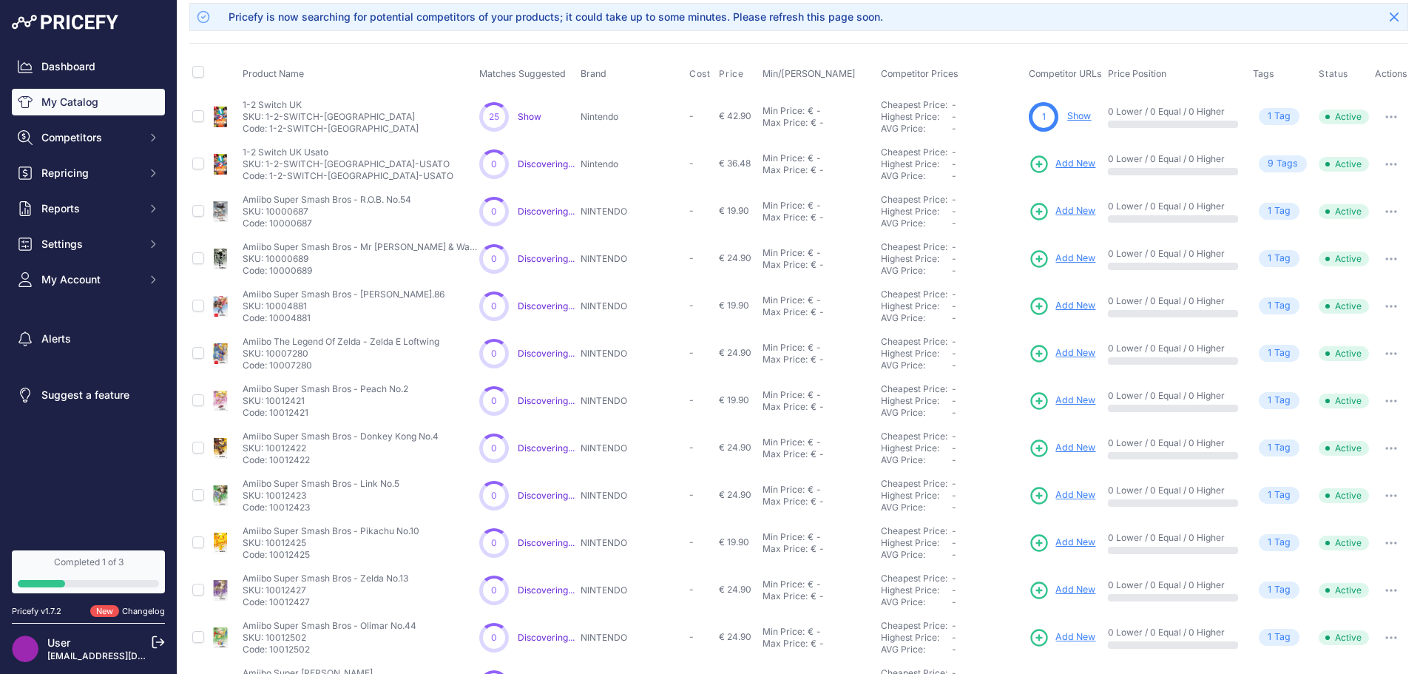
click at [1281, 163] on span "9 Tag s" at bounding box center [1283, 163] width 48 height 17
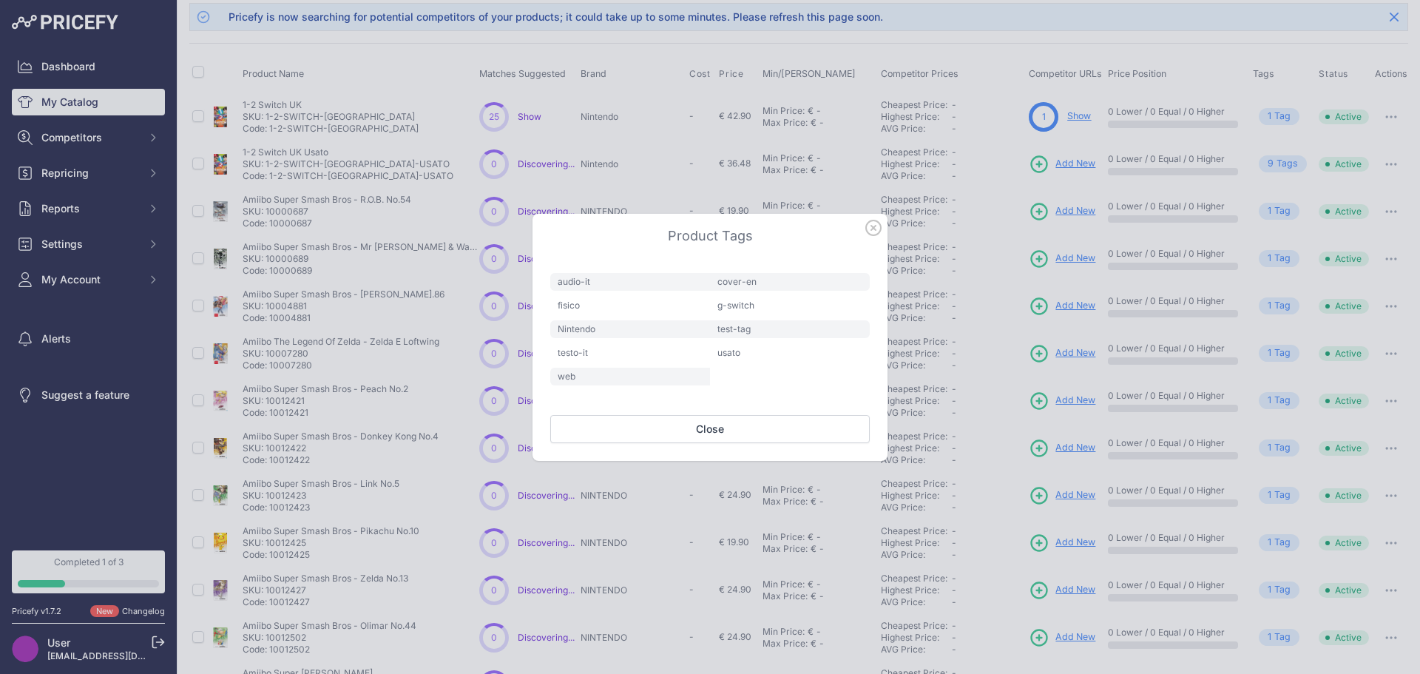
click at [870, 229] on icon "button" at bounding box center [873, 228] width 16 height 16
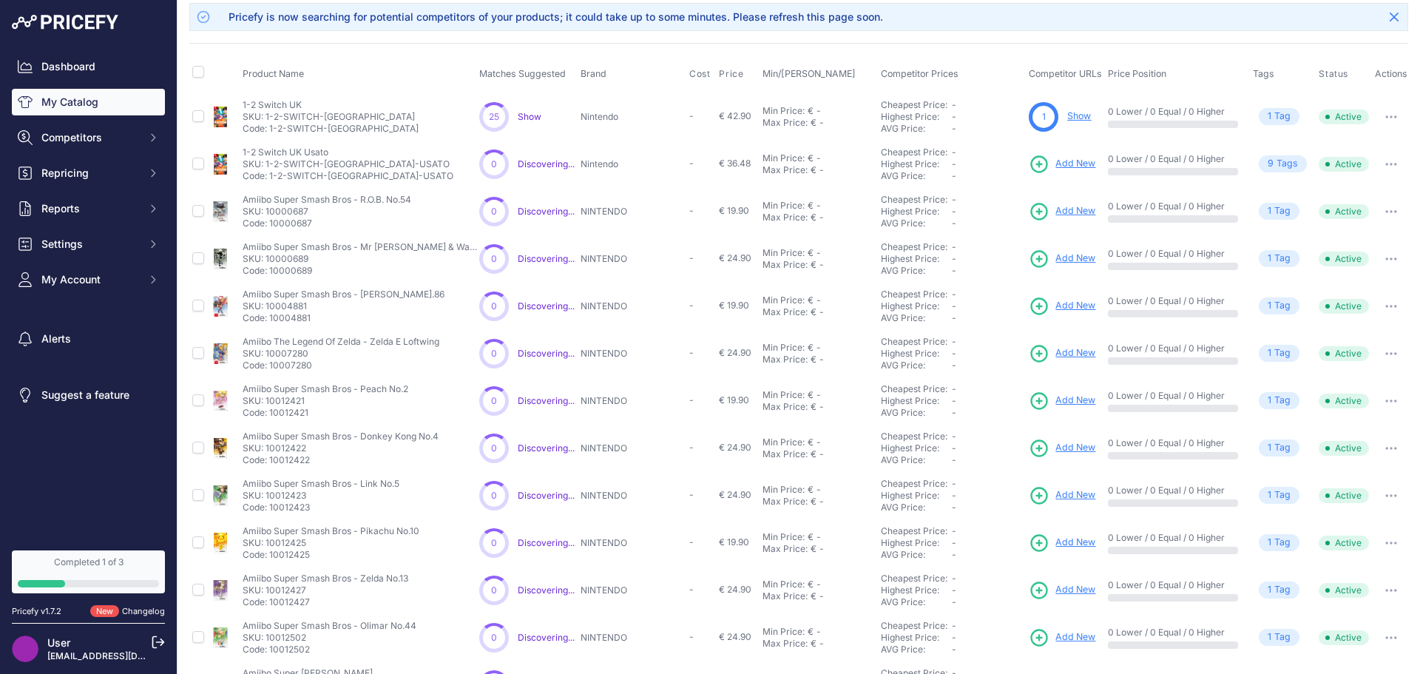
click at [1283, 120] on span "1 Tag s" at bounding box center [1279, 116] width 41 height 17
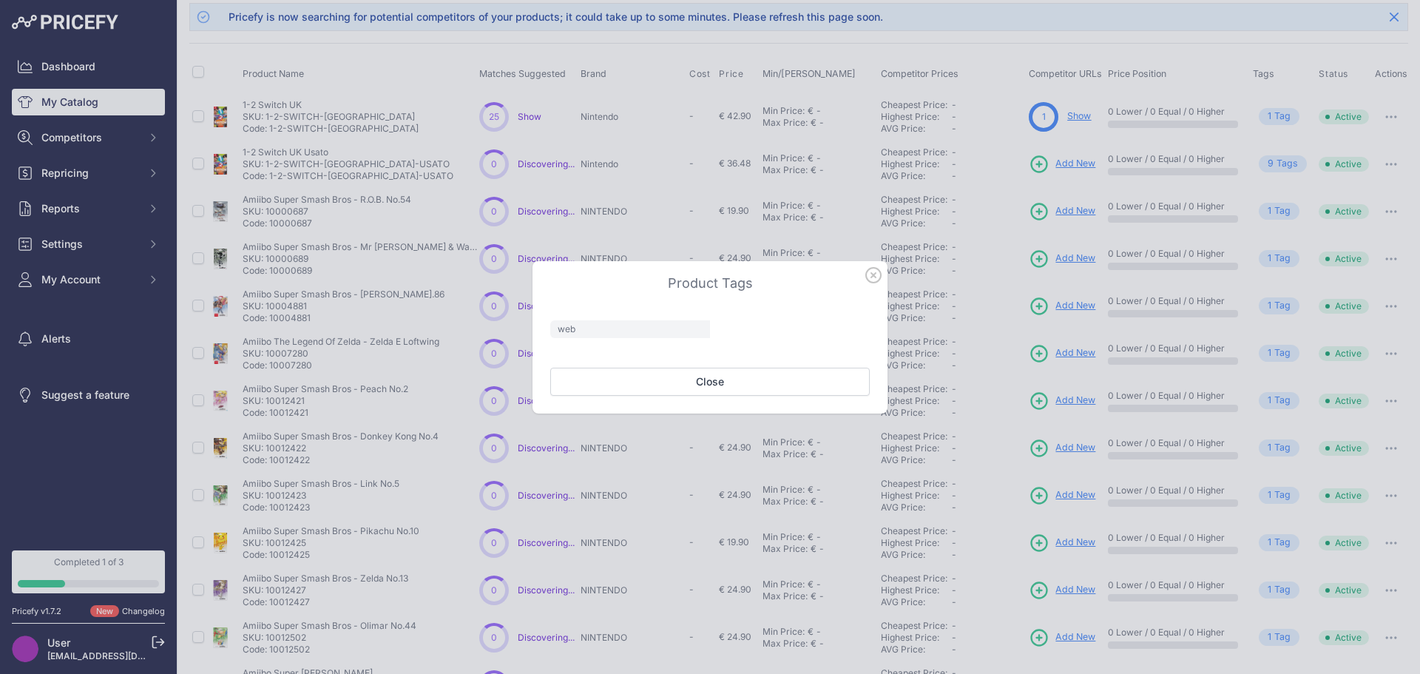
click at [1279, 117] on div at bounding box center [710, 337] width 1420 height 674
click at [875, 278] on icon "button" at bounding box center [873, 275] width 16 height 16
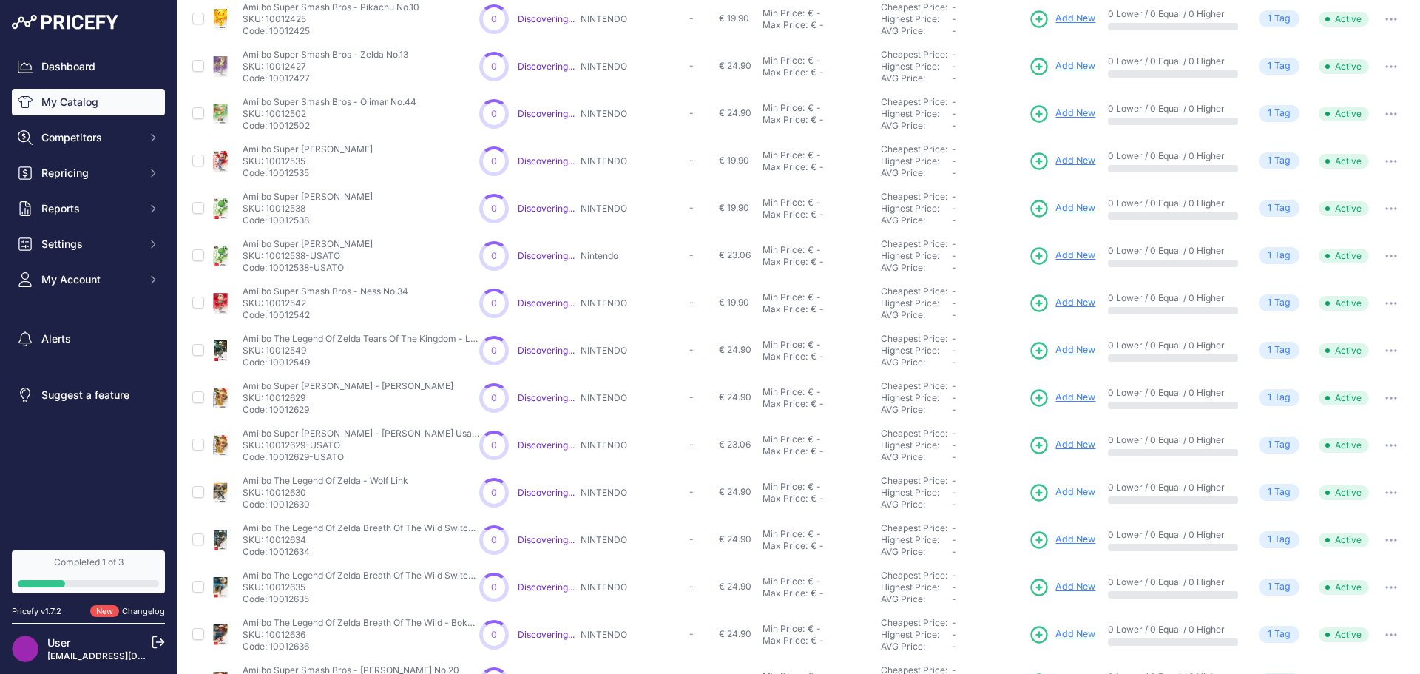
scroll to position [0, 0]
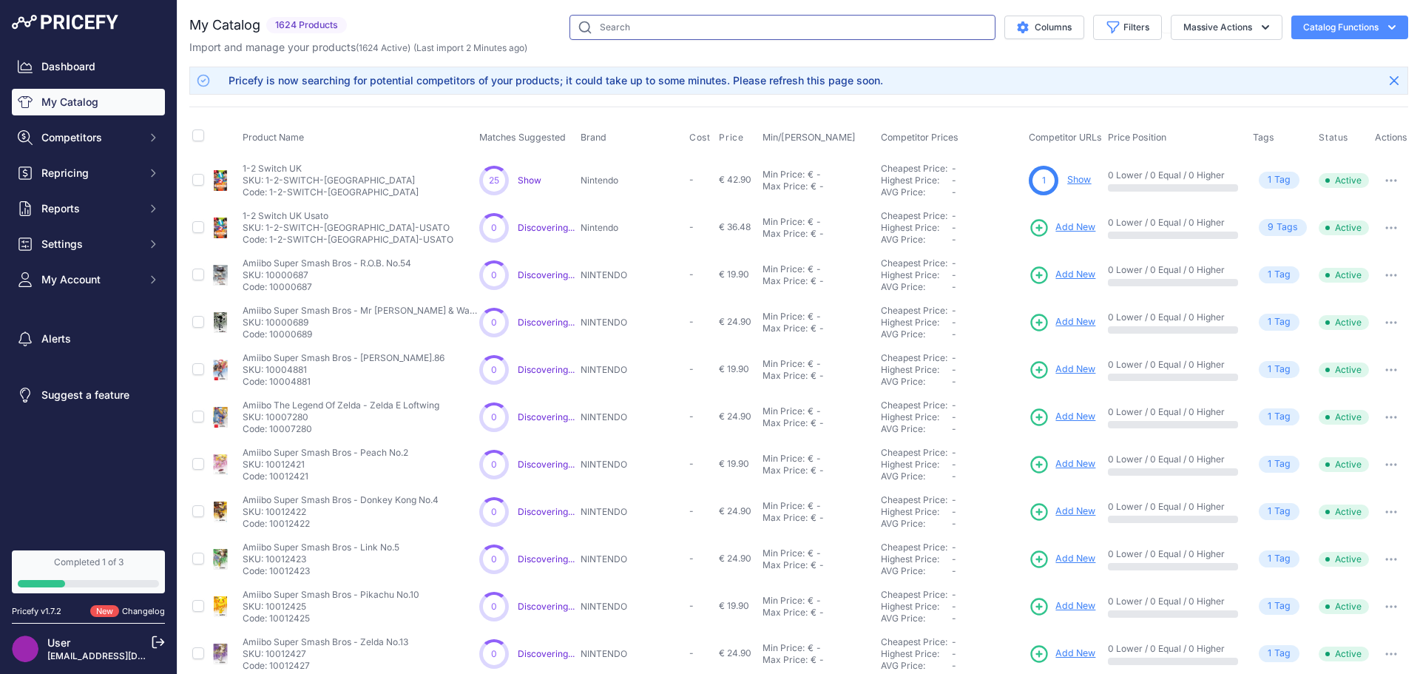
click at [665, 25] on input "text" at bounding box center [782, 27] width 426 height 25
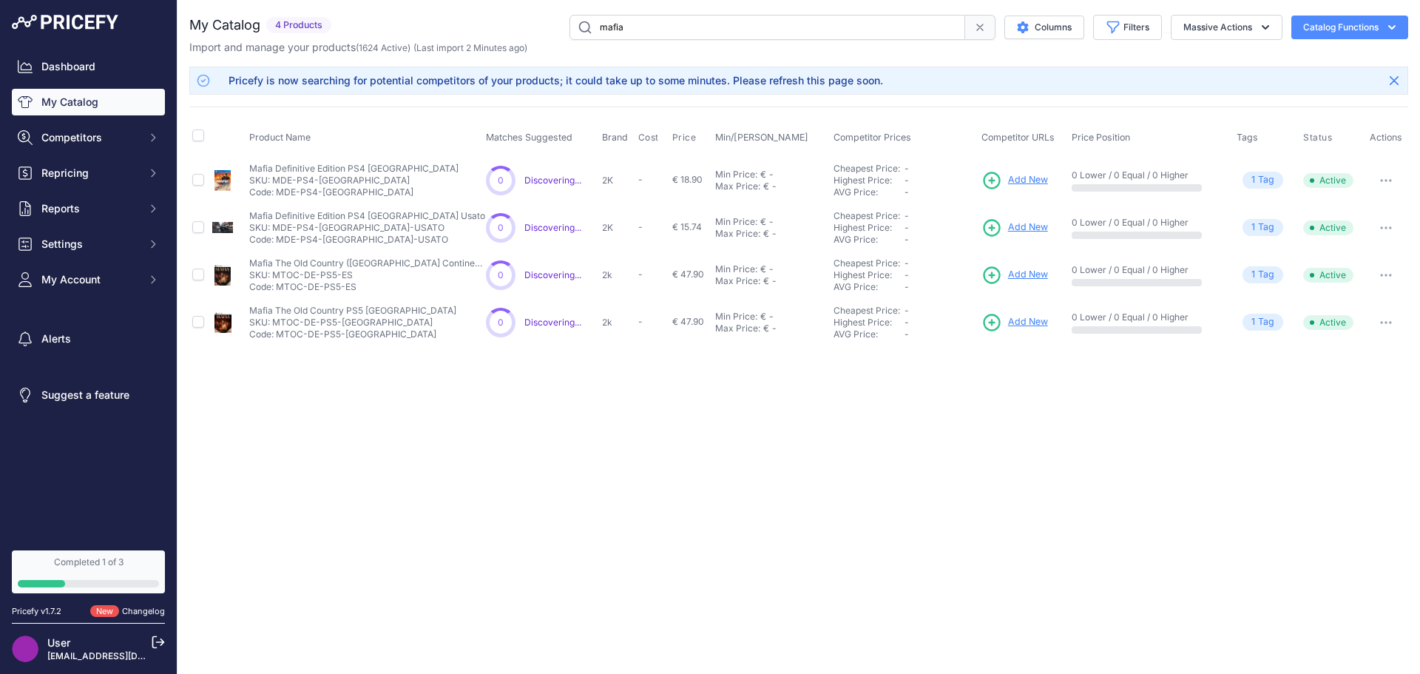
click at [1386, 266] on button "button" at bounding box center [1386, 275] width 30 height 21
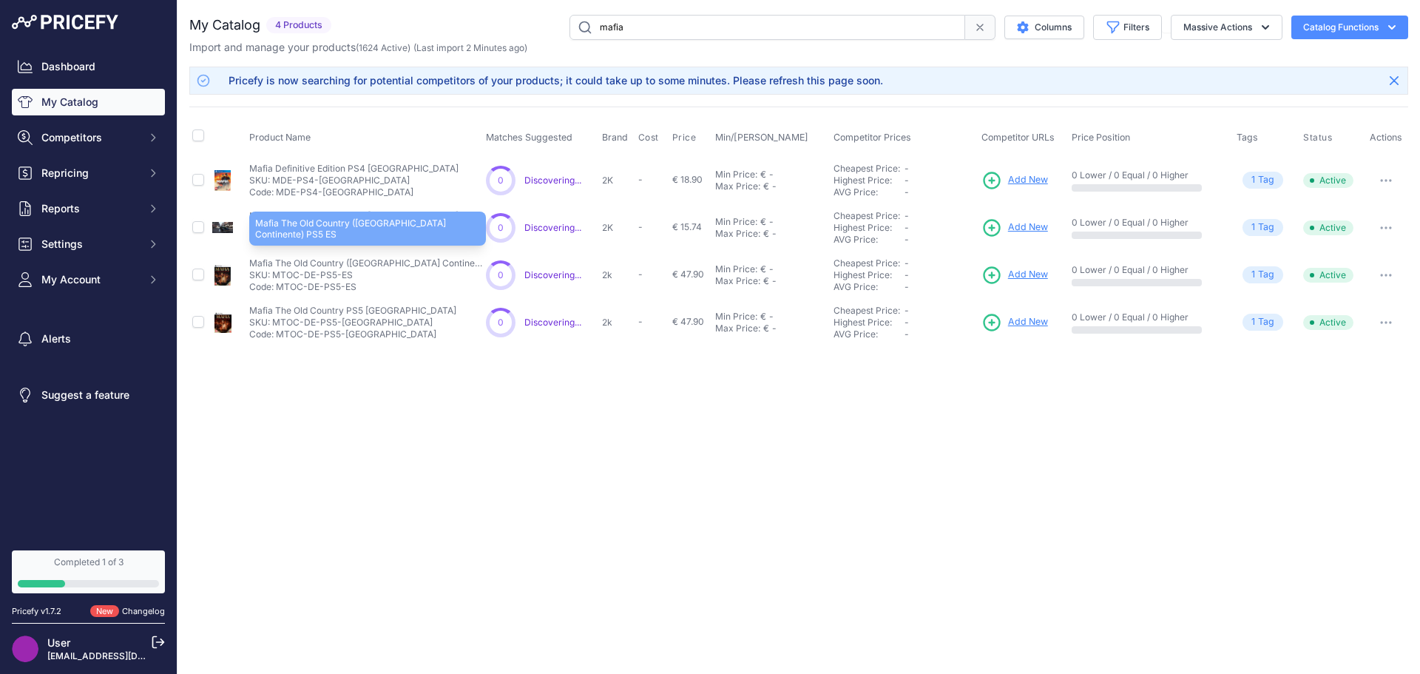
click at [396, 268] on p "Mafia The Old Country (El Viejo Continente) PS5 ES" at bounding box center [367, 263] width 237 height 12
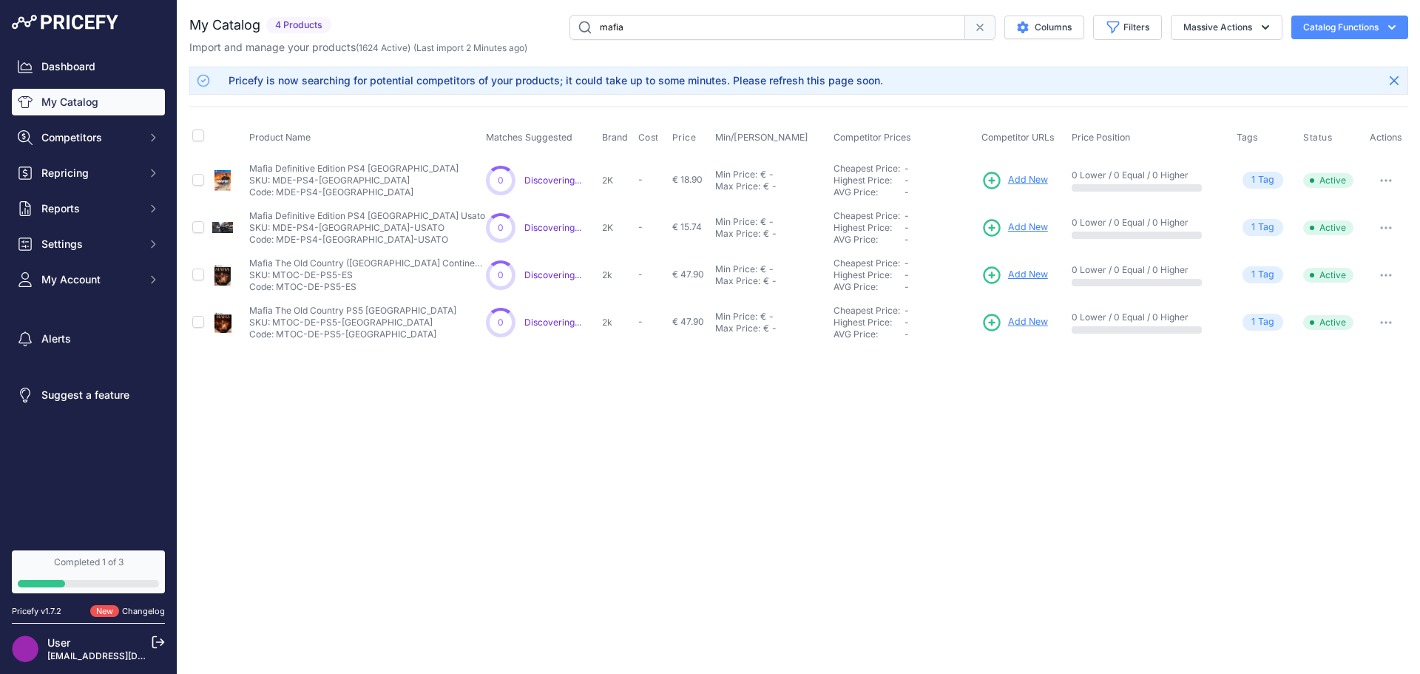
click at [640, 29] on input "mafia" at bounding box center [767, 27] width 396 height 25
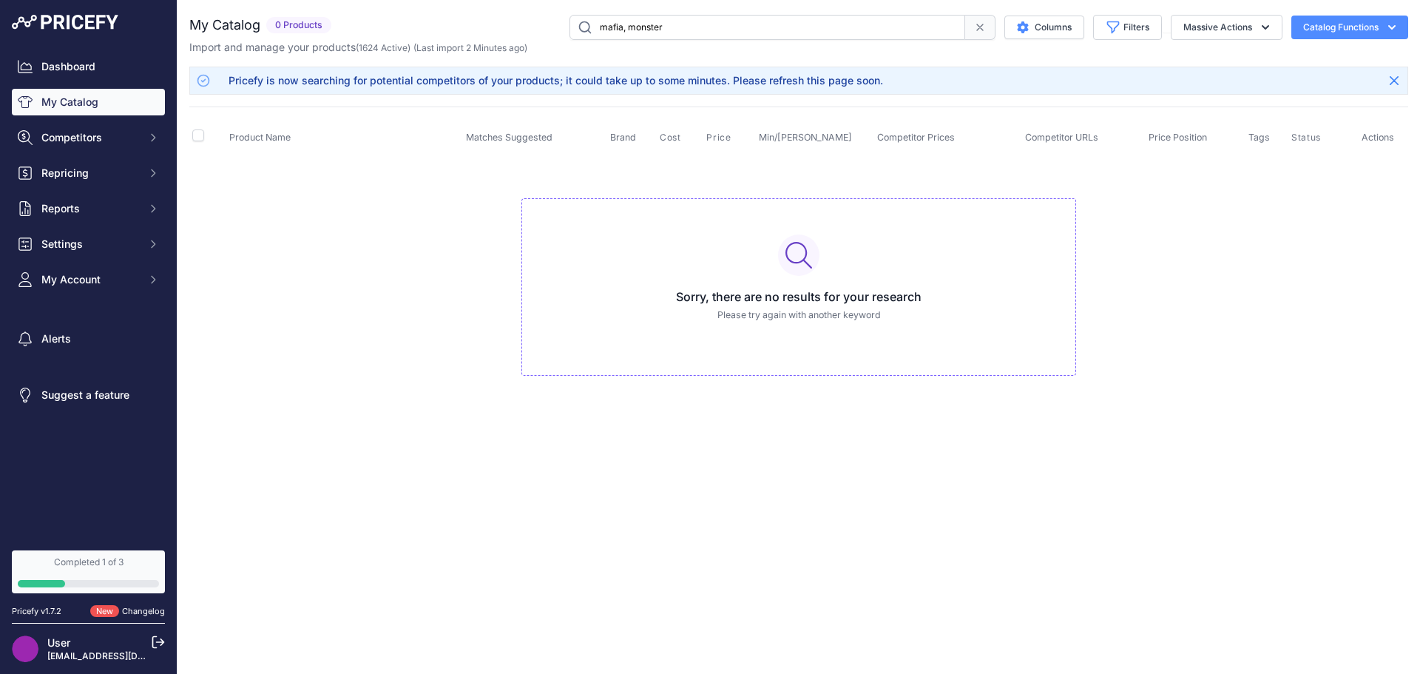
click at [640, 29] on input "mafia, monster" at bounding box center [767, 27] width 396 height 25
type input "monster hunter"
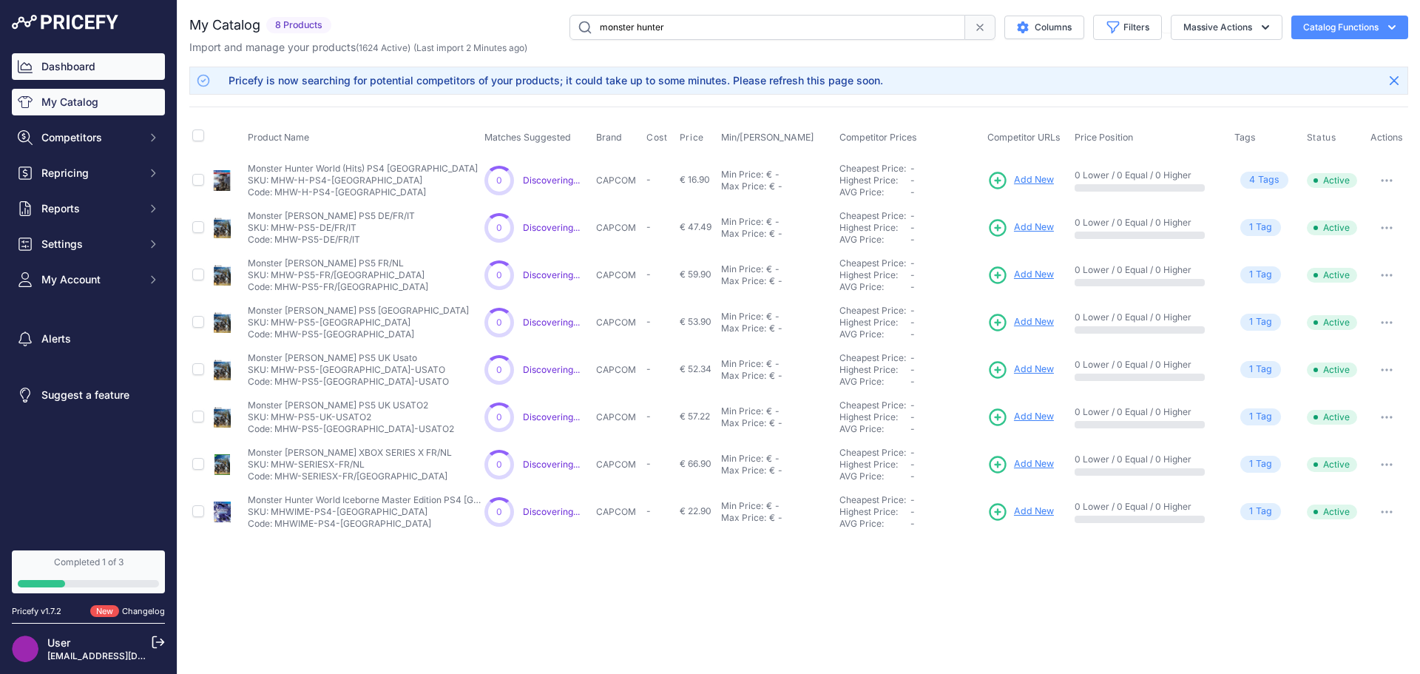
click at [84, 68] on link "Dashboard" at bounding box center [88, 66] width 153 height 27
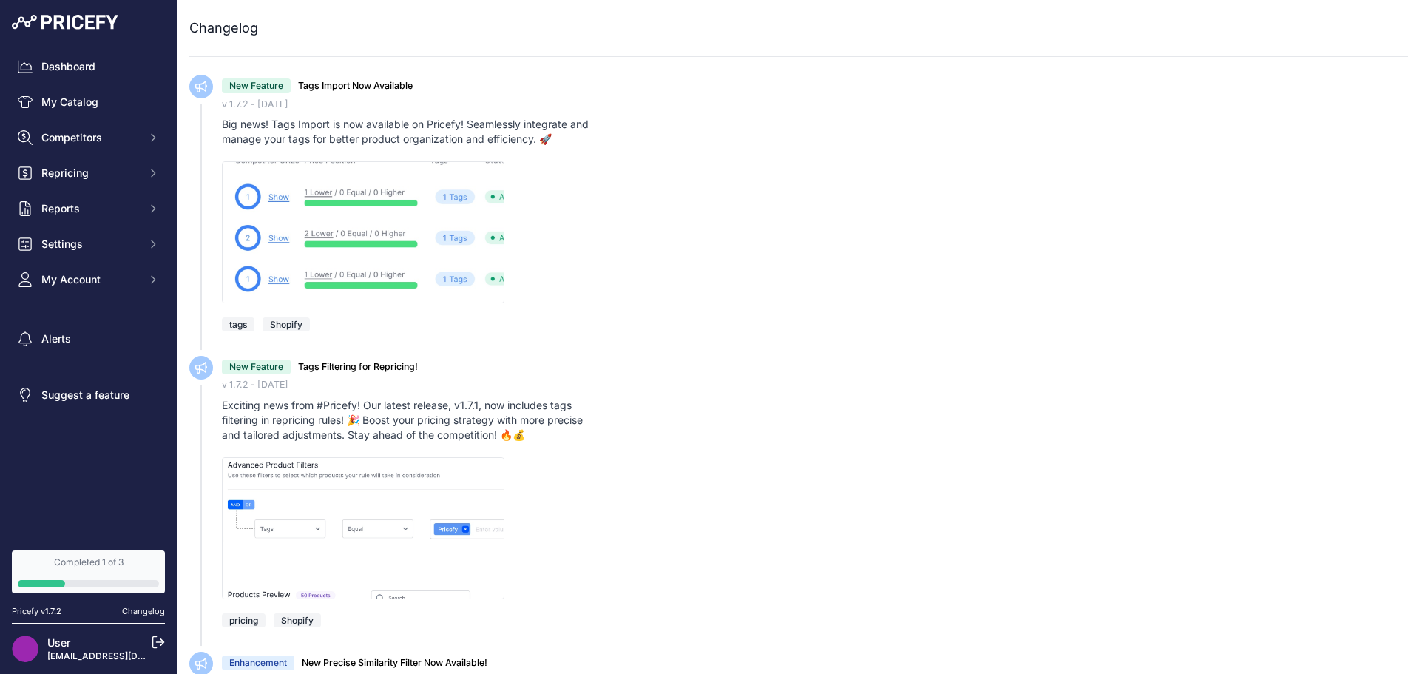
click at [115, 564] on div "Completed 1 of 3" at bounding box center [88, 562] width 141 height 12
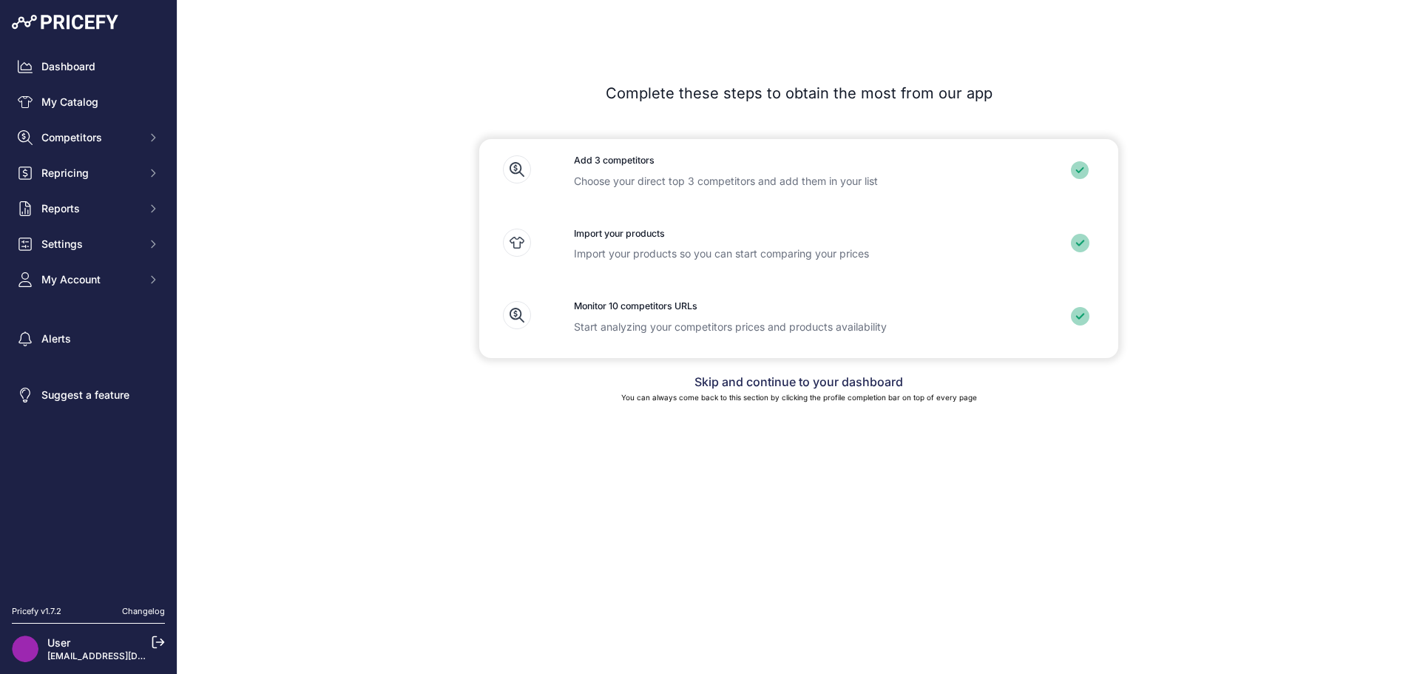
click at [771, 385] on link "Skip and continue to your dashboard" at bounding box center [798, 381] width 209 height 15
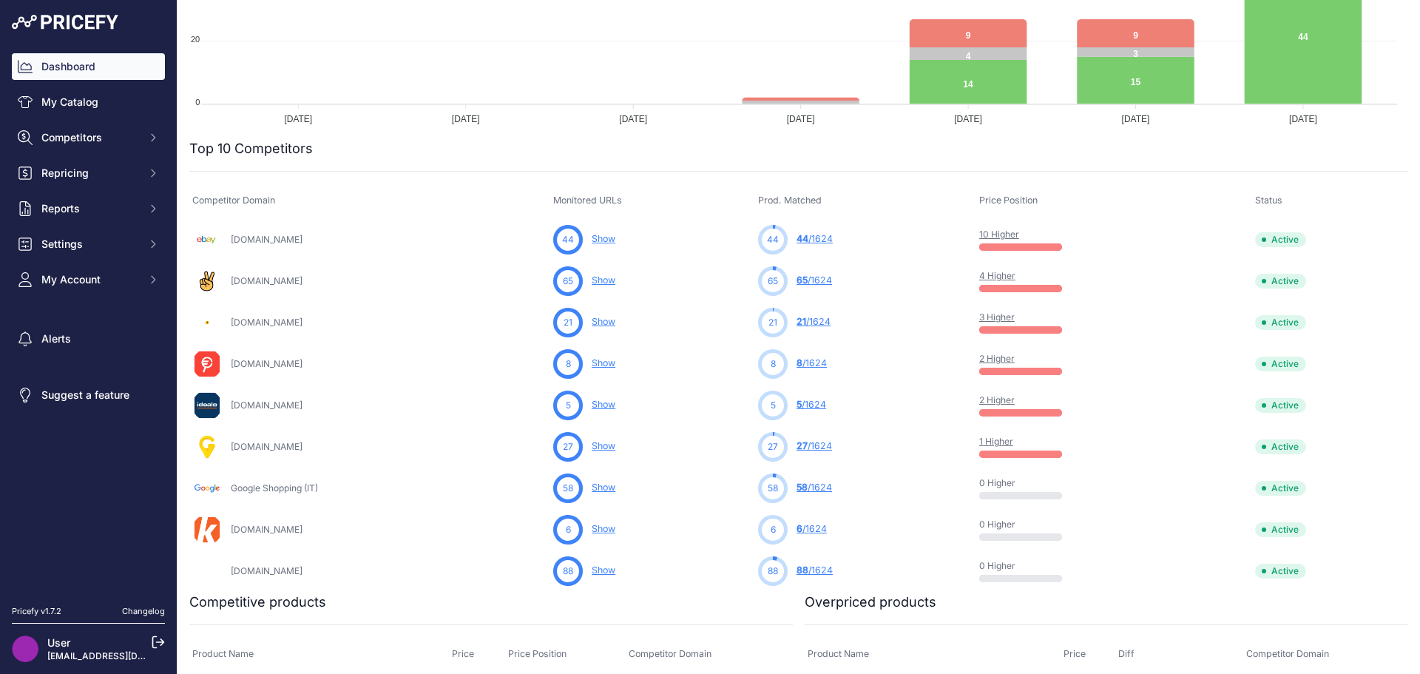
scroll to position [370, 0]
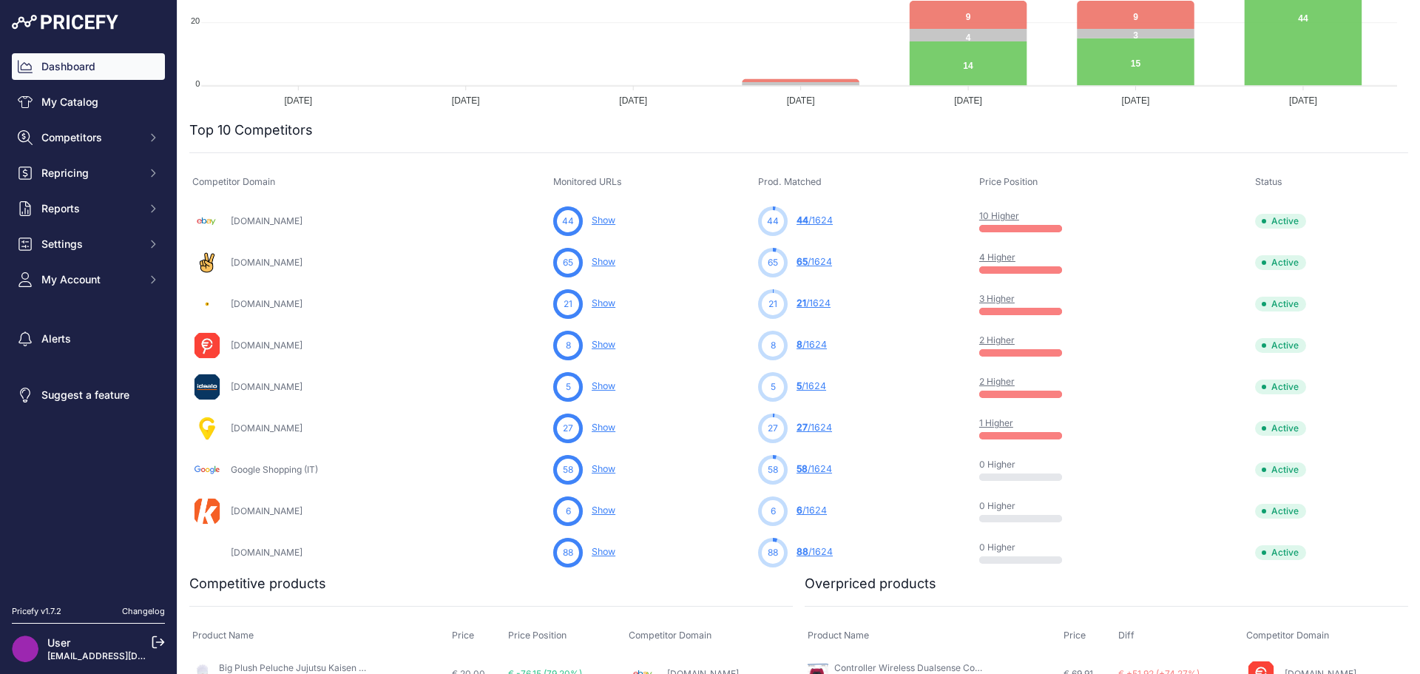
click at [820, 217] on link "44 /1624" at bounding box center [814, 219] width 36 height 11
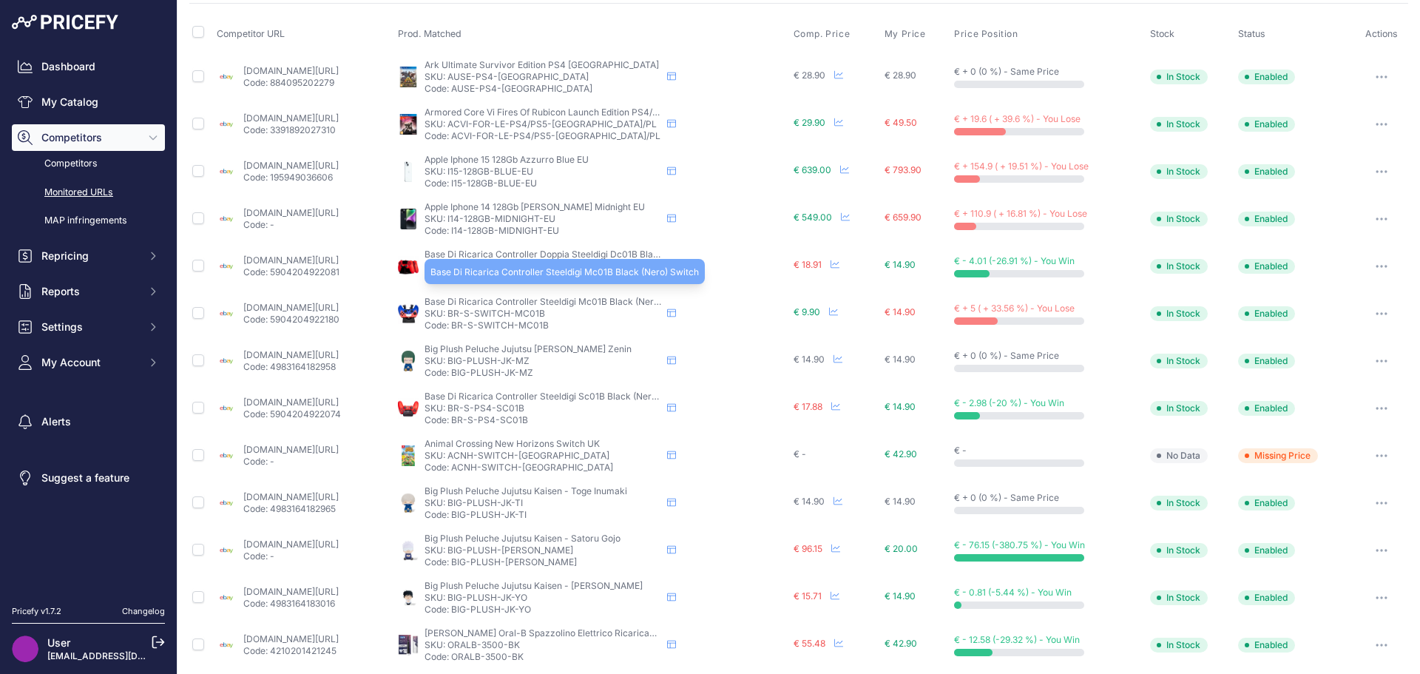
scroll to position [535, 0]
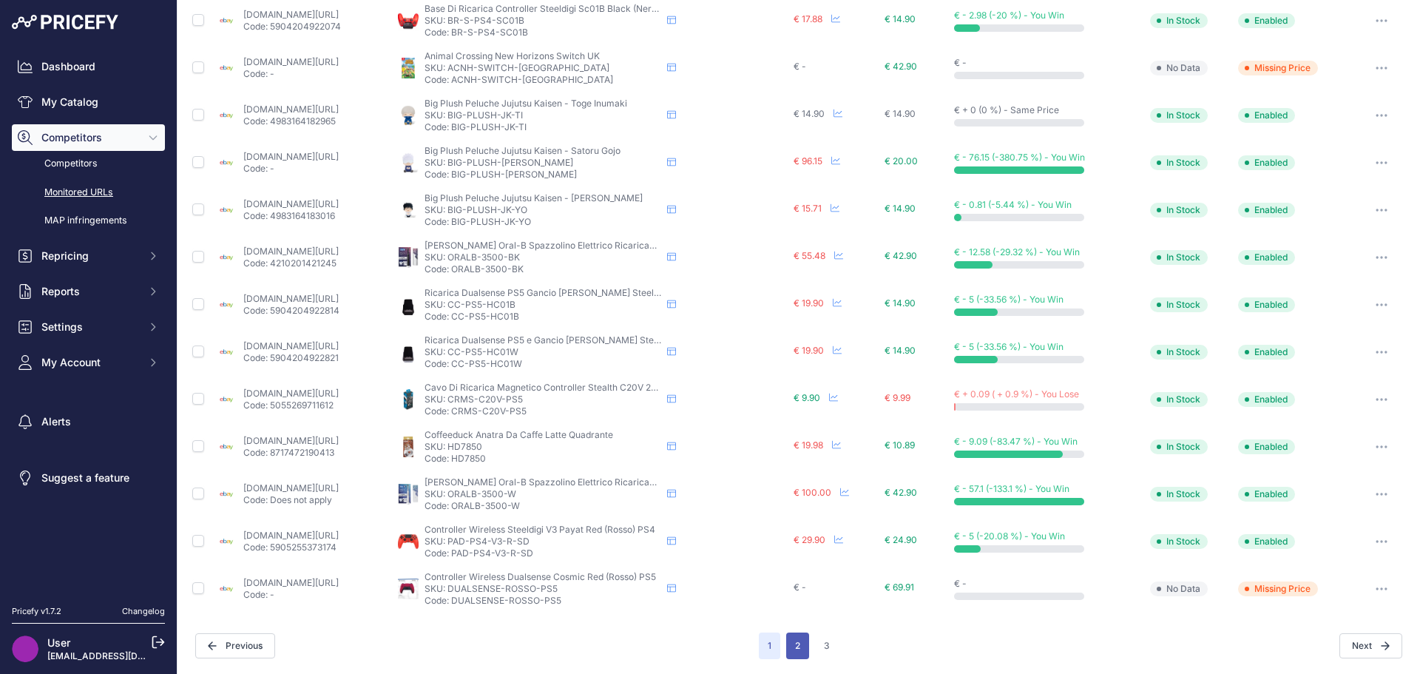
click at [801, 648] on button "2" at bounding box center [797, 645] width 23 height 27
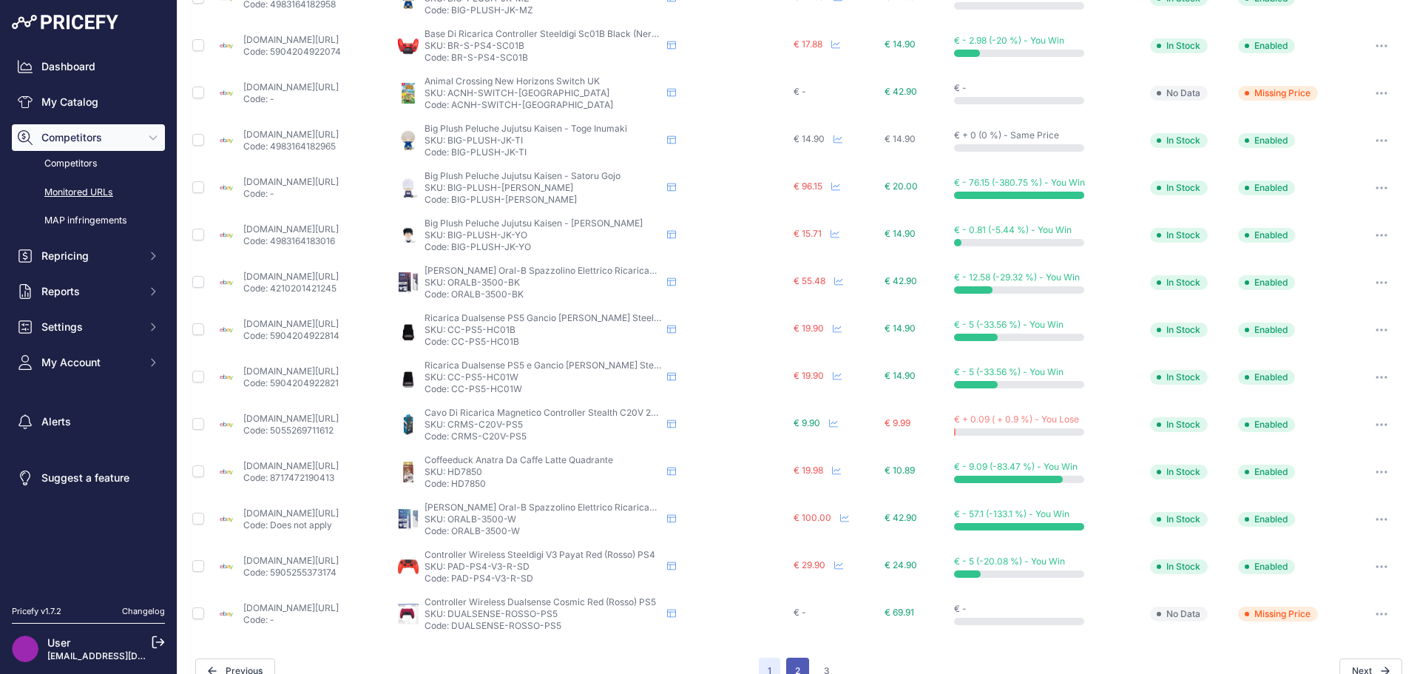
scroll to position [560, 0]
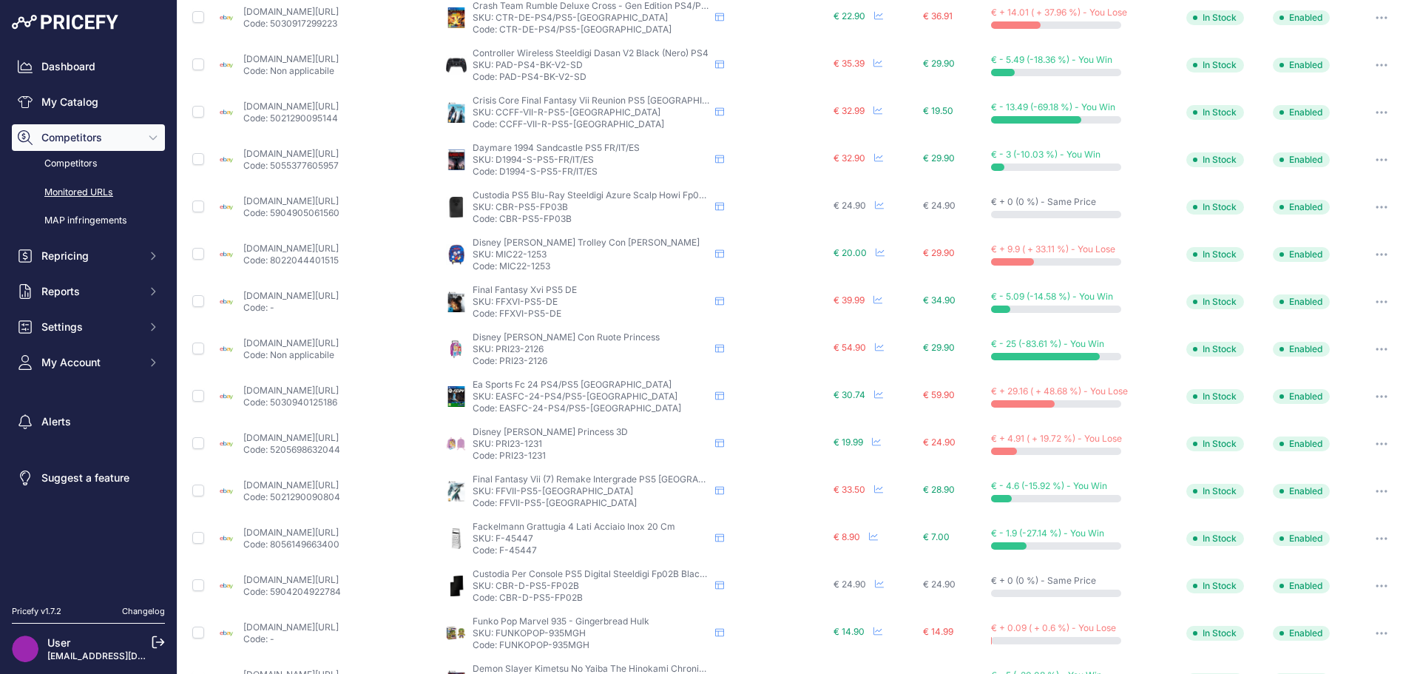
scroll to position [535, 0]
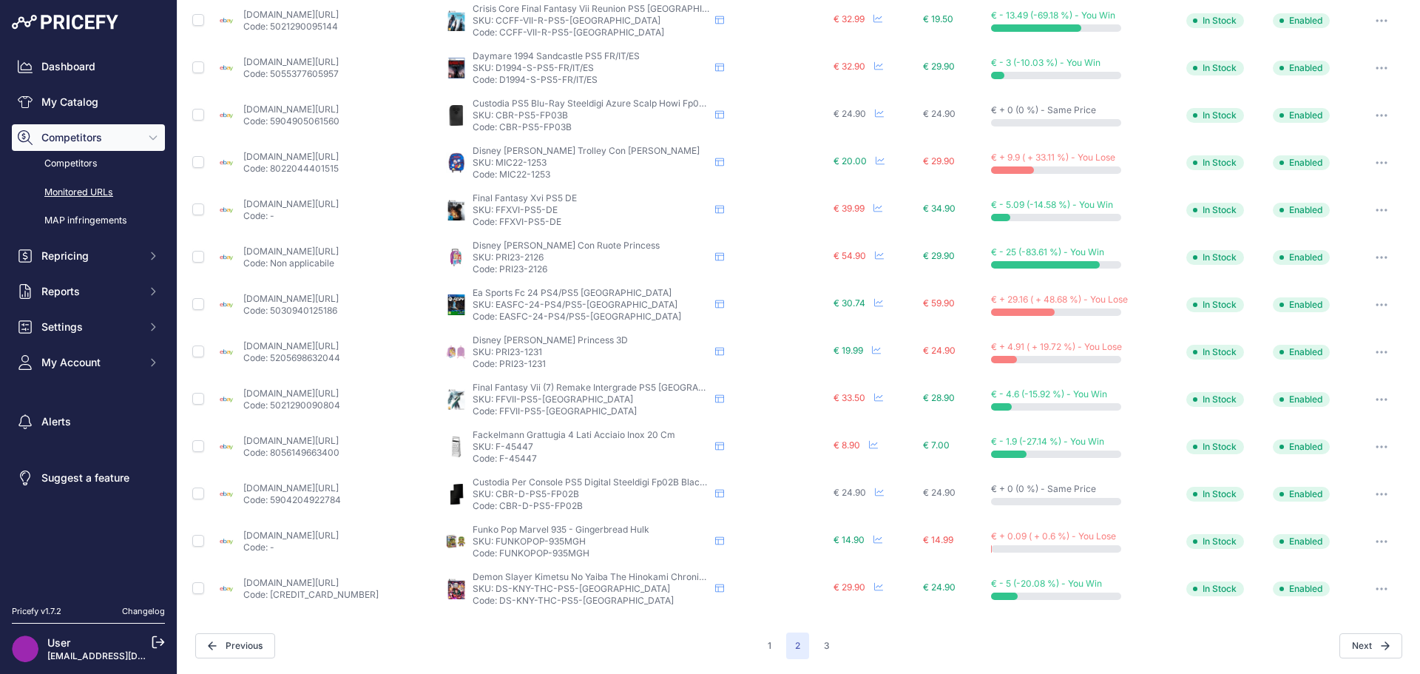
click at [339, 396] on link "ebay.it/itm/116459109694?prirule_jdsnikfkfjsd=9891" at bounding box center [290, 392] width 95 height 11
click at [724, 394] on icon at bounding box center [719, 398] width 9 height 9
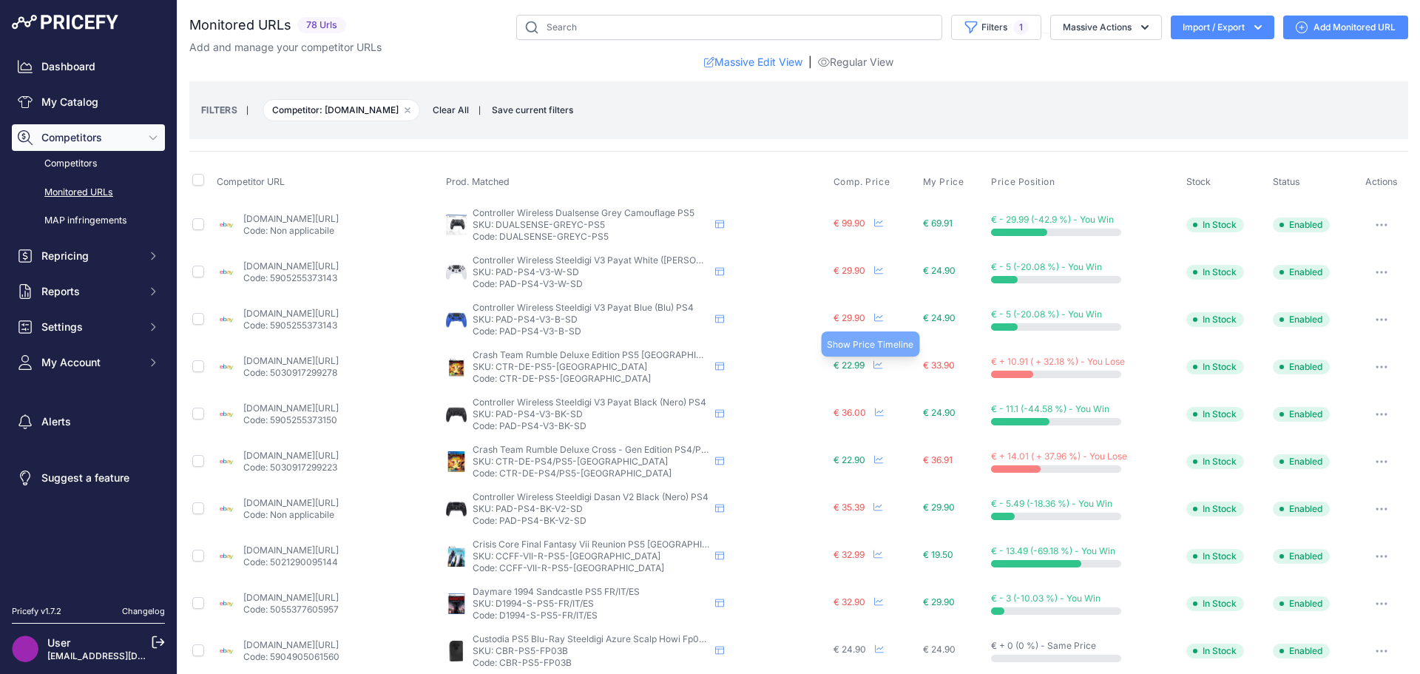
click at [877, 363] on icon at bounding box center [877, 364] width 9 height 9
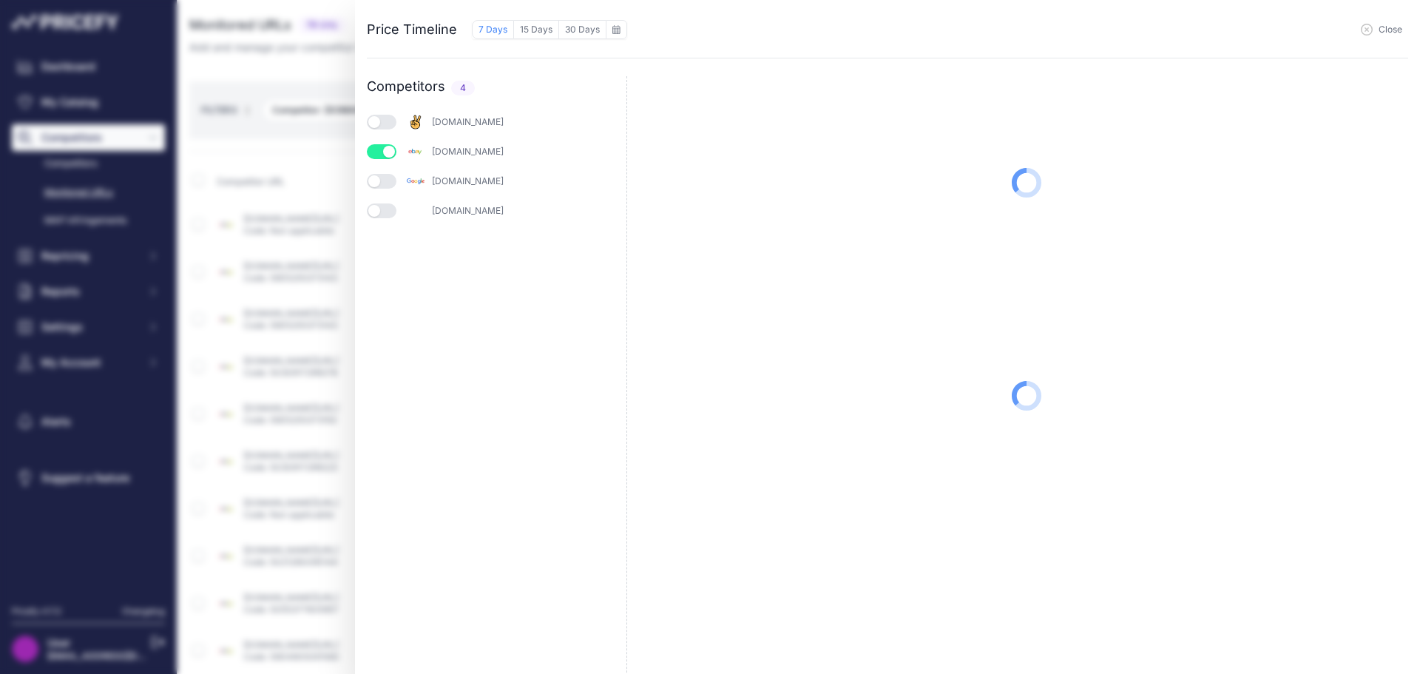
click at [373, 181] on button "button" at bounding box center [382, 181] width 30 height 15
click at [378, 215] on button "button" at bounding box center [382, 210] width 30 height 15
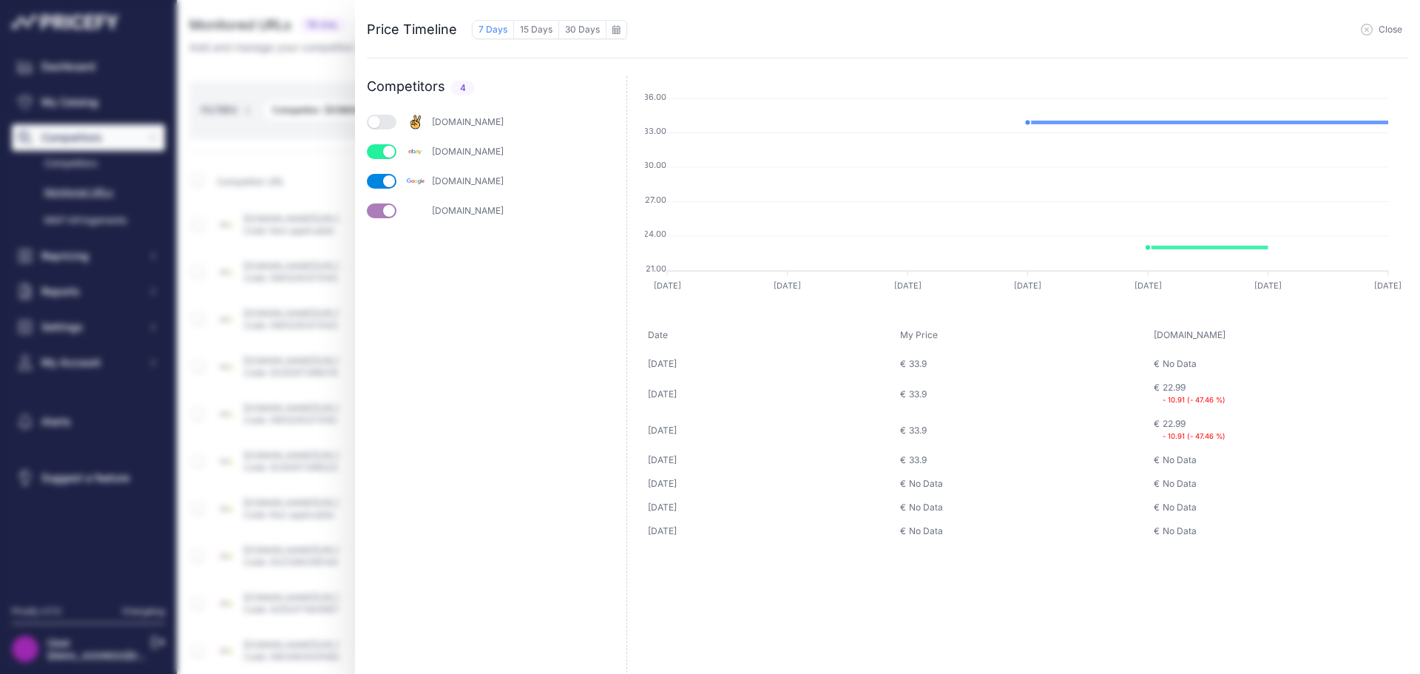
click at [381, 121] on button "button" at bounding box center [382, 122] width 30 height 15
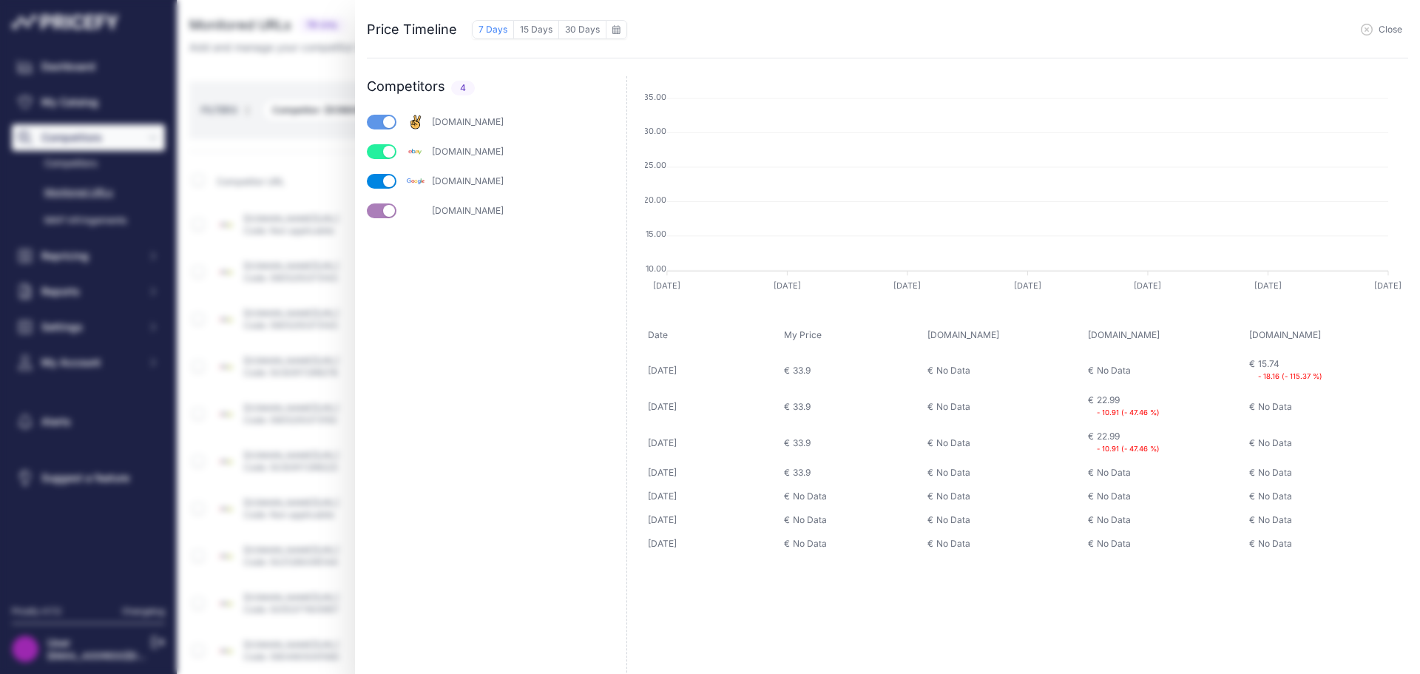
click at [1370, 26] on icon "button" at bounding box center [1366, 29] width 11 height 11
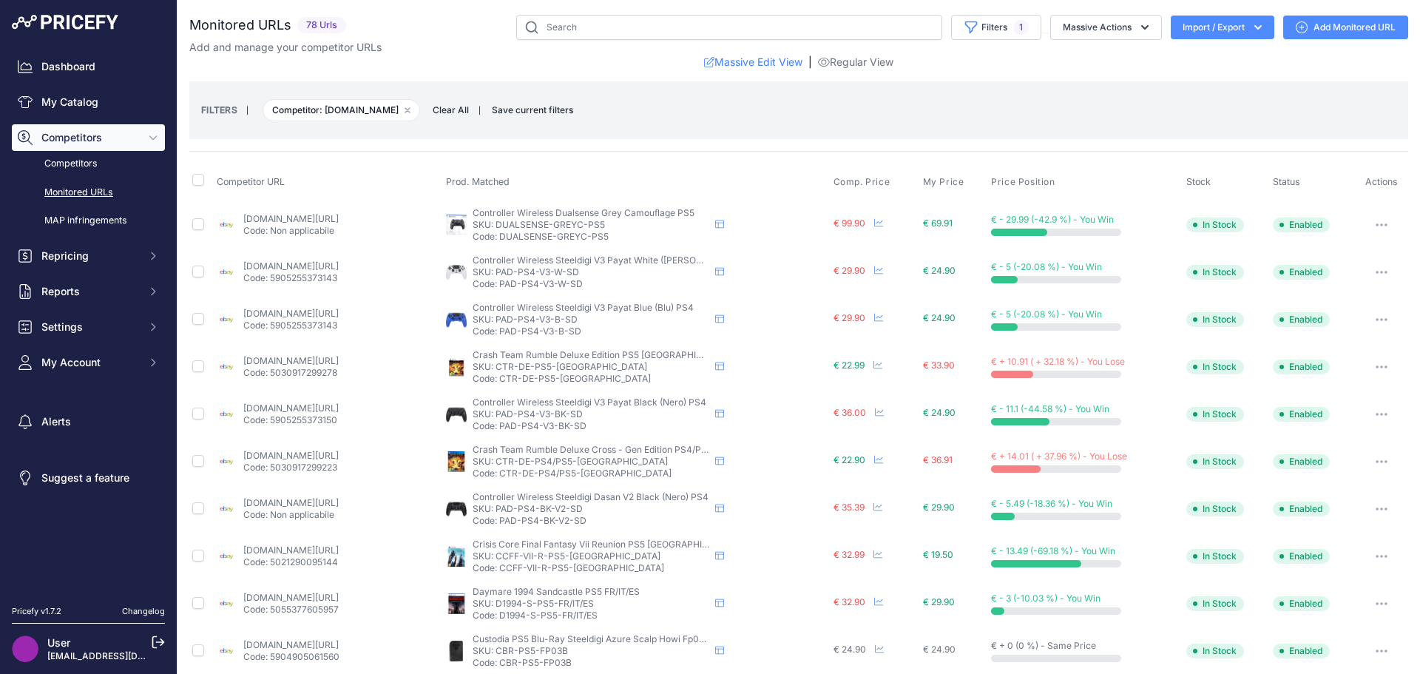
click at [339, 357] on link "ebay.it/itm/365736604510?prirule_jdsnikfkfjsd=9891" at bounding box center [290, 360] width 95 height 11
click at [944, 369] on span "€ 33.90" at bounding box center [939, 364] width 32 height 11
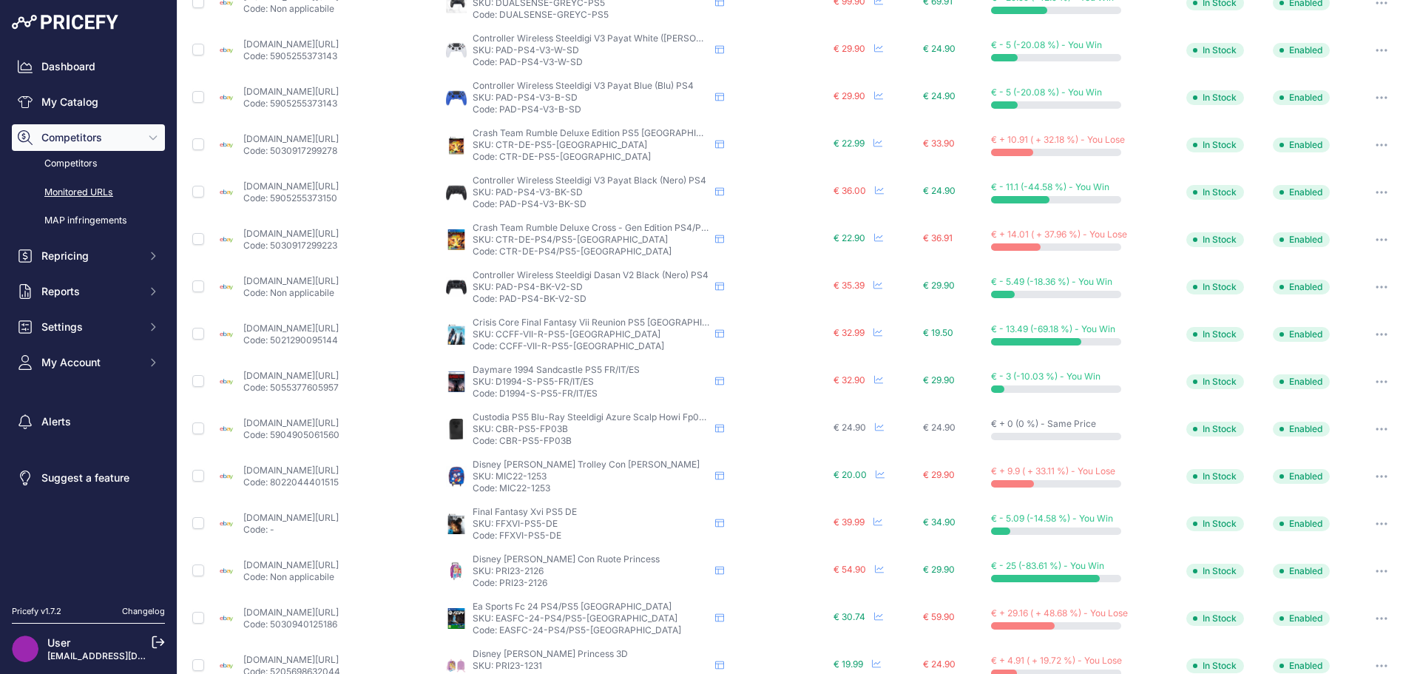
scroll to position [370, 0]
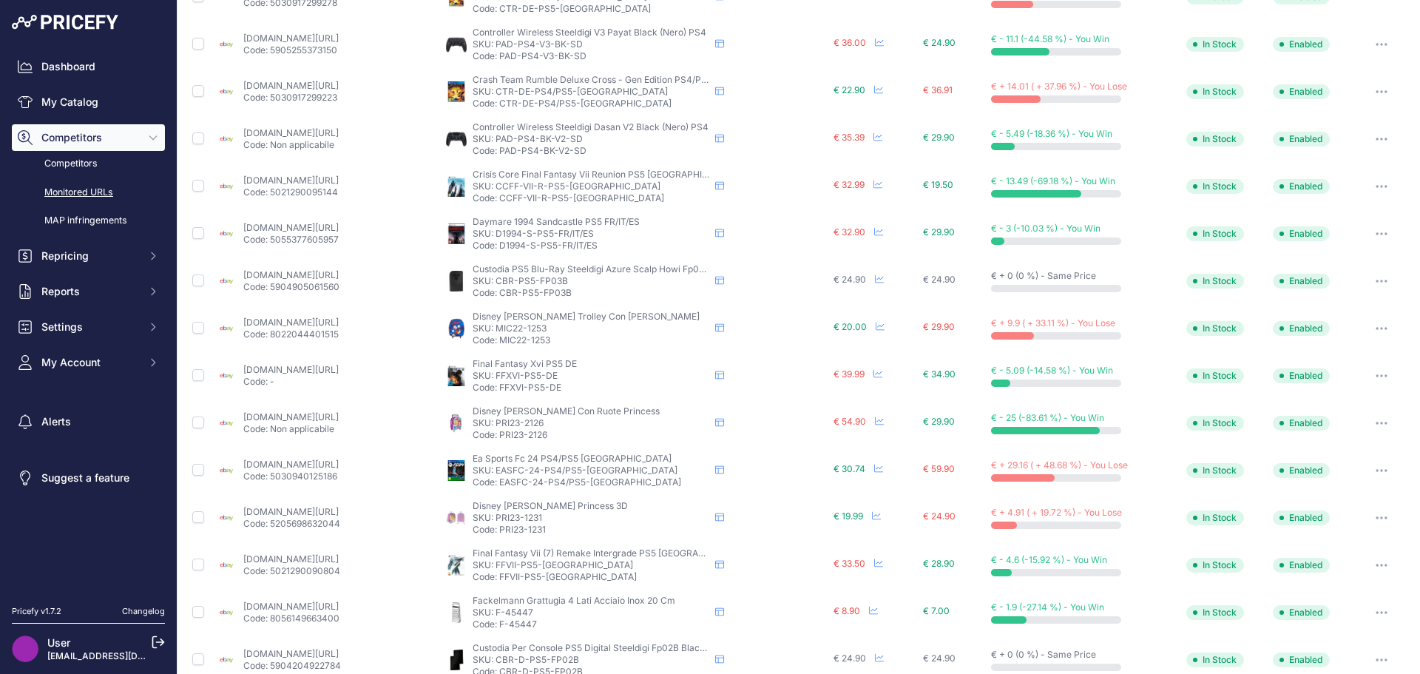
drag, startPoint x: 631, startPoint y: 382, endPoint x: 373, endPoint y: 373, distance: 257.5
click at [339, 373] on link "ebay.it/itm/364794357564?chn=ps&mkcid=28&google_free_listing_action=view_item&p…" at bounding box center [290, 369] width 95 height 11
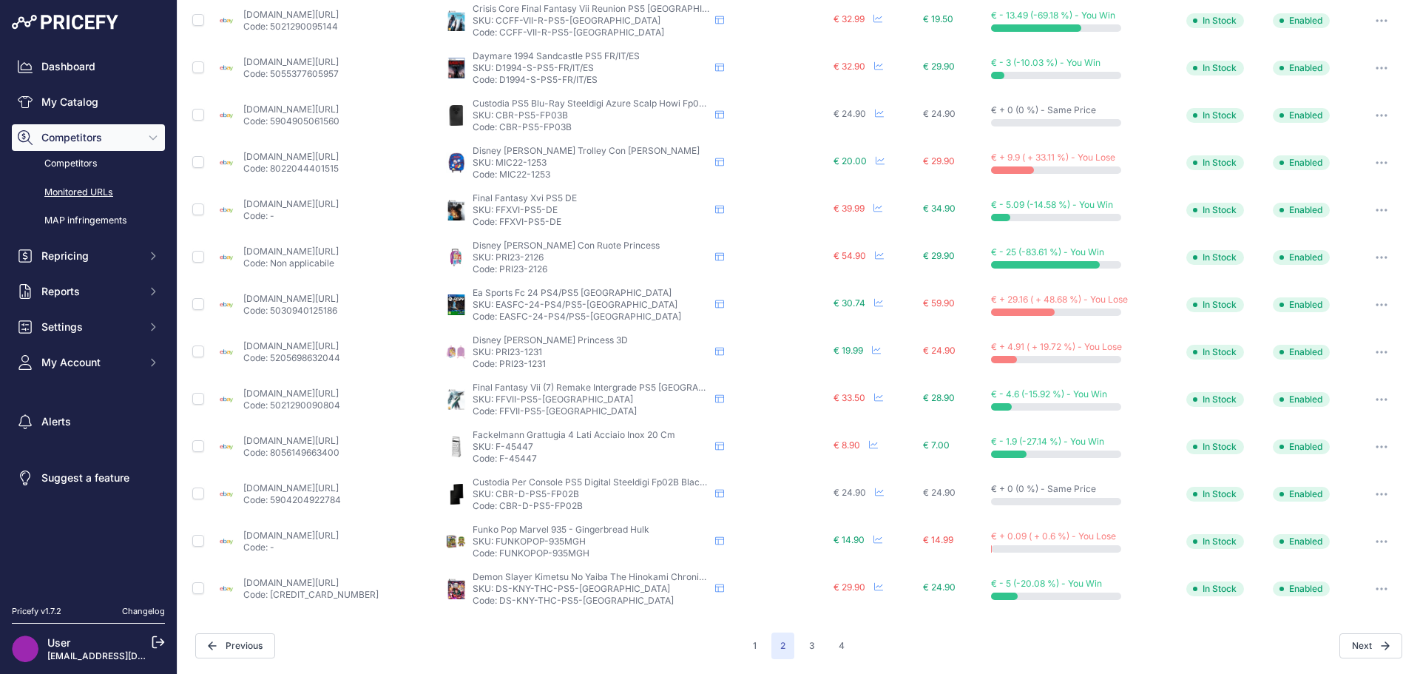
scroll to position [0, 0]
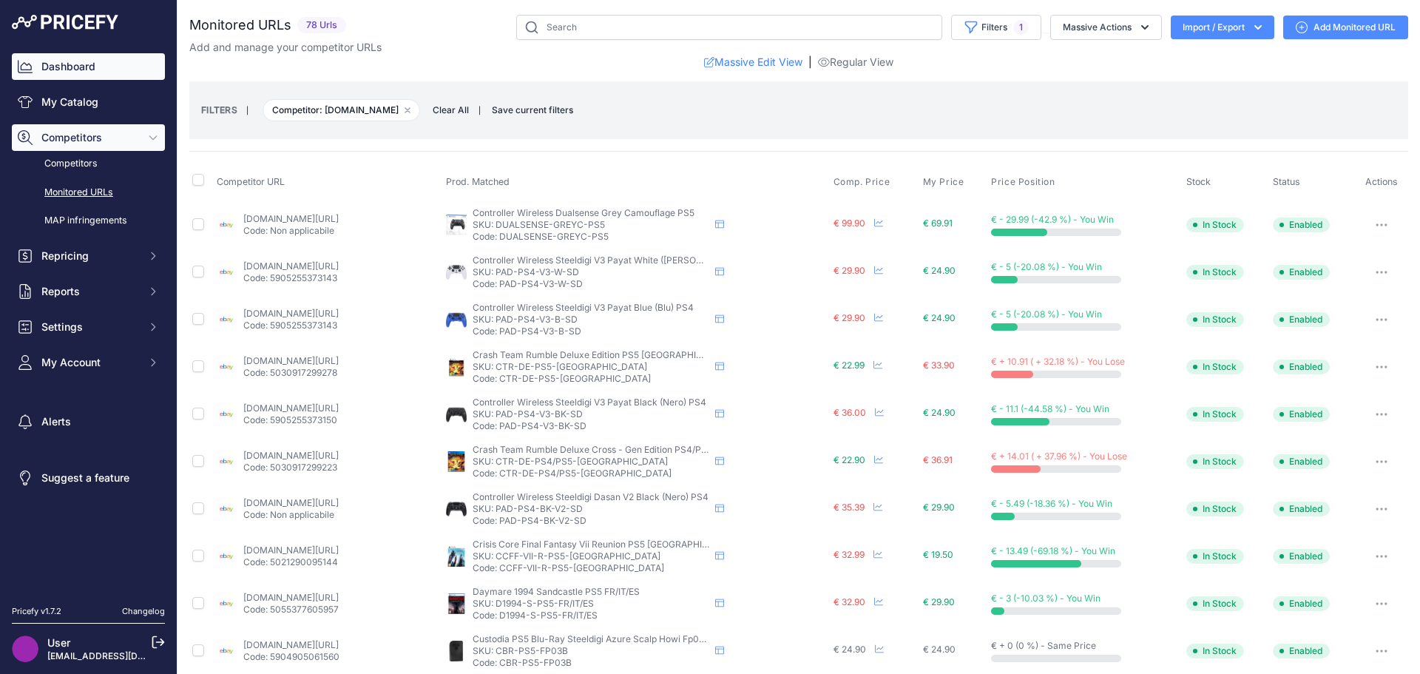
click at [110, 67] on link "Dashboard" at bounding box center [88, 66] width 153 height 27
